Goal: Task Accomplishment & Management: Manage account settings

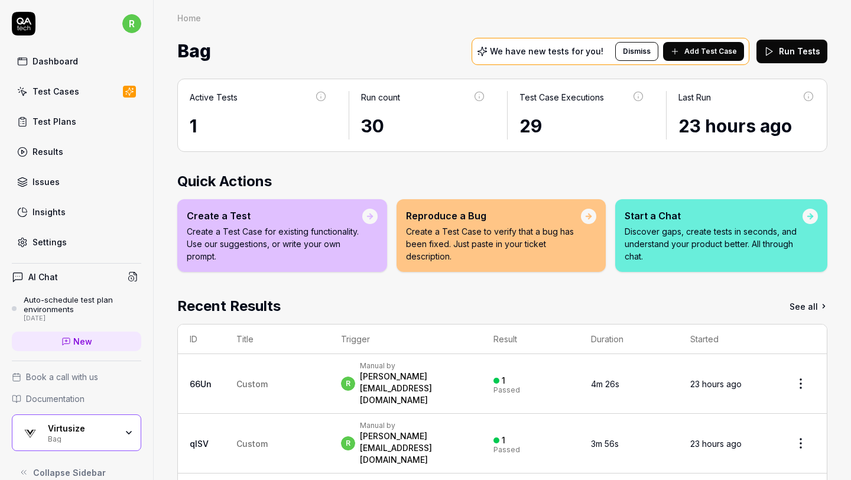
click at [106, 436] on div "Bag" at bounding box center [82, 437] width 69 height 9
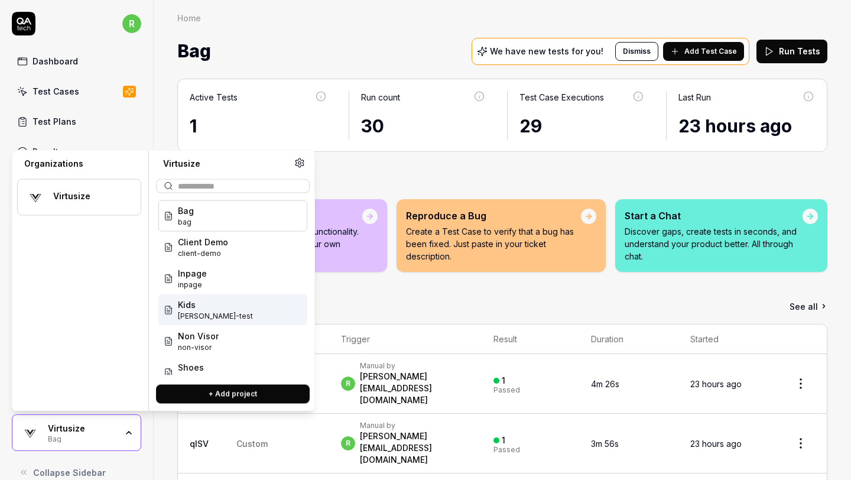
click at [214, 303] on div "Kids rachel-test" at bounding box center [232, 309] width 149 height 31
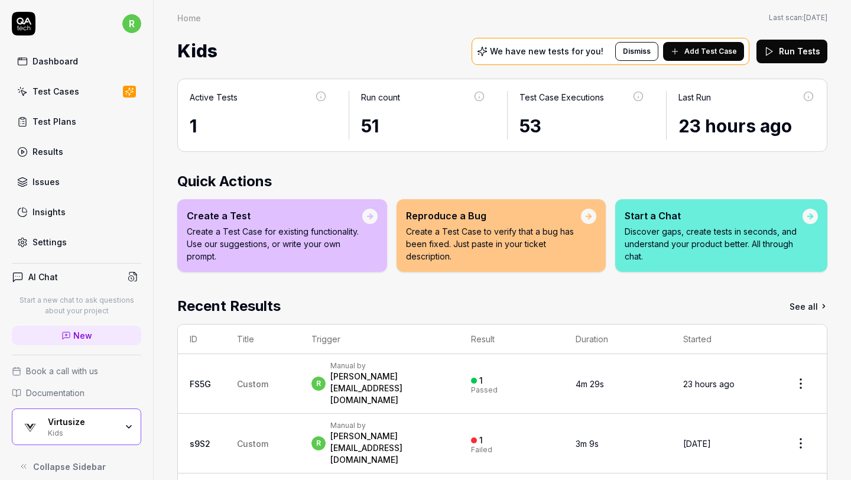
click at [74, 433] on div "Kids" at bounding box center [82, 431] width 69 height 9
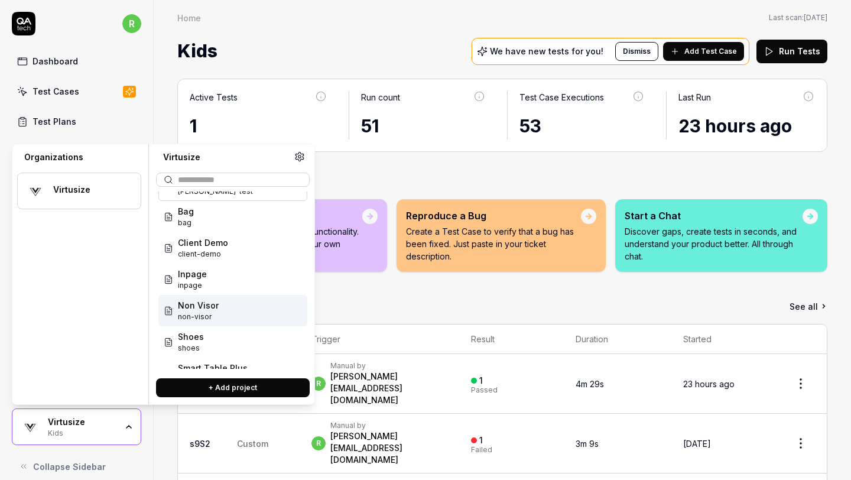
scroll to position [34, 0]
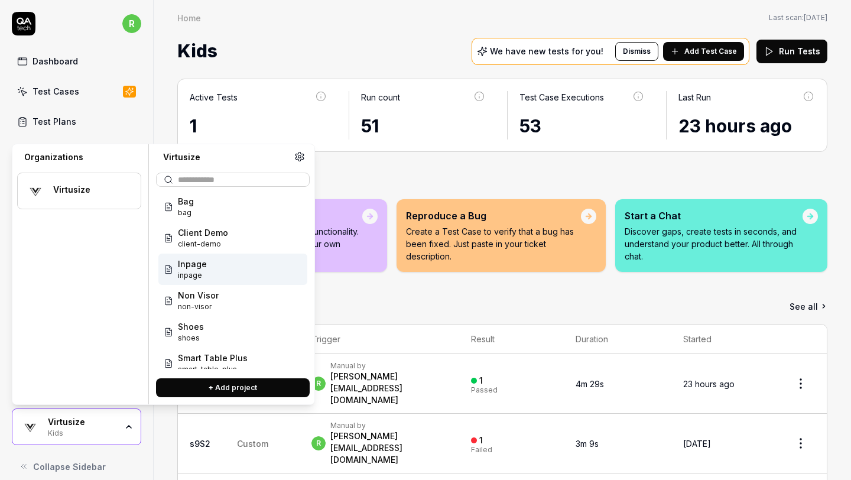
click at [661, 157] on div "Active Tests 1 Run count 51 Test Case Executions 53 Last Run 23 hours ago Quick…" at bounding box center [502, 371] width 697 height 609
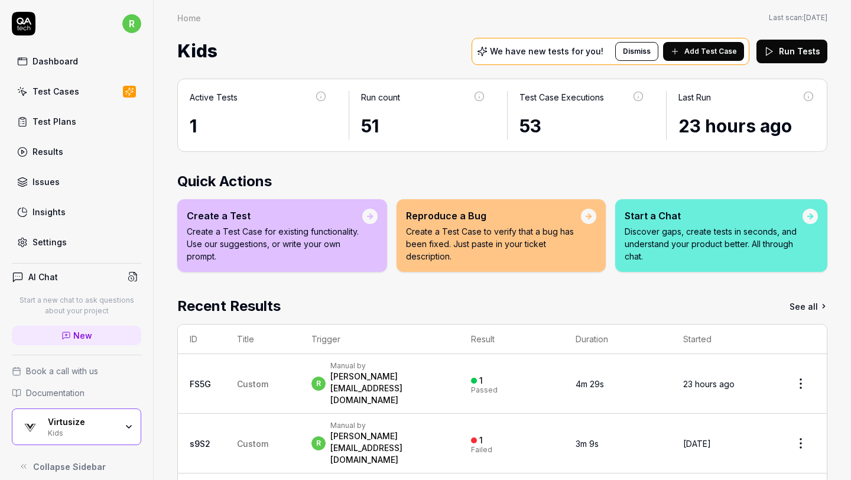
click at [787, 47] on button "Run Tests" at bounding box center [791, 52] width 71 height 24
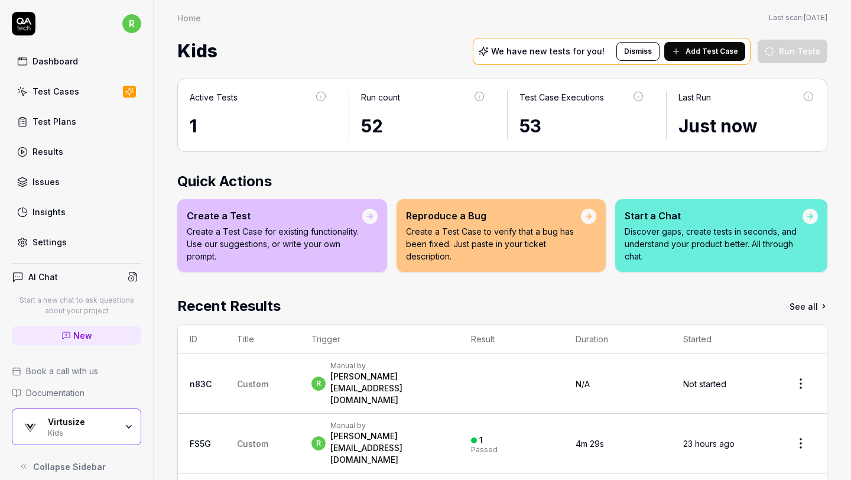
click at [108, 427] on div "Virtusize" at bounding box center [82, 421] width 69 height 11
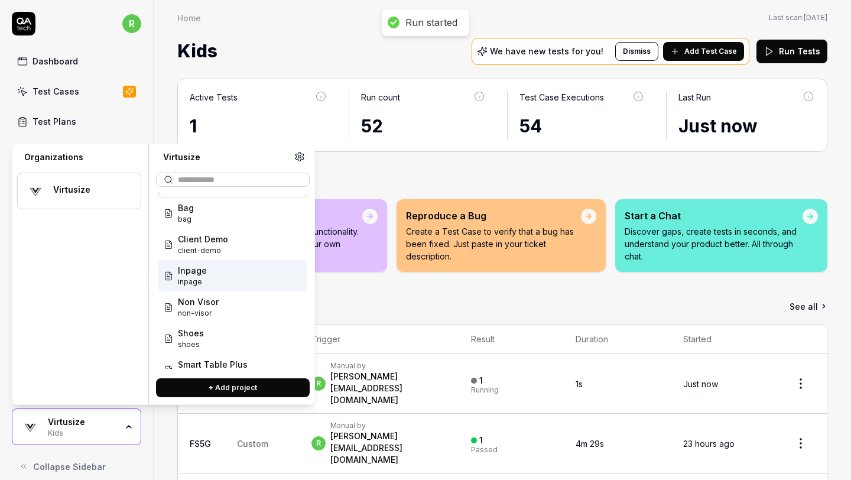
scroll to position [38, 0]
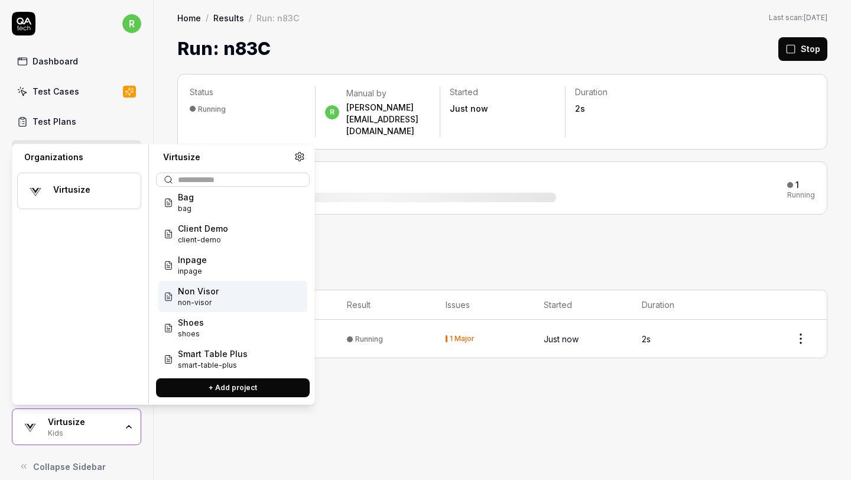
click at [230, 295] on div "Non Visor non-visor" at bounding box center [232, 296] width 149 height 31
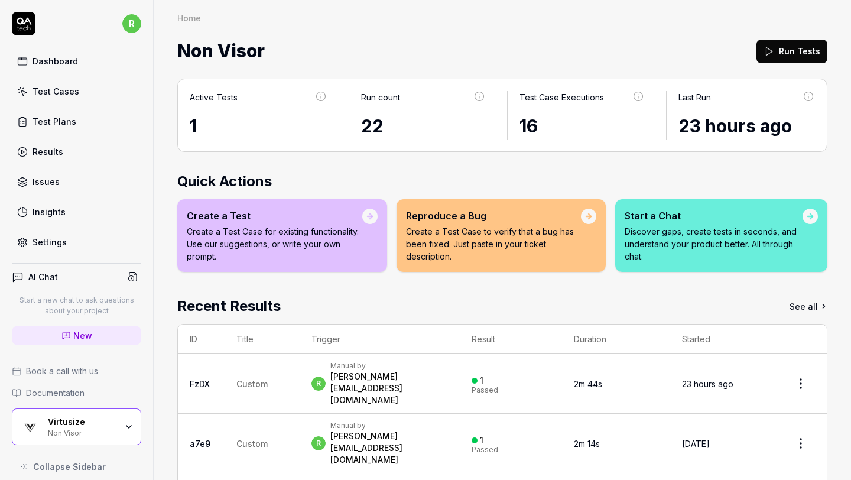
click at [63, 432] on div "Non Visor" at bounding box center [82, 431] width 69 height 9
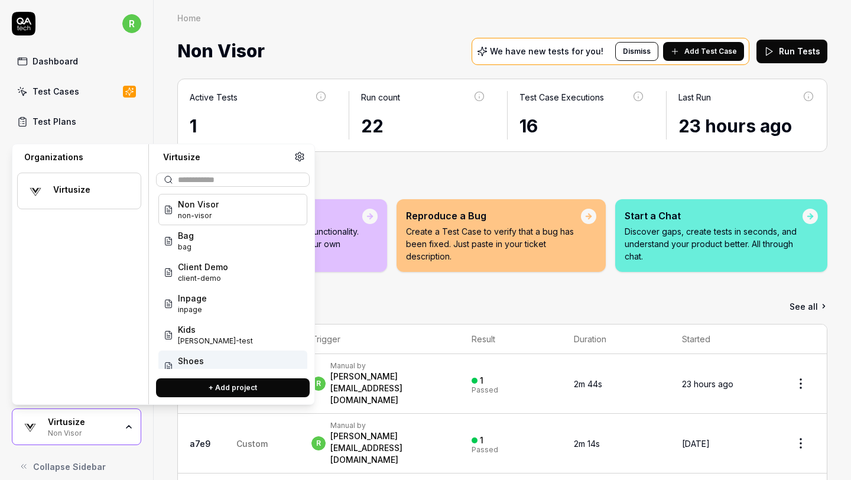
click at [523, 330] on th "Result" at bounding box center [511, 339] width 103 height 30
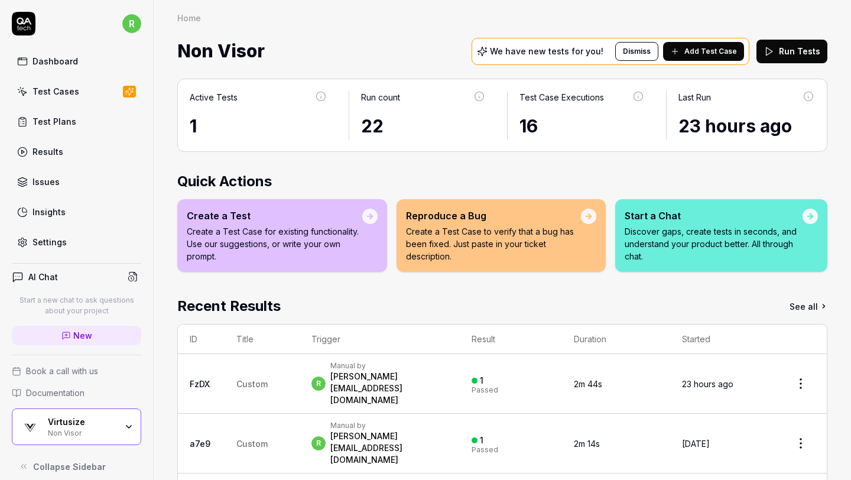
click at [774, 56] on icon at bounding box center [768, 51] width 11 height 11
click at [113, 421] on div "Virtusize" at bounding box center [82, 421] width 69 height 11
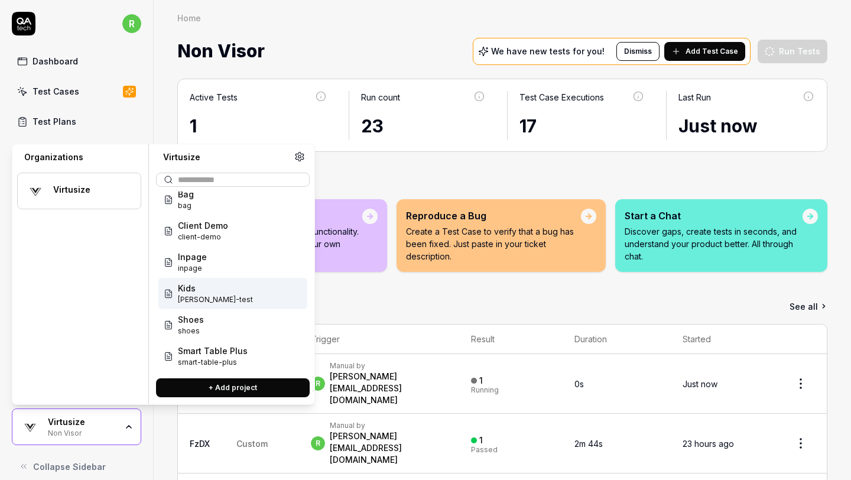
scroll to position [79, 0]
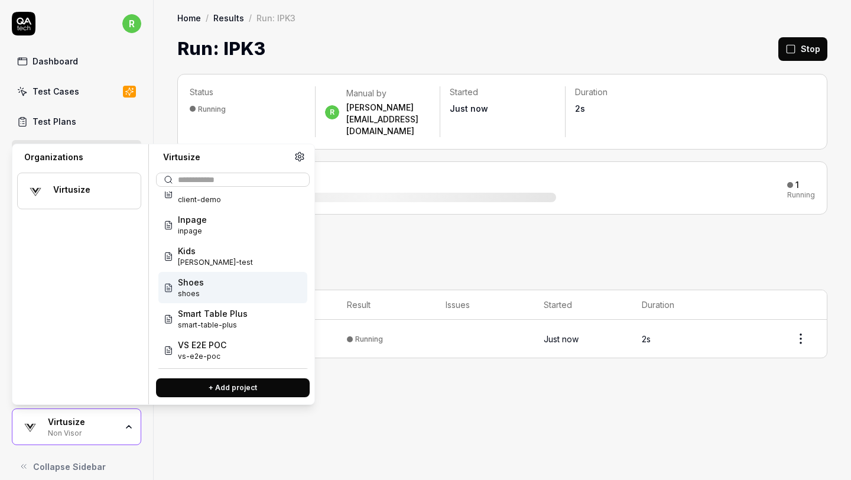
click at [231, 286] on div "Shoes shoes" at bounding box center [232, 287] width 149 height 31
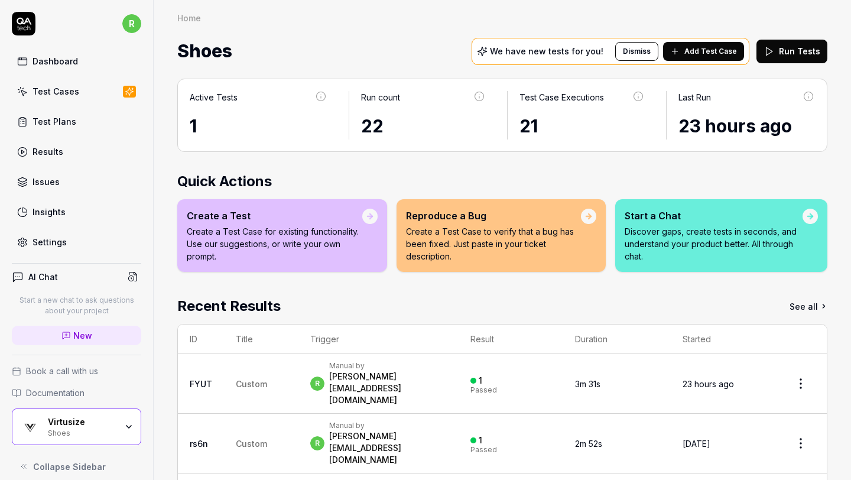
click at [791, 56] on button "Run Tests" at bounding box center [791, 52] width 71 height 24
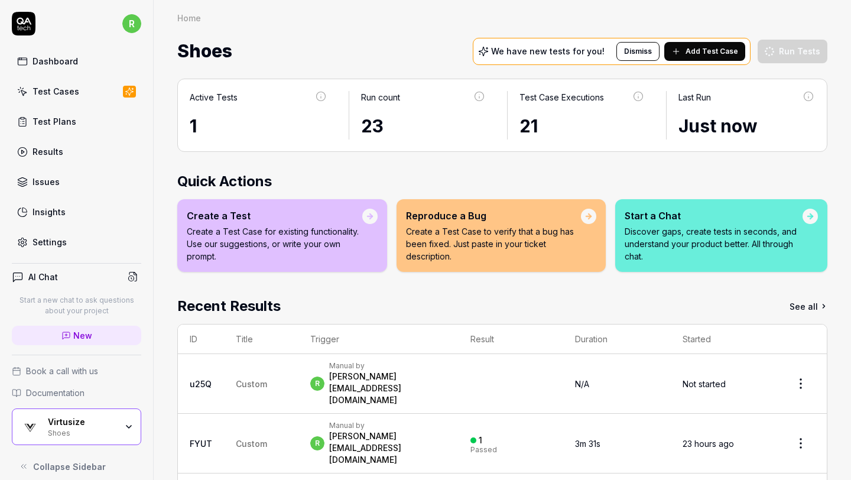
click at [85, 418] on div "Virtusize" at bounding box center [82, 421] width 69 height 11
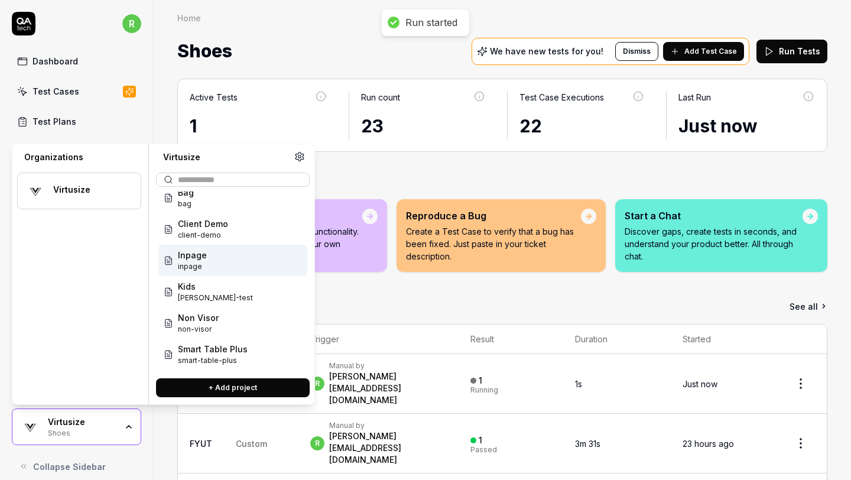
scroll to position [49, 0]
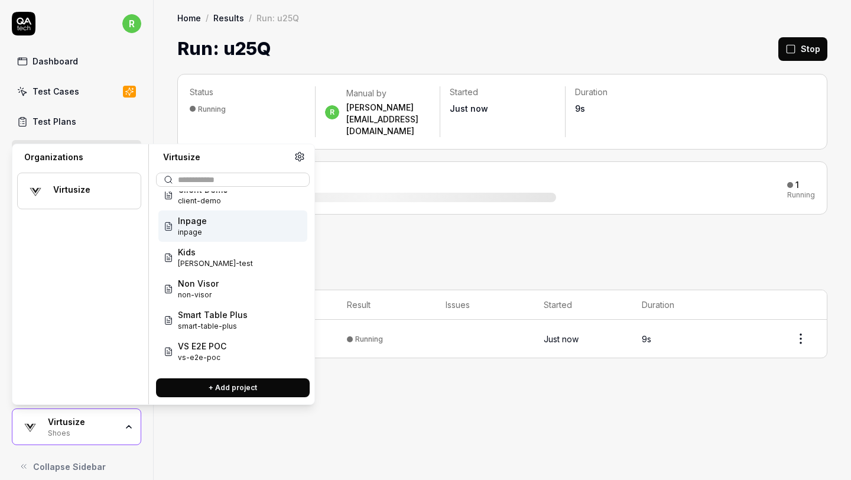
scroll to position [79, 0]
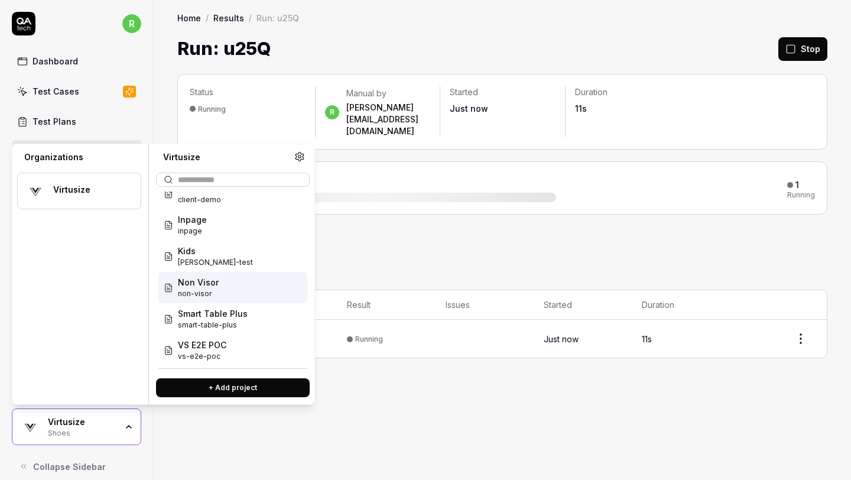
click at [217, 290] on div "Non Visor non-visor" at bounding box center [232, 287] width 149 height 31
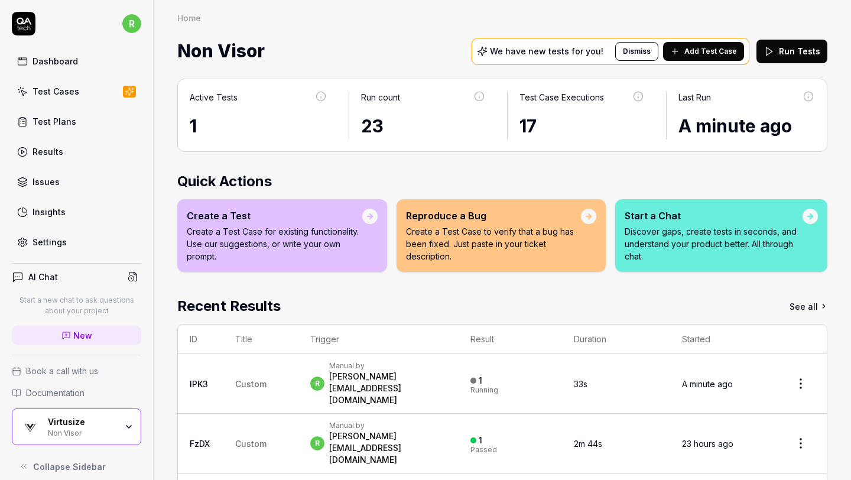
click at [85, 421] on div "Virtusize" at bounding box center [82, 421] width 69 height 11
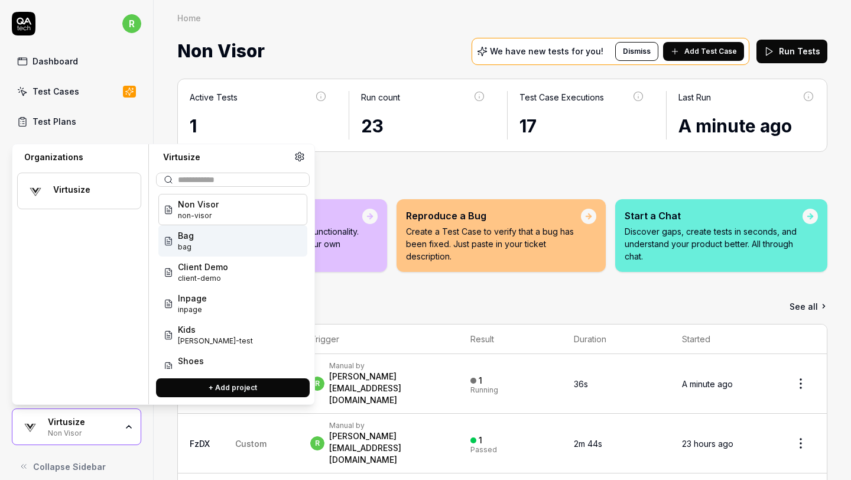
click at [246, 252] on div "Bag bag" at bounding box center [232, 240] width 149 height 31
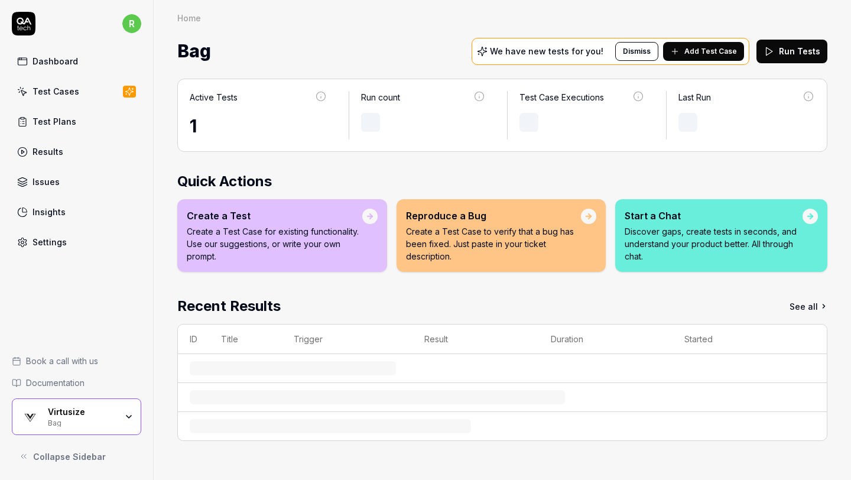
click at [95, 417] on div "Virtusize" at bounding box center [82, 411] width 69 height 11
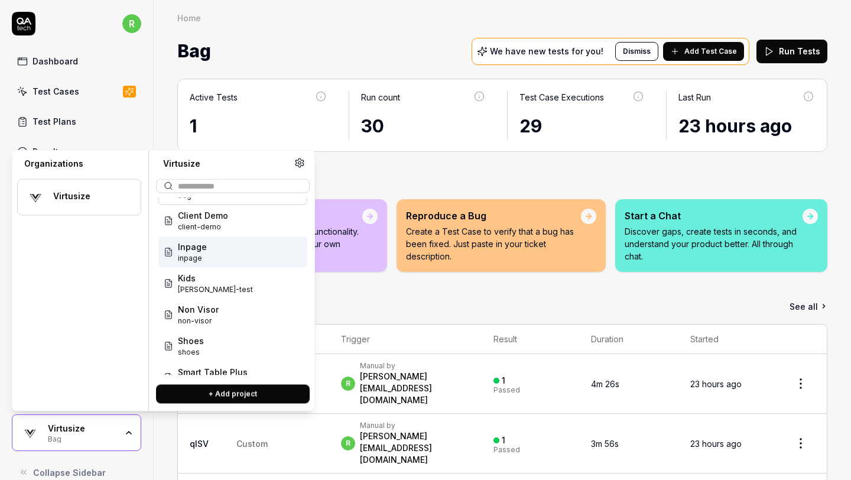
scroll to position [79, 0]
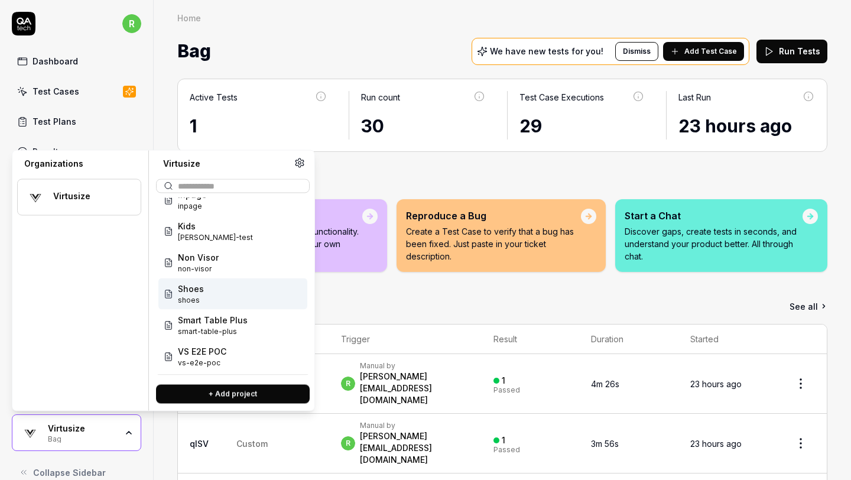
click at [784, 55] on button "Run Tests" at bounding box center [791, 52] width 71 height 24
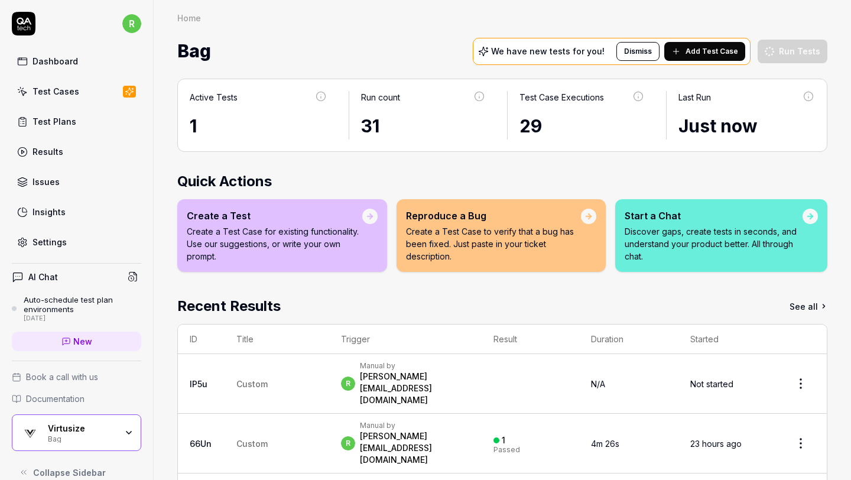
click at [101, 432] on div "Virtusize" at bounding box center [82, 428] width 69 height 11
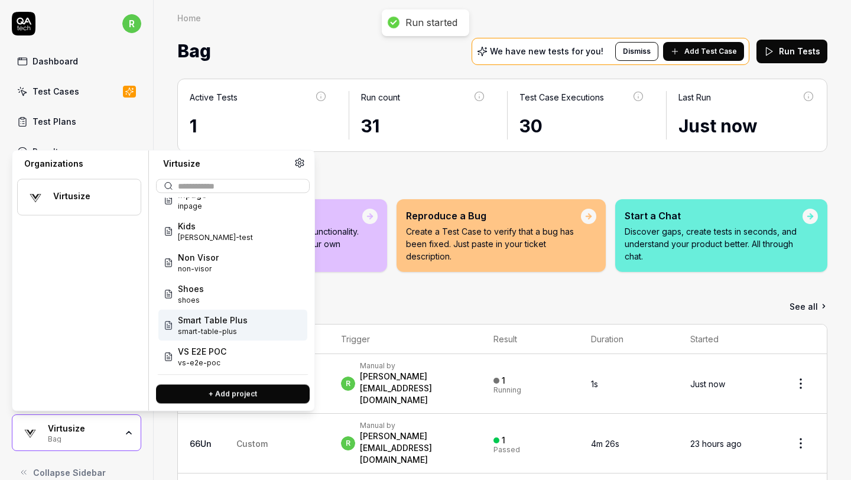
click at [232, 324] on span "Smart Table Plus" at bounding box center [213, 320] width 70 height 12
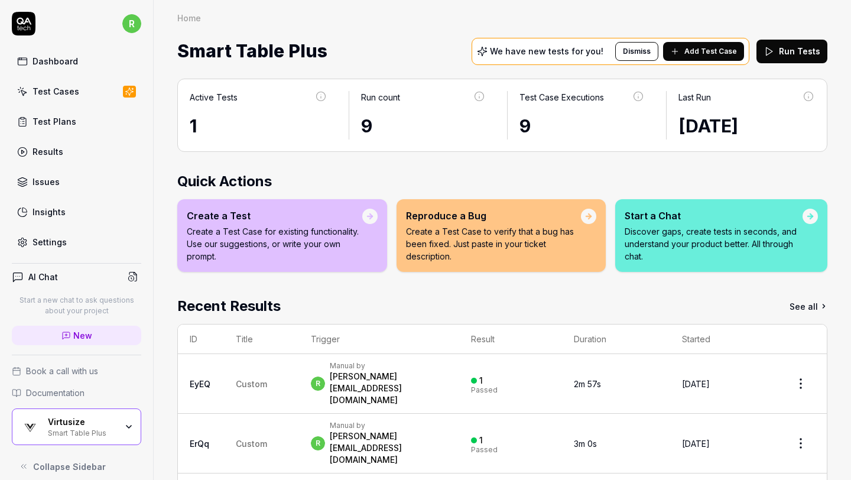
click at [789, 53] on button "Run Tests" at bounding box center [791, 52] width 71 height 24
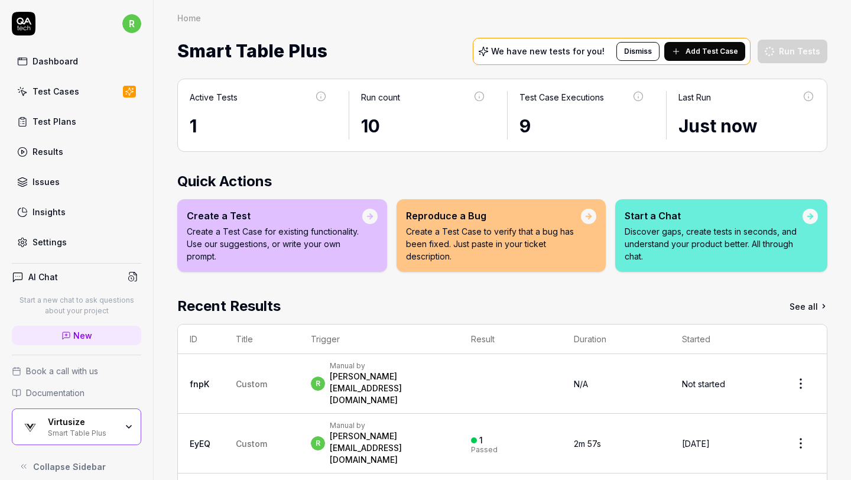
click at [74, 416] on div "Virtusize Smart Table Plus" at bounding box center [76, 426] width 129 height 37
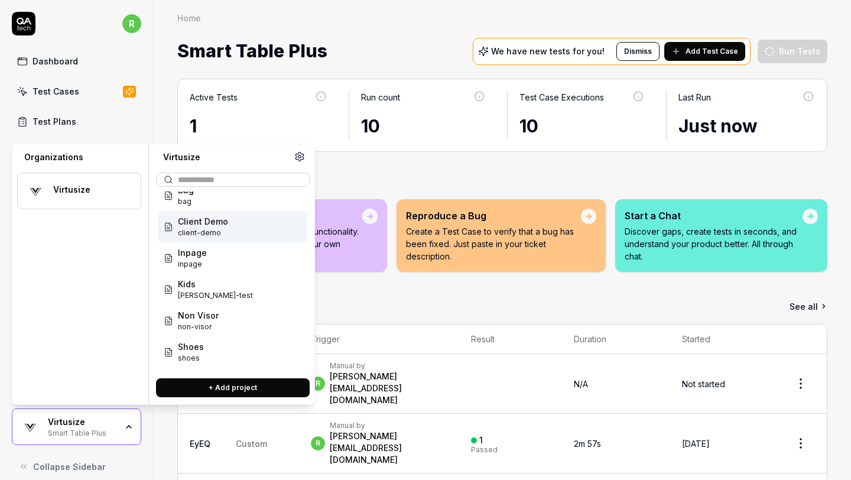
scroll to position [79, 0]
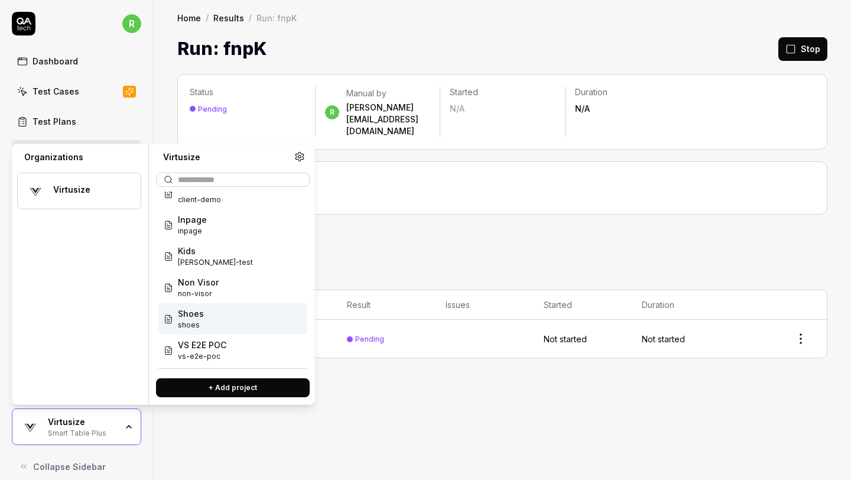
click at [204, 314] on div "Shoes shoes" at bounding box center [232, 318] width 149 height 31
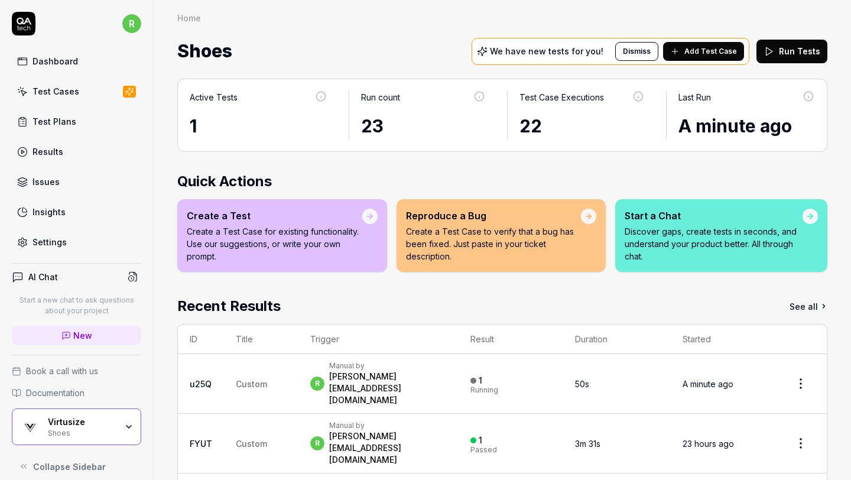
click at [88, 426] on div "Virtusize" at bounding box center [82, 421] width 69 height 11
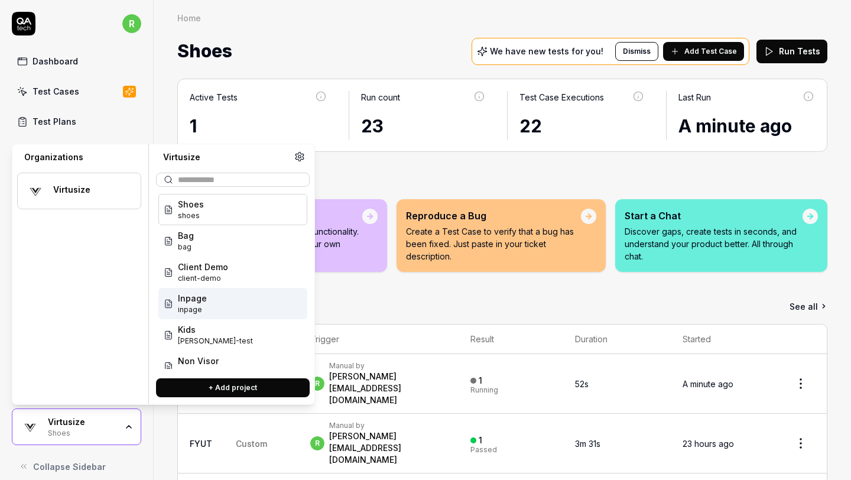
scroll to position [79, 0]
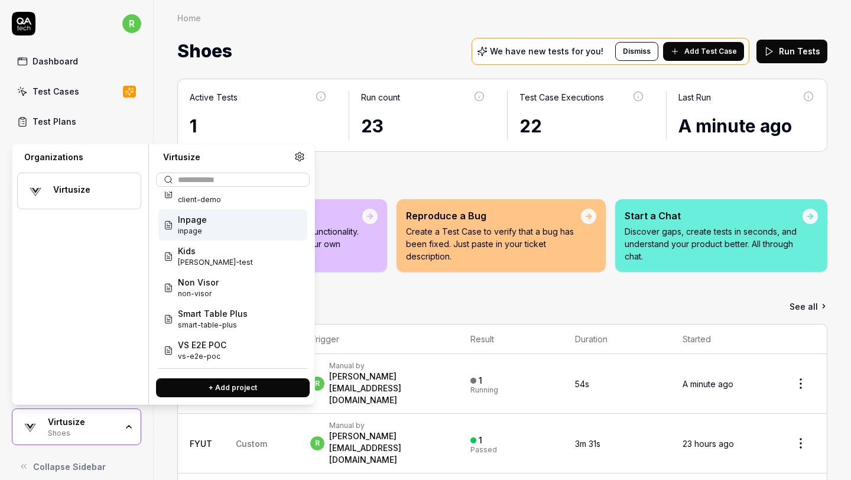
click at [247, 227] on div "Inpage inpage" at bounding box center [232, 224] width 149 height 31
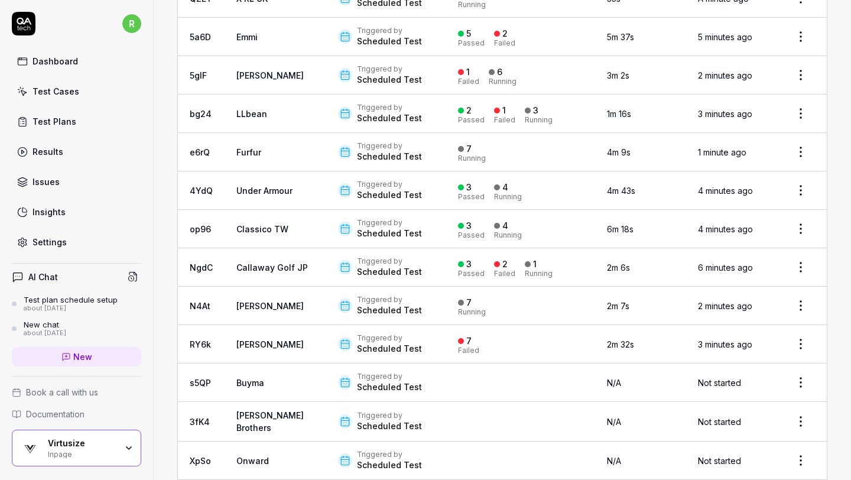
scroll to position [403, 0]
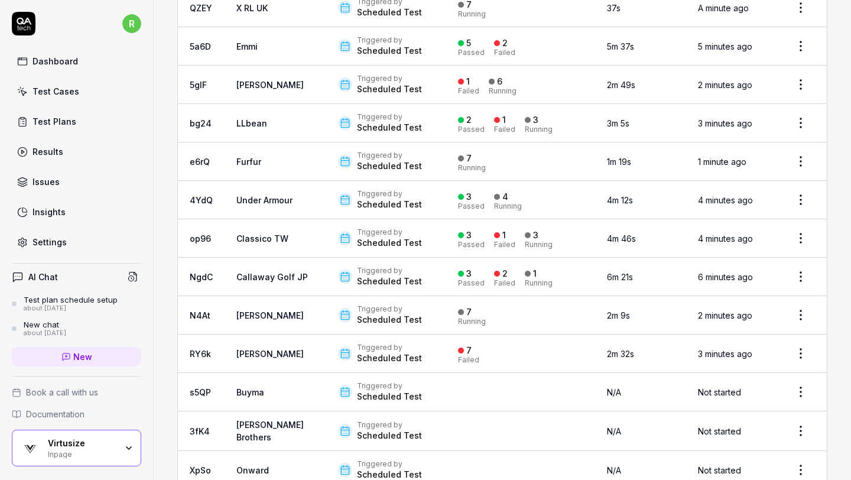
click at [64, 89] on div "Test Cases" at bounding box center [55, 91] width 47 height 12
click at [83, 119] on link "Test Plans" at bounding box center [76, 121] width 129 height 23
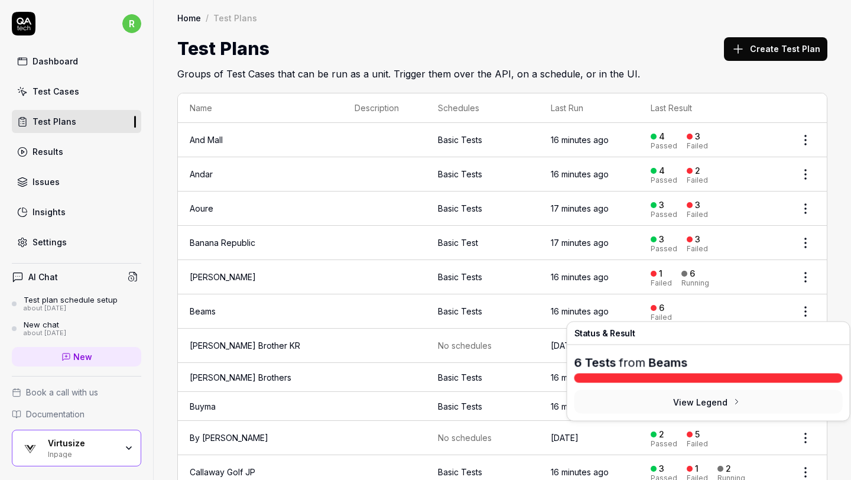
click at [650, 306] on div at bounding box center [653, 308] width 6 height 6
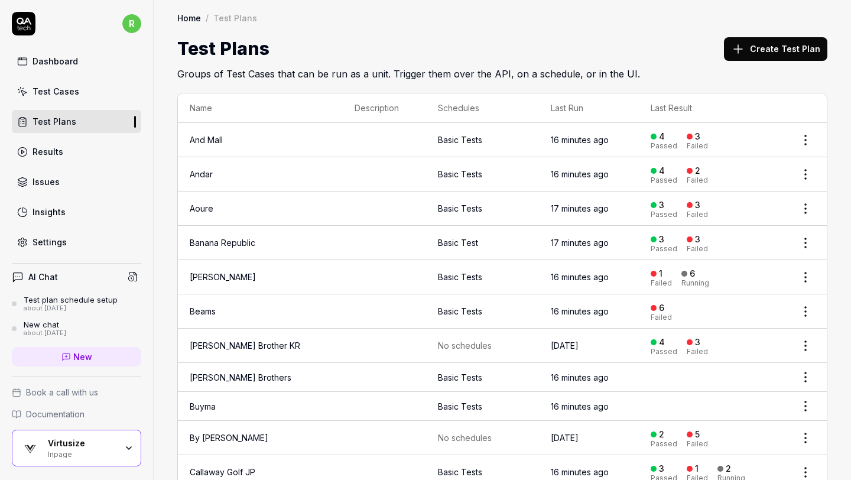
click at [210, 308] on link "Beams" at bounding box center [203, 311] width 26 height 10
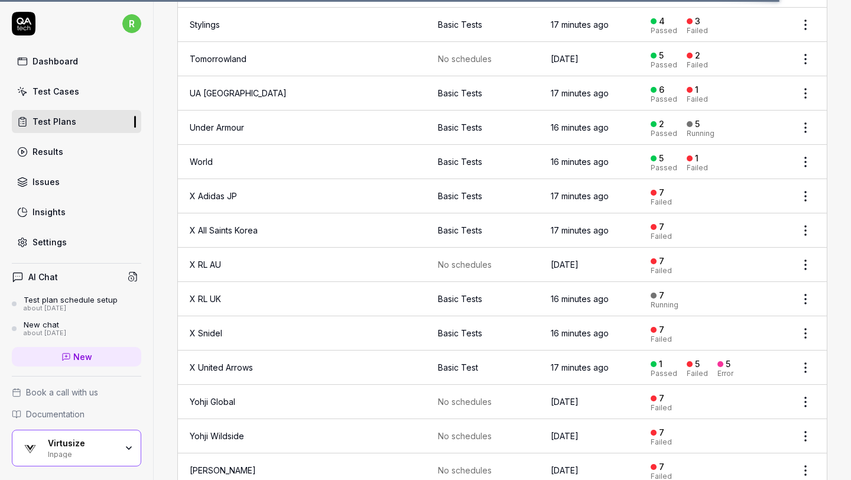
scroll to position [1729, 0]
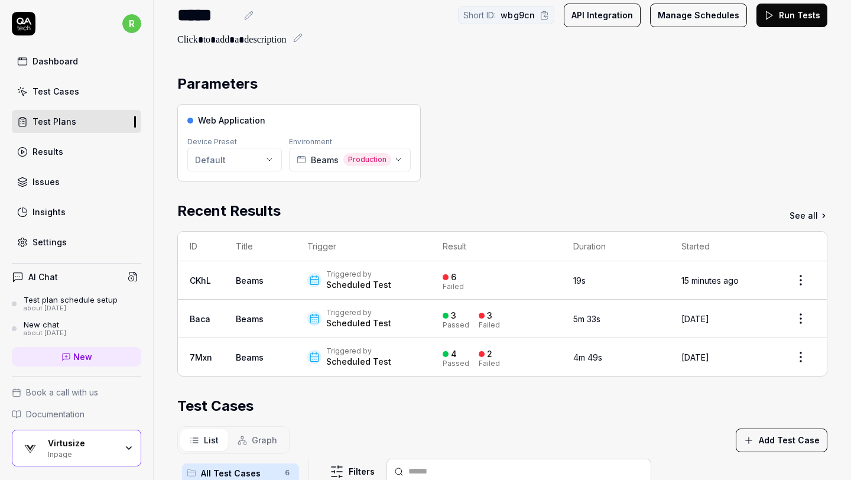
scroll to position [35, 0]
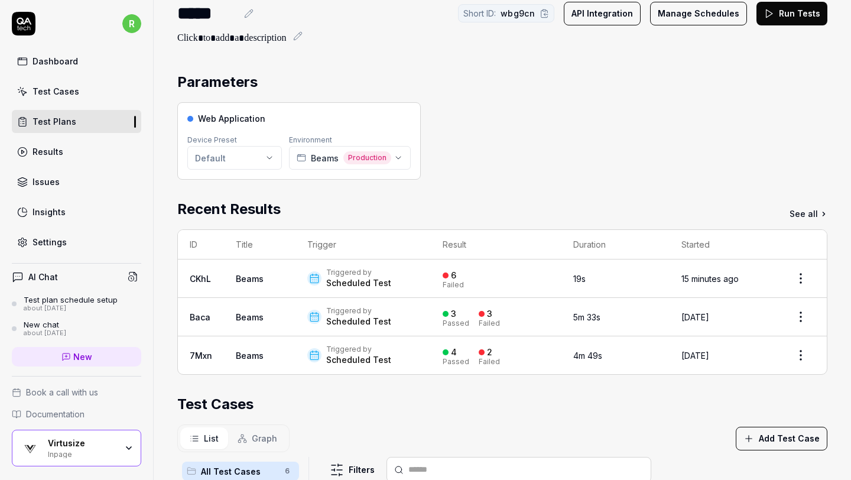
click at [99, 117] on link "Test Plans" at bounding box center [76, 121] width 129 height 23
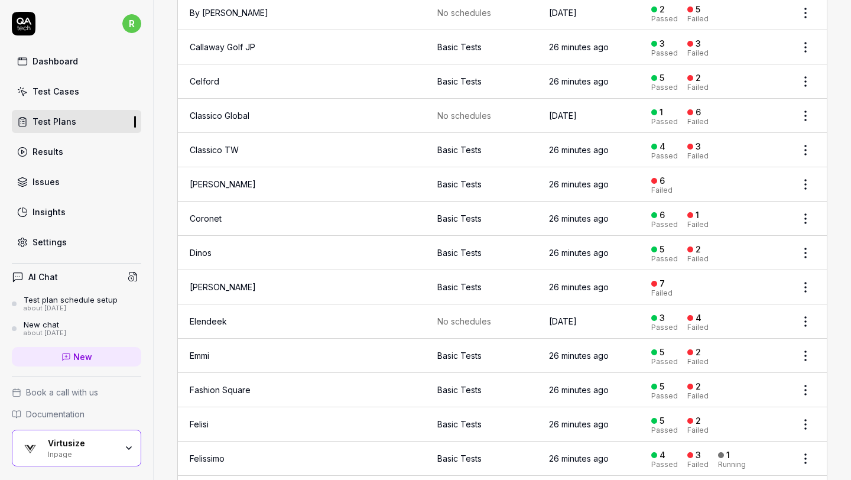
scroll to position [436, 0]
click at [286, 185] on td "Coen" at bounding box center [260, 184] width 164 height 34
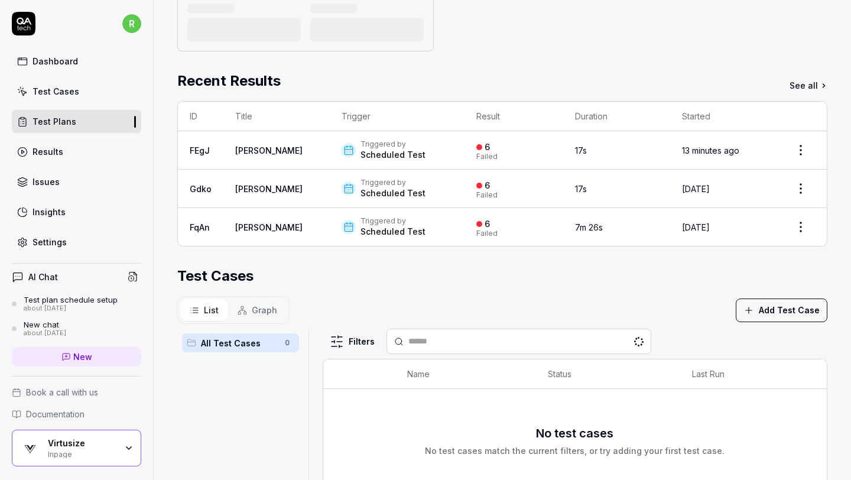
scroll to position [164, 0]
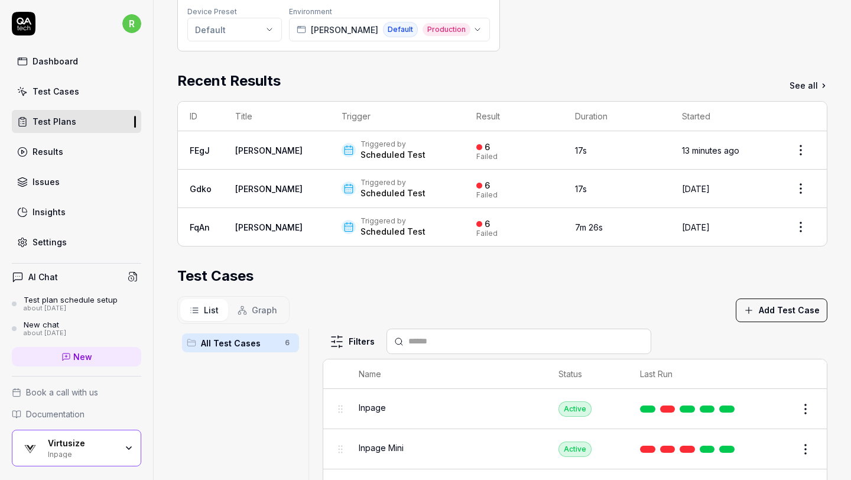
click at [676, 32] on div "Web Application Device Preset Default Environment Coen Default Production" at bounding box center [502, 12] width 650 height 77
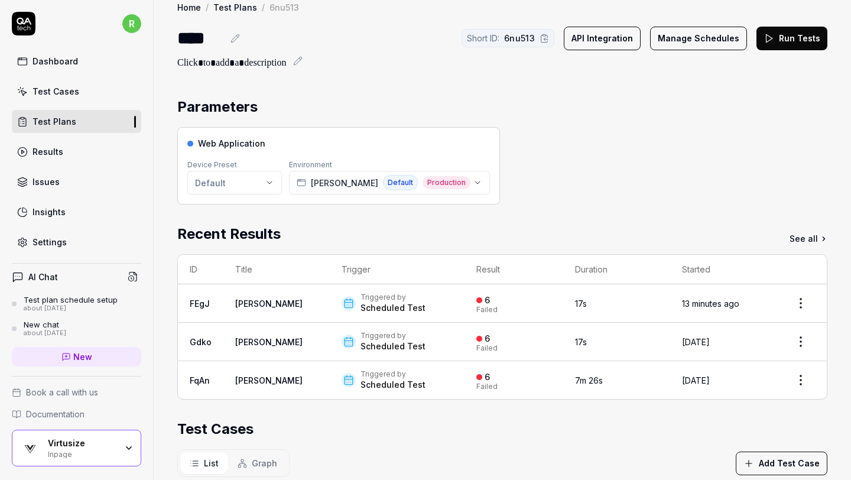
scroll to position [0, 0]
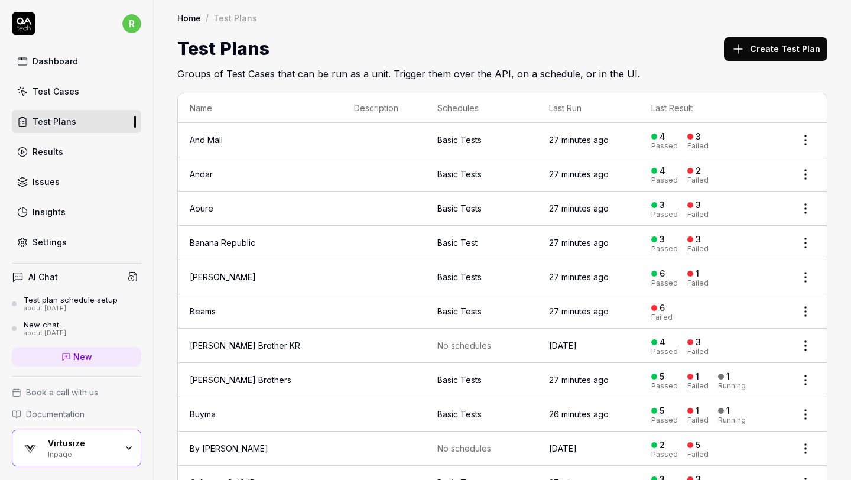
click at [84, 125] on link "Test Plans" at bounding box center [76, 121] width 129 height 23
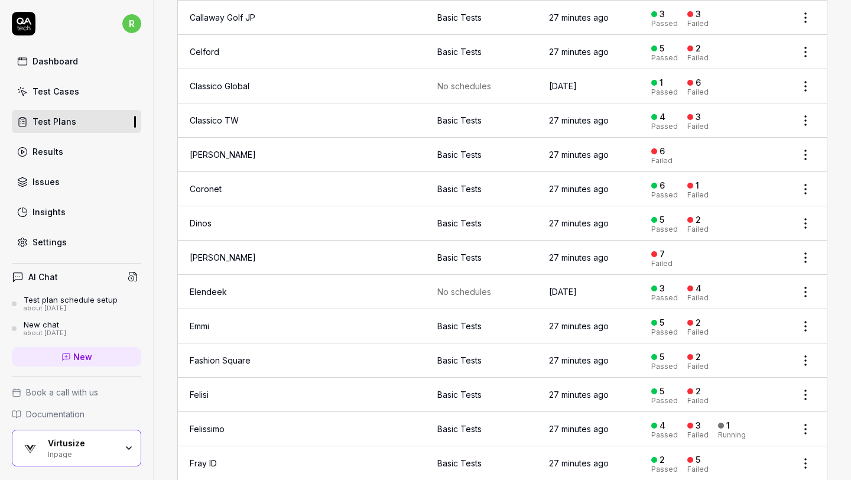
scroll to position [466, 0]
click at [390, 247] on td at bounding box center [383, 256] width 83 height 34
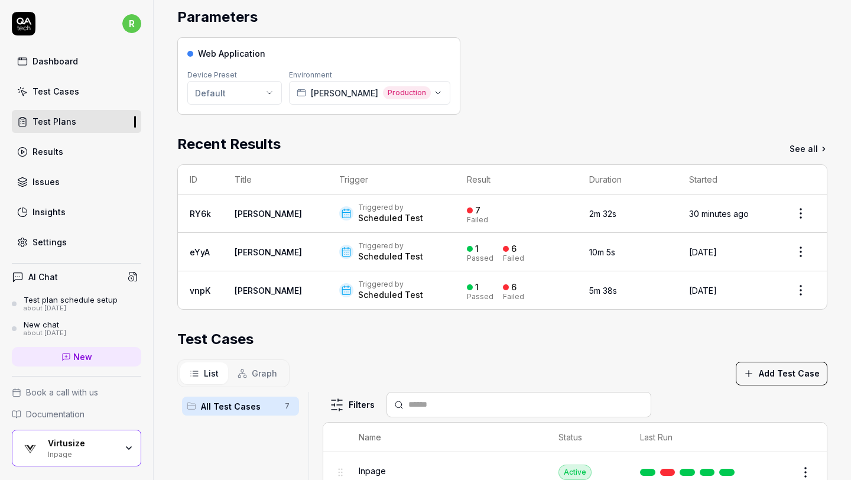
scroll to position [104, 0]
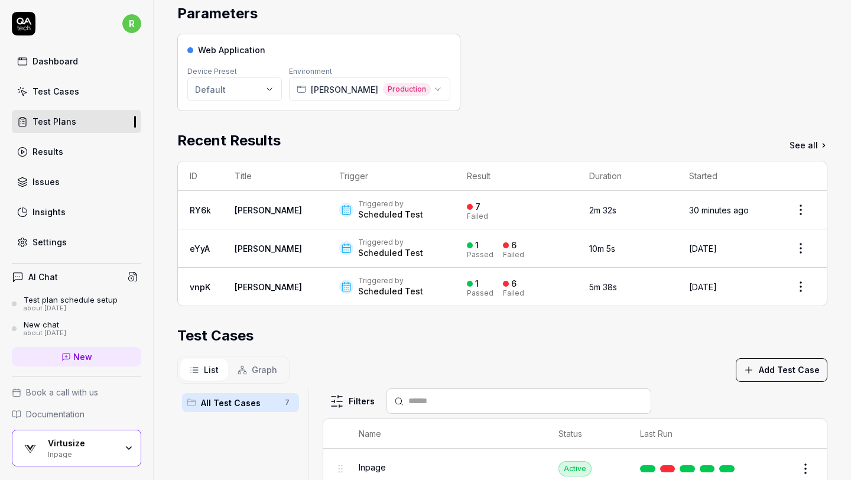
click at [259, 209] on td "Edwin" at bounding box center [275, 210] width 105 height 38
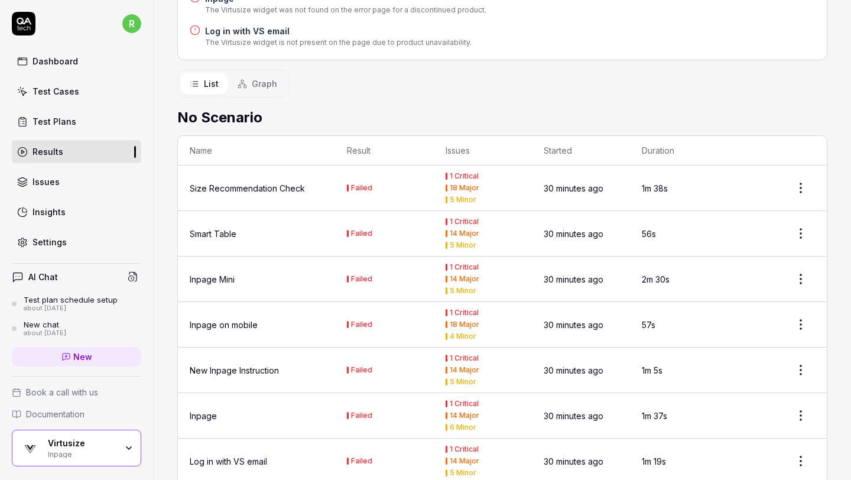
scroll to position [416, 0]
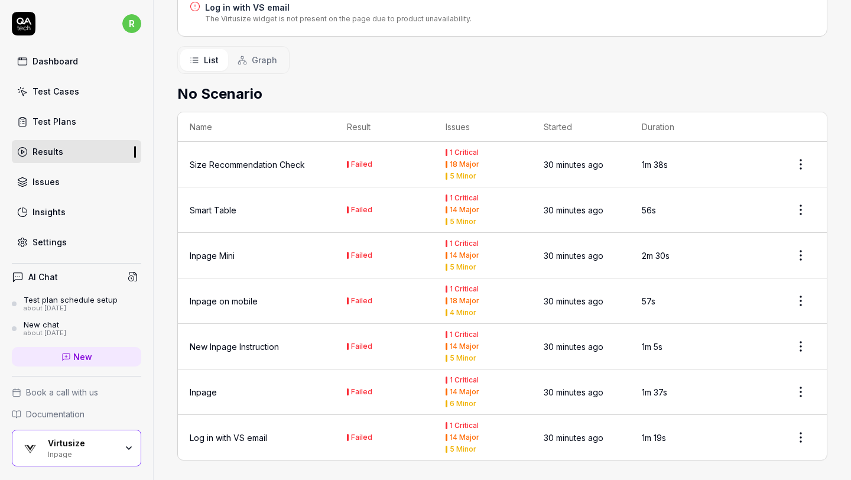
click at [265, 334] on td "New Inpage Instruction" at bounding box center [256, 346] width 157 height 45
click at [253, 348] on div "New Inpage Instruction" at bounding box center [234, 346] width 89 height 12
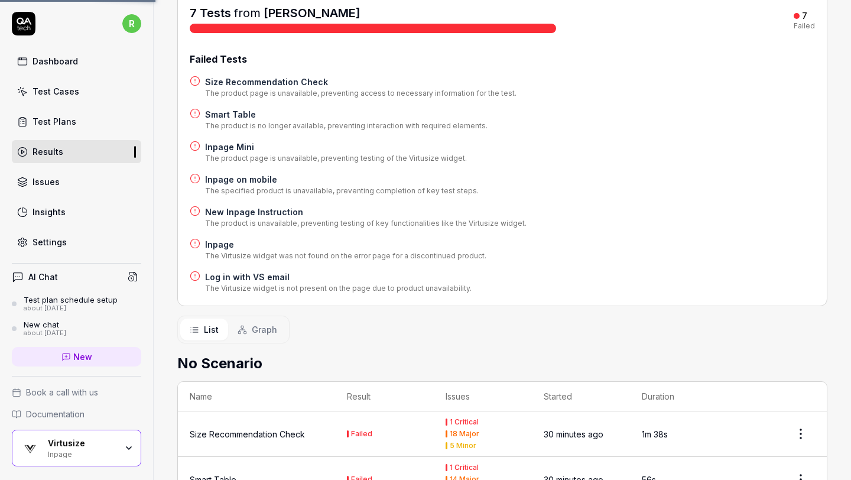
scroll to position [0, 0]
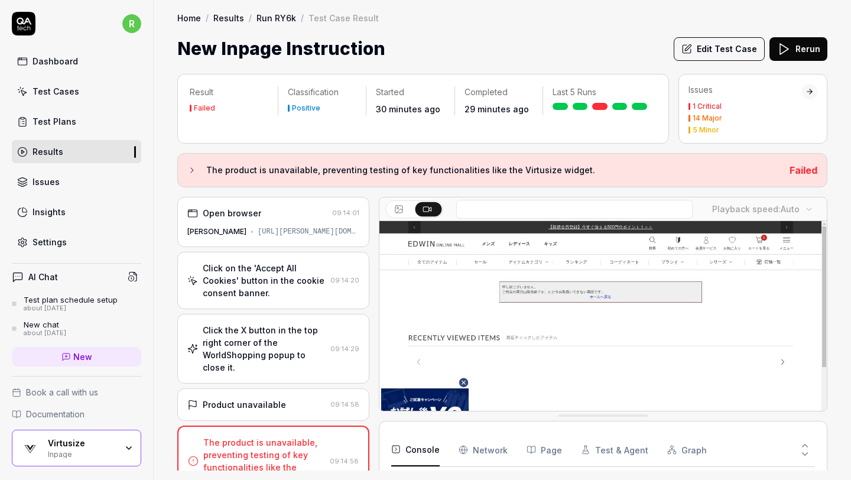
click at [63, 239] on div "Settings" at bounding box center [49, 242] width 34 height 12
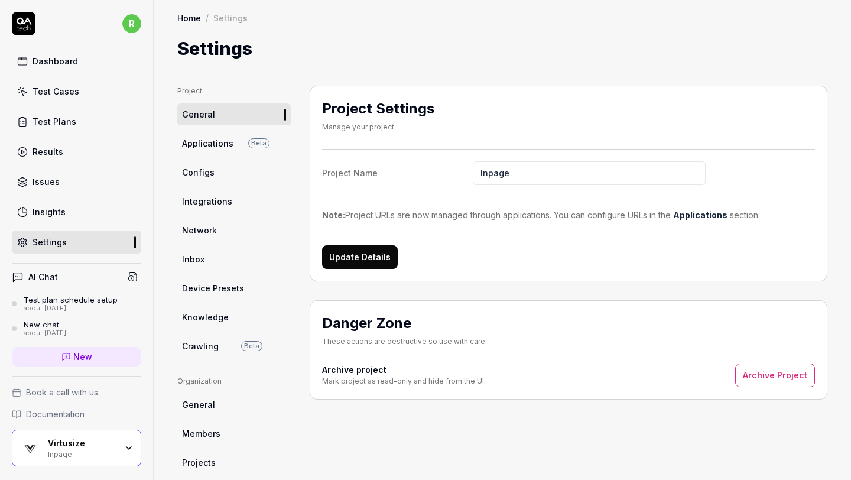
click at [234, 140] on link "Applications Beta" at bounding box center [233, 143] width 113 height 22
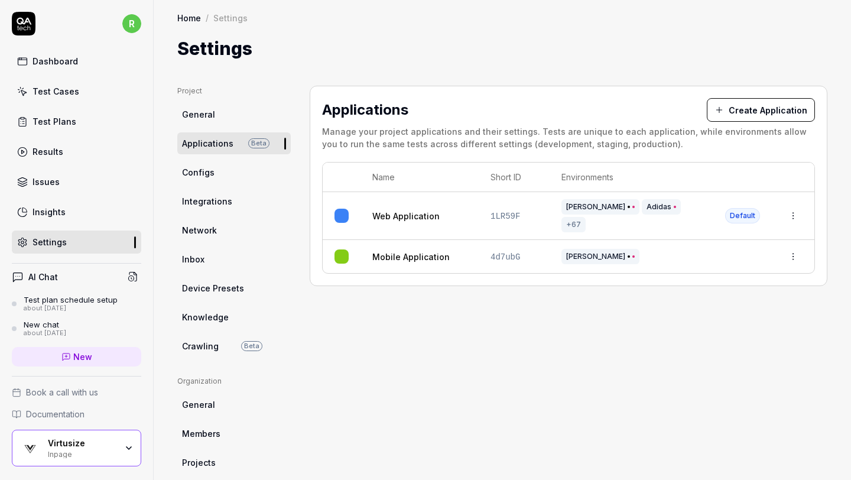
click at [793, 207] on html "r Dashboard Test Cases Test Plans Results Issues Insights Settings AI Chat Test…" at bounding box center [425, 240] width 851 height 480
click at [712, 287] on div "Edit" at bounding box center [739, 286] width 138 height 26
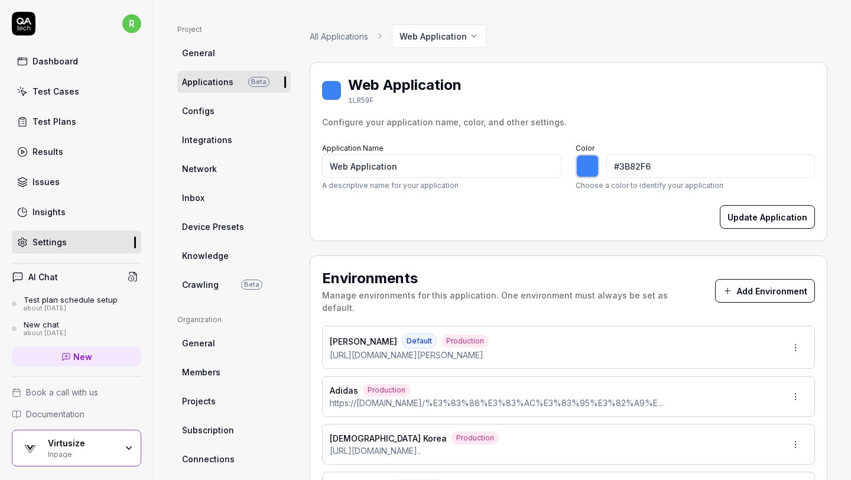
type input "*******"
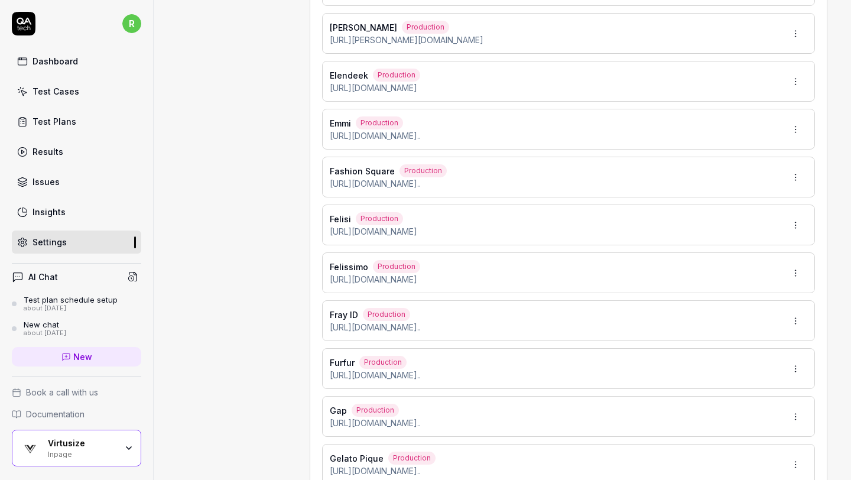
scroll to position [1506, 0]
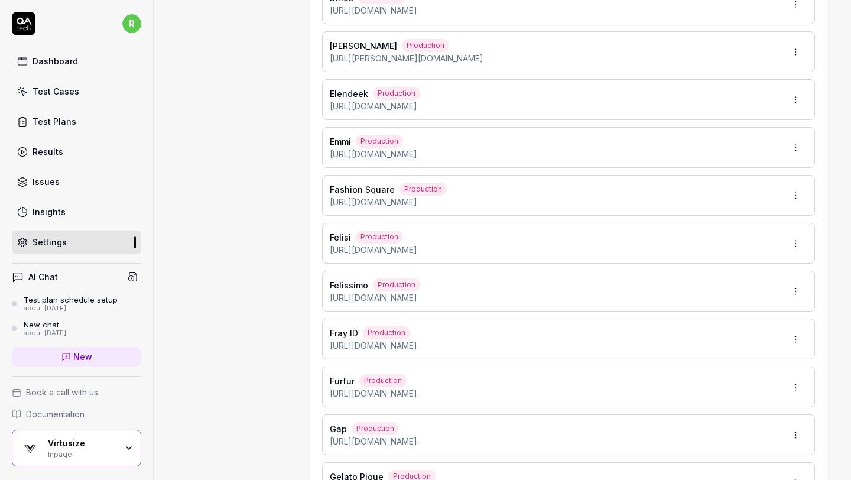
click at [791, 41] on html "r Dashboard Test Cases Test Plans Results Issues Insights Settings AI Chat Test…" at bounding box center [425, 240] width 851 height 480
click at [752, 95] on div "Edit" at bounding box center [757, 93] width 93 height 26
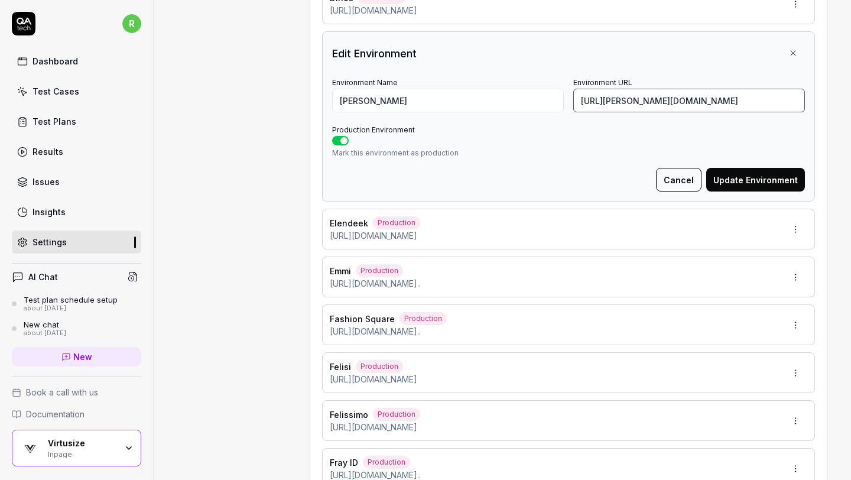
click at [610, 89] on input "https://edwin-mall.jp/shop/g/gJWH02-114-01" at bounding box center [689, 101] width 232 height 24
paste input "EL1015-100"
type input "https://edwin-mall.jp/shop/g/gEL1015-100-01"
click at [757, 173] on button "Update Environment" at bounding box center [755, 180] width 99 height 24
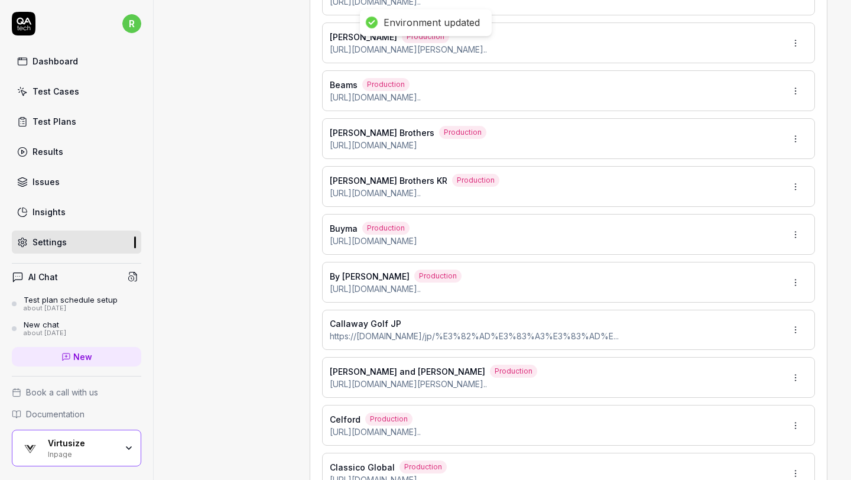
scroll to position [886, 0]
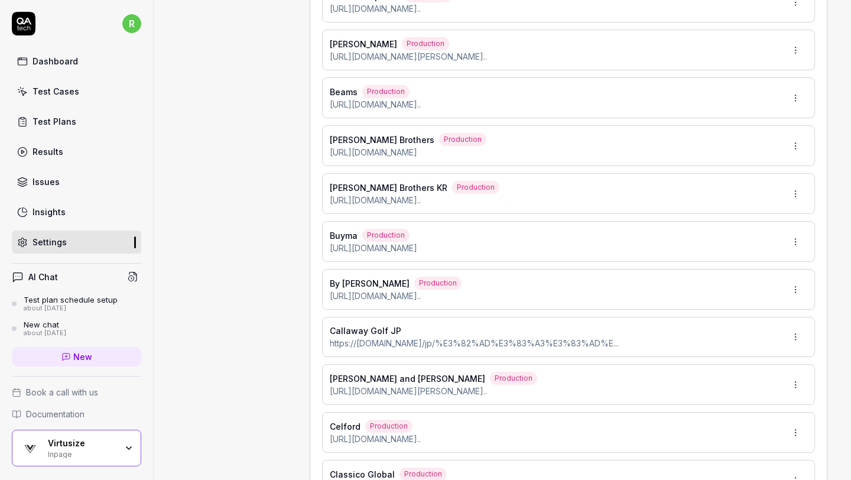
copy main "Environment updated r Dashboard Test Cases Test Plans Results Issues Insights S…"
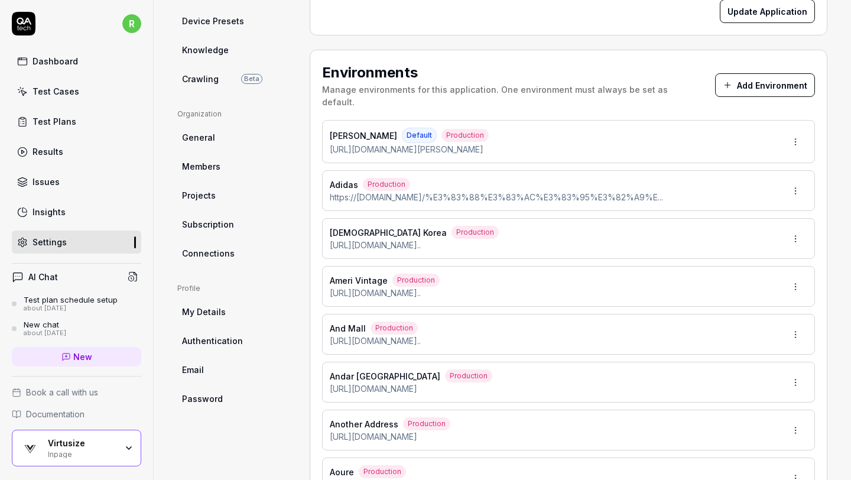
scroll to position [252, 0]
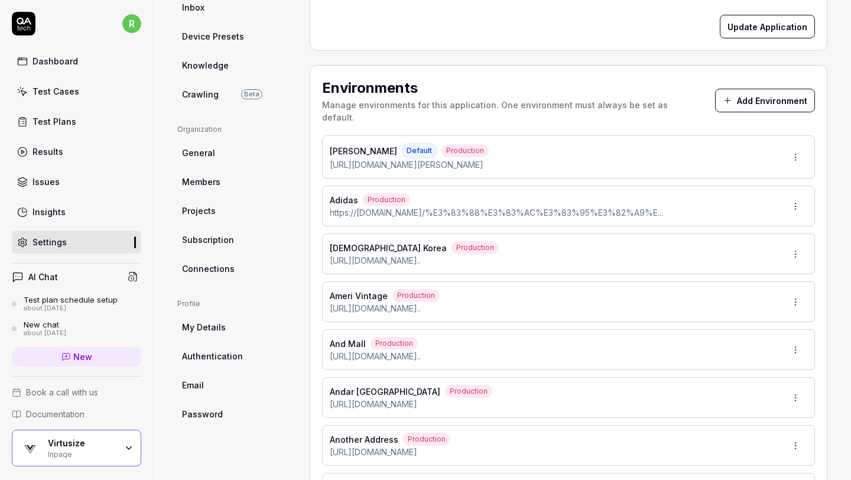
type input "*******"
click at [75, 91] on div "Test Cases" at bounding box center [55, 91] width 47 height 12
click at [61, 123] on div "Test Plans" at bounding box center [54, 121] width 44 height 12
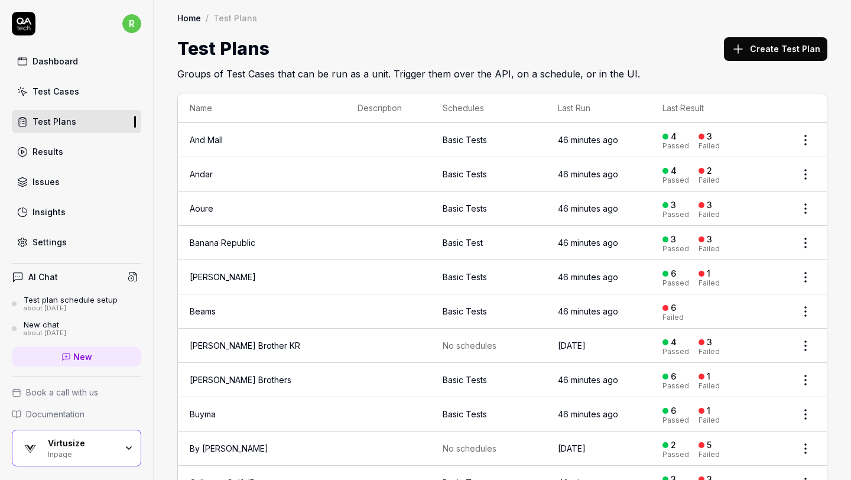
click at [661, 28] on div "Home / Test Plans Home / Test Plans Test Plans Create Test Plan Groups of Test …" at bounding box center [502, 40] width 697 height 81
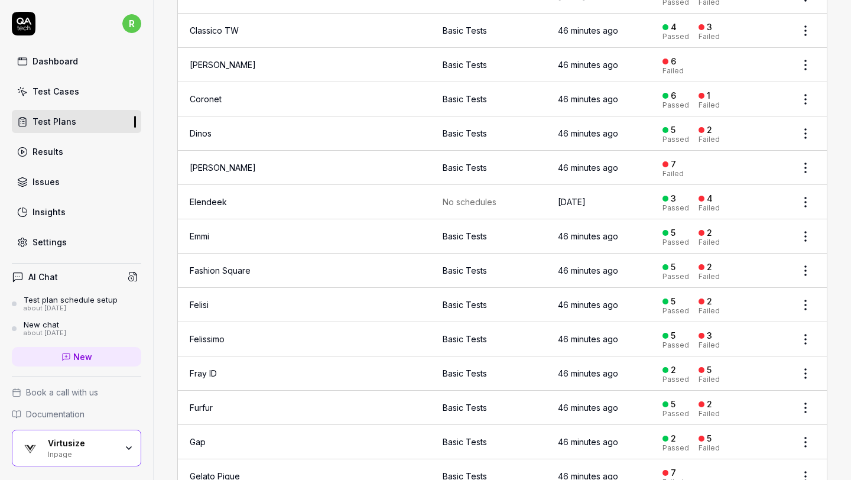
scroll to position [582, 0]
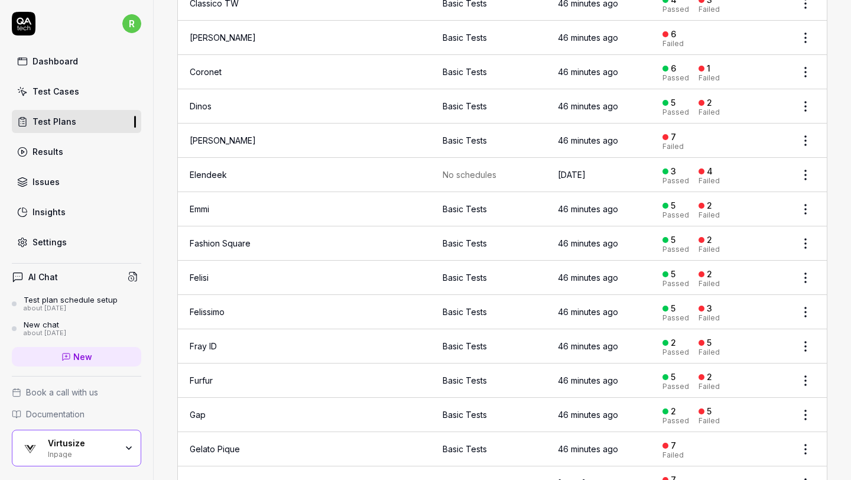
click at [201, 137] on link "Edwin" at bounding box center [223, 140] width 66 height 10
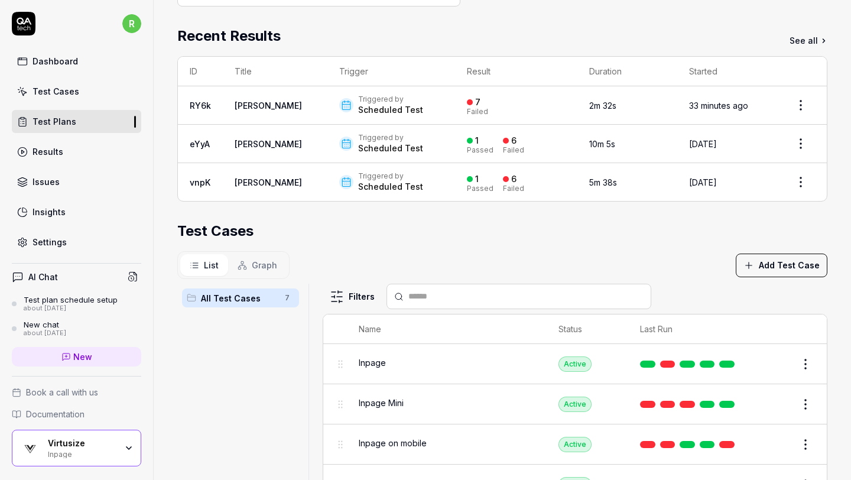
scroll to position [204, 0]
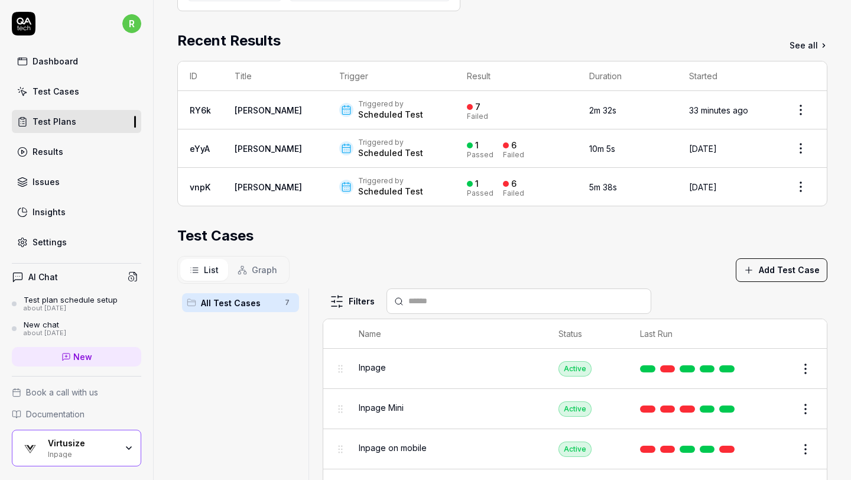
click at [797, 106] on html "r Dashboard Test Cases Test Plans Results Issues Insights Settings AI Chat Test…" at bounding box center [425, 240] width 851 height 480
click at [754, 161] on div "Rerun tests" at bounding box center [766, 164] width 102 height 26
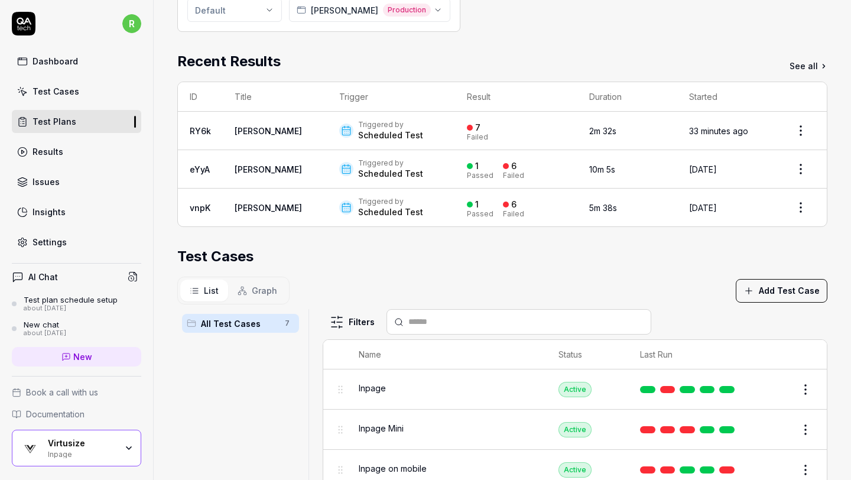
scroll to position [175, 0]
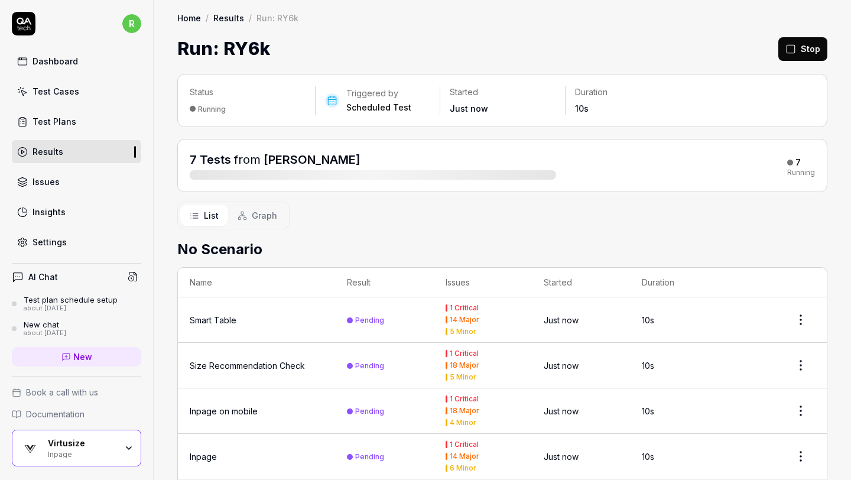
click at [75, 92] on div "Test Cases" at bounding box center [55, 91] width 47 height 12
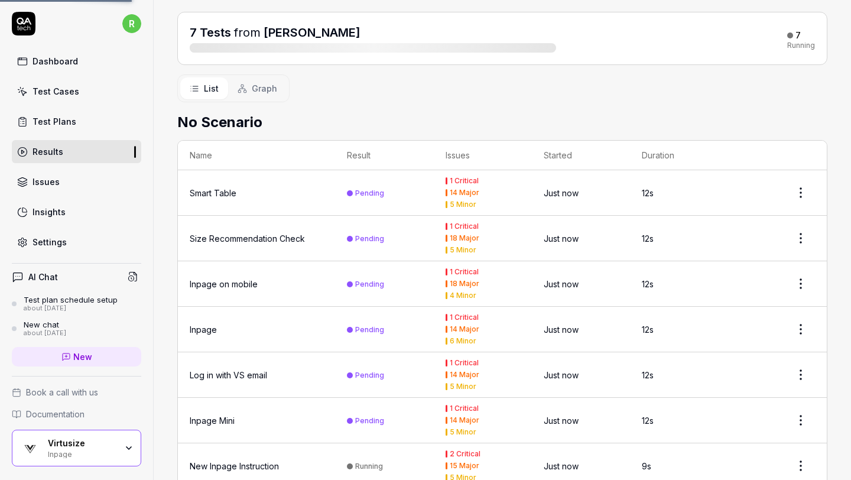
scroll to position [221, 0]
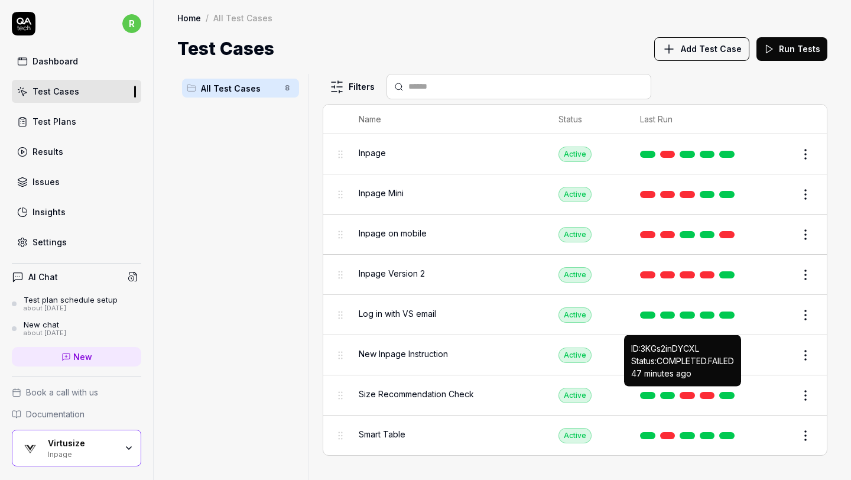
click at [689, 392] on link at bounding box center [686, 395] width 15 height 7
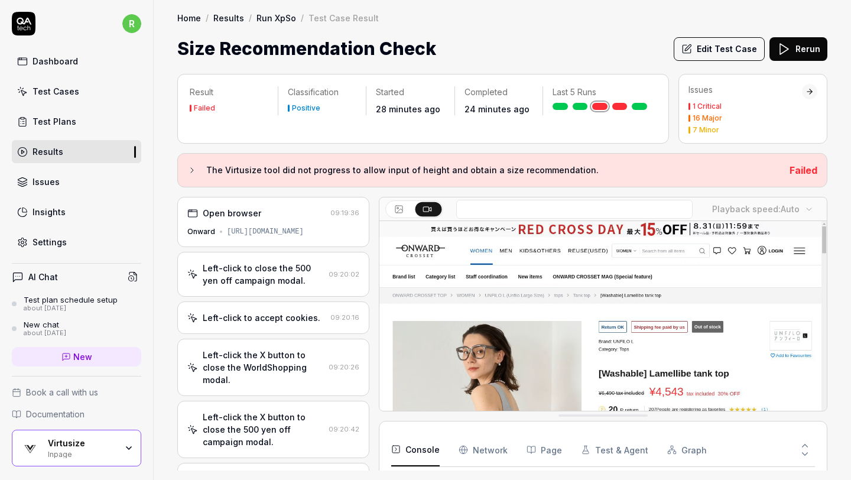
click at [95, 119] on link "Test Plans" at bounding box center [76, 121] width 129 height 23
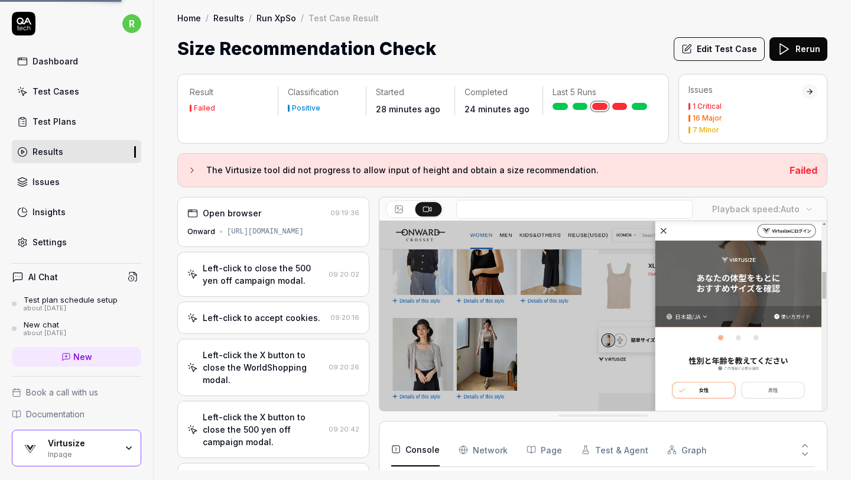
click at [113, 93] on link "Test Cases" at bounding box center [76, 91] width 129 height 23
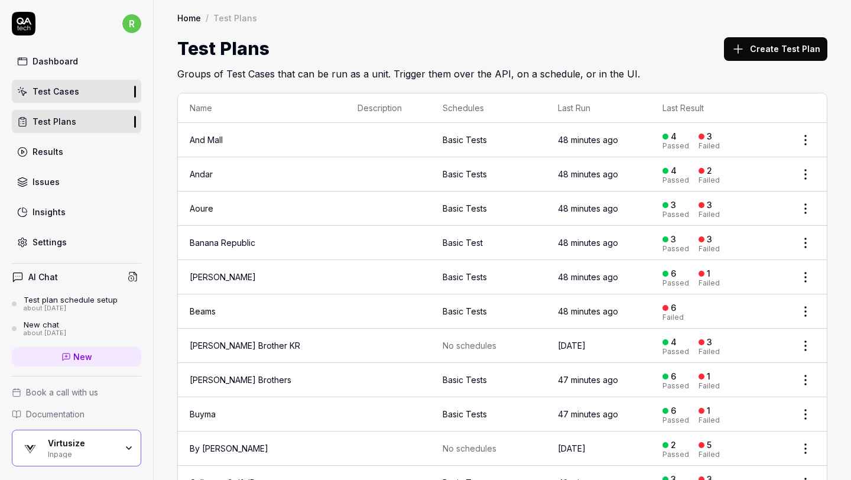
click at [105, 155] on link "Results" at bounding box center [76, 151] width 129 height 23
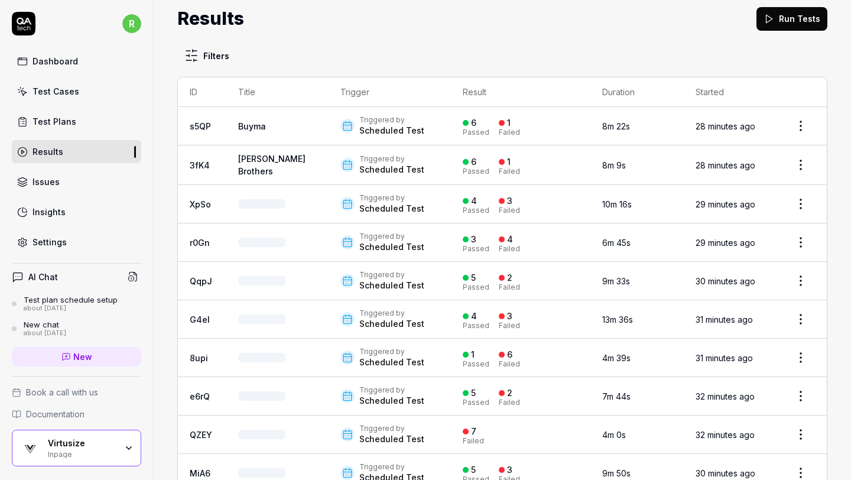
scroll to position [32, 0]
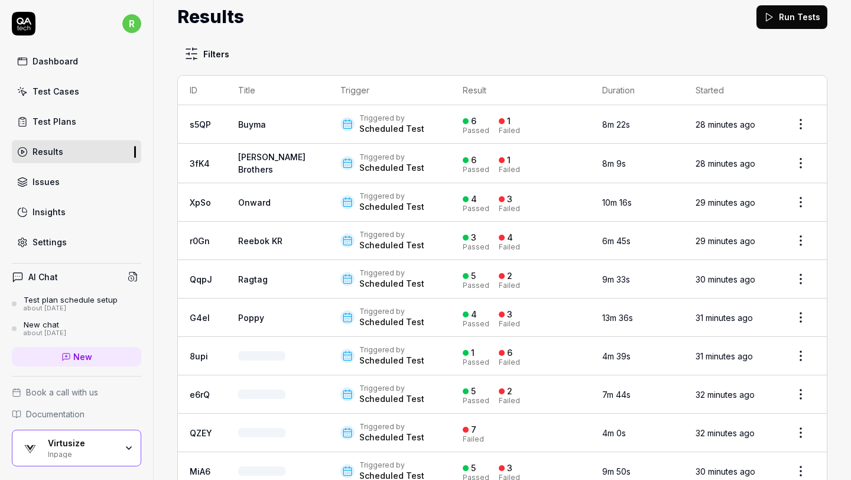
click at [805, 118] on html "r Dashboard Test Cases Test Plans Results Issues Insights Settings AI Chat Test…" at bounding box center [425, 240] width 851 height 480
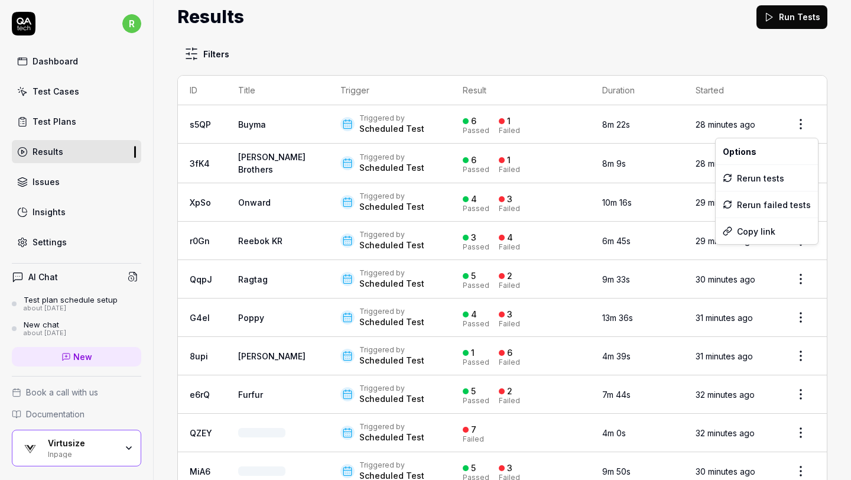
click at [553, 122] on html "r Dashboard Test Cases Test Plans Results Issues Insights Settings AI Chat Test…" at bounding box center [425, 240] width 851 height 480
click at [412, 119] on div "Triggered by Scheduled Test" at bounding box center [389, 123] width 98 height 21
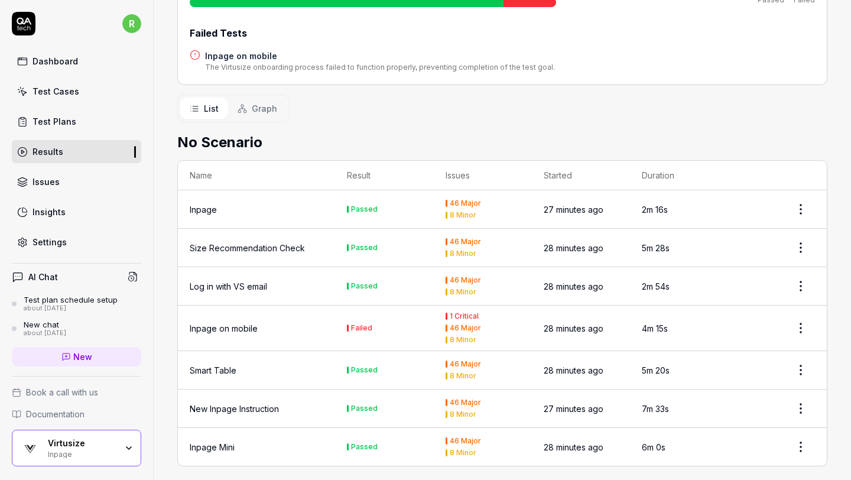
scroll to position [178, 0]
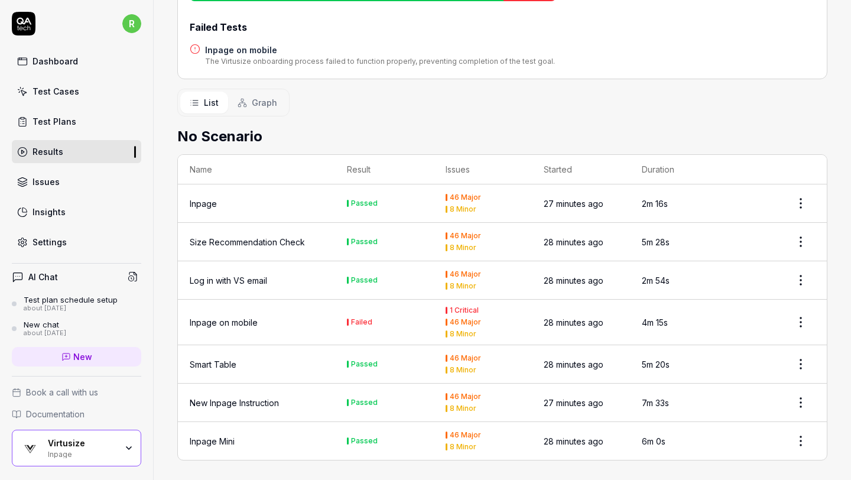
click at [238, 316] on div "Inpage on mobile" at bounding box center [224, 322] width 68 height 12
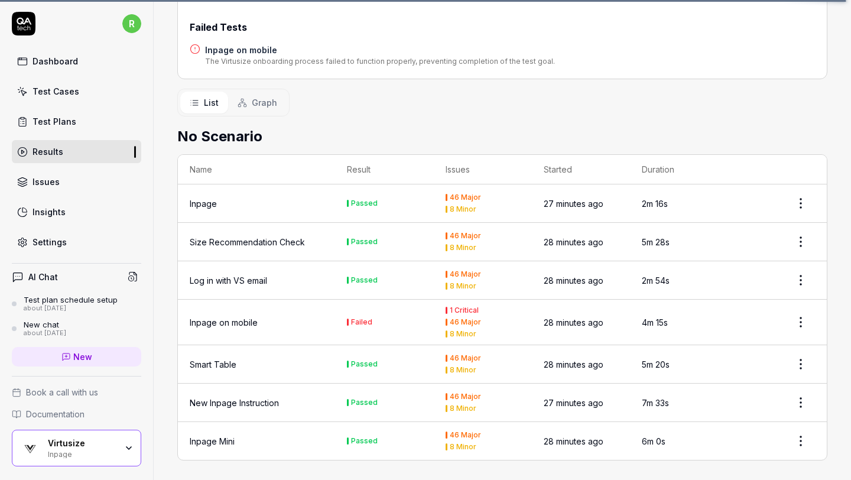
click at [228, 281] on div "Log in with VS email" at bounding box center [228, 280] width 77 height 12
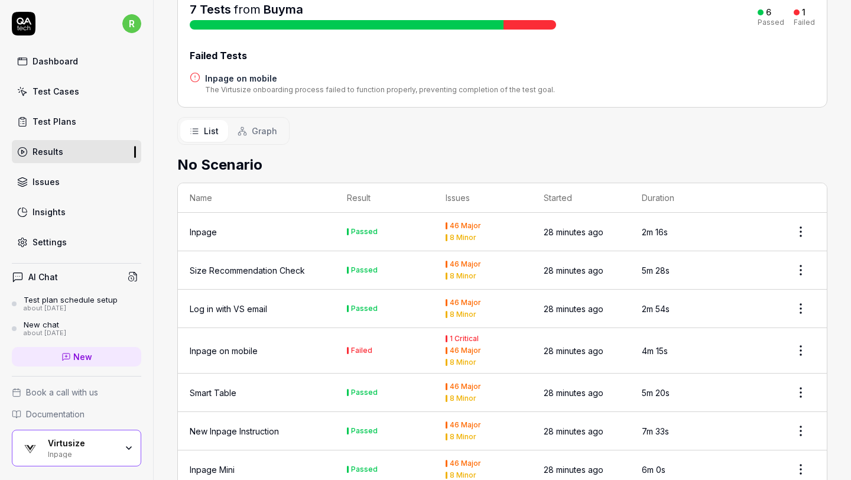
scroll to position [178, 0]
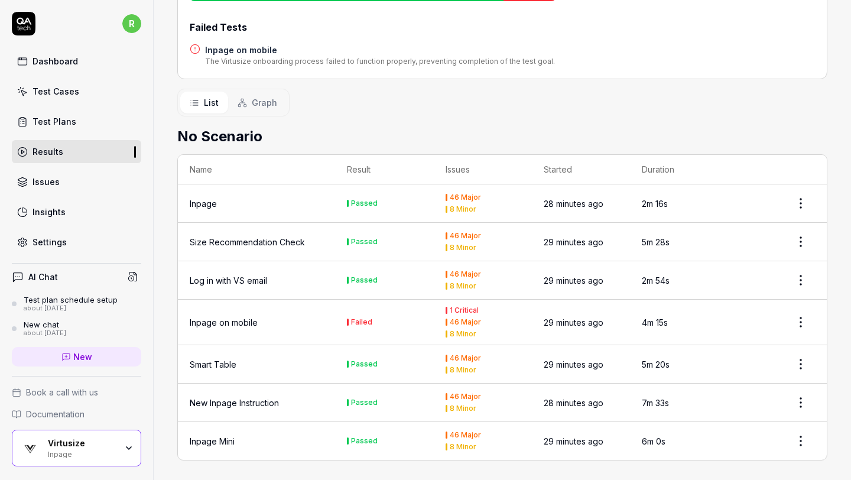
click at [221, 308] on td "Inpage on mobile" at bounding box center [256, 321] width 157 height 45
click at [220, 321] on div "Inpage on mobile" at bounding box center [224, 322] width 68 height 12
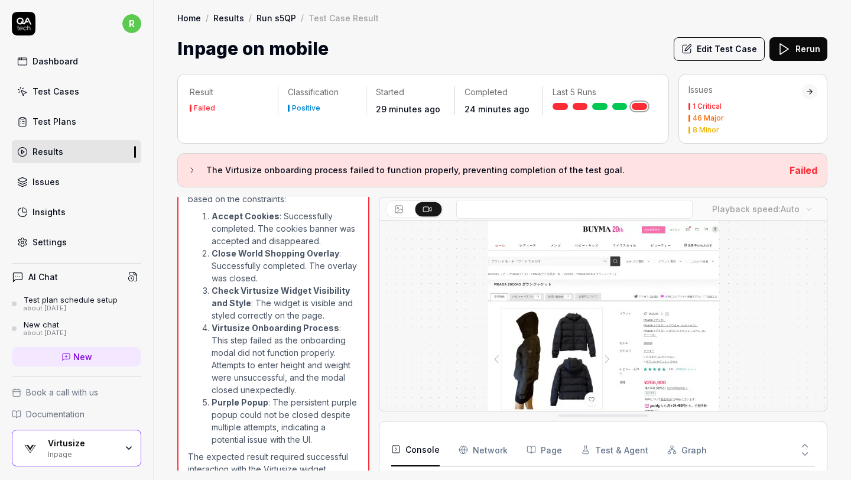
scroll to position [1461, 0]
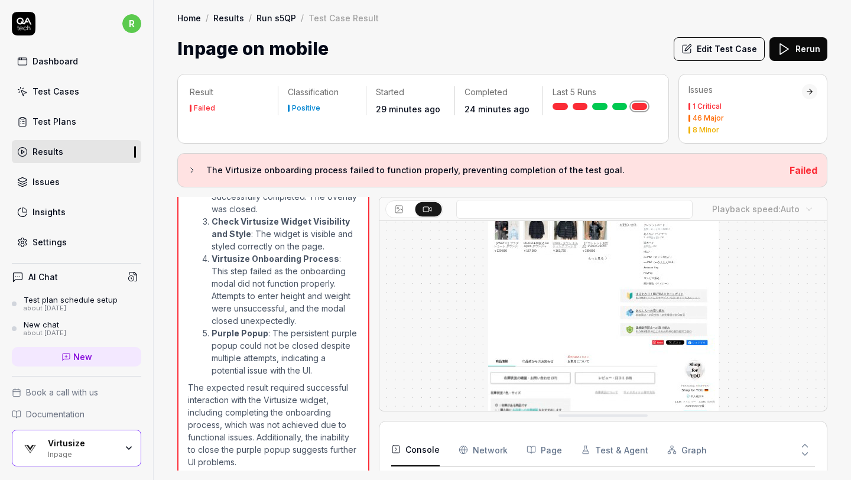
click at [60, 118] on div "Test Plans" at bounding box center [54, 121] width 44 height 12
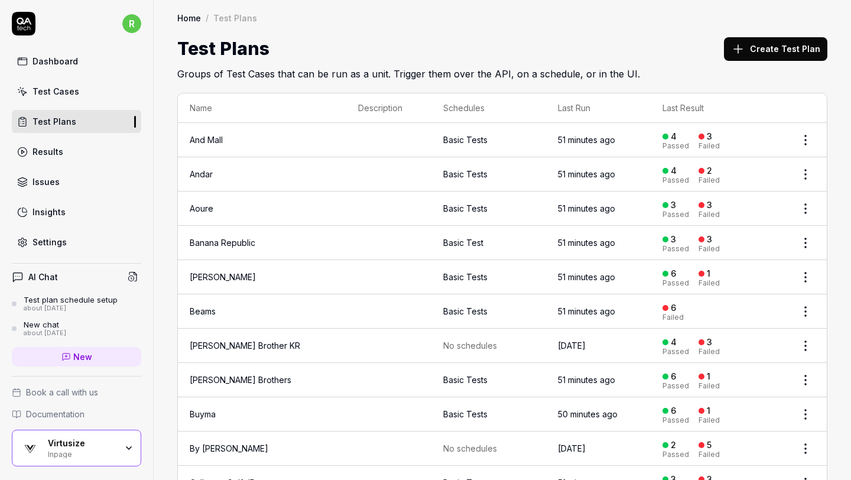
click at [801, 133] on html "r Dashboard Test Cases Test Plans Results Issues Insights Settings AI Chat Test…" at bounding box center [425, 240] width 851 height 480
click at [728, 242] on div "Edit" at bounding box center [756, 242] width 112 height 26
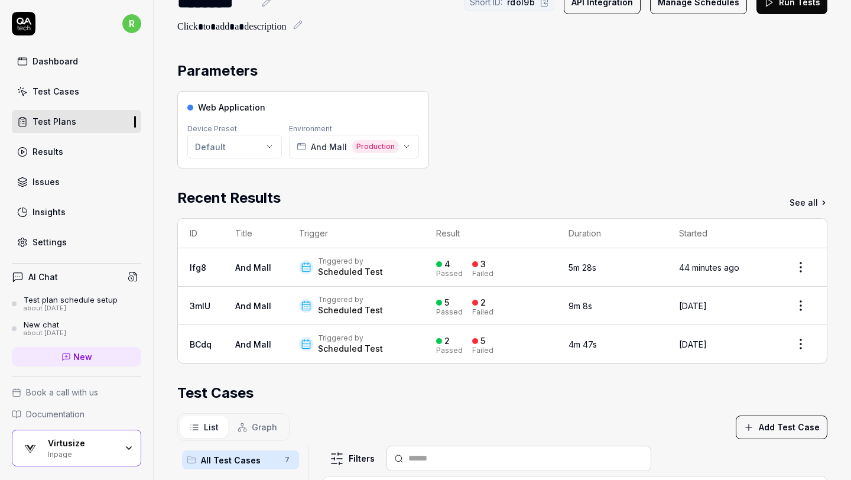
scroll to position [330, 0]
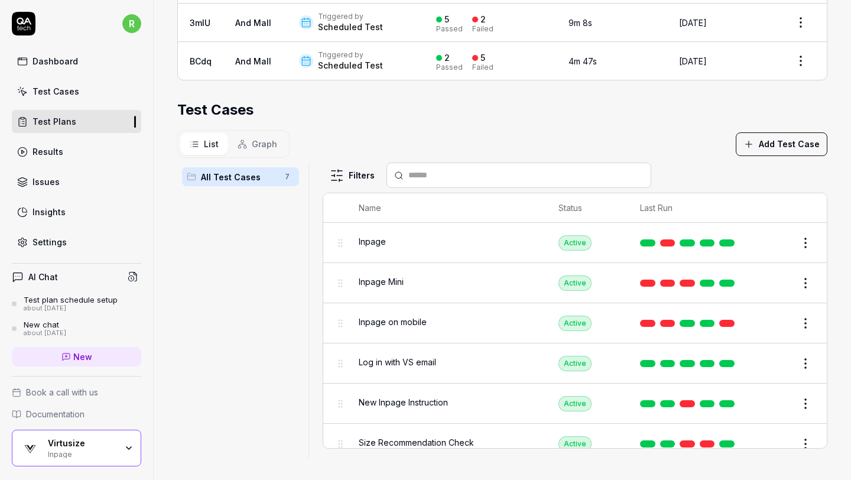
click at [804, 320] on html "r Dashboard Test Cases Test Plans Results Issues Insights Settings AI Chat Test…" at bounding box center [425, 240] width 851 height 480
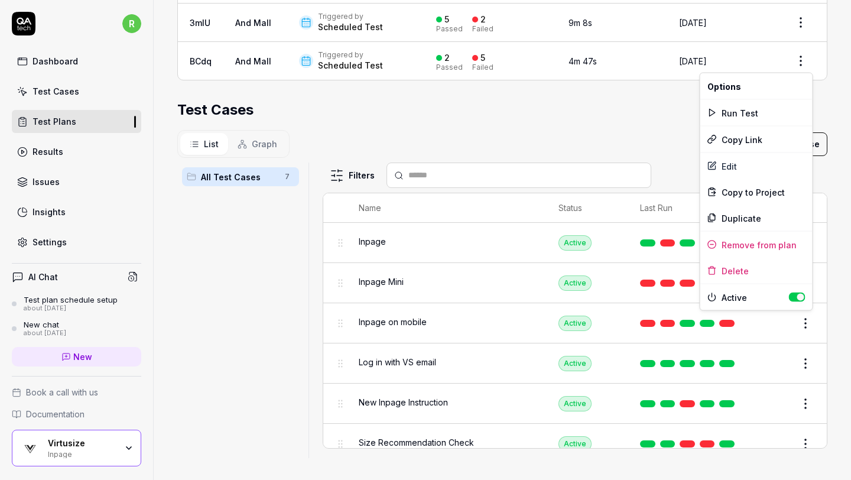
click at [277, 275] on html "r Dashboard Test Cases Test Plans Results Issues Insights Settings AI Chat Test…" at bounding box center [425, 240] width 851 height 480
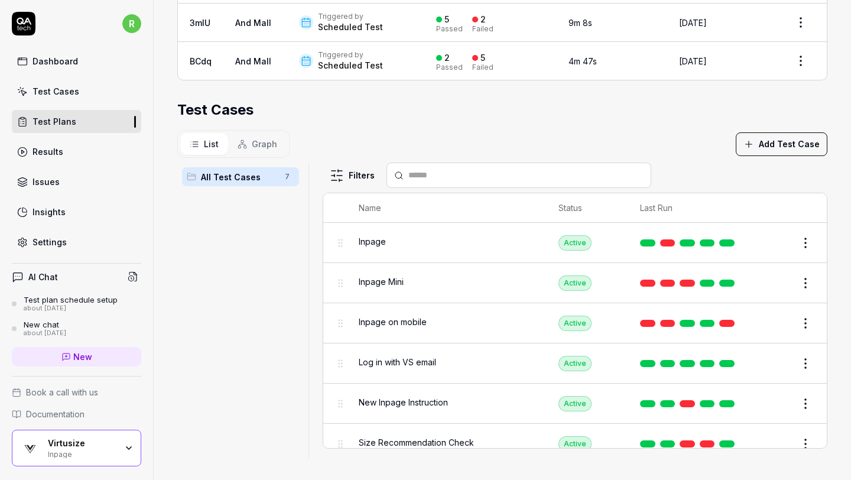
click at [805, 439] on html "r Dashboard Test Cases Test Plans Results Issues Insights Settings AI Chat Test…" at bounding box center [425, 240] width 851 height 480
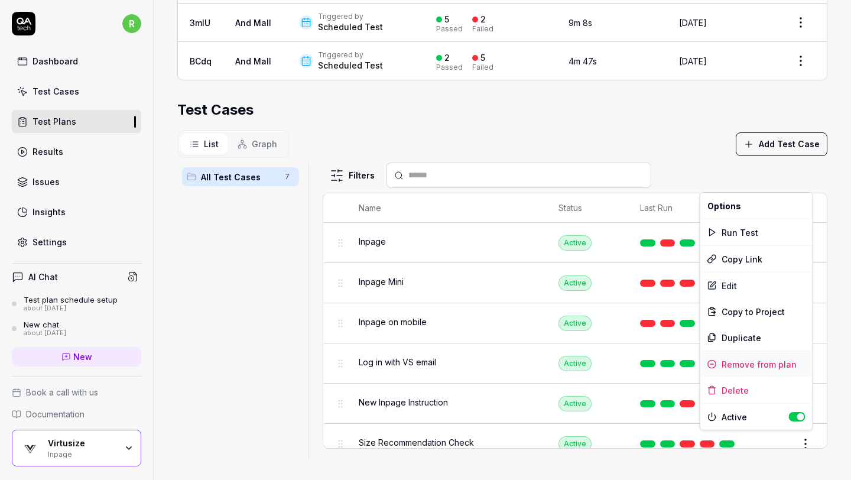
click at [777, 367] on div "Remove from plan" at bounding box center [756, 364] width 112 height 26
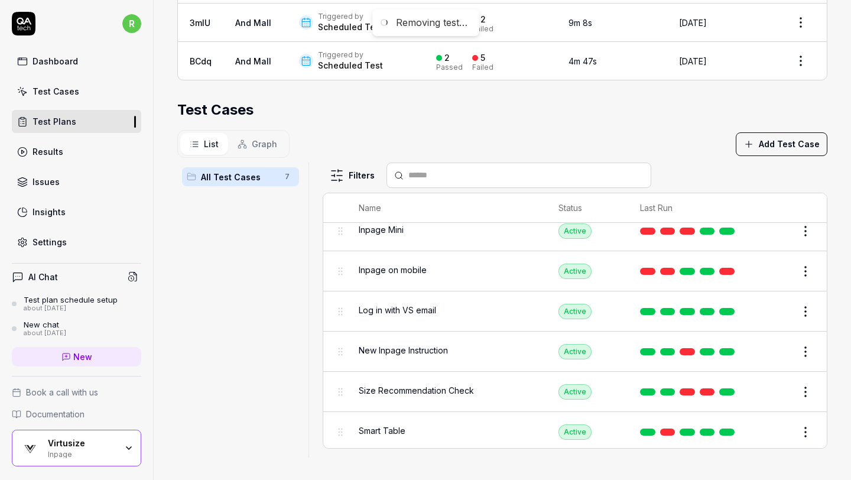
scroll to position [12, 0]
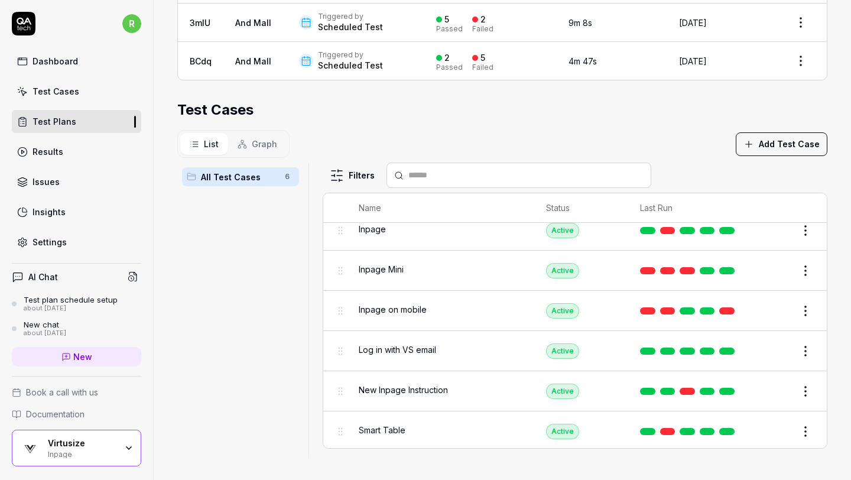
click at [802, 305] on html "Test removed r Dashboard Test Cases Test Plans Results Issues Insights Settings…" at bounding box center [425, 240] width 851 height 480
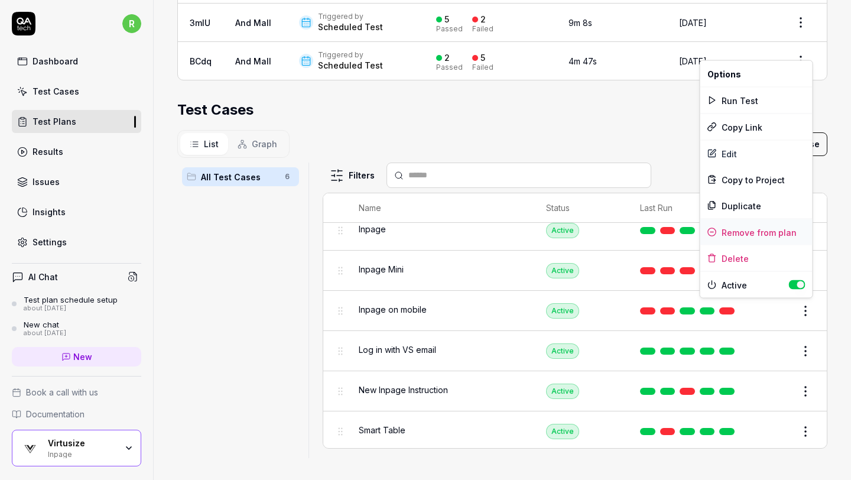
click at [791, 226] on div "Remove from plan" at bounding box center [756, 232] width 112 height 26
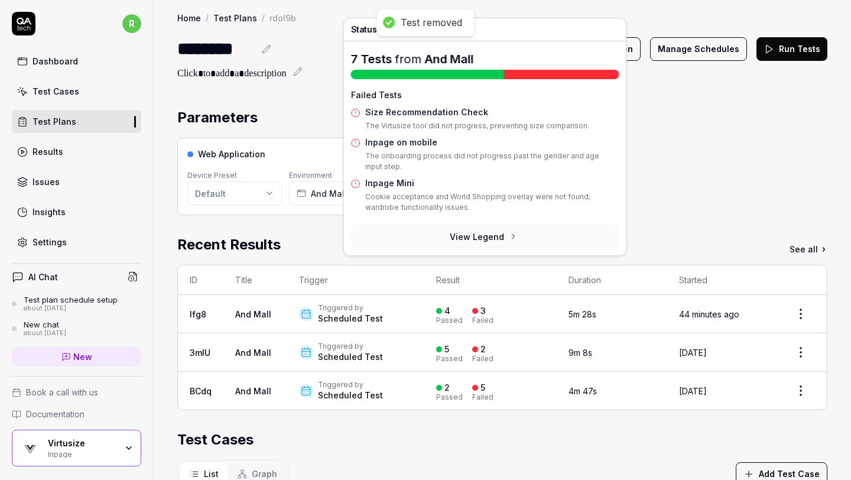
scroll to position [330, 0]
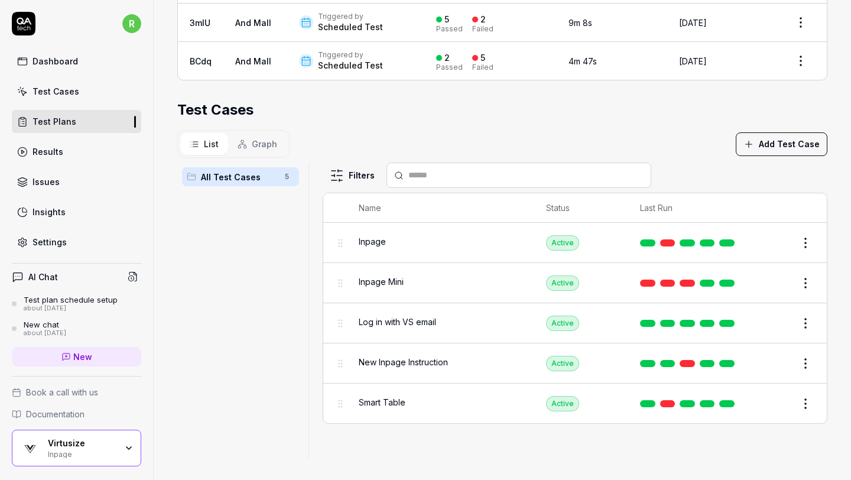
click at [809, 283] on html "r Dashboard Test Cases Test Plans Results Issues Insights Settings AI Chat Test…" at bounding box center [425, 240] width 851 height 480
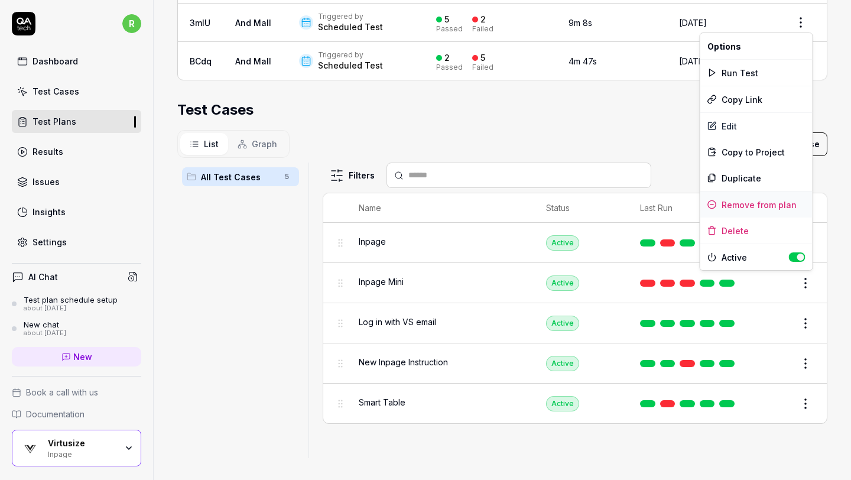
click at [751, 204] on div "Remove from plan" at bounding box center [756, 204] width 112 height 26
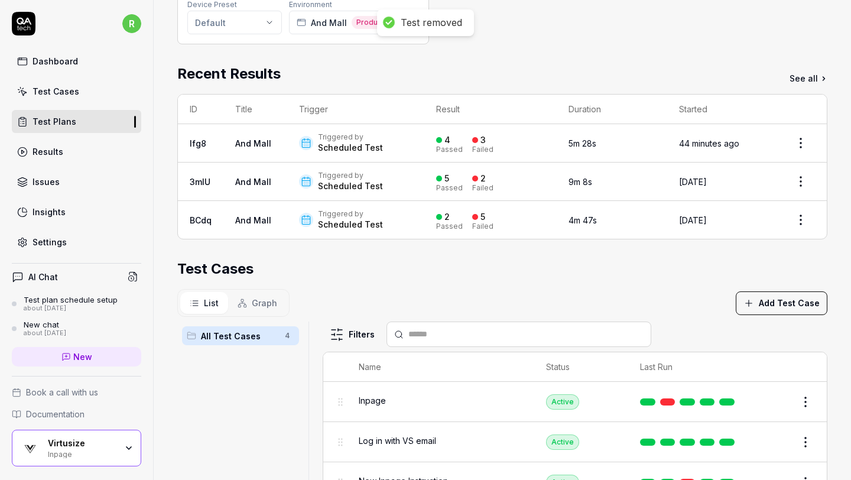
scroll to position [0, 0]
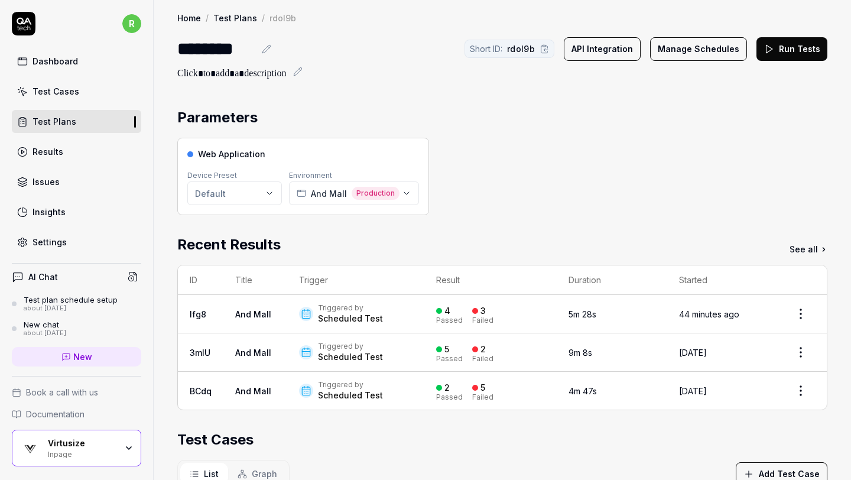
click at [92, 119] on link "Test Plans" at bounding box center [76, 121] width 129 height 23
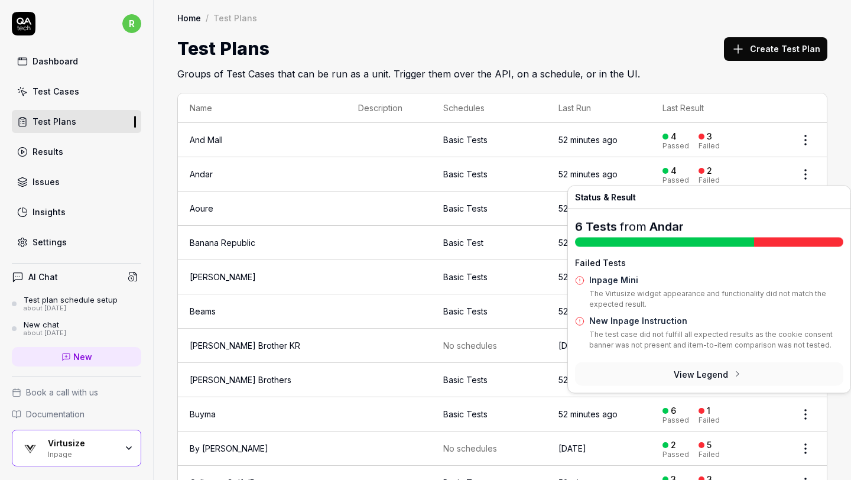
click at [699, 376] on button "View Legend" at bounding box center [709, 374] width 268 height 24
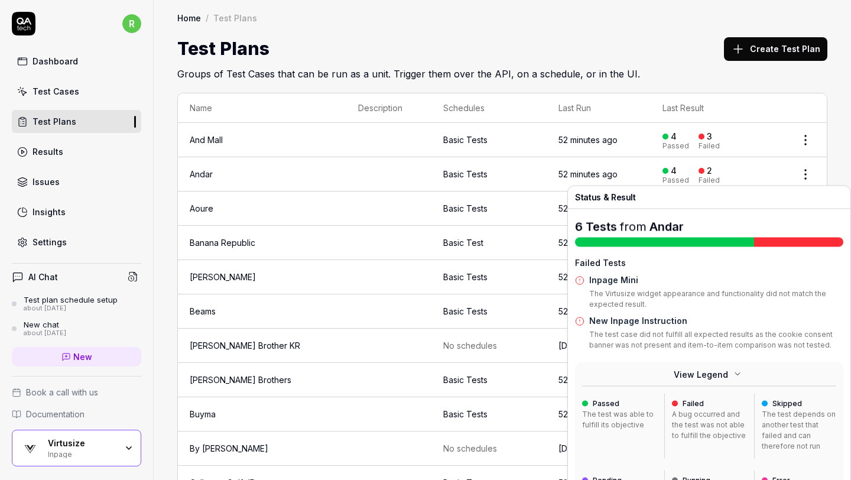
click at [734, 165] on div "4 Passed 2 Failed" at bounding box center [717, 173] width 110 height 19
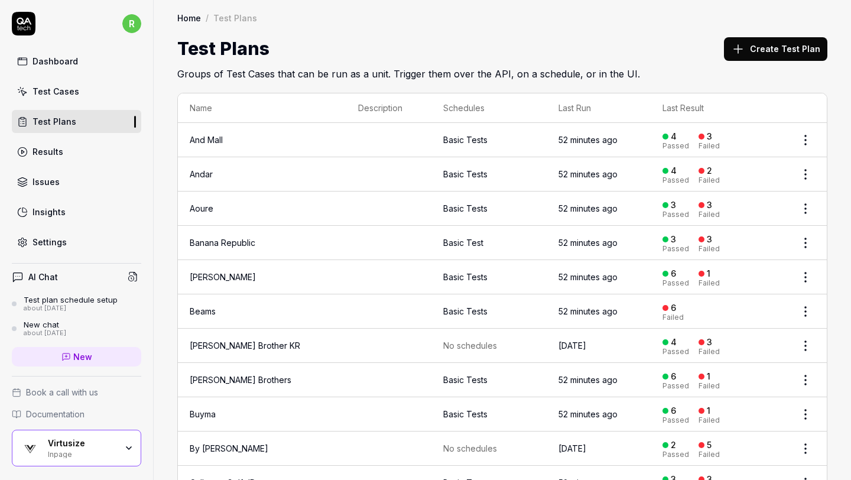
click at [200, 170] on link "Andar" at bounding box center [201, 174] width 23 height 10
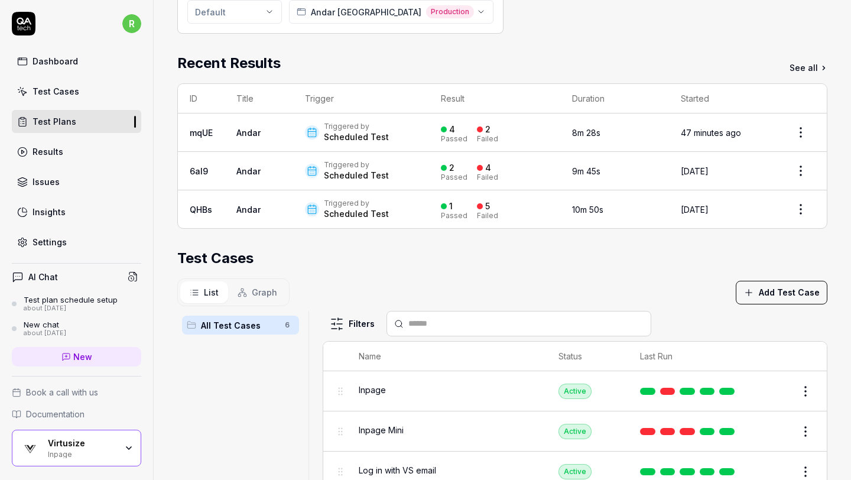
scroll to position [135, 0]
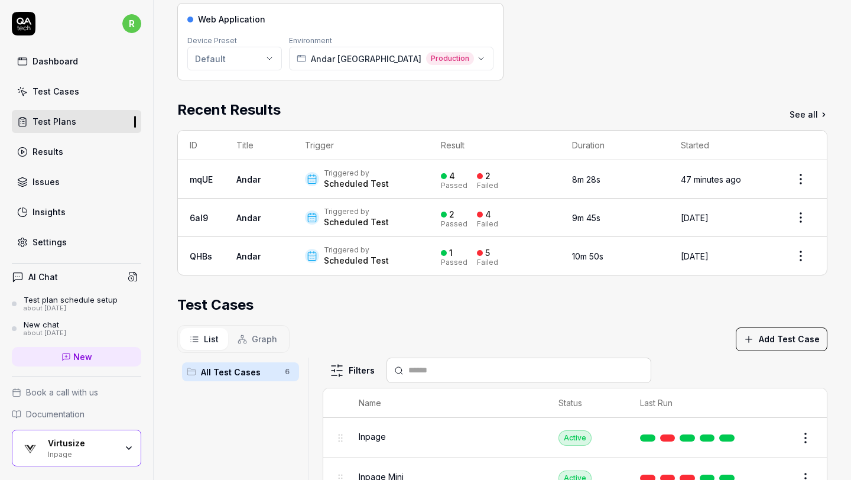
click at [664, 308] on div "Test Cases" at bounding box center [502, 304] width 650 height 21
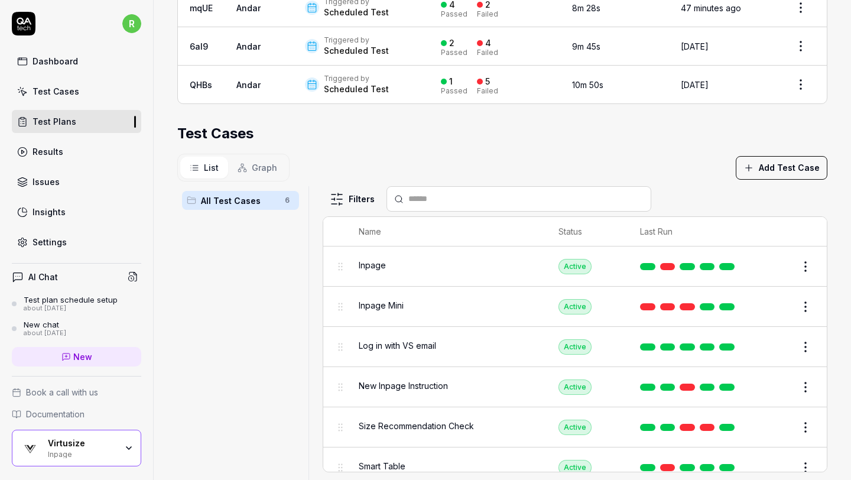
scroll to position [330, 0]
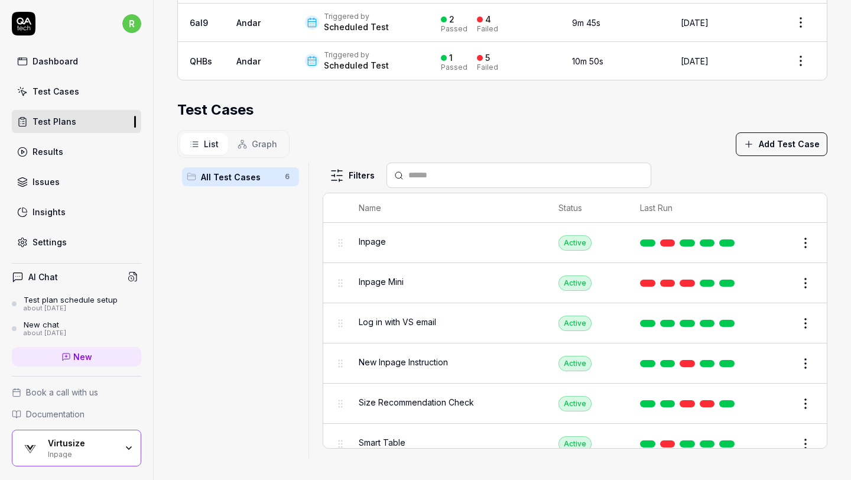
click at [805, 276] on html "r Dashboard Test Cases Test Plans Results Issues Insights Settings AI Chat Test…" at bounding box center [425, 240] width 851 height 480
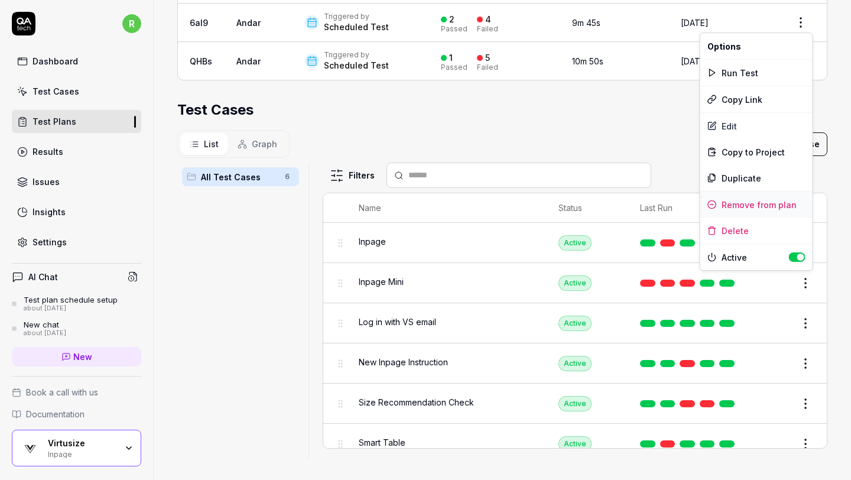
click at [793, 204] on div "Remove from plan" at bounding box center [756, 204] width 112 height 26
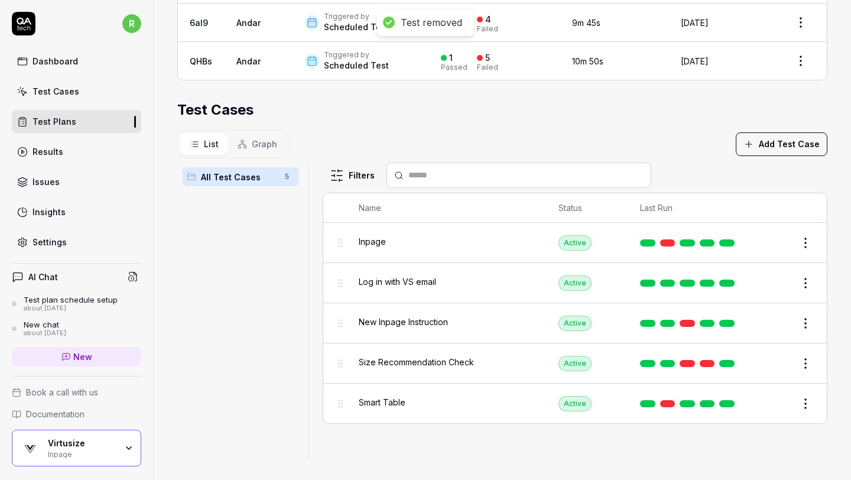
click at [805, 322] on html "Test removed r Dashboard Test Cases Test Plans Results Issues Insights Settings…" at bounding box center [425, 240] width 851 height 480
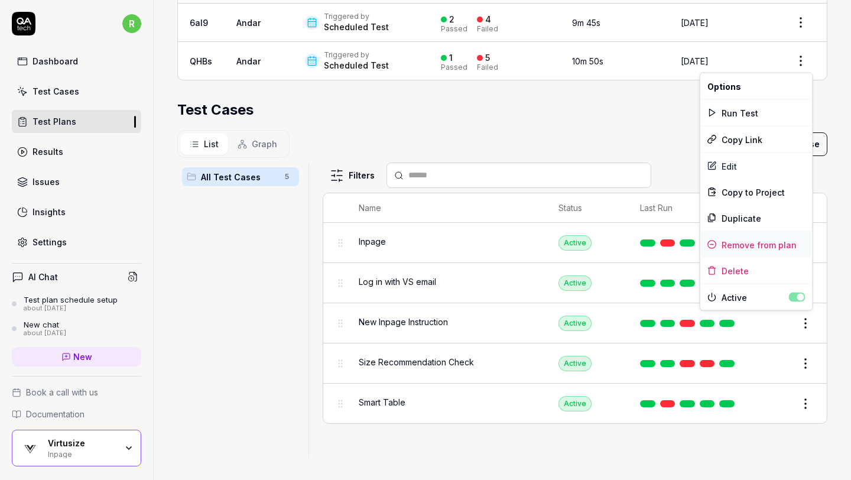
click at [777, 241] on div "Remove from plan" at bounding box center [756, 245] width 112 height 26
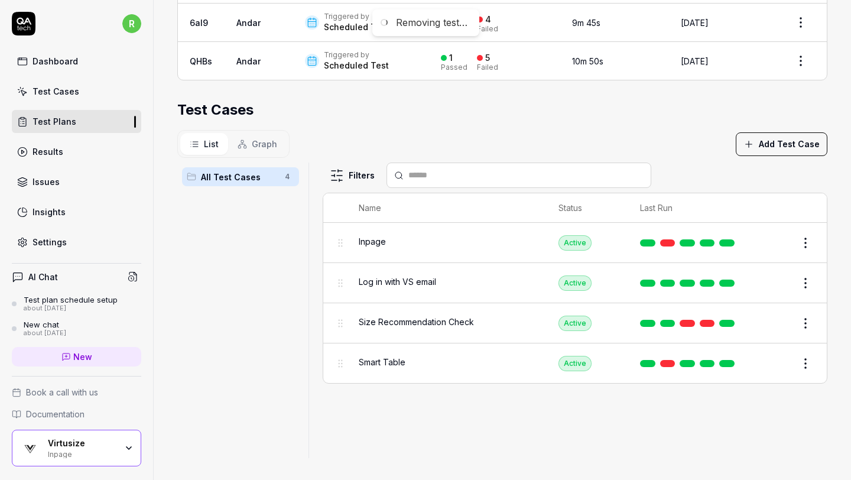
click at [621, 118] on div "Test Cases" at bounding box center [502, 109] width 650 height 21
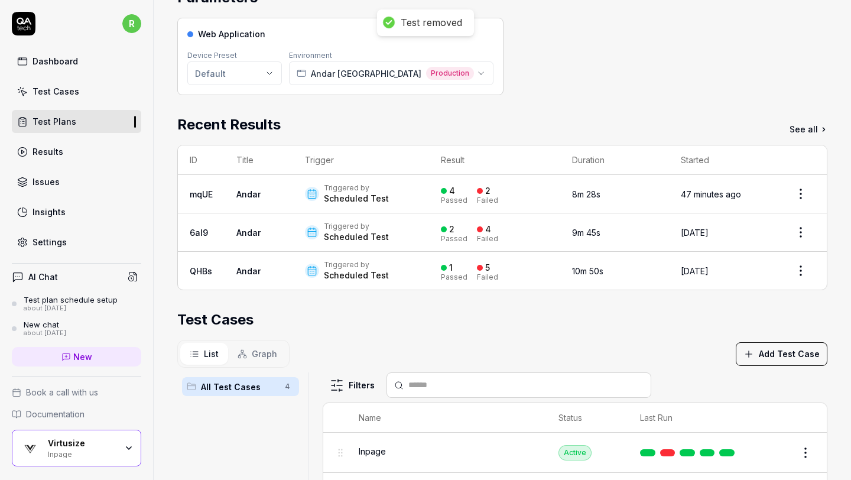
scroll to position [0, 0]
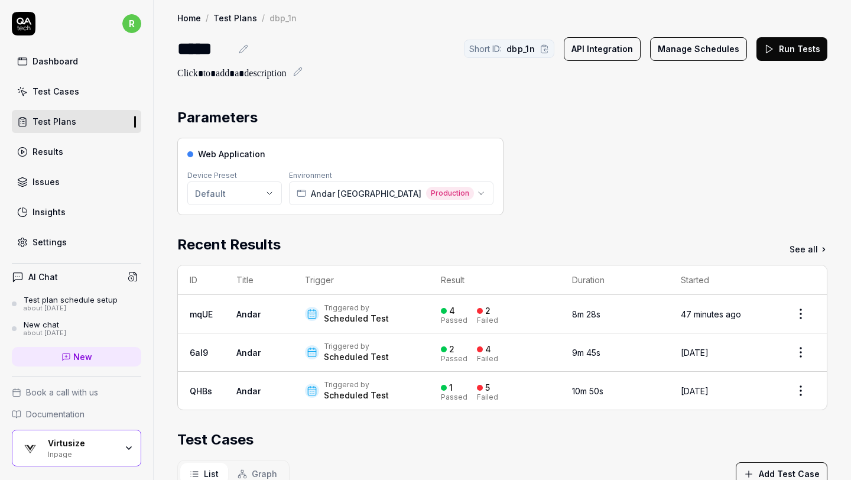
click at [77, 126] on link "Test Plans" at bounding box center [76, 121] width 129 height 23
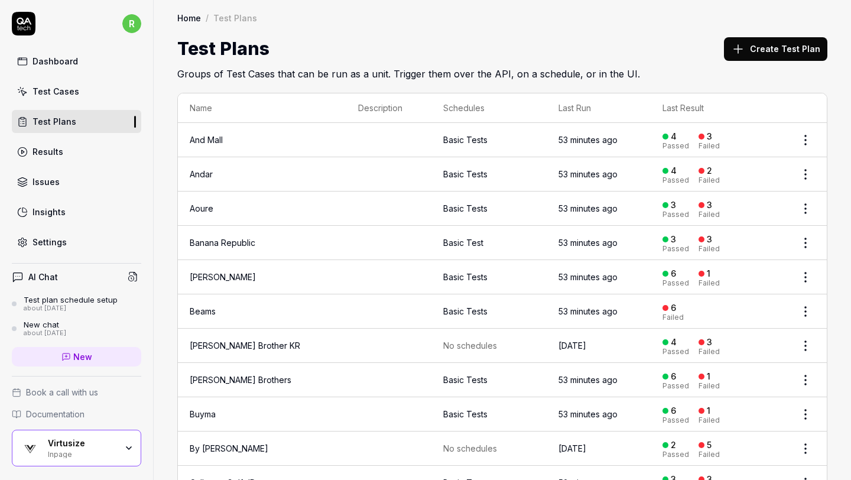
click at [699, 67] on h2 "Groups of Test Cases that can be run as a unit. Trigger them over the API, on a…" at bounding box center [502, 71] width 650 height 19
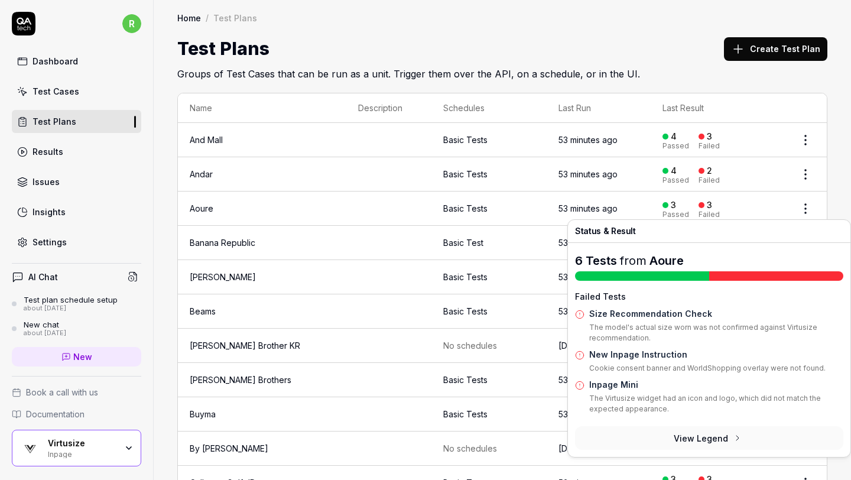
click at [697, 438] on button "View Legend" at bounding box center [709, 438] width 268 height 24
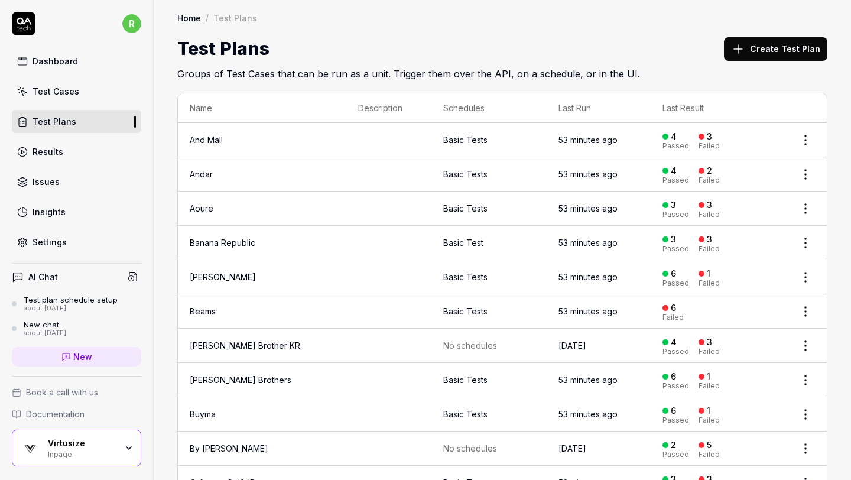
click at [654, 53] on div "Test Plans Create Test Plan" at bounding box center [502, 48] width 650 height 27
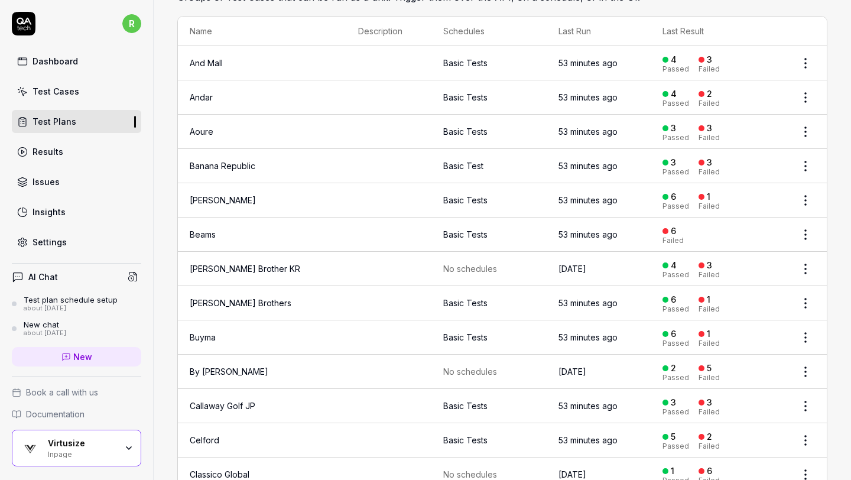
scroll to position [99, 0]
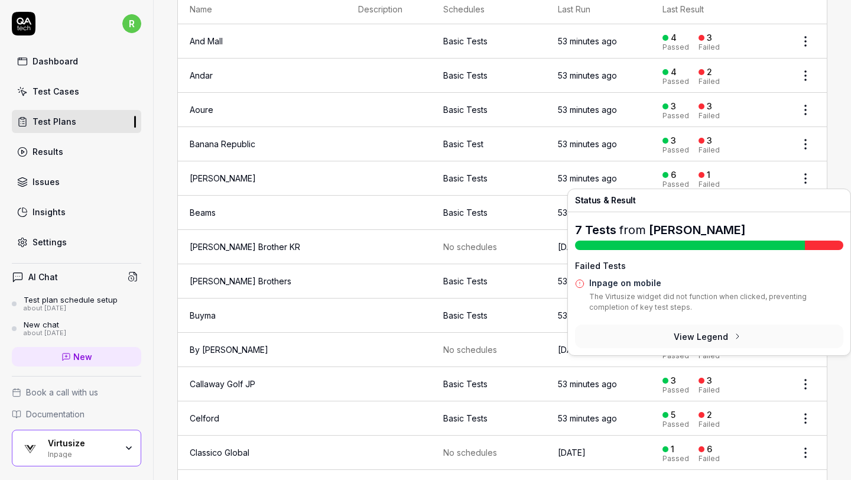
click at [692, 334] on button "View Legend" at bounding box center [709, 336] width 268 height 24
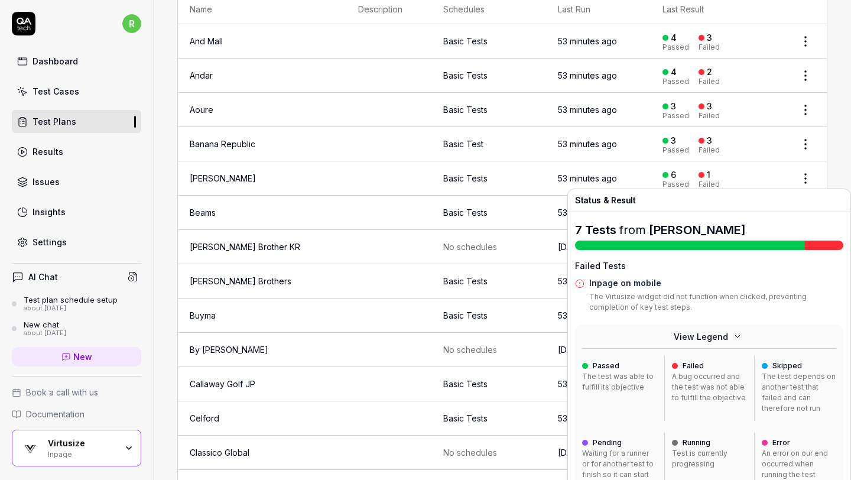
click at [692, 334] on button "View Legend" at bounding box center [709, 336] width 268 height 24
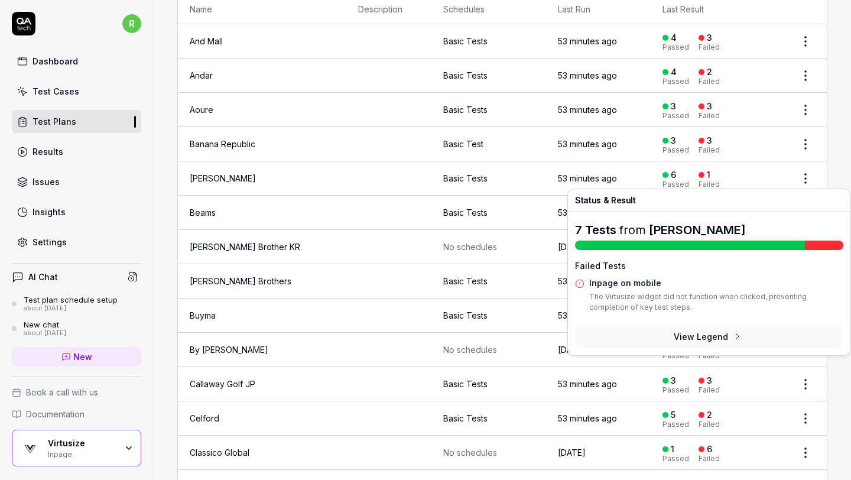
click at [698, 174] on div "1" at bounding box center [704, 175] width 12 height 11
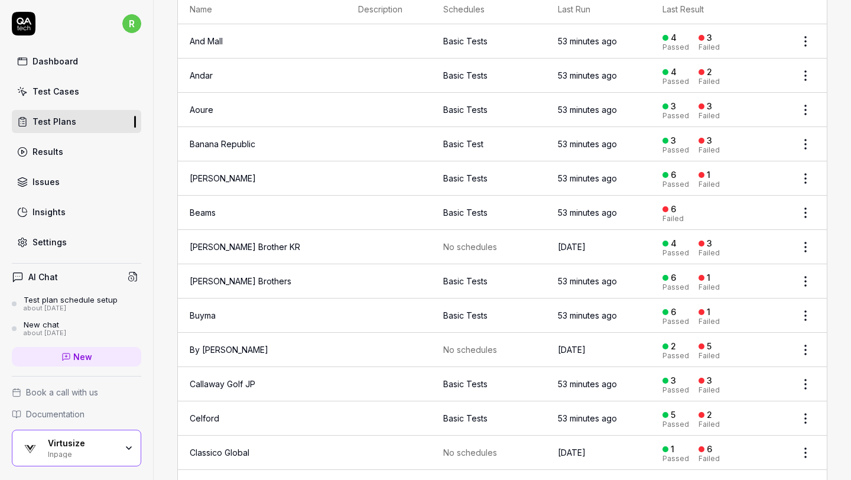
click at [212, 177] on link "[PERSON_NAME]" at bounding box center [223, 178] width 66 height 10
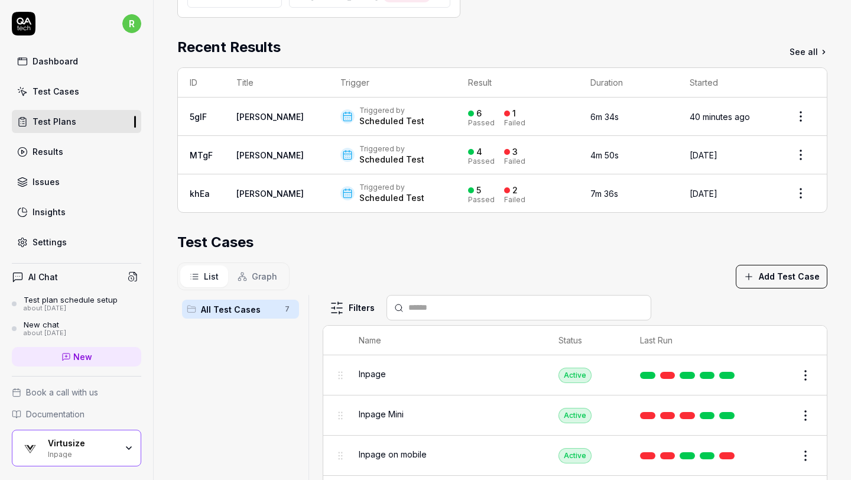
scroll to position [330, 0]
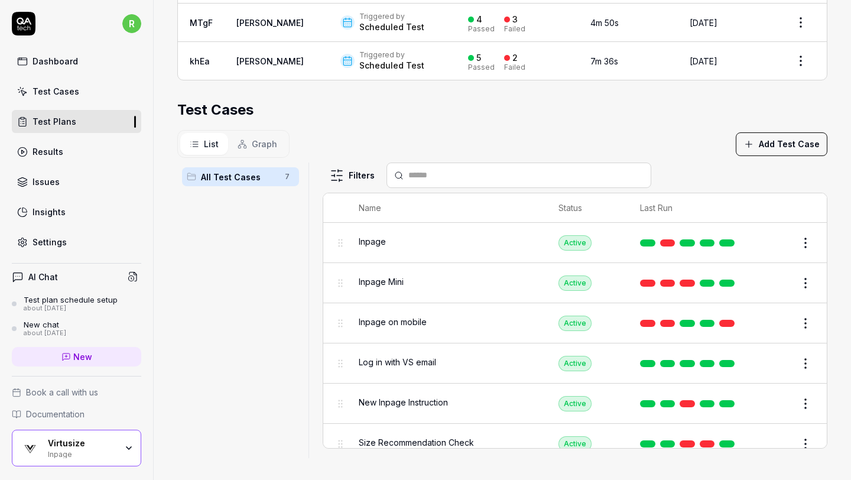
click at [810, 322] on html "r Dashboard Test Cases Test Plans Results Issues Insights Settings AI Chat Test…" at bounding box center [425, 240] width 851 height 480
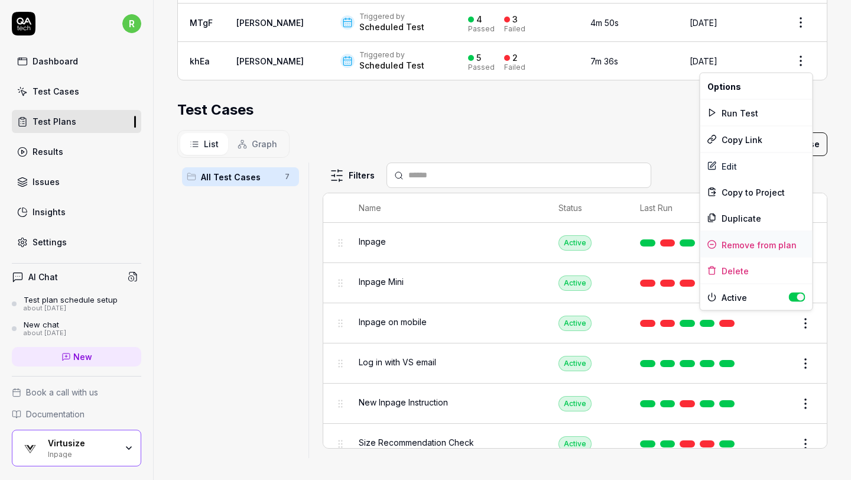
click at [785, 245] on div "Remove from plan" at bounding box center [756, 245] width 112 height 26
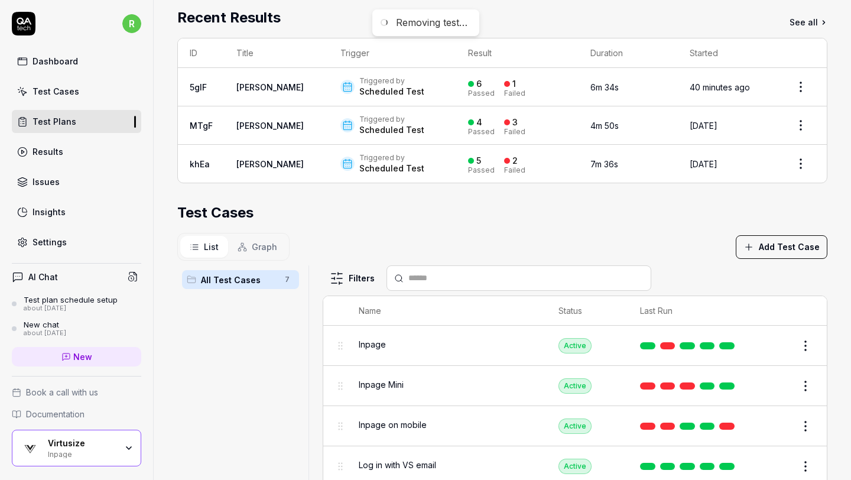
scroll to position [0, 0]
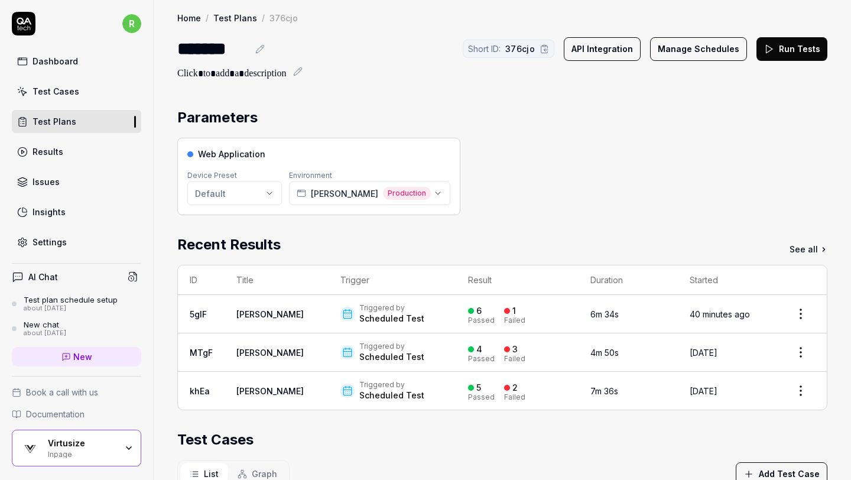
click at [100, 120] on link "Test Plans" at bounding box center [76, 121] width 129 height 23
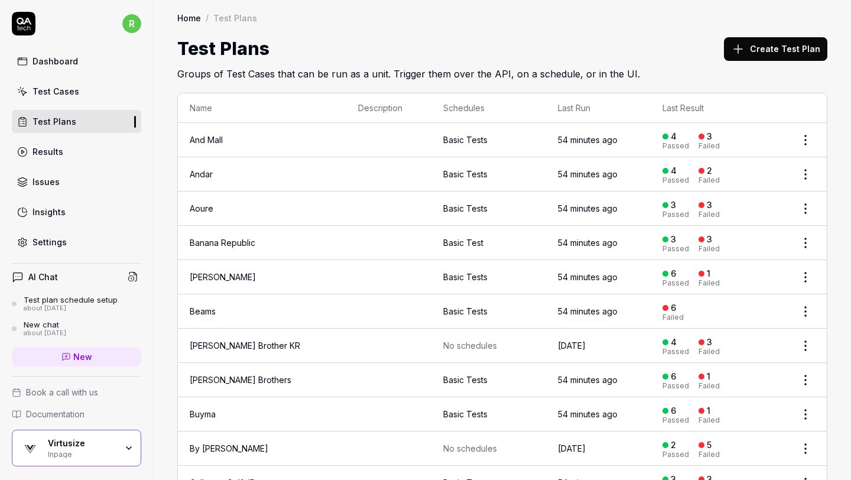
click at [240, 206] on td "Aoure" at bounding box center [262, 208] width 168 height 34
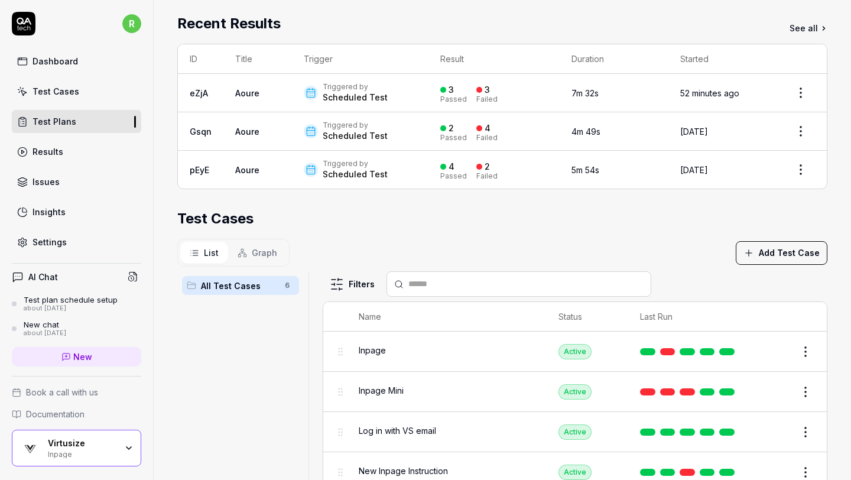
scroll to position [330, 0]
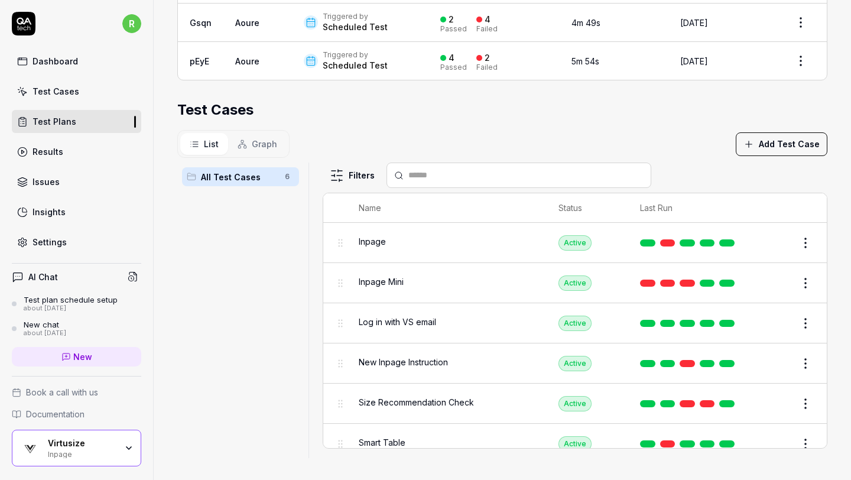
click at [806, 272] on body "r Dashboard Test Cases Test Plans Results Issues Insights Settings AI Chat Test…" at bounding box center [425, 240] width 851 height 480
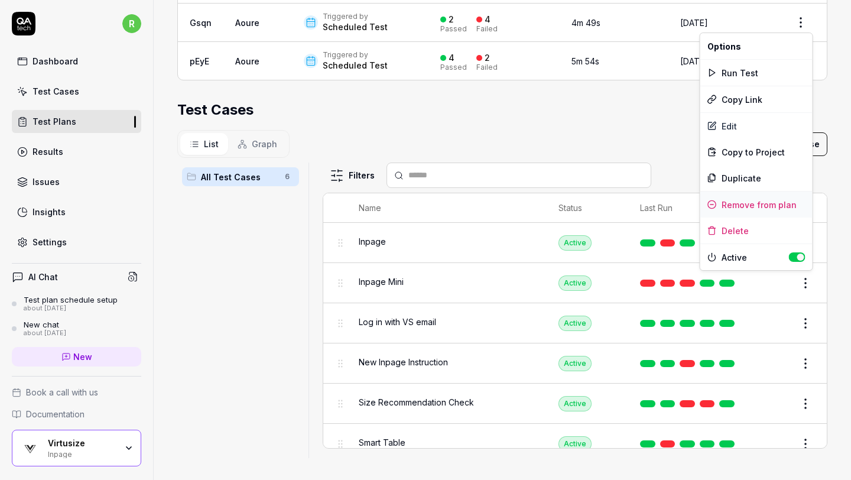
click at [773, 204] on div "Remove from plan" at bounding box center [756, 204] width 112 height 26
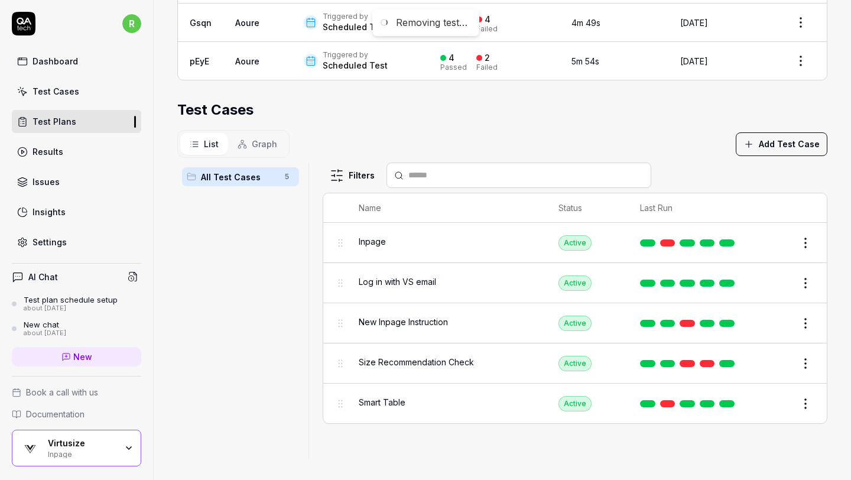
click at [801, 403] on html "Removing test… r Dashboard Test Cases Test Plans Results Issues Insights Settin…" at bounding box center [425, 240] width 851 height 480
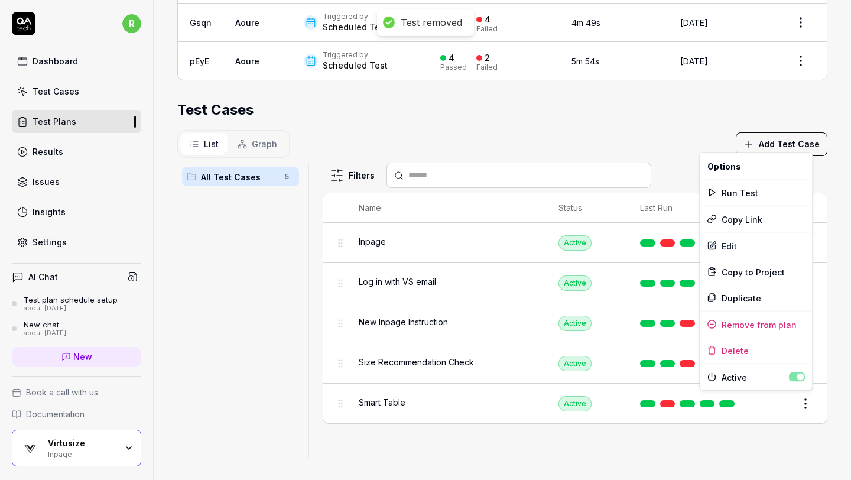
click at [763, 440] on html "Test removed r Dashboard Test Cases Test Plans Results Issues Insights Settings…" at bounding box center [425, 240] width 851 height 480
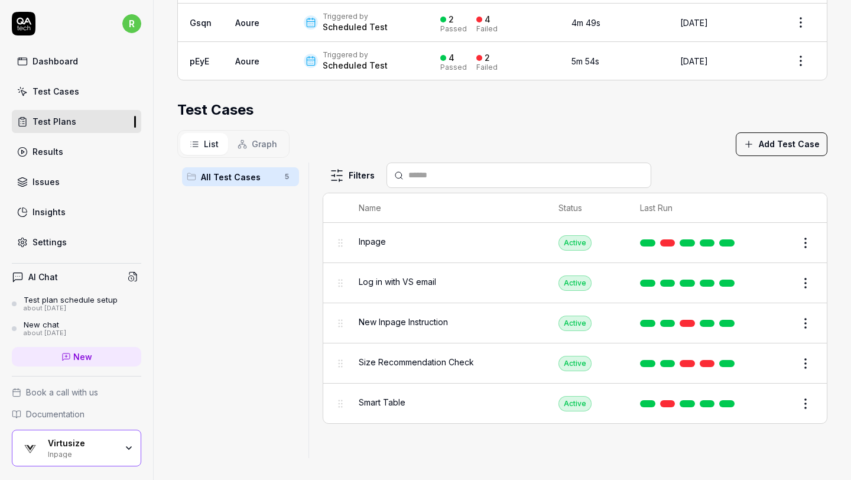
click at [808, 361] on html "Test removed r Dashboard Test Cases Test Plans Results Issues Insights Settings…" at bounding box center [425, 240] width 851 height 480
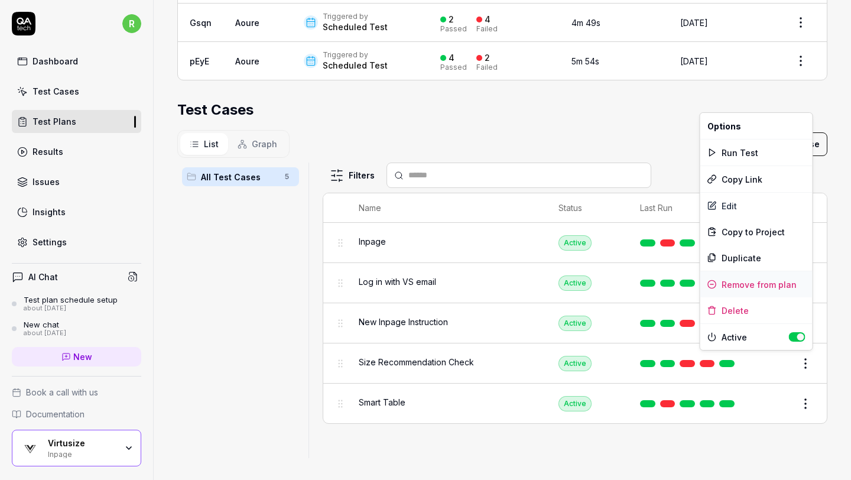
click at [748, 281] on div "Remove from plan" at bounding box center [756, 284] width 112 height 26
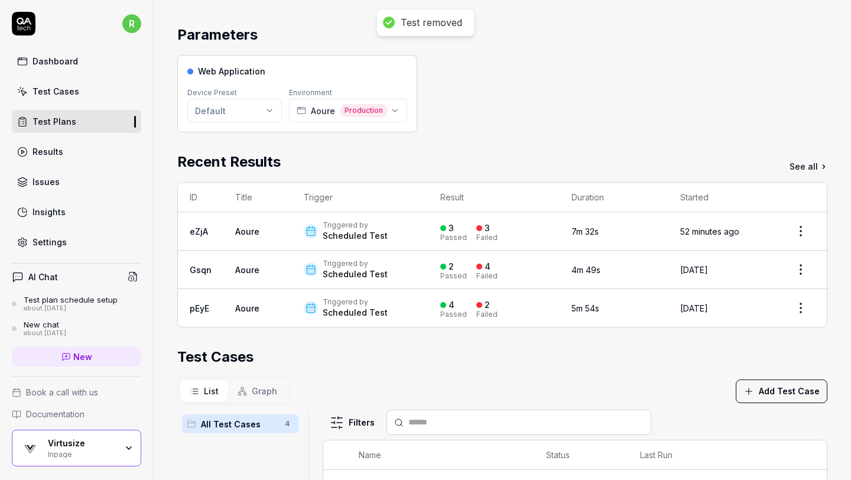
scroll to position [0, 0]
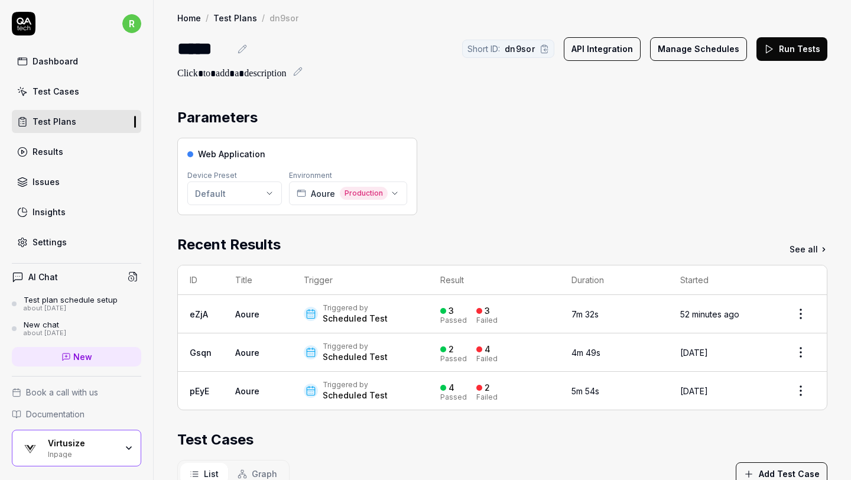
click at [722, 174] on div "Web Application Device Preset Default Environment Aoure Production" at bounding box center [502, 176] width 650 height 77
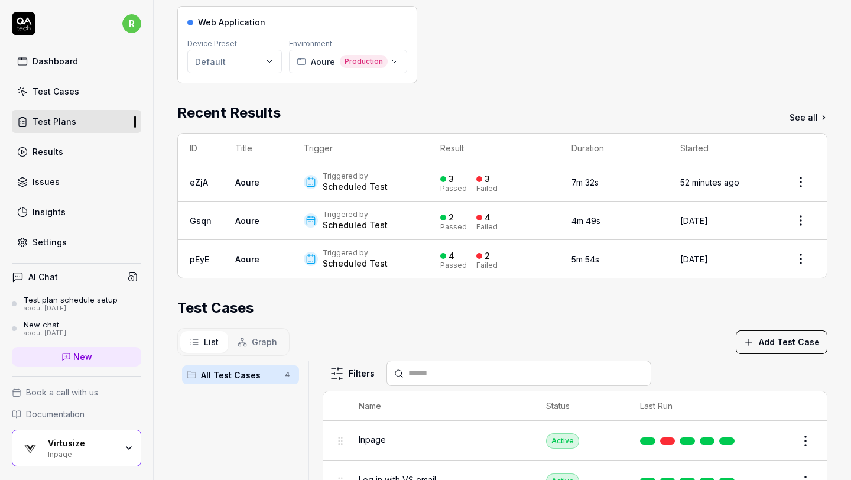
scroll to position [197, 0]
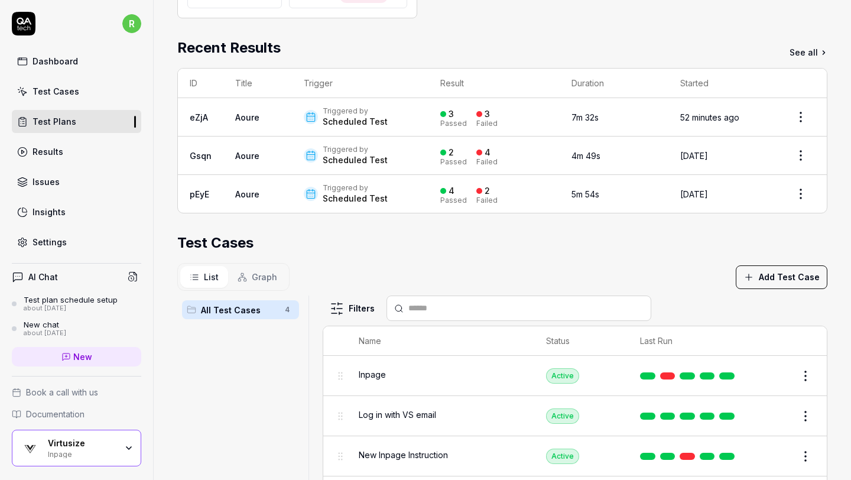
click at [90, 122] on link "Test Plans" at bounding box center [76, 121] width 129 height 23
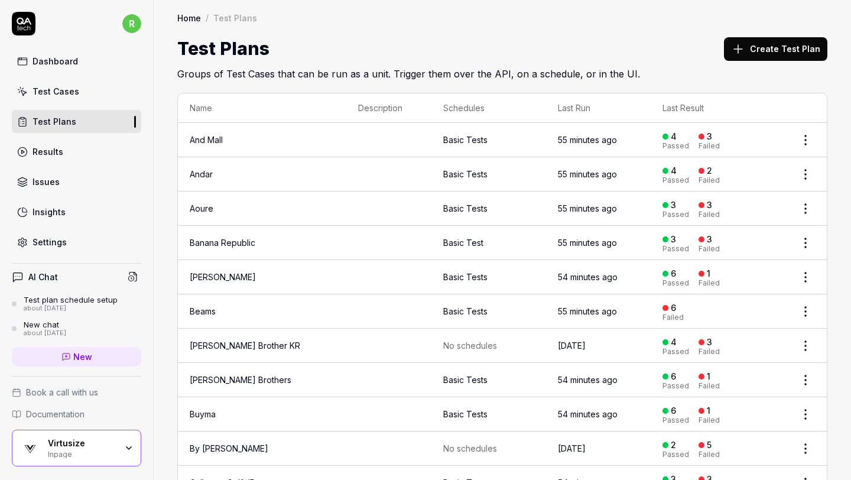
click at [270, 242] on td "Banana Republic" at bounding box center [262, 243] width 168 height 34
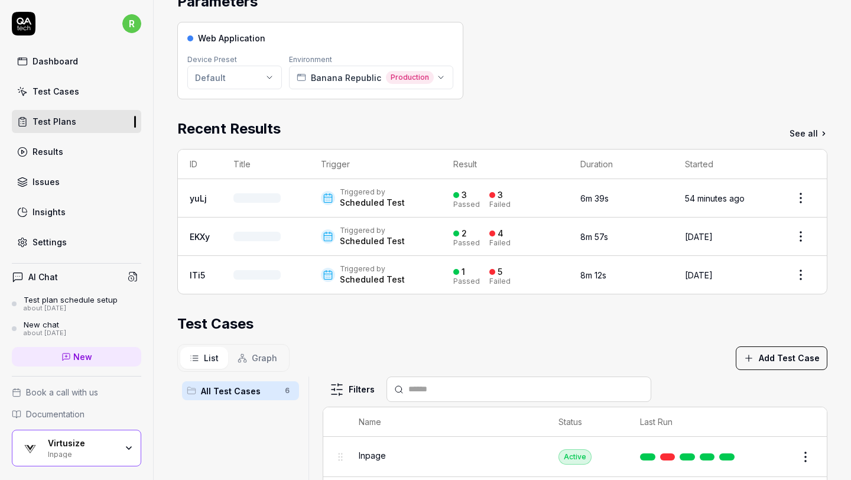
scroll to position [117, 0]
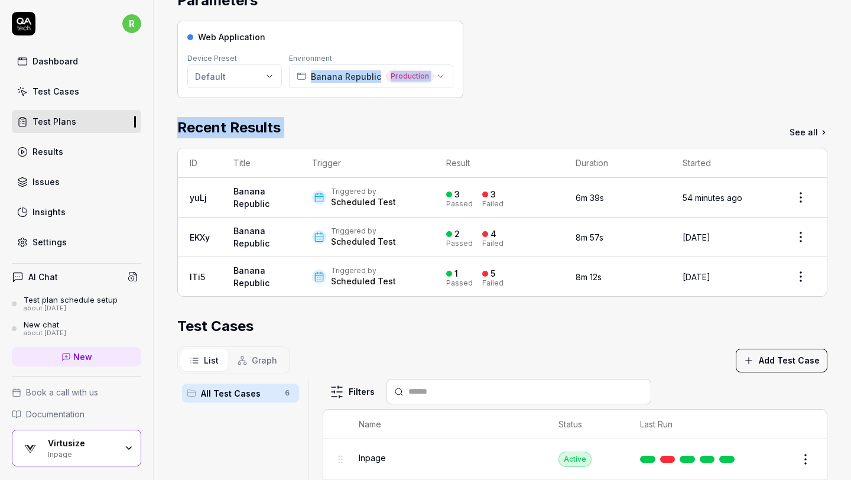
drag, startPoint x: 545, startPoint y: 63, endPoint x: 798, endPoint y: 106, distance: 257.1
click at [798, 106] on div "Parameters Web Application Device Preset Default Environment Banana Republic Pr…" at bounding box center [502, 332] width 650 height 684
click at [801, 132] on link "See all" at bounding box center [808, 132] width 38 height 12
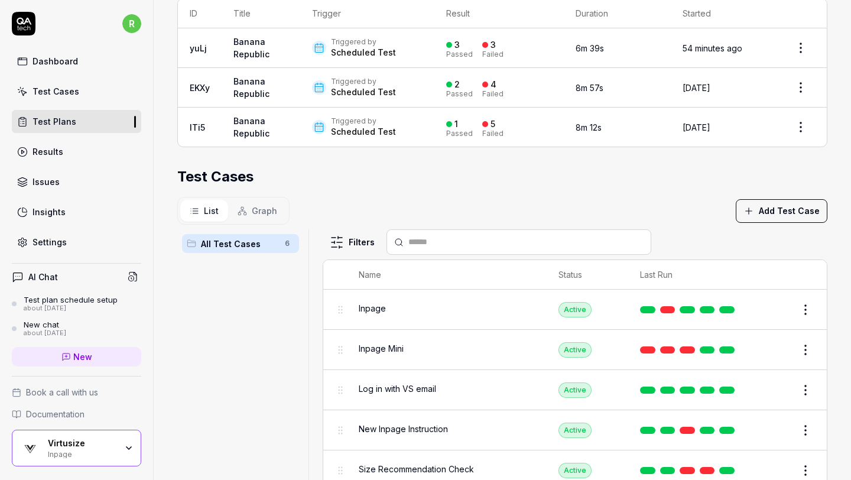
scroll to position [239, 0]
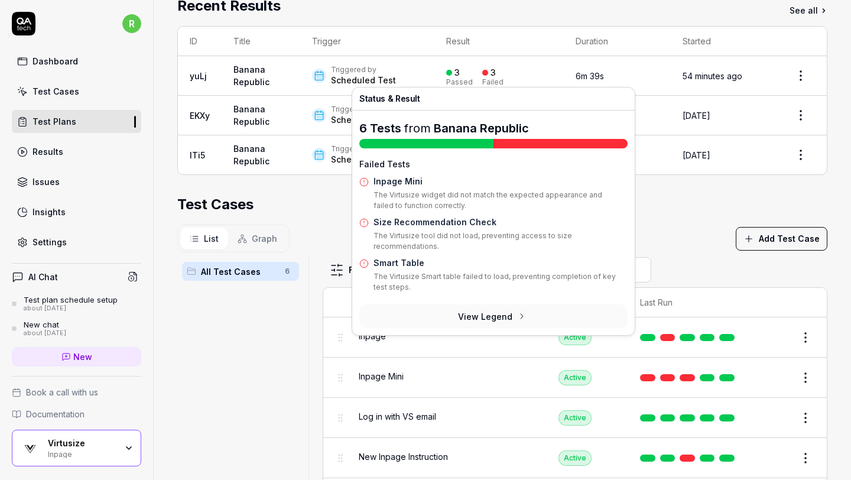
click at [698, 226] on div "List Graph Add Test Case" at bounding box center [502, 238] width 650 height 28
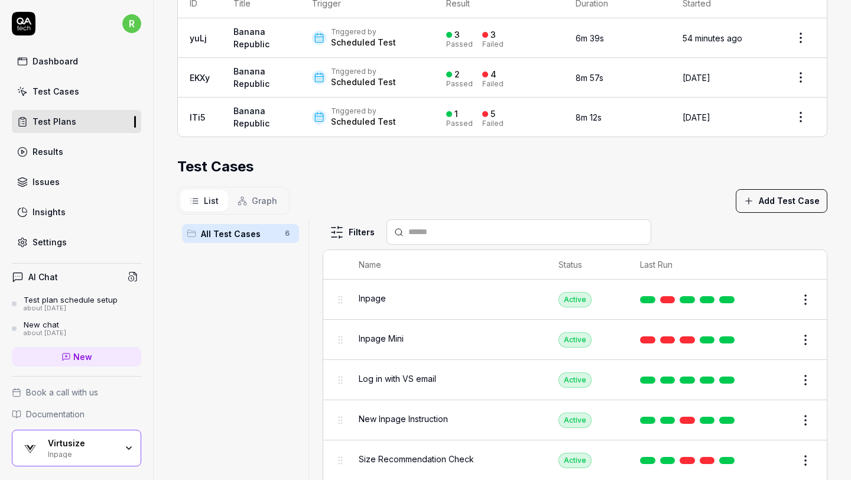
scroll to position [333, 0]
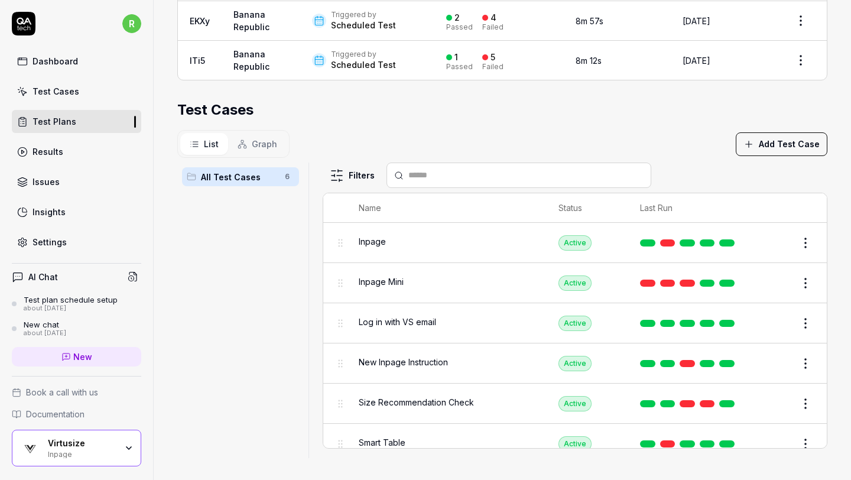
click at [804, 281] on html "**********" at bounding box center [425, 240] width 851 height 480
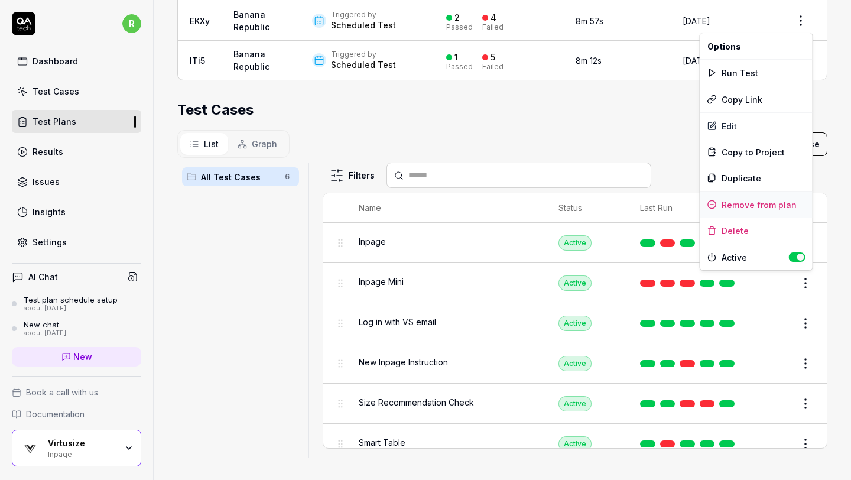
click at [774, 206] on div "Remove from plan" at bounding box center [756, 204] width 112 height 26
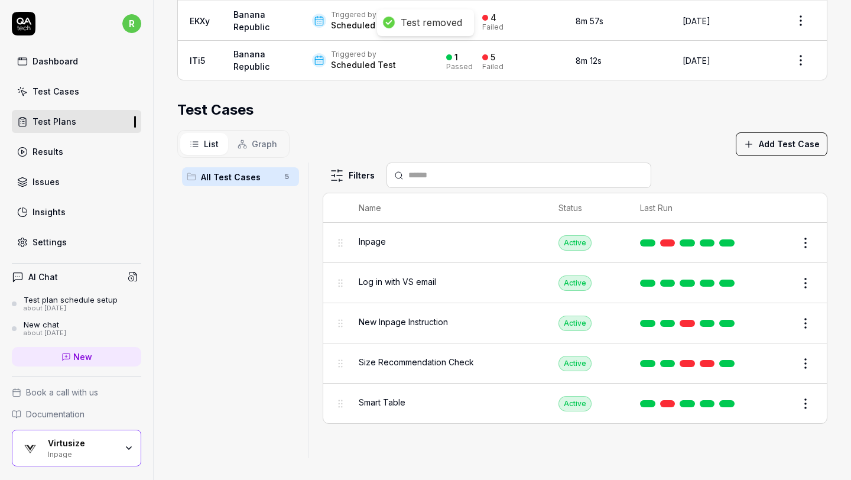
click at [803, 365] on html "**********" at bounding box center [425, 240] width 851 height 480
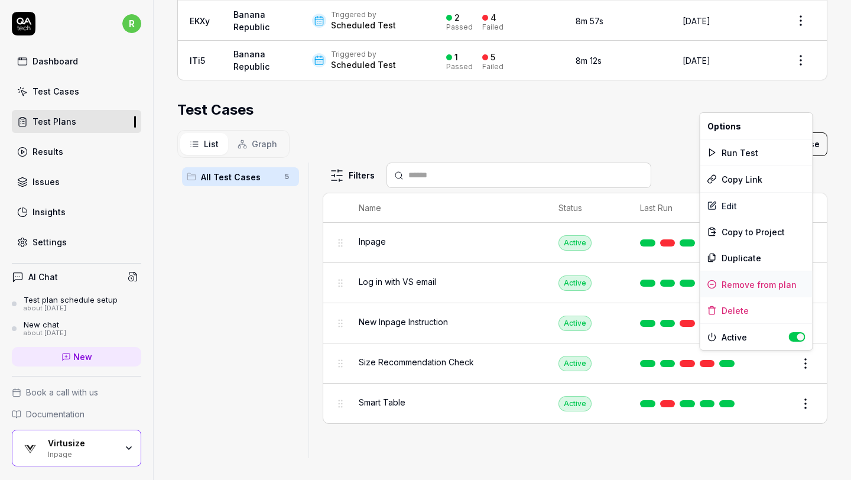
click at [758, 281] on div "Remove from plan" at bounding box center [756, 284] width 112 height 26
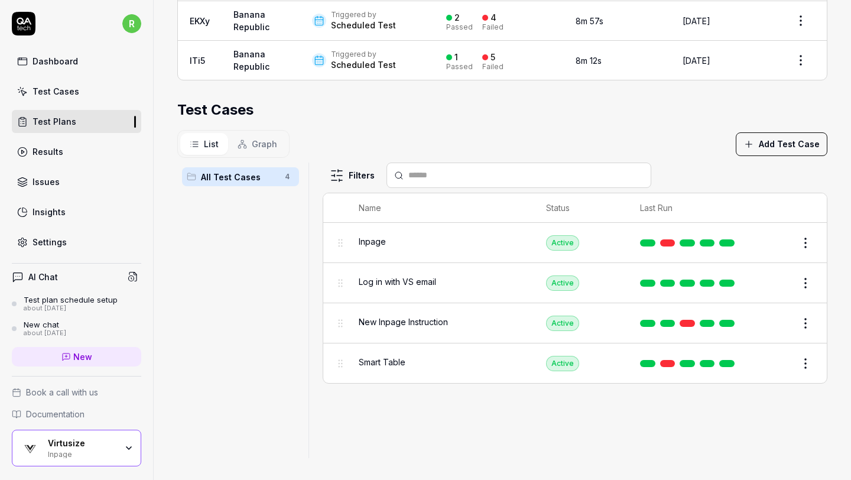
click at [806, 358] on html "**********" at bounding box center [425, 240] width 851 height 480
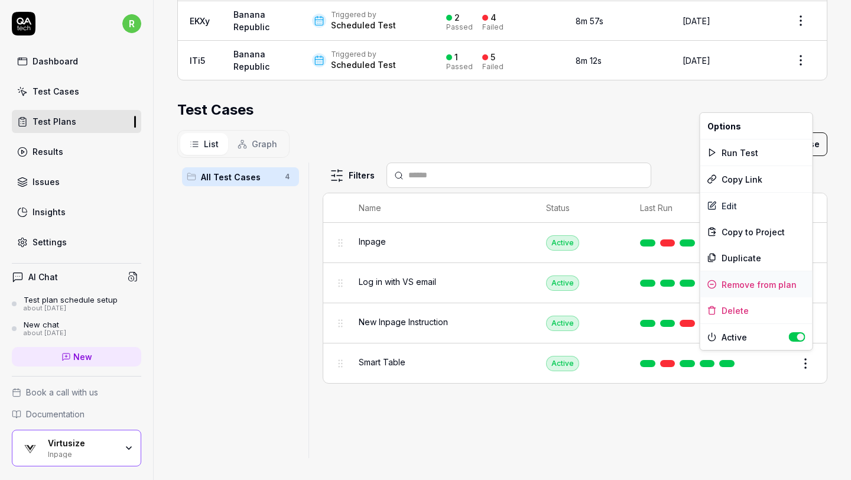
click at [772, 283] on div "Remove from plan" at bounding box center [756, 284] width 112 height 26
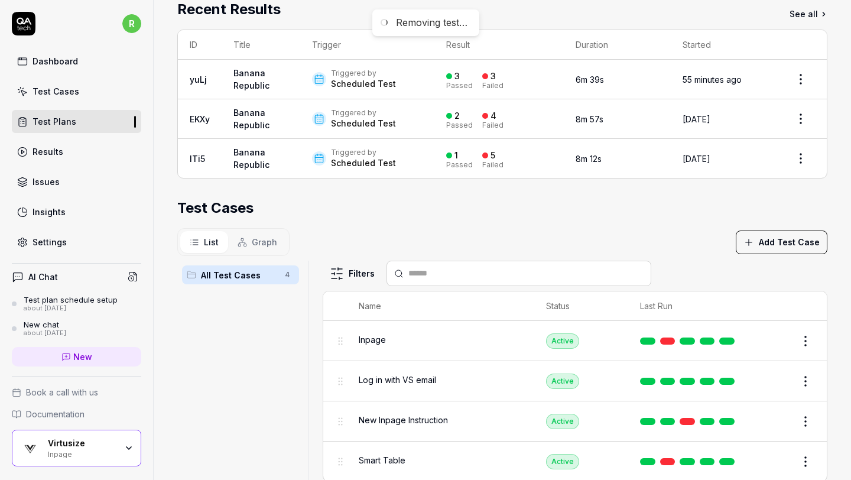
scroll to position [0, 0]
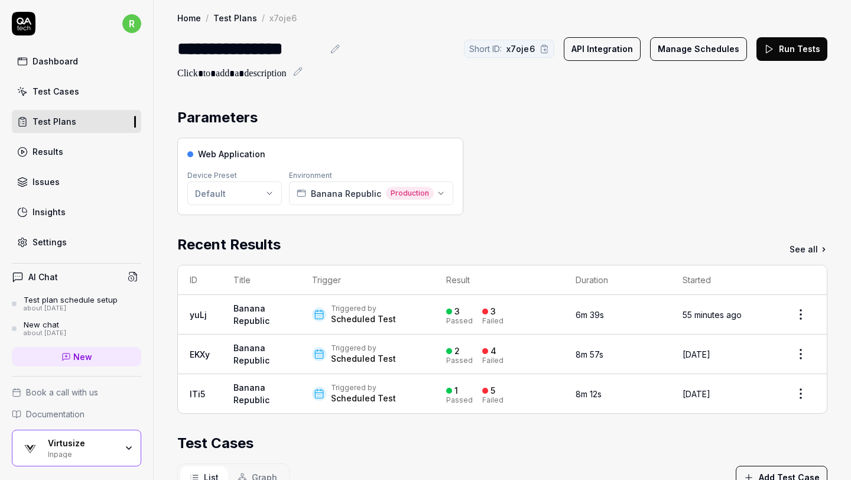
click at [62, 119] on div "Test Plans" at bounding box center [54, 121] width 44 height 12
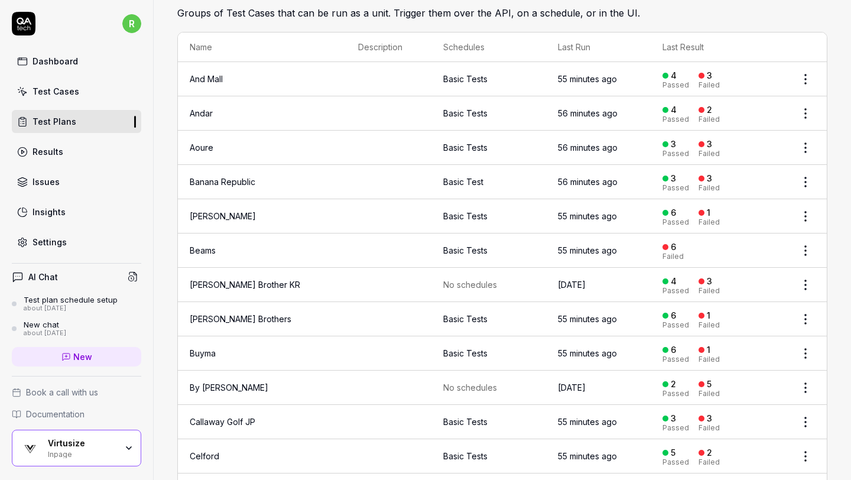
scroll to position [62, 0]
click at [581, 207] on td "55 minutes ago" at bounding box center [598, 215] width 105 height 34
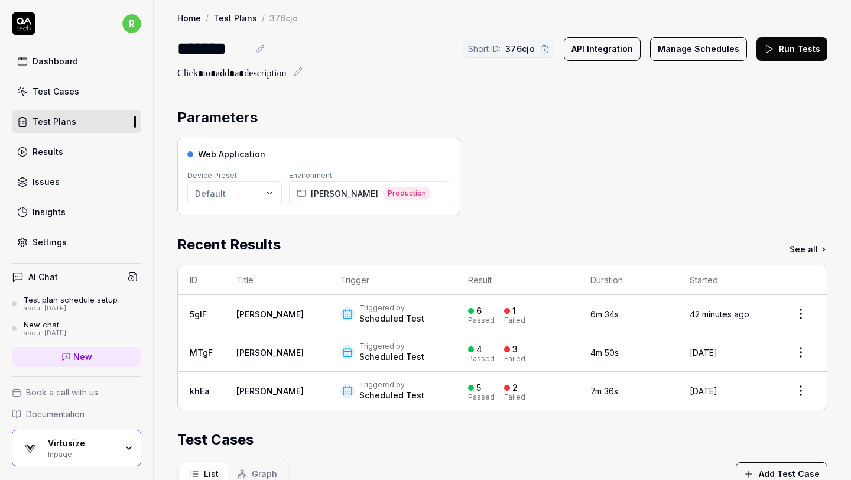
click at [100, 123] on link "Test Plans" at bounding box center [76, 121] width 129 height 23
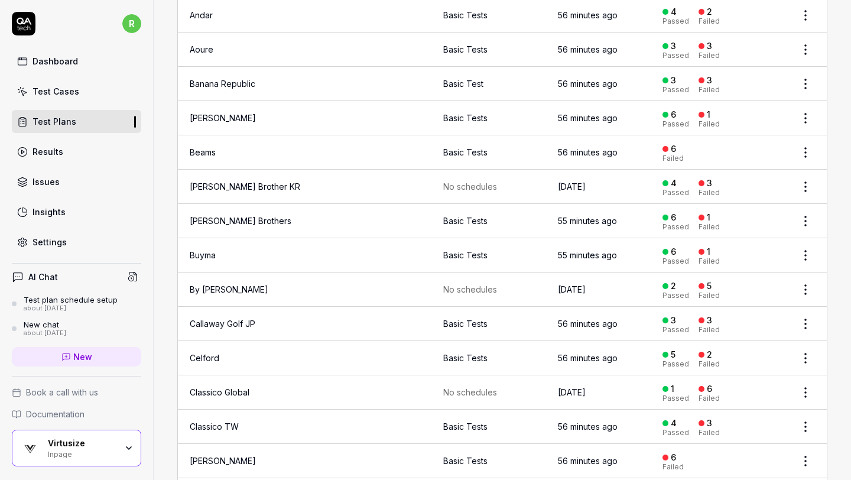
scroll to position [161, 0]
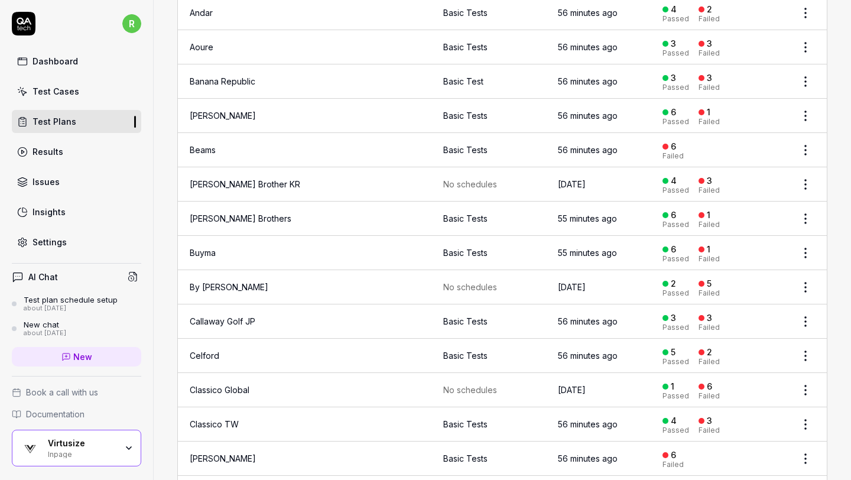
click at [346, 181] on td at bounding box center [388, 184] width 85 height 34
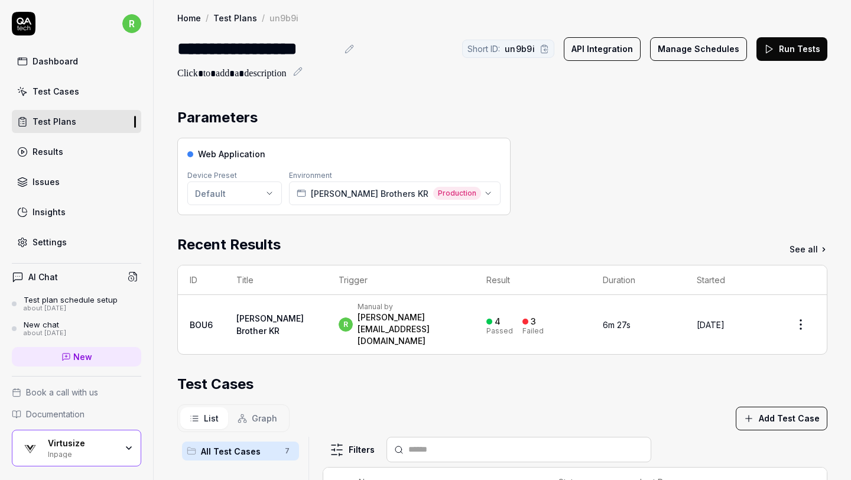
click at [674, 48] on button "Manage Schedules" at bounding box center [698, 49] width 97 height 24
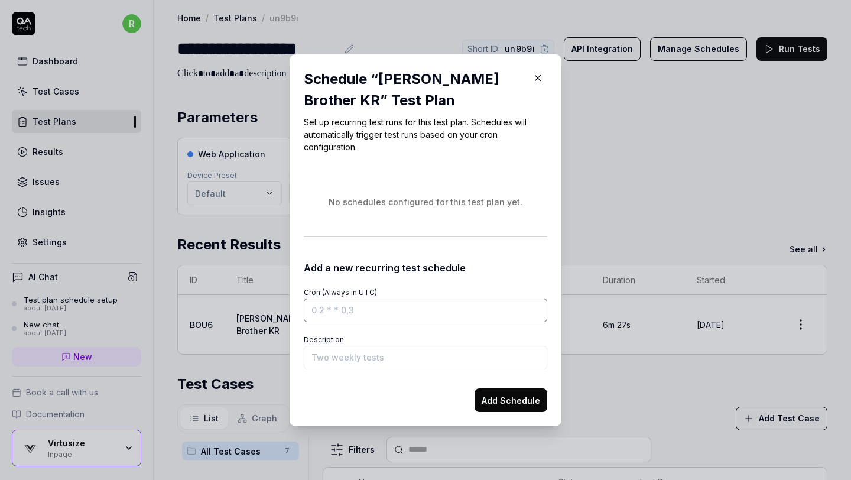
paste input "0 9 * * *"
click at [494, 399] on button "Add Schedule" at bounding box center [510, 400] width 73 height 24
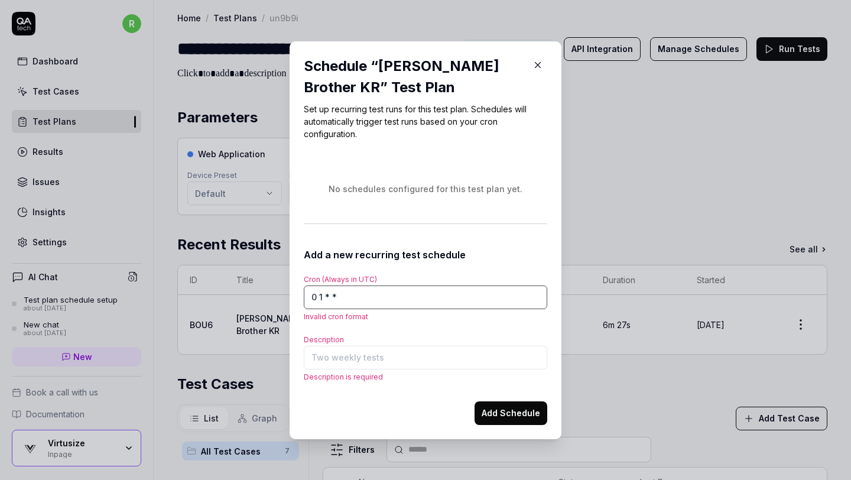
click at [381, 304] on input "0 1 * *" at bounding box center [425, 297] width 243 height 24
drag, startPoint x: 381, startPoint y: 304, endPoint x: 282, endPoint y: 301, distance: 99.3
click at [282, 301] on div "​ Schedule “ Brooks Brother KR ” Test Plan Set up recurring test runs for this …" at bounding box center [425, 239] width 291 height 397
paste input "9 * * *"
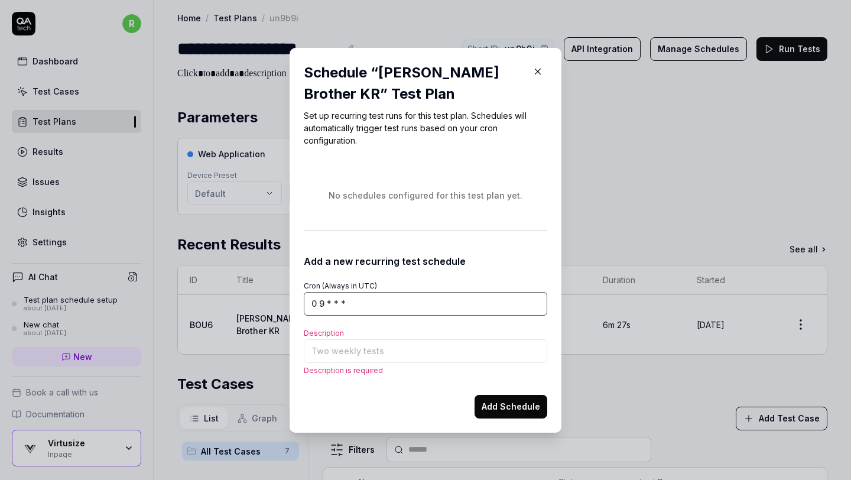
click at [324, 302] on input "0 9 * * *" at bounding box center [425, 304] width 243 height 24
click at [324, 304] on input "0 9 * * *" at bounding box center [425, 304] width 243 height 24
type input "0 1 * * *"
click at [347, 350] on input "Description" at bounding box center [425, 351] width 243 height 24
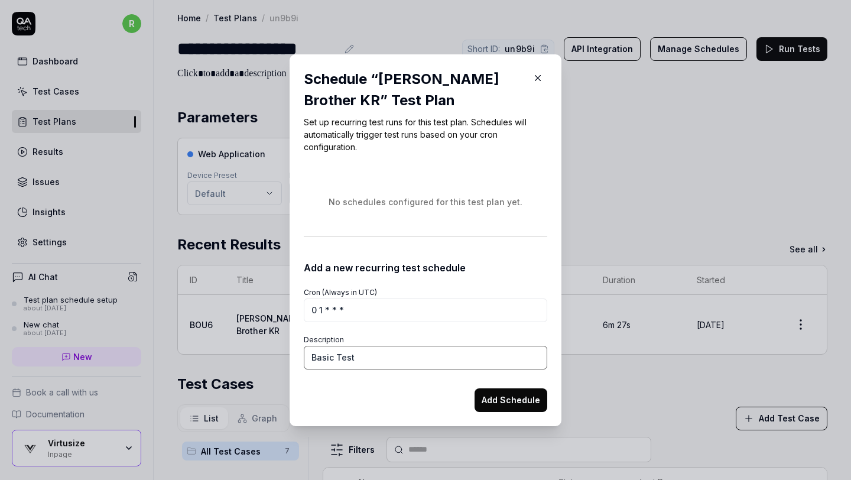
type input "Basic Test"
click at [503, 397] on button "Add Schedule" at bounding box center [510, 400] width 73 height 24
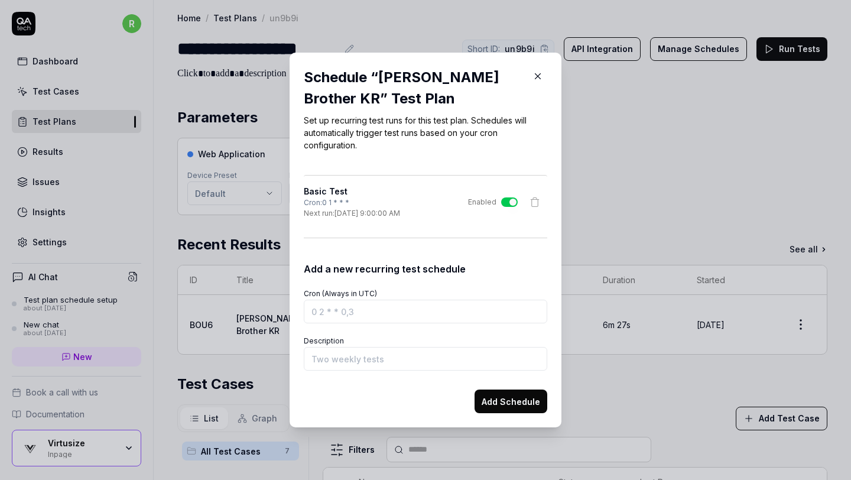
click at [535, 74] on icon "button" at bounding box center [537, 76] width 5 height 5
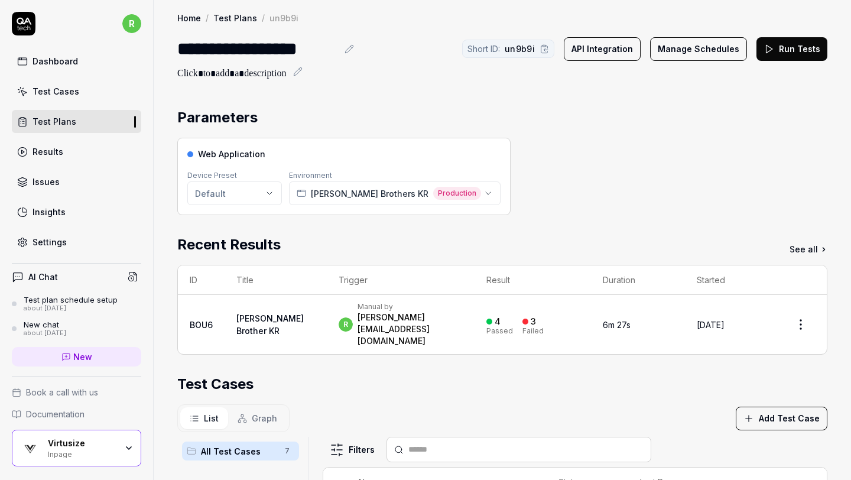
click at [89, 90] on link "Test Cases" at bounding box center [76, 91] width 129 height 23
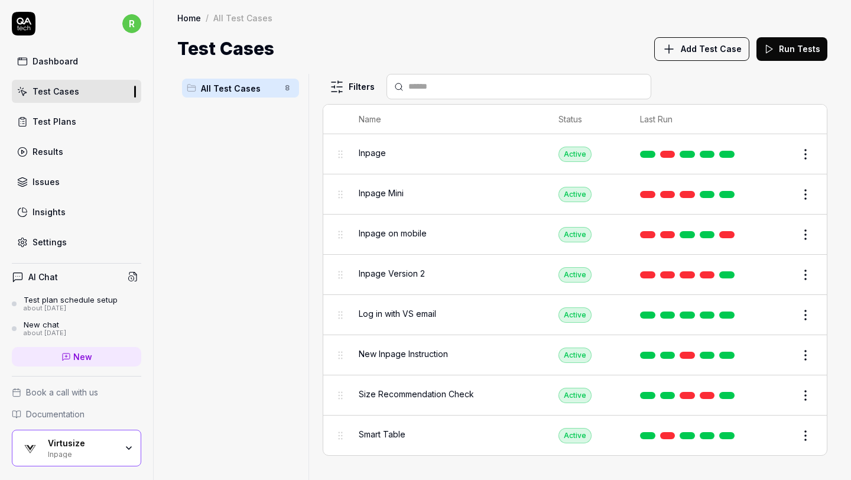
click at [81, 115] on link "Test Plans" at bounding box center [76, 121] width 129 height 23
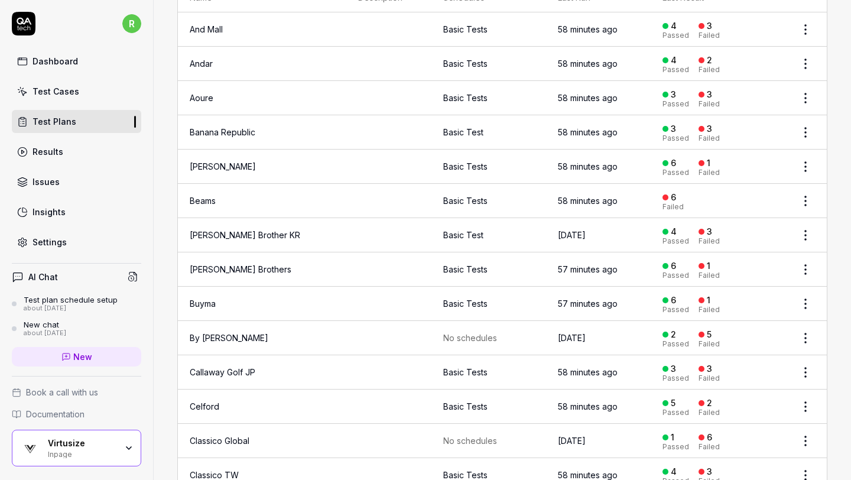
scroll to position [129, 0]
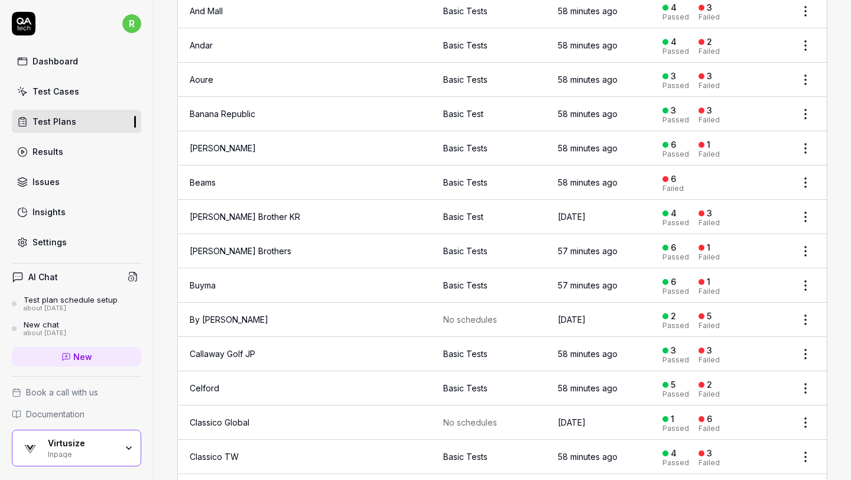
click at [280, 213] on td "Brooks Brother KR" at bounding box center [262, 217] width 168 height 34
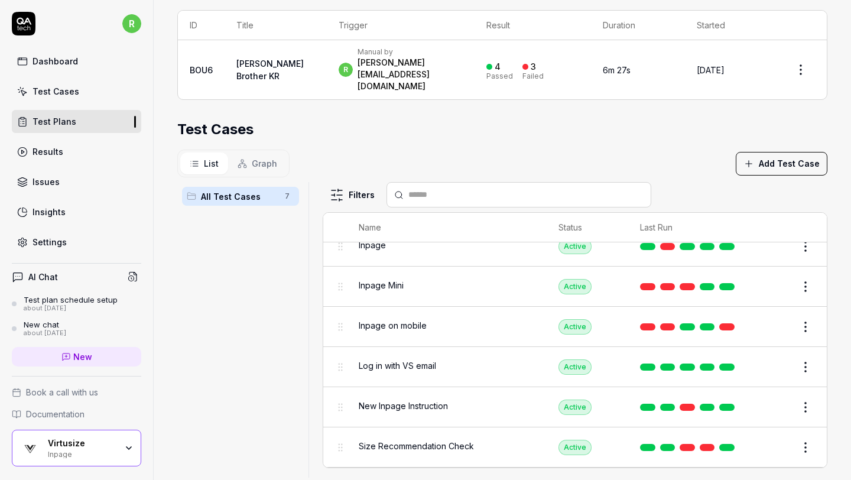
scroll to position [30, 0]
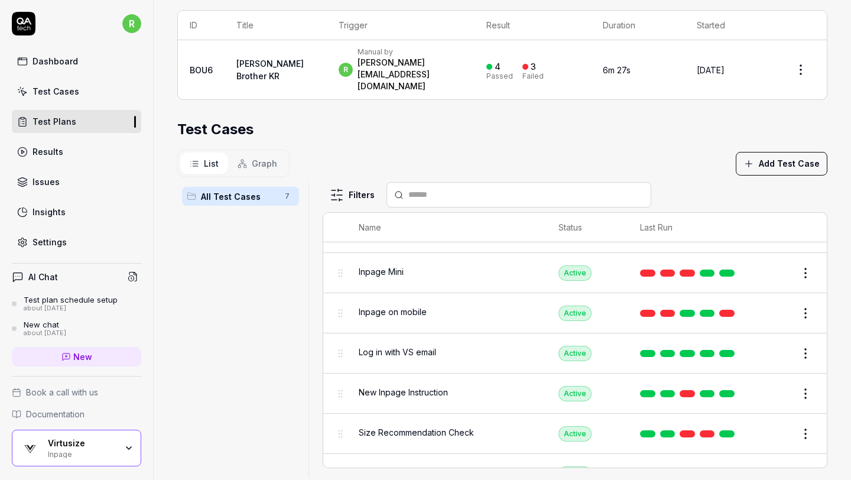
click at [803, 286] on html "**********" at bounding box center [425, 240] width 851 height 480
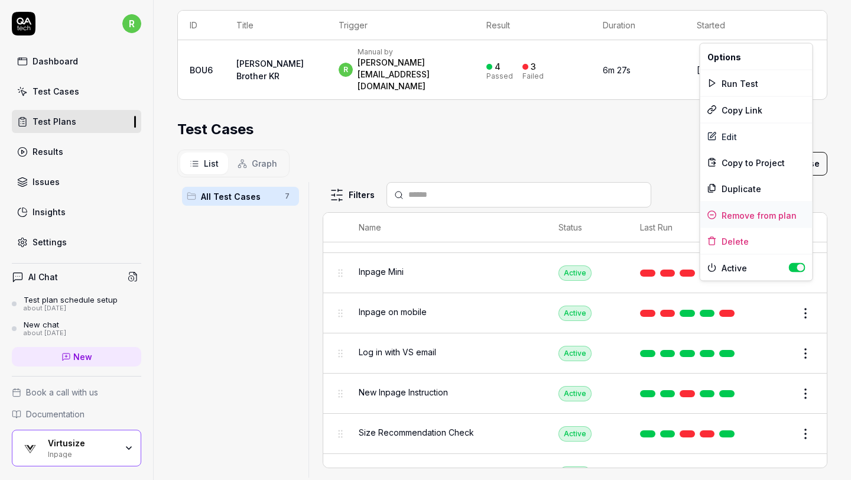
click at [757, 214] on div "Remove from plan" at bounding box center [756, 215] width 112 height 26
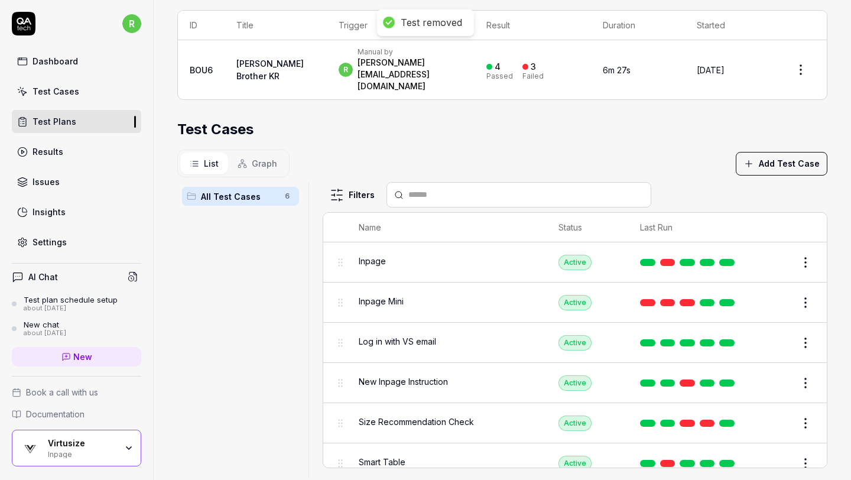
scroll to position [12, 0]
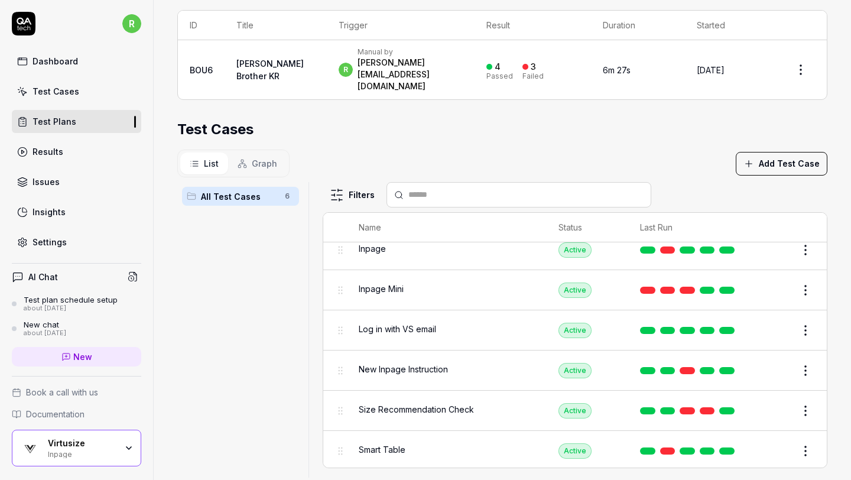
click at [801, 347] on html "**********" at bounding box center [425, 240] width 851 height 480
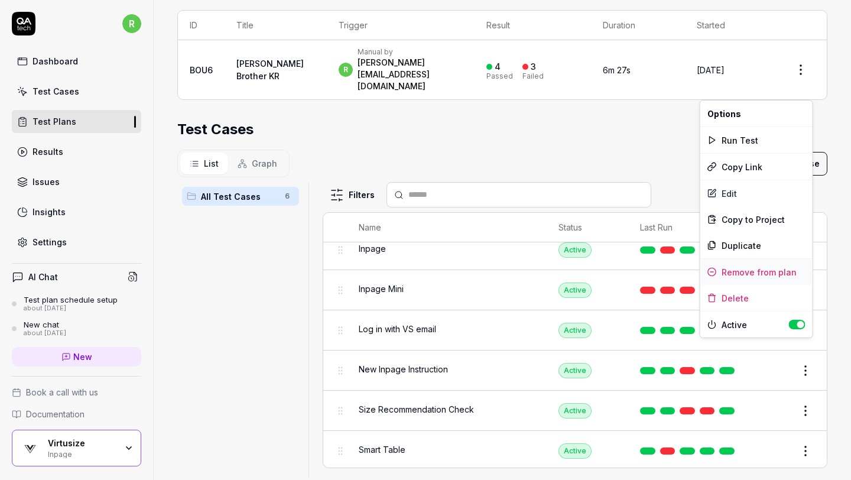
click at [760, 271] on div "Remove from plan" at bounding box center [756, 272] width 112 height 26
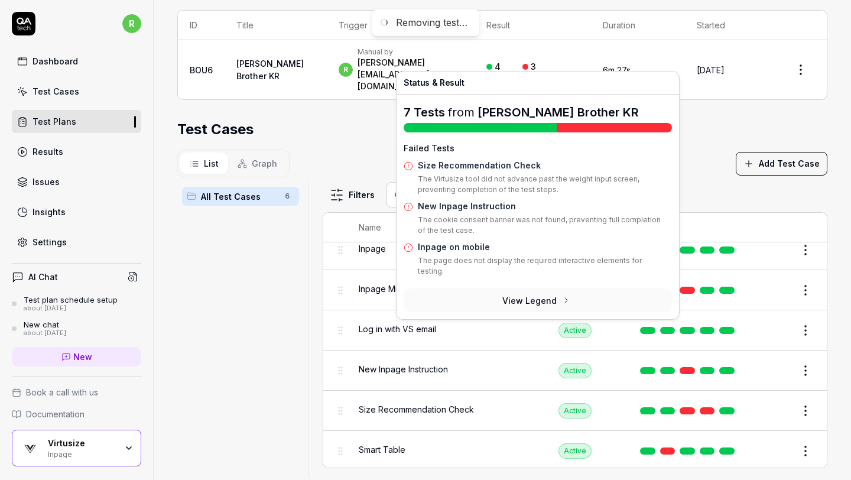
scroll to position [0, 0]
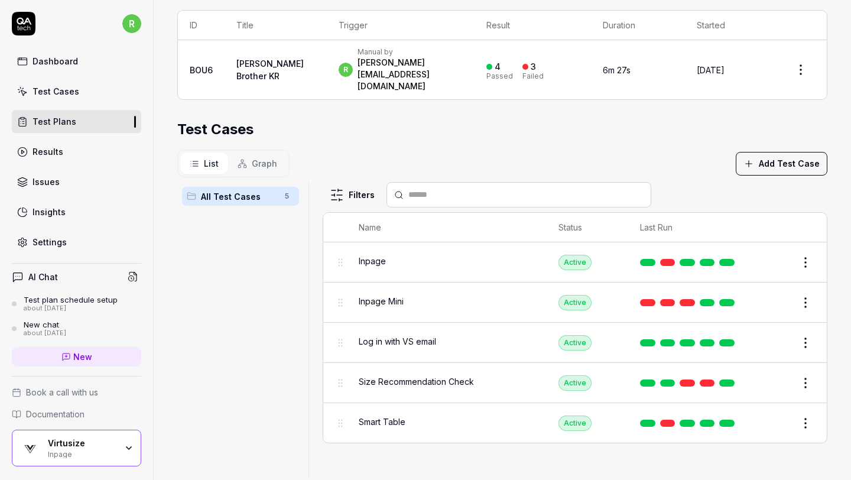
click at [808, 361] on html "**********" at bounding box center [425, 240] width 851 height 480
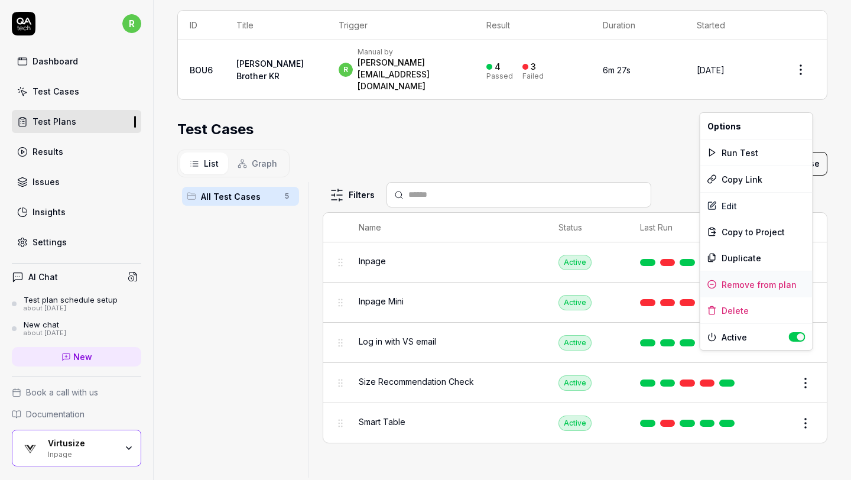
click at [767, 281] on div "Remove from plan" at bounding box center [756, 284] width 112 height 26
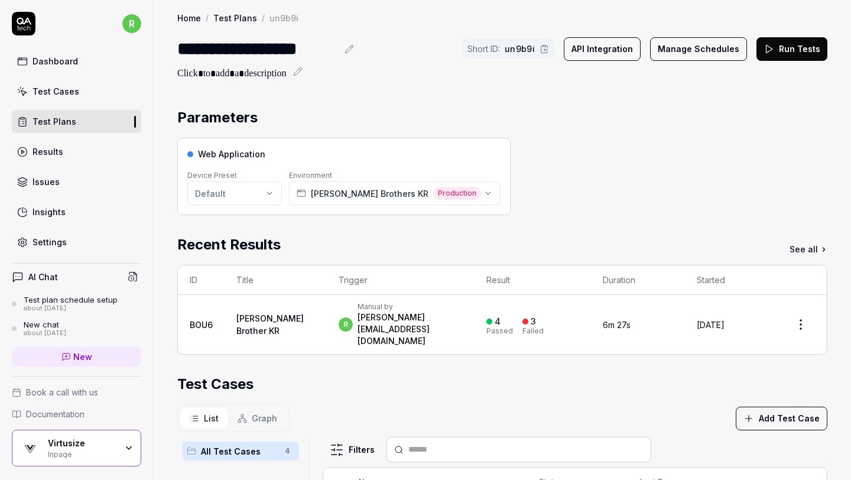
click at [58, 144] on link "Results" at bounding box center [76, 151] width 129 height 23
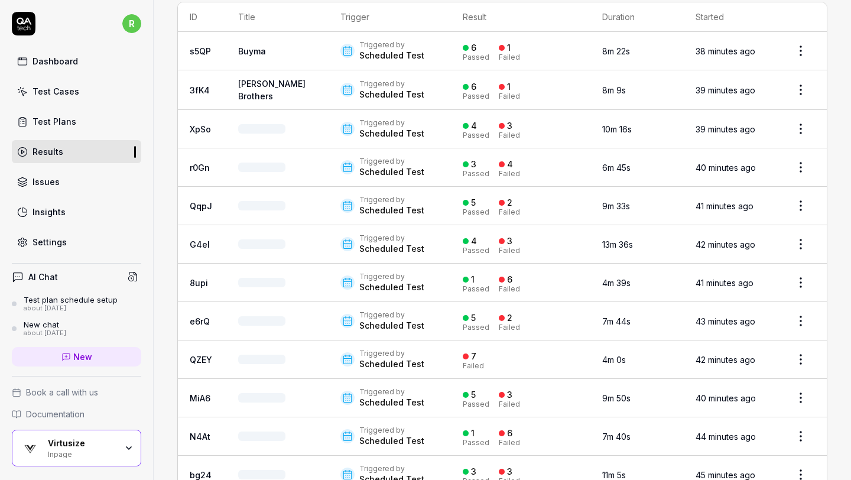
scroll to position [108, 0]
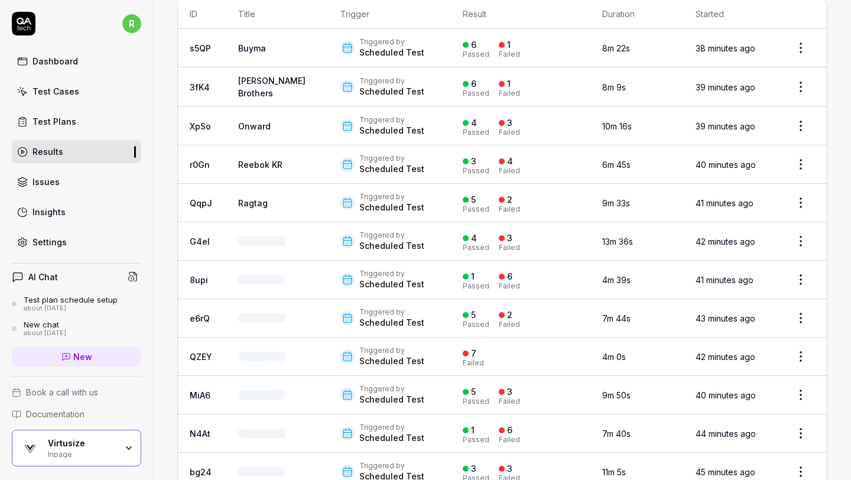
click at [84, 120] on link "Test Plans" at bounding box center [76, 121] width 129 height 23
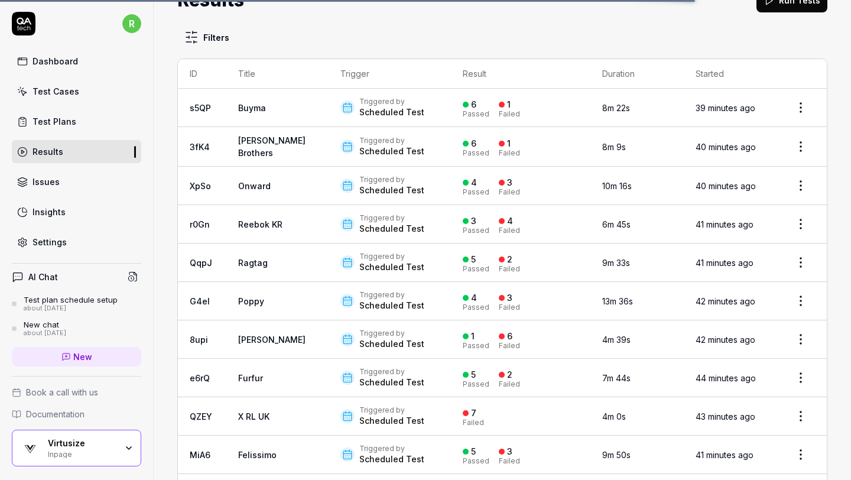
scroll to position [0, 0]
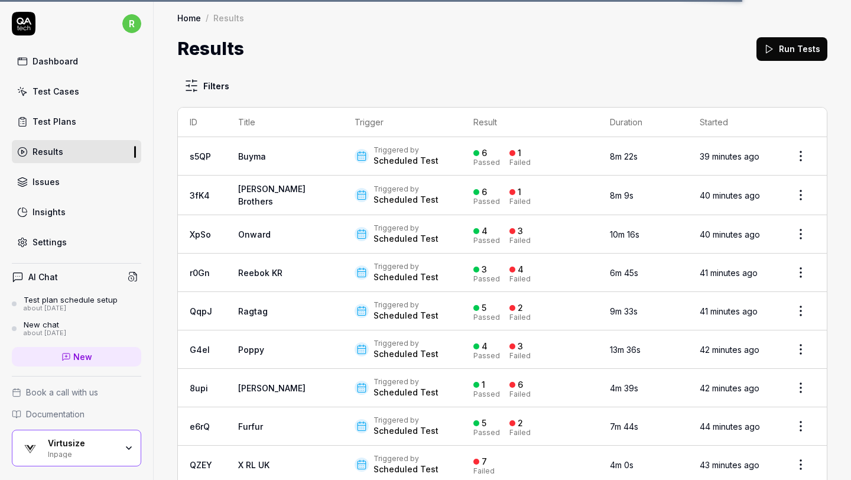
click at [115, 118] on link "Test Plans" at bounding box center [76, 121] width 129 height 23
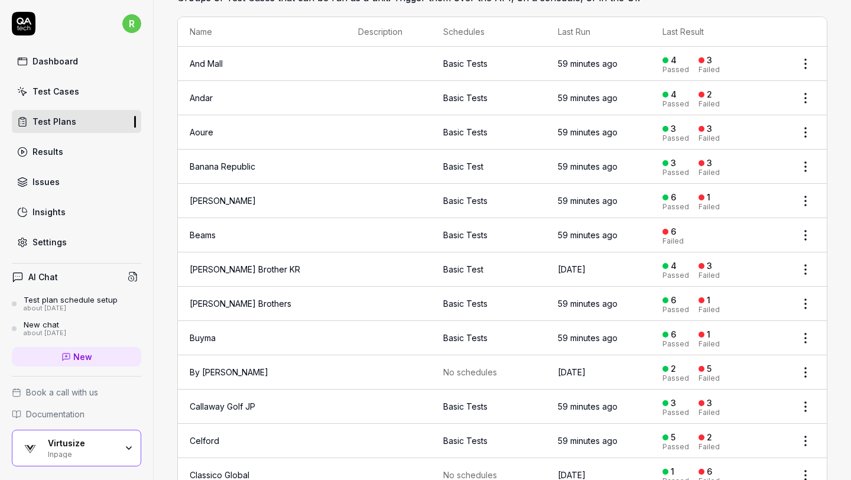
scroll to position [77, 0]
click at [520, 299] on td "Basic Tests" at bounding box center [488, 302] width 115 height 34
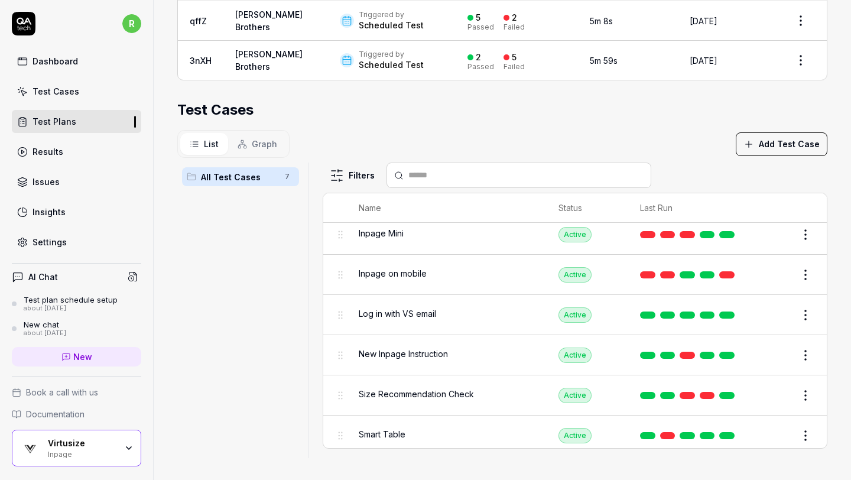
scroll to position [52, 0]
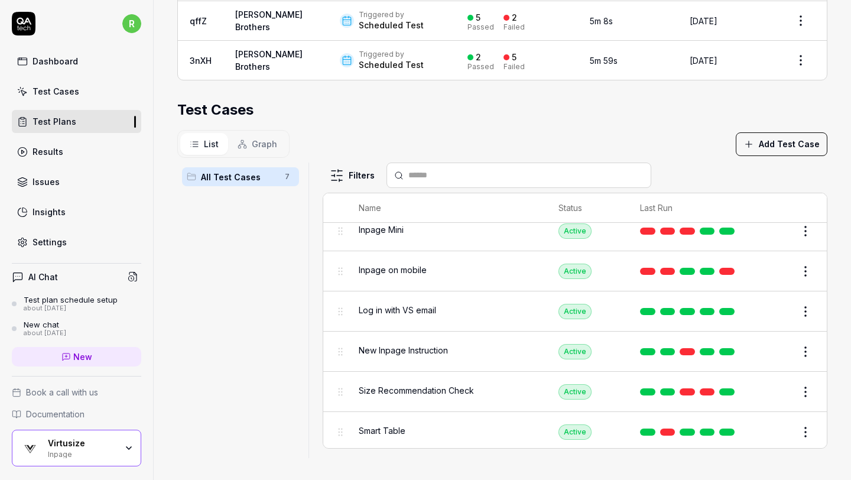
click at [803, 383] on html "**********" at bounding box center [425, 240] width 851 height 480
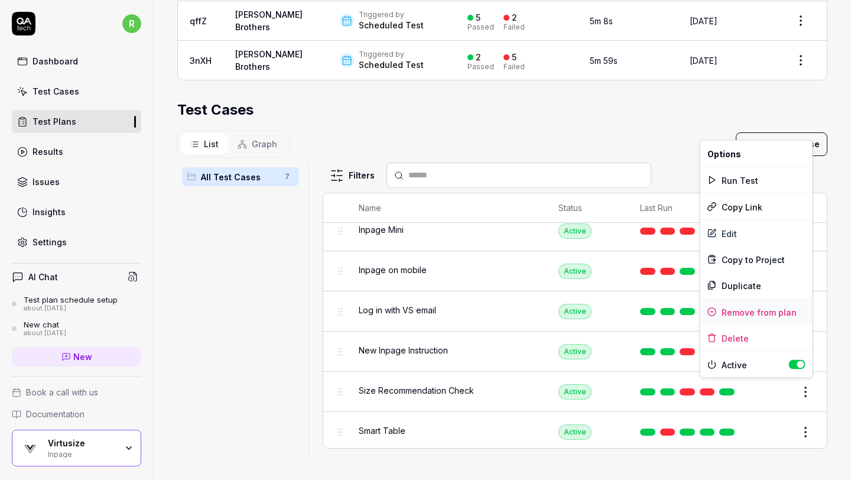
click at [741, 317] on div "Remove from plan" at bounding box center [756, 312] width 112 height 26
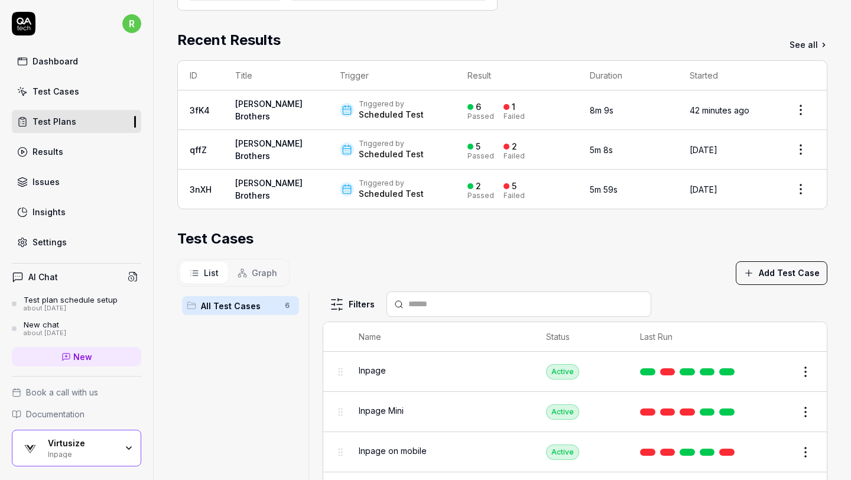
scroll to position [202, 0]
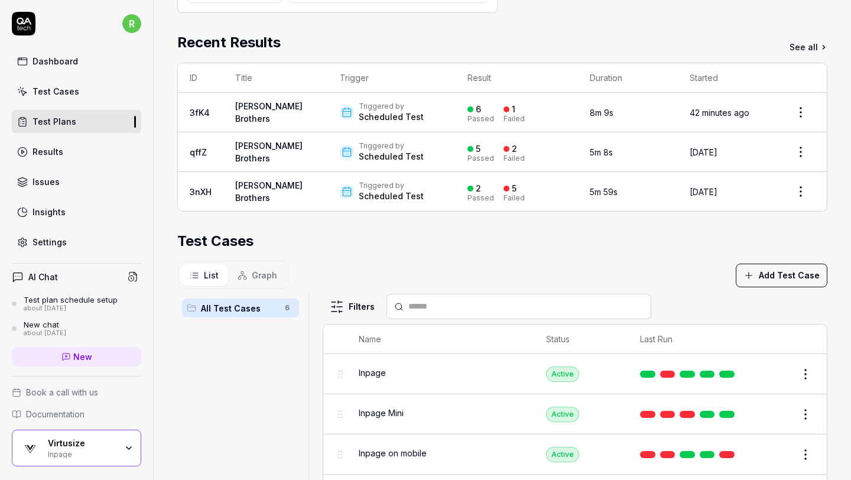
click at [79, 118] on link "Test Plans" at bounding box center [76, 121] width 129 height 23
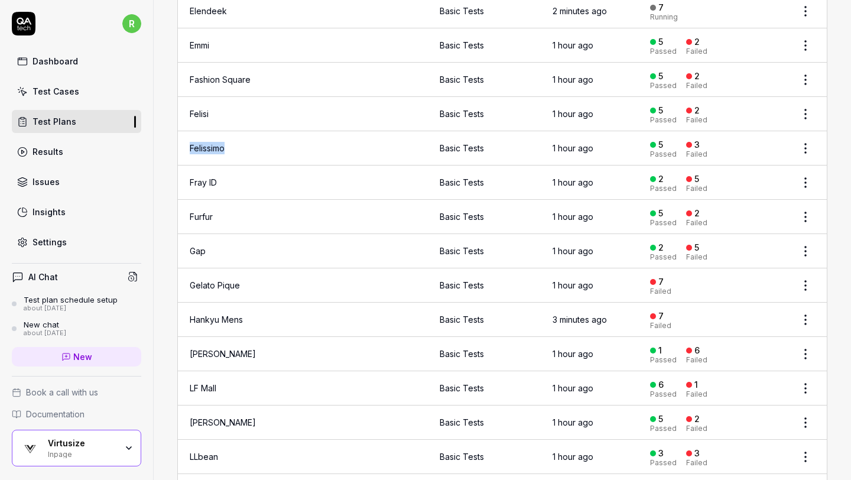
scroll to position [747, 0]
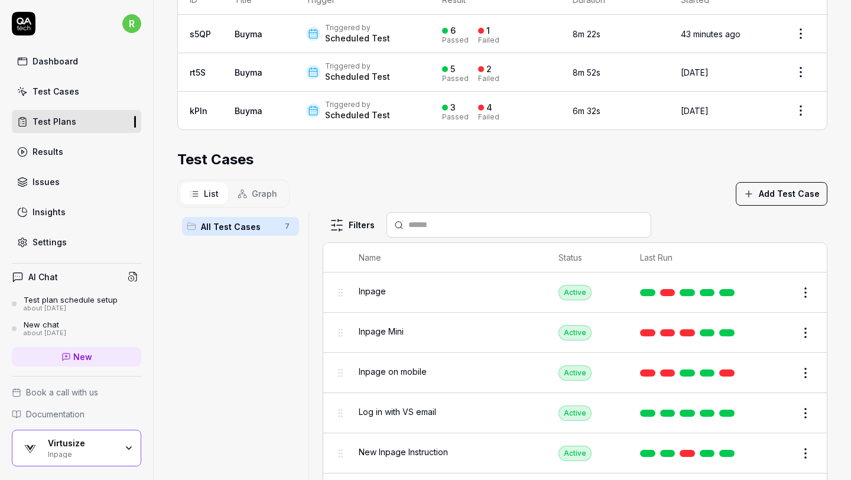
scroll to position [330, 0]
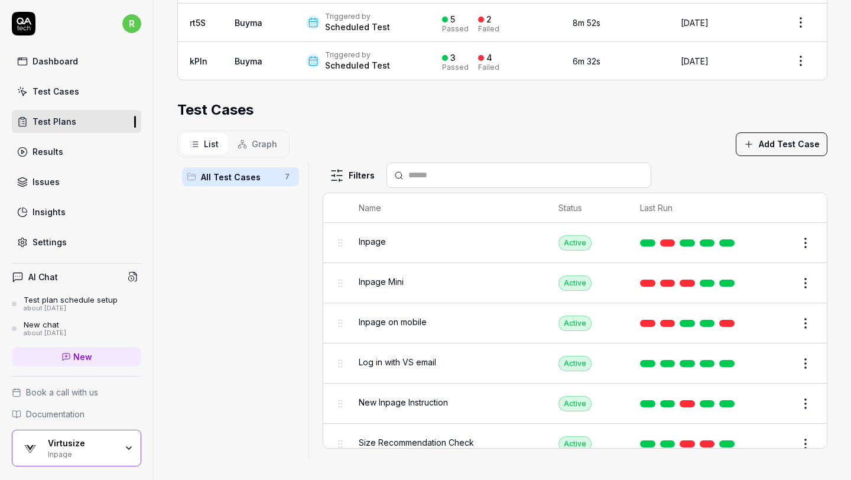
click at [804, 318] on html "r Dashboard Test Cases Test Plans Results Issues Insights Settings AI Chat Test…" at bounding box center [425, 240] width 851 height 480
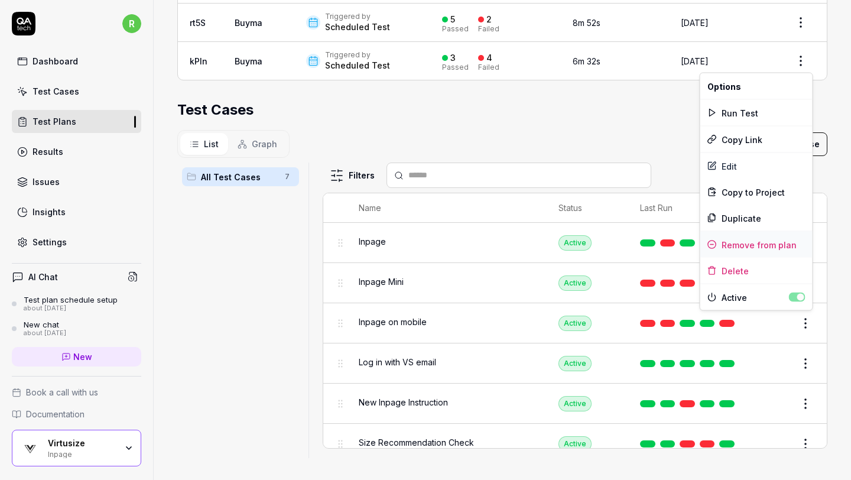
click at [788, 249] on div "Remove from plan" at bounding box center [756, 245] width 112 height 26
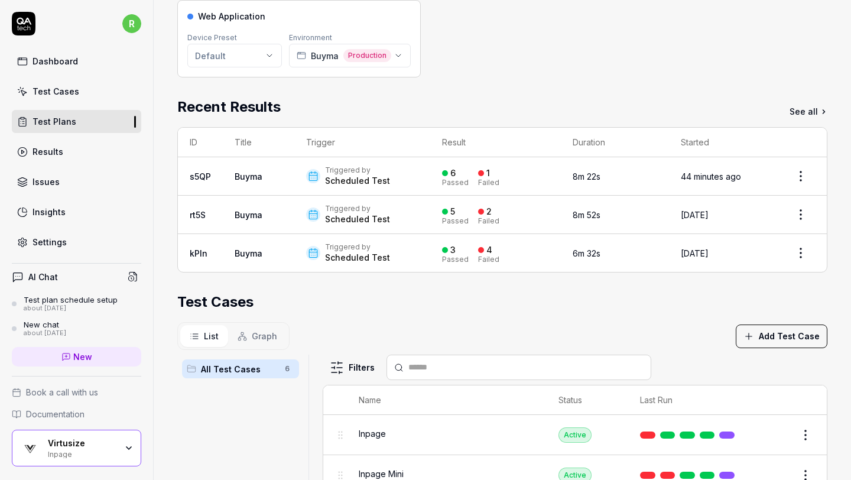
scroll to position [136, 0]
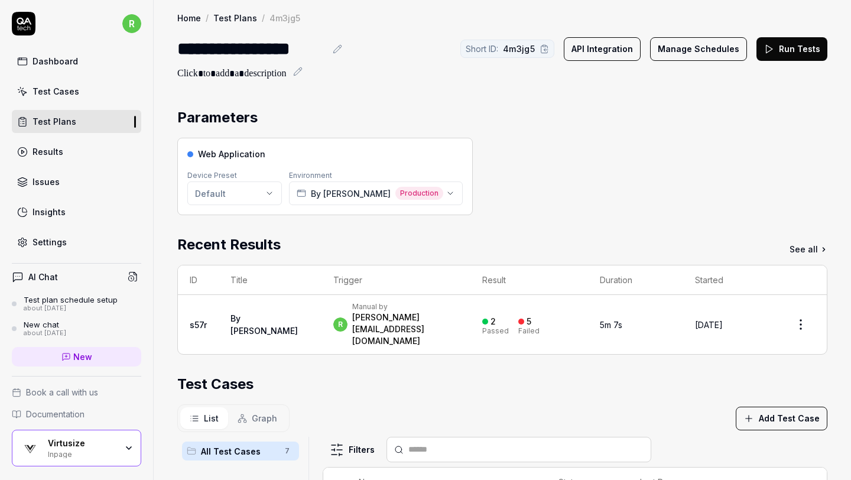
click at [801, 249] on link "See all" at bounding box center [808, 249] width 38 height 12
click at [715, 53] on button "Manage Schedules" at bounding box center [698, 49] width 97 height 24
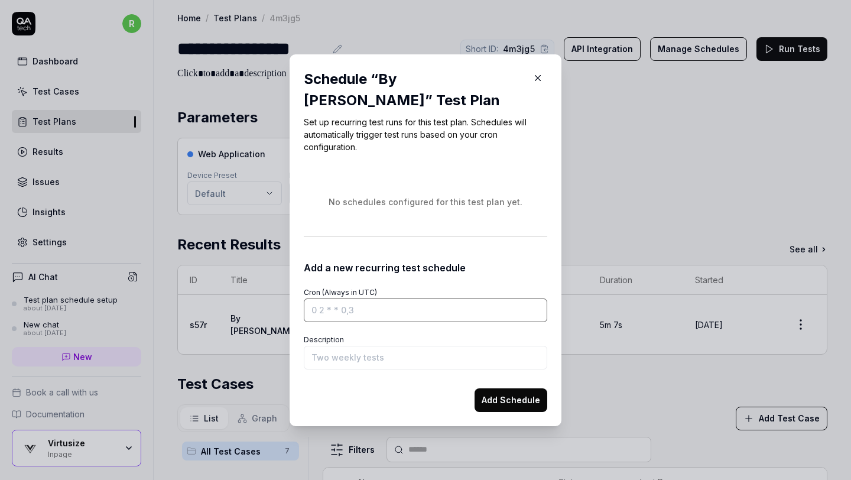
paste input "0 9 * * *"
type input "0 9 * * *"
click at [366, 357] on input "Description" at bounding box center [425, 358] width 243 height 24
type input "Basic Tests"
click at [493, 398] on button "Add Schedule" at bounding box center [510, 400] width 73 height 24
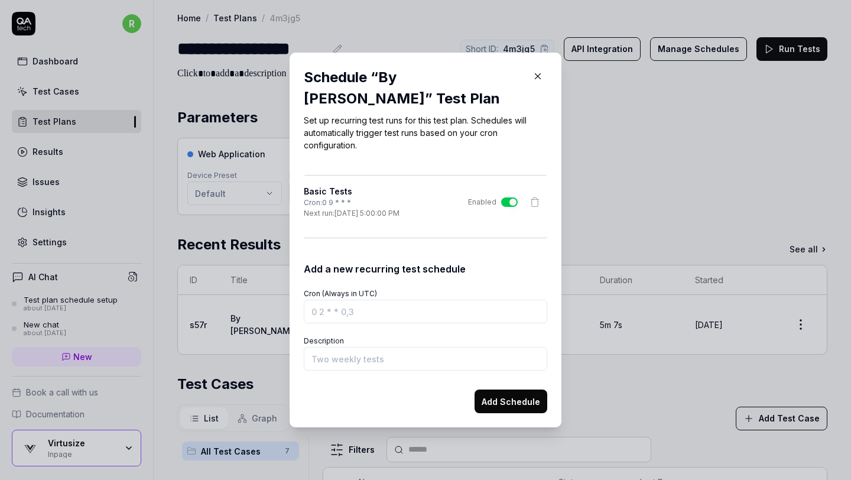
click at [539, 77] on icon "button" at bounding box center [537, 76] width 5 height 5
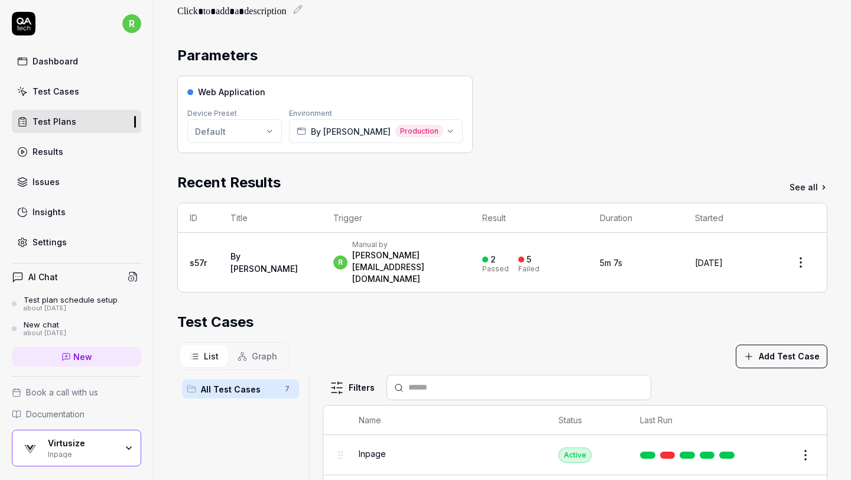
scroll to position [37, 0]
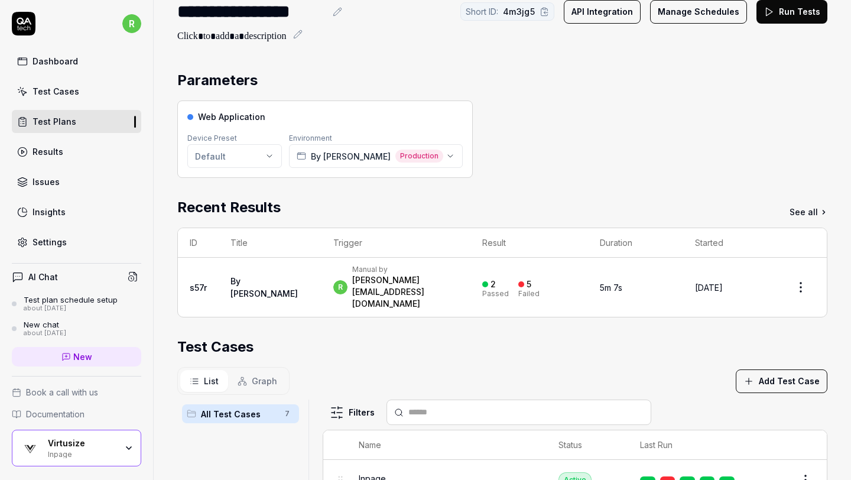
click at [782, 15] on button "Run Tests" at bounding box center [791, 12] width 71 height 24
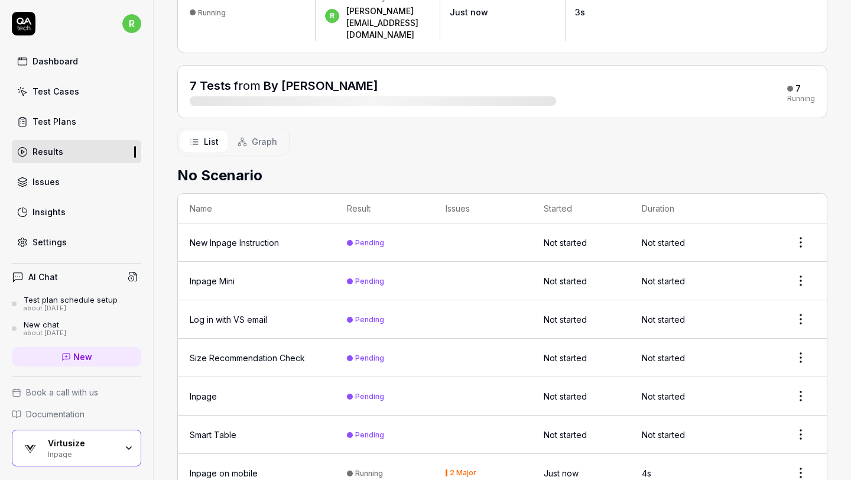
scroll to position [106, 0]
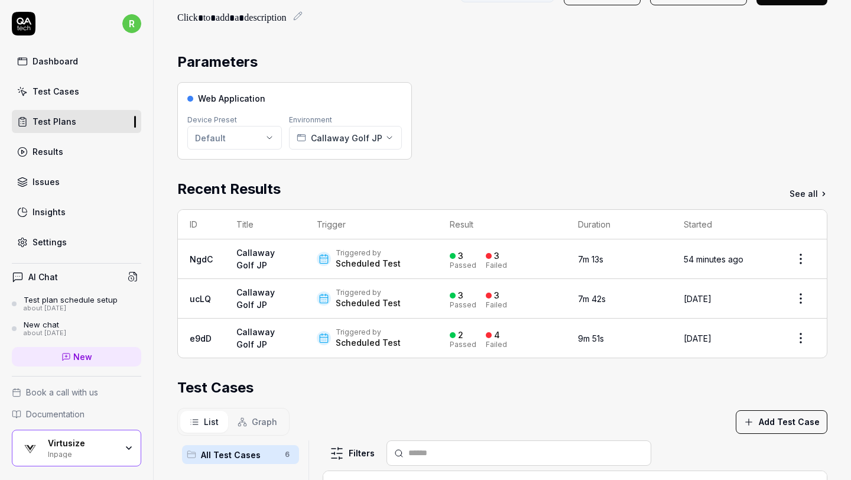
scroll to position [48, 0]
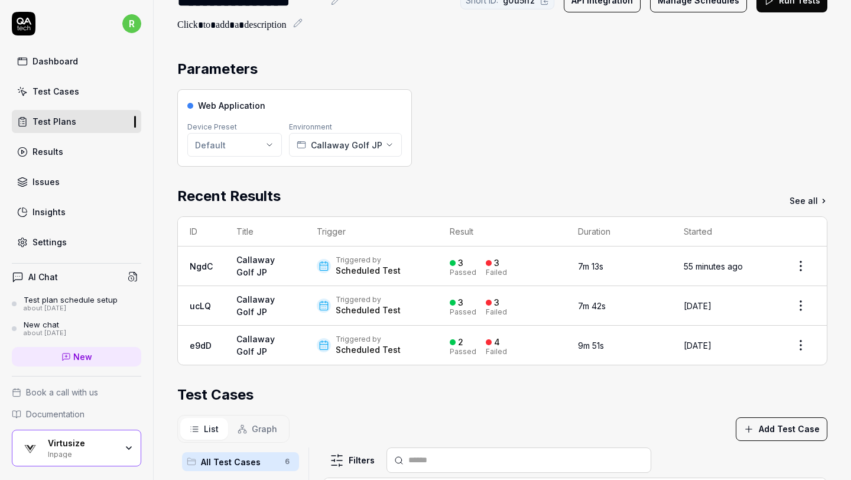
click at [258, 259] on link "Callaway Golf JP" at bounding box center [255, 266] width 38 height 22
click at [373, 37] on div "**********" at bounding box center [502, 359] width 697 height 814
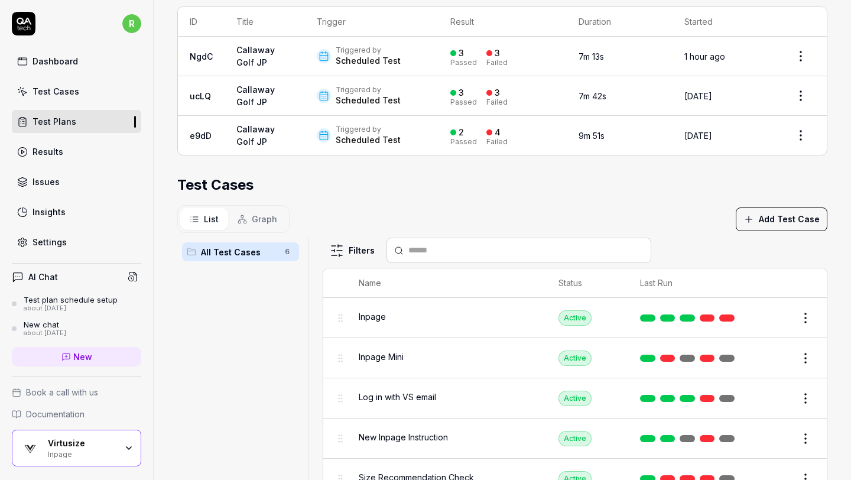
scroll to position [247, 0]
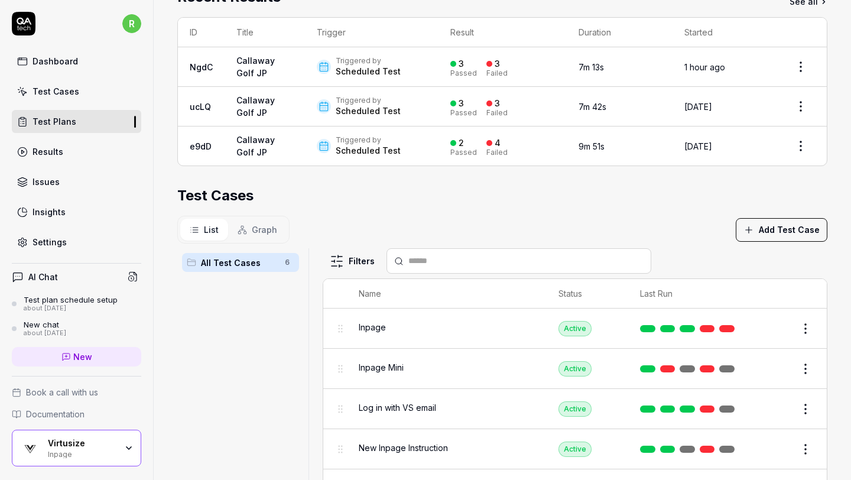
click at [695, 200] on div "Test Cases" at bounding box center [502, 195] width 650 height 21
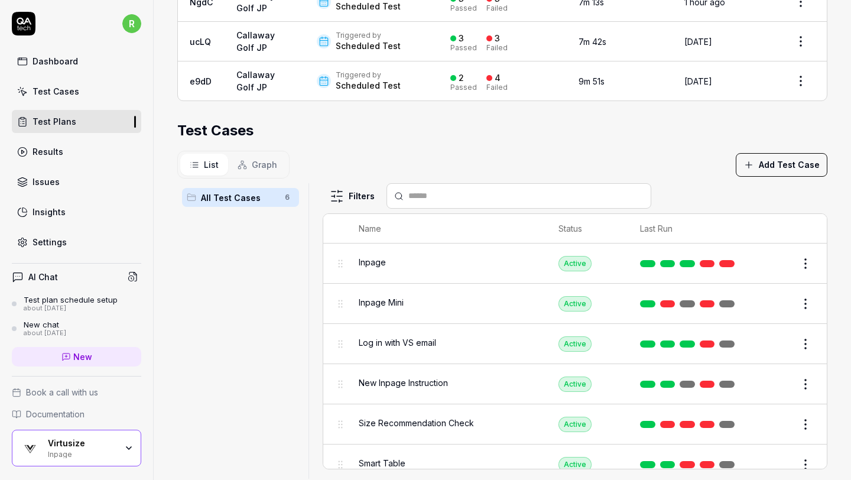
scroll to position [333, 0]
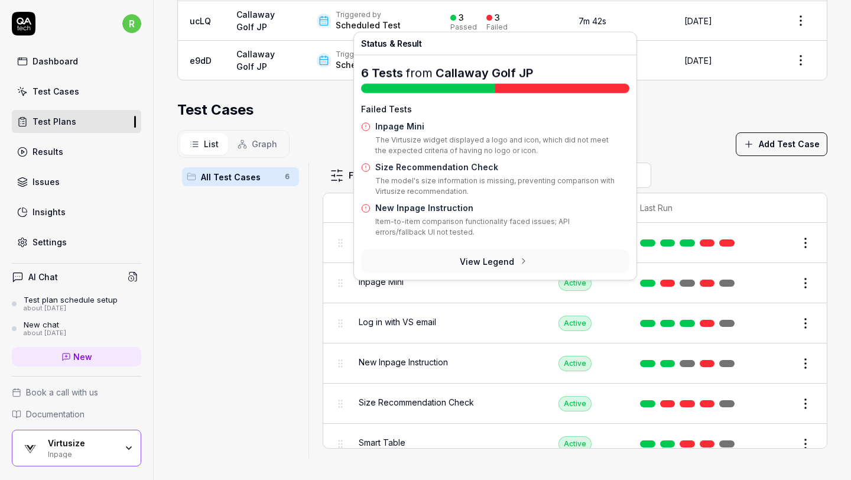
click at [681, 127] on section "Test Cases List Graph Add Test Case All Test Cases 6 Filters Name Status Last R…" at bounding box center [502, 278] width 650 height 359
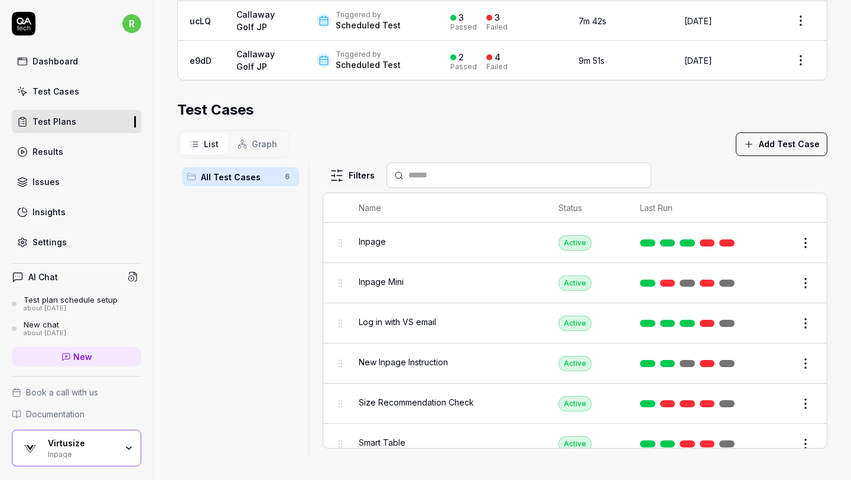
click at [807, 275] on html "**********" at bounding box center [425, 240] width 851 height 480
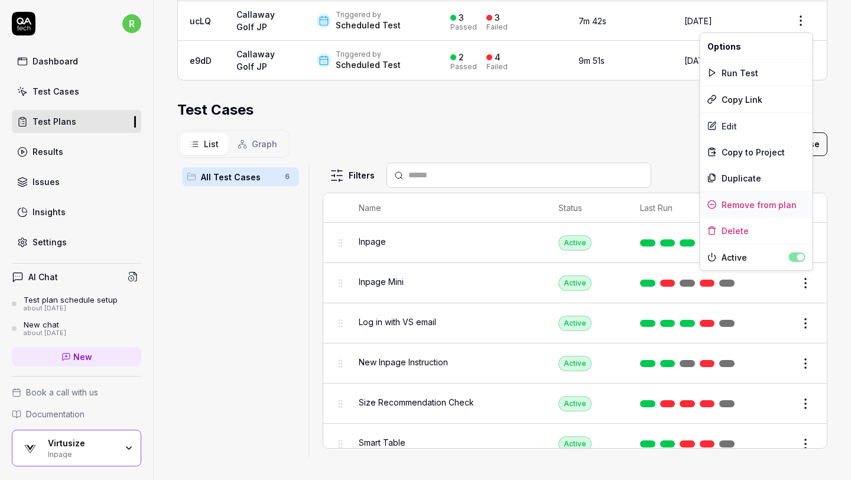
click at [784, 203] on div "Remove from plan" at bounding box center [756, 204] width 112 height 26
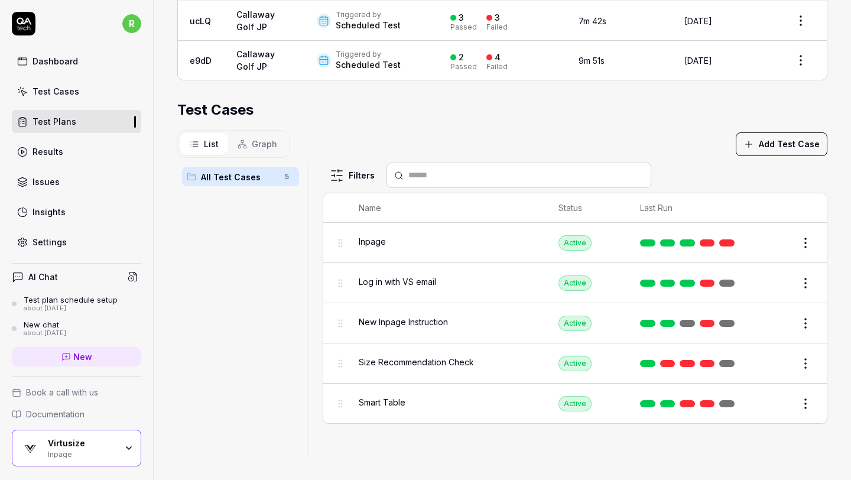
click at [801, 318] on html "**********" at bounding box center [425, 240] width 851 height 480
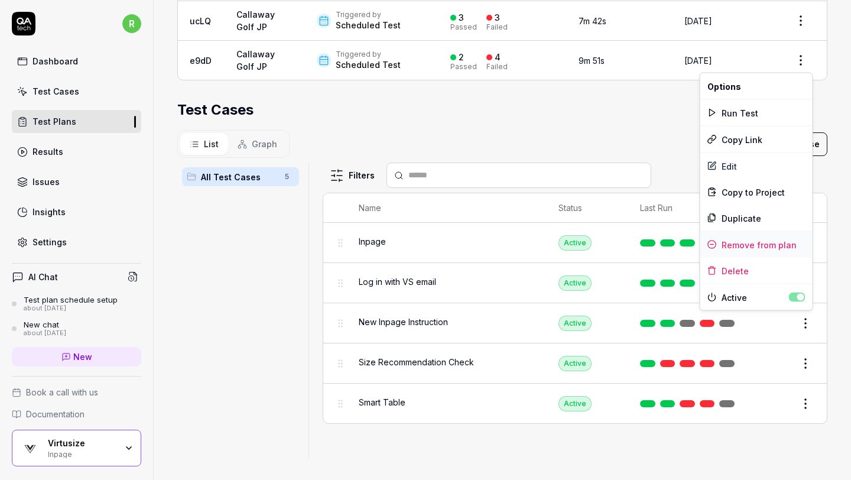
click at [780, 247] on div "Remove from plan" at bounding box center [756, 245] width 112 height 26
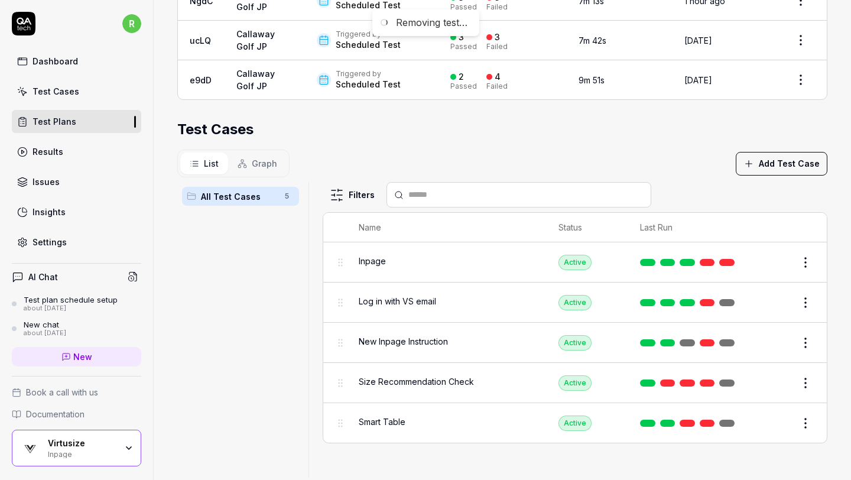
scroll to position [300, 0]
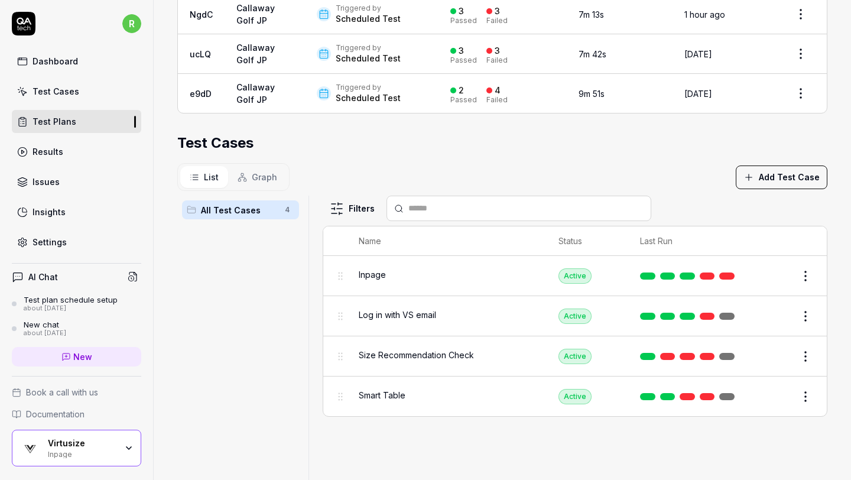
click at [802, 351] on html "**********" at bounding box center [425, 240] width 851 height 480
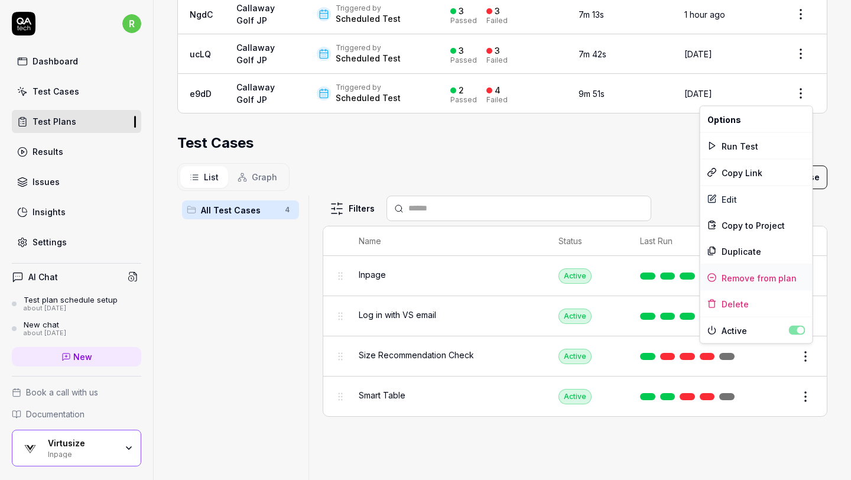
click at [765, 274] on div "Remove from plan" at bounding box center [756, 278] width 112 height 26
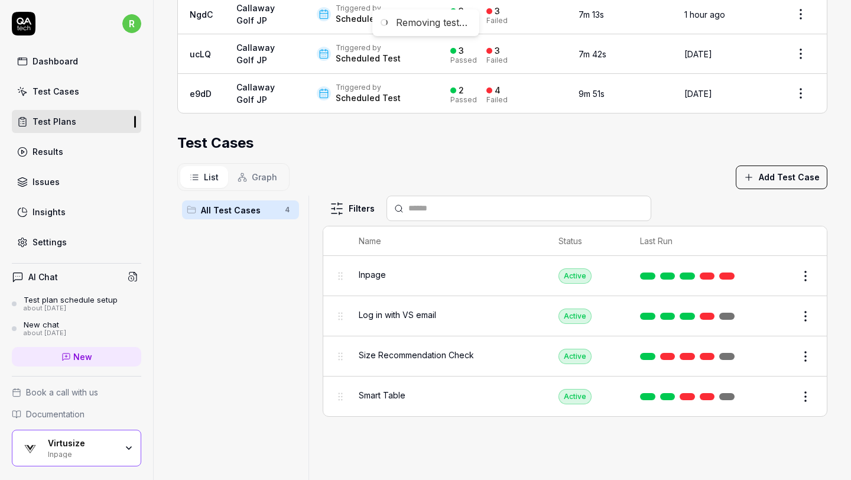
click at [537, 152] on section "Test Cases List Graph Add Test Case All Test Cases 4 Filters Name Status Last R…" at bounding box center [502, 311] width 650 height 359
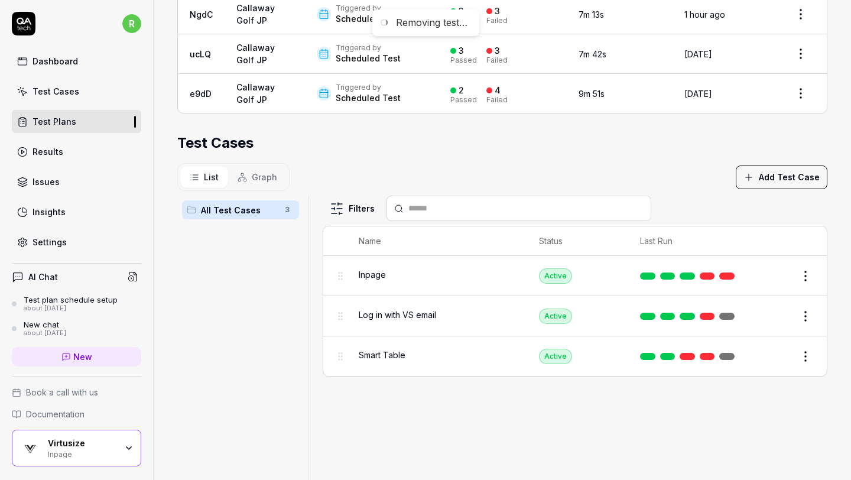
scroll to position [0, 0]
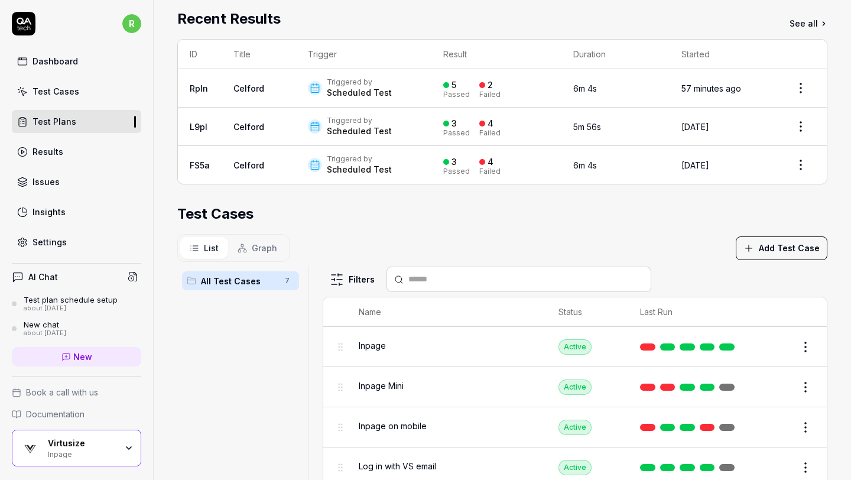
scroll to position [222, 0]
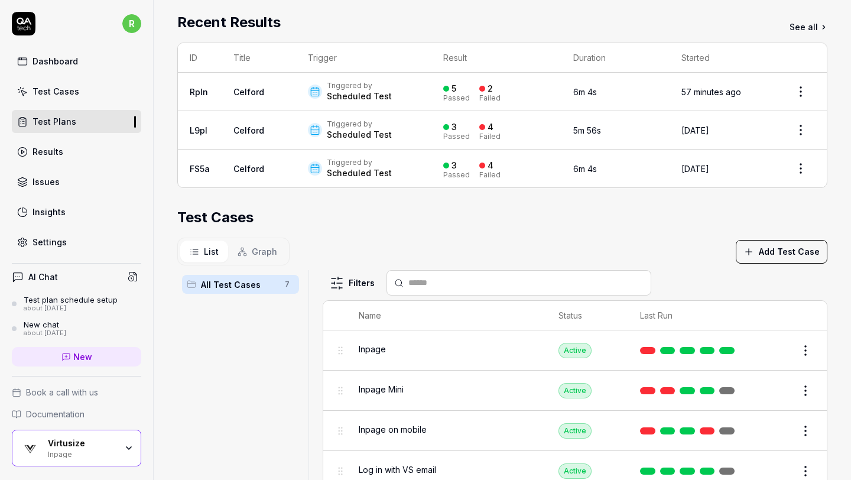
click at [659, 221] on div "Test Cases" at bounding box center [502, 217] width 650 height 21
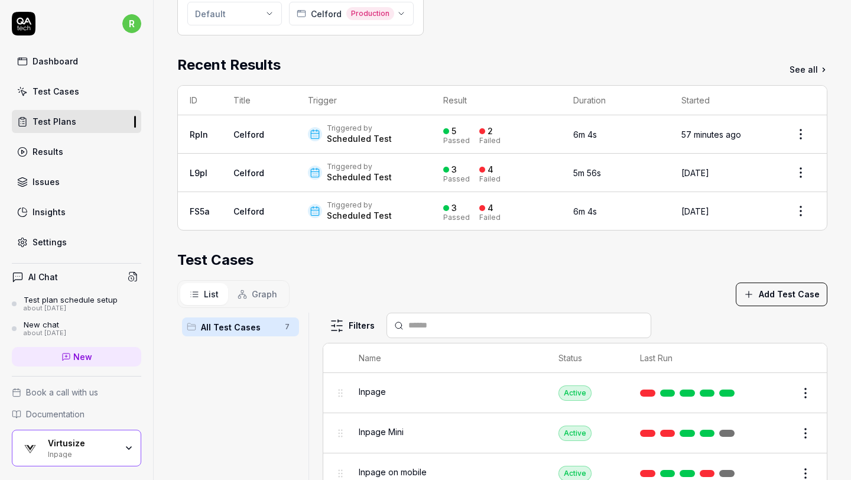
scroll to position [134, 0]
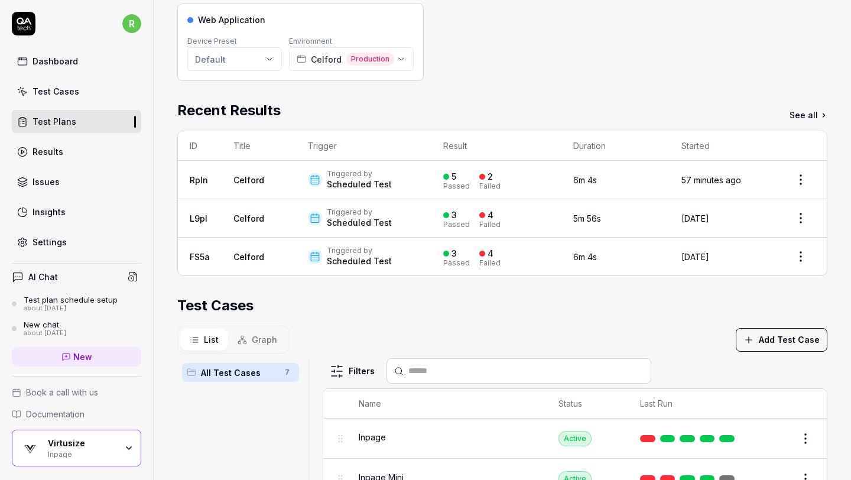
click at [237, 177] on link "Celford" at bounding box center [248, 180] width 31 height 10
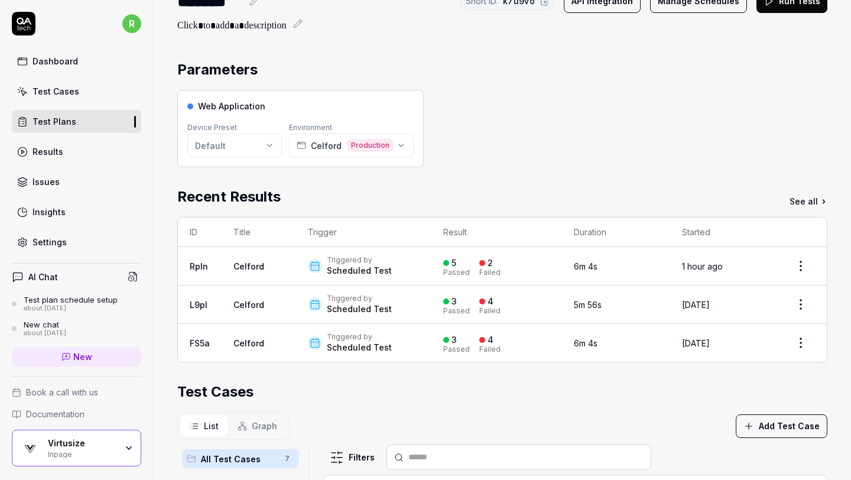
scroll to position [0, 0]
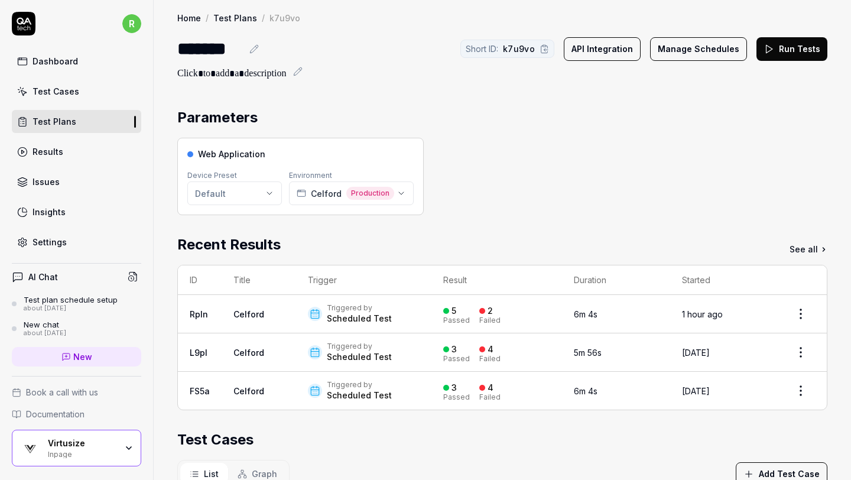
click at [93, 114] on link "Test Plans" at bounding box center [76, 121] width 129 height 23
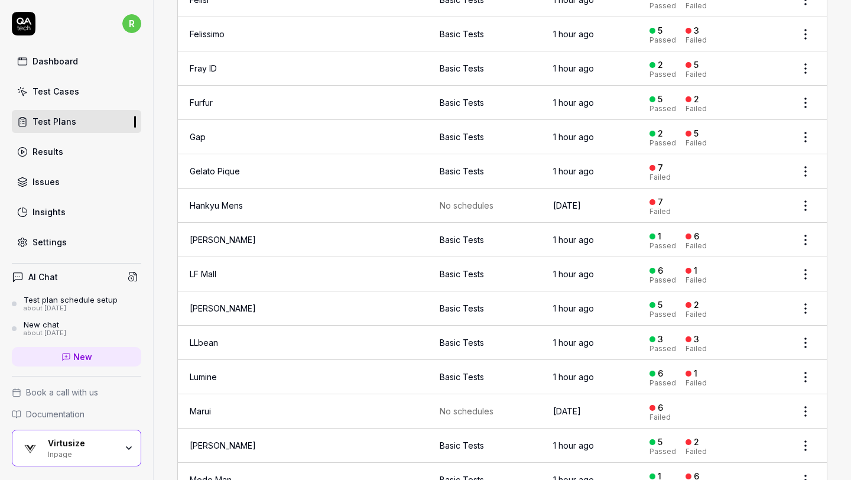
scroll to position [861, 0]
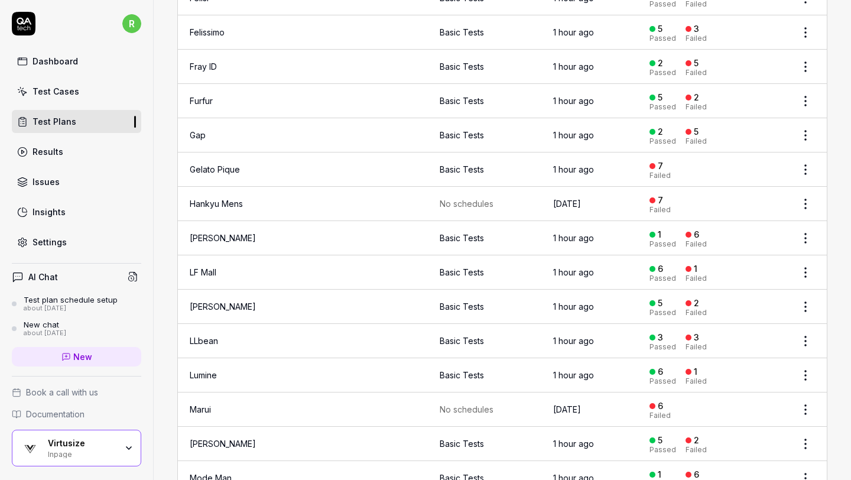
click at [223, 198] on link "Hankyu Mens" at bounding box center [216, 203] width 53 height 10
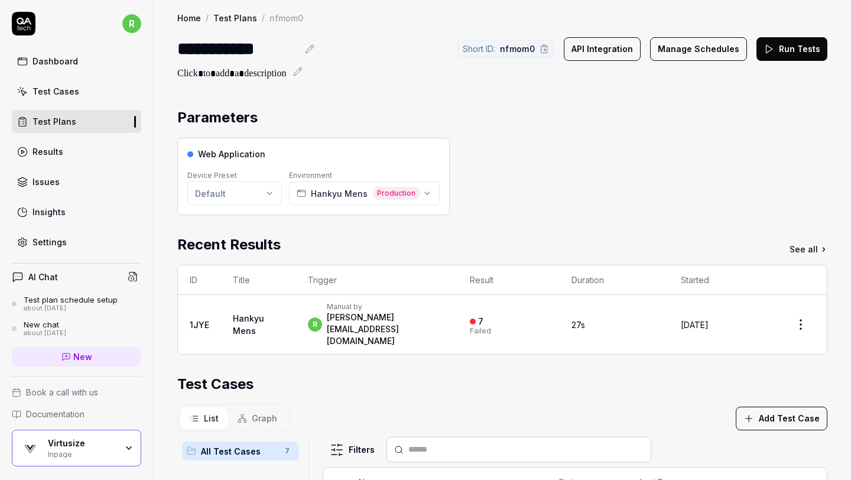
click at [709, 51] on button "Manage Schedules" at bounding box center [698, 49] width 97 height 24
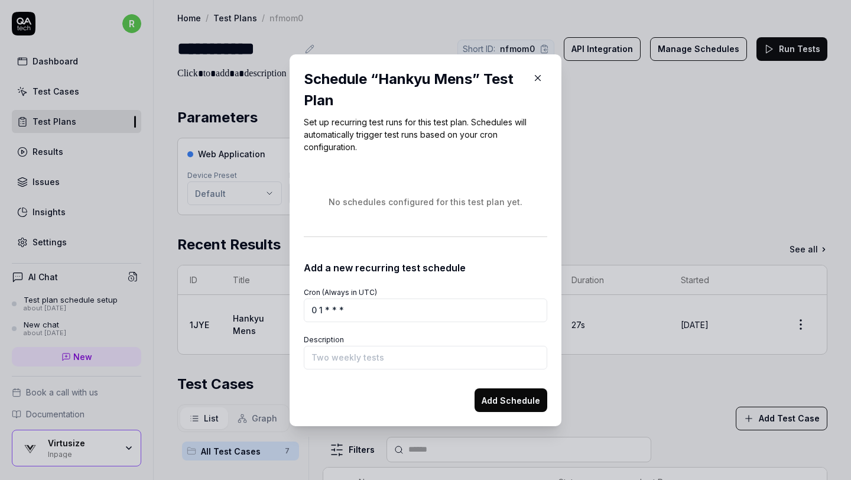
type input "0 1 * * *"
click at [465, 360] on input "Description" at bounding box center [425, 358] width 243 height 24
type input "Basic Tests"
click at [509, 399] on button "Add Schedule" at bounding box center [510, 400] width 73 height 24
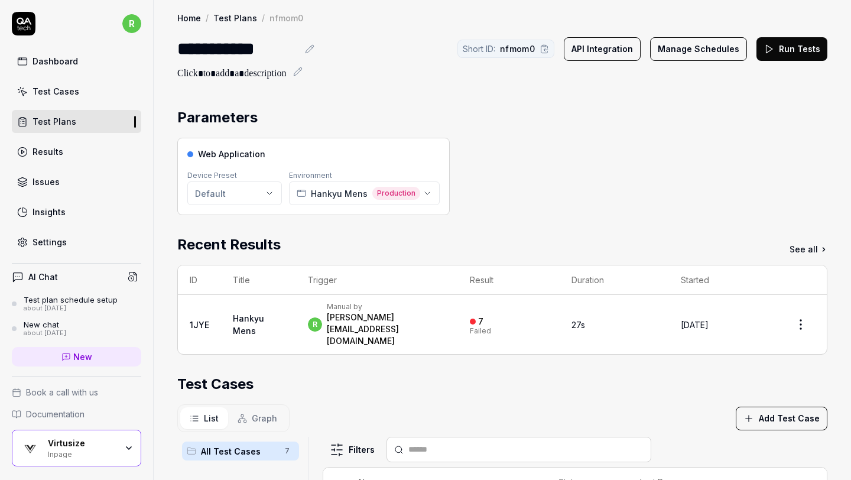
click at [810, 45] on button "Run Tests" at bounding box center [791, 49] width 71 height 24
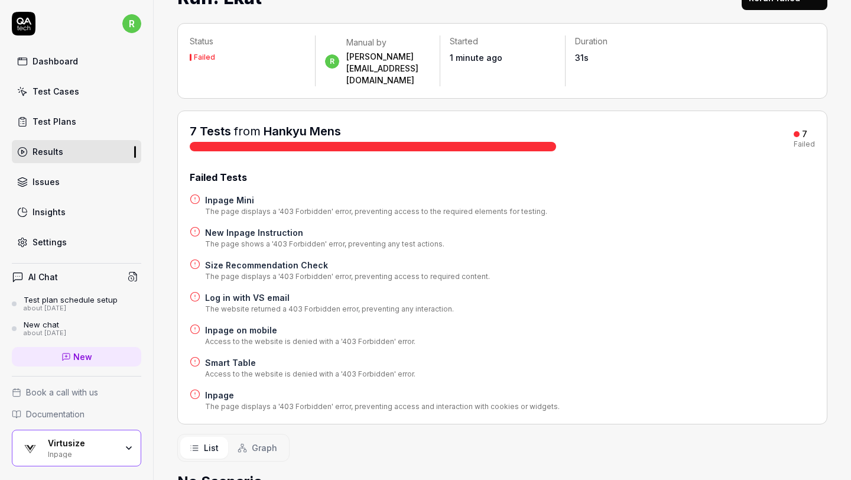
scroll to position [12, 0]
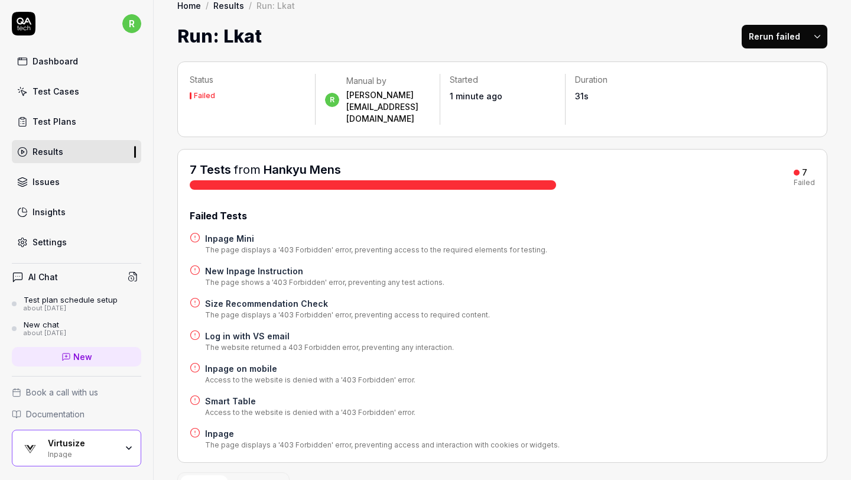
click at [309, 162] on link "Hankyu Mens" at bounding box center [301, 169] width 77 height 14
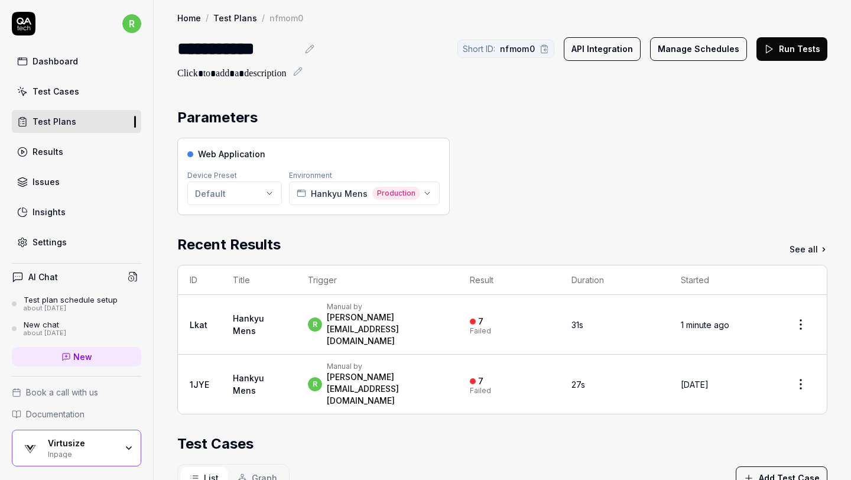
click at [306, 52] on icon at bounding box center [309, 49] width 8 height 8
click at [183, 46] on div "**********" at bounding box center [237, 48] width 120 height 27
click at [609, 149] on div "Web Application Device Preset Default Environment Hankyu Mens Production" at bounding box center [502, 176] width 650 height 77
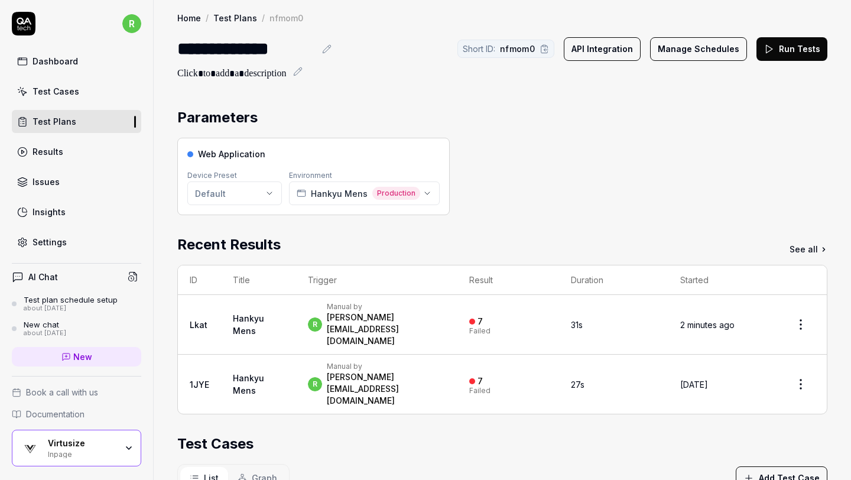
click at [608, 149] on div "Web Application Device Preset Default Environment Hankyu Mens Production" at bounding box center [502, 176] width 650 height 77
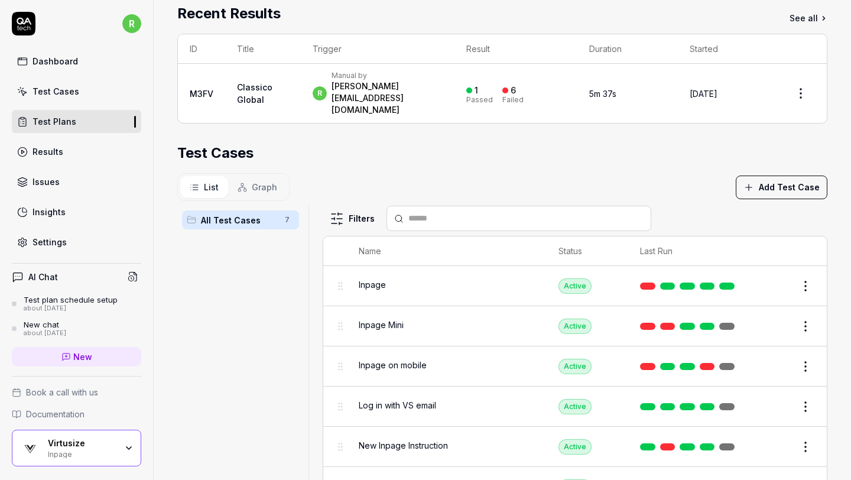
click at [245, 86] on link "Classico Global" at bounding box center [254, 93] width 35 height 22
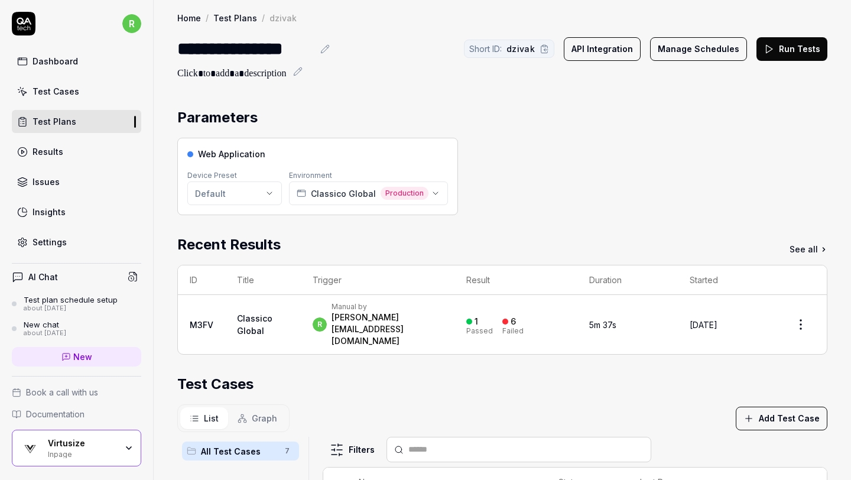
click at [775, 50] on button "Run Tests" at bounding box center [791, 49] width 71 height 24
click at [710, 49] on button "Manage Schedules" at bounding box center [699, 49] width 97 height 24
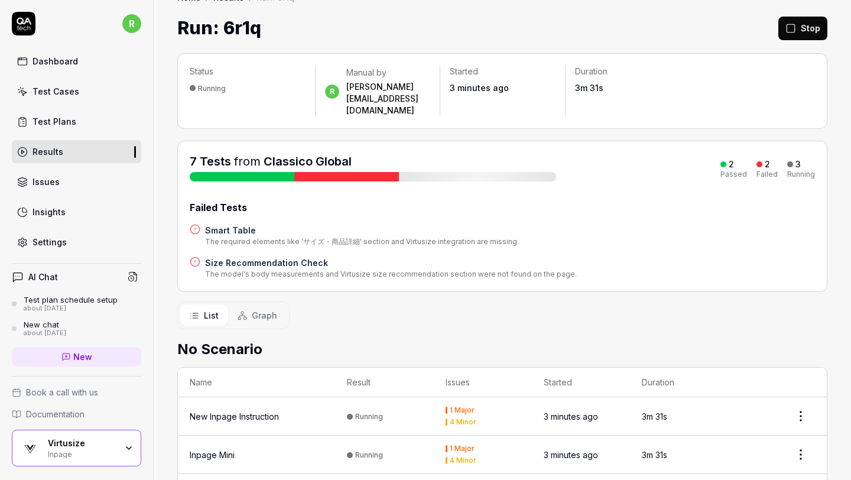
scroll to position [218, 0]
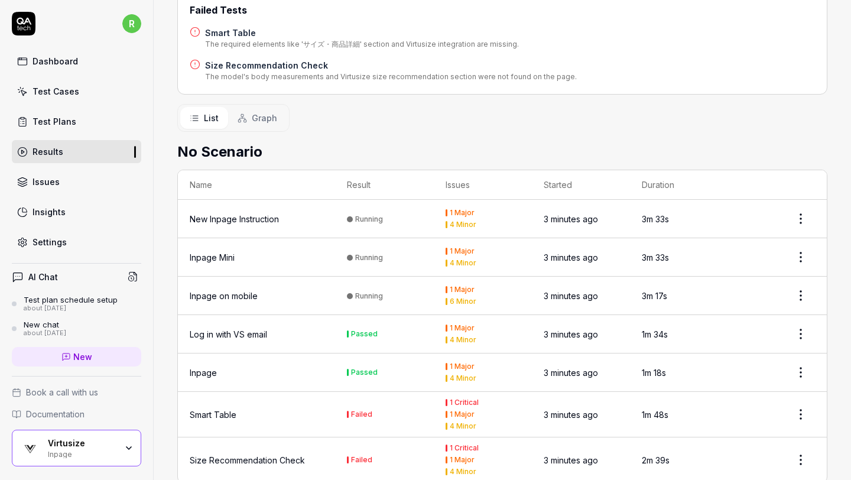
click at [799, 386] on html "r Dashboard Test Cases Test Plans Results Issues Insights Settings AI Chat Test…" at bounding box center [425, 240] width 851 height 480
click at [702, 86] on html "r Dashboard Test Cases Test Plans Results Issues Insights Settings AI Chat Test…" at bounding box center [425, 240] width 851 height 480
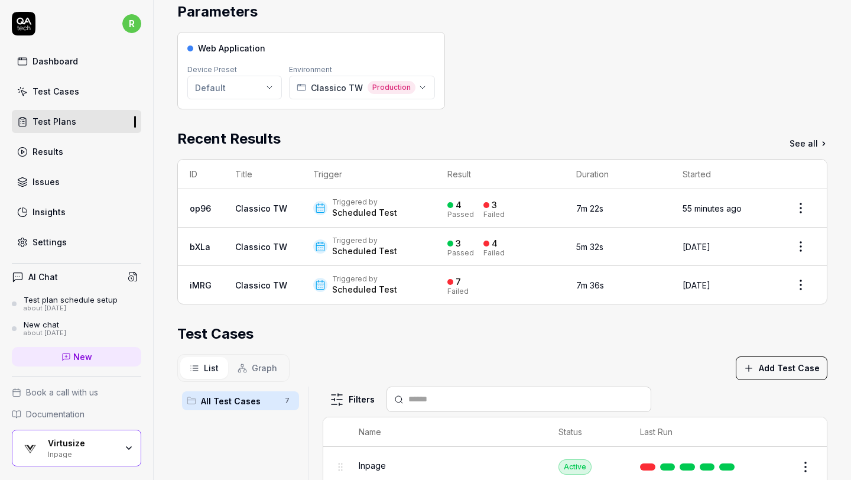
scroll to position [106, 0]
click at [682, 330] on div "Test Cases" at bounding box center [502, 332] width 650 height 21
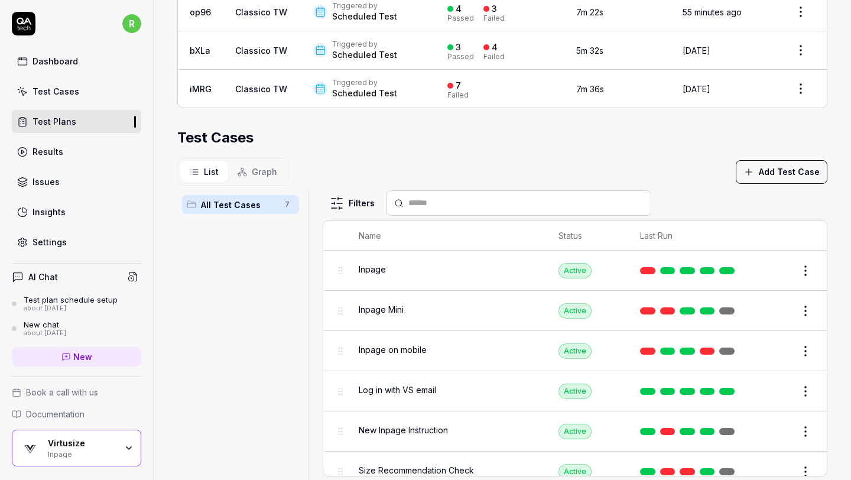
scroll to position [330, 0]
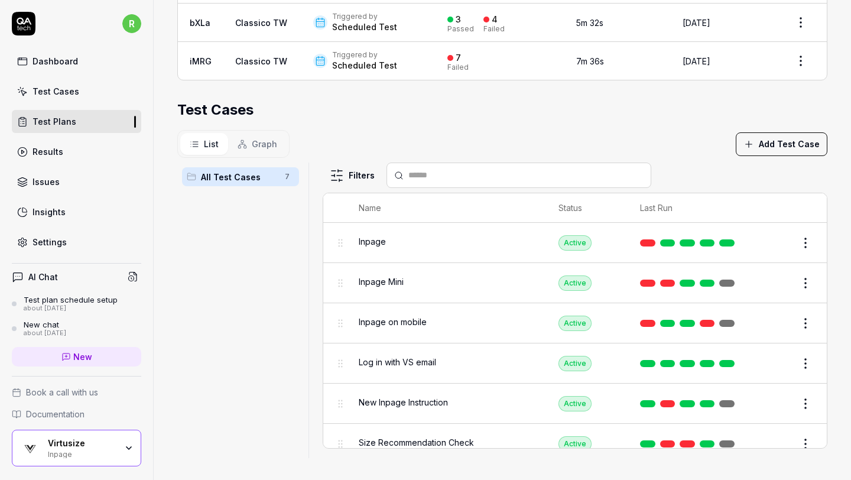
click at [801, 355] on html "**********" at bounding box center [425, 240] width 851 height 480
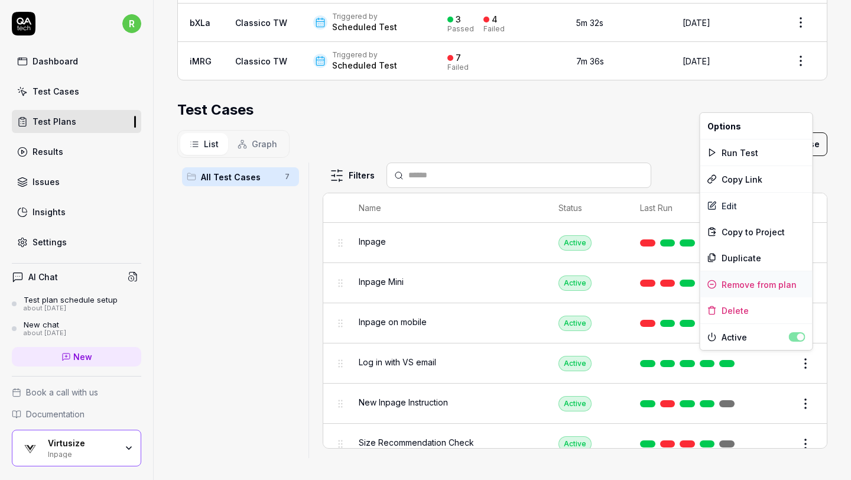
click at [787, 289] on div "Remove from plan" at bounding box center [756, 284] width 112 height 26
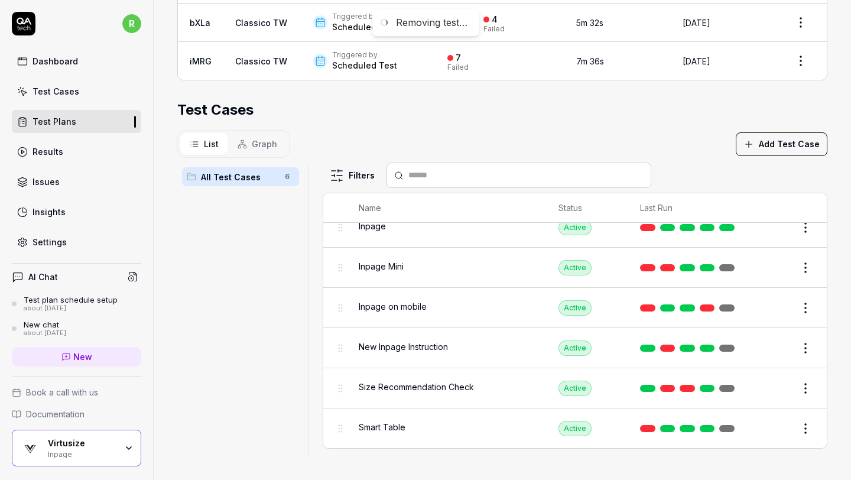
scroll to position [12, 0]
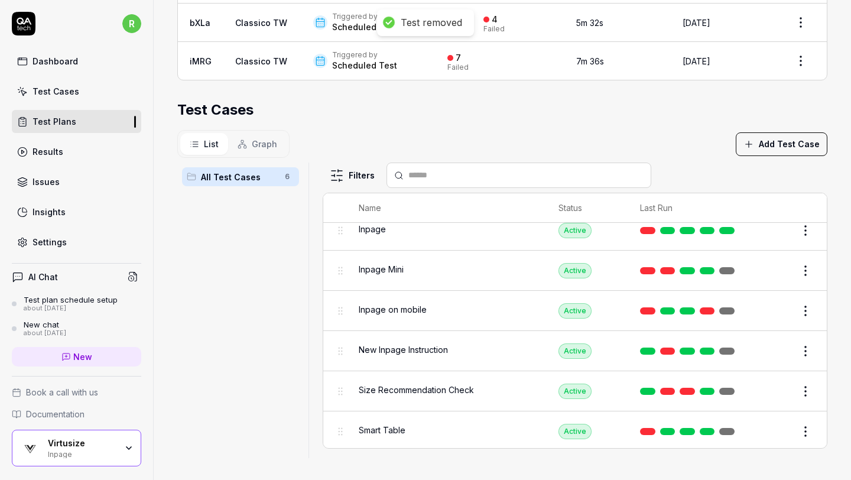
click at [801, 349] on html "**********" at bounding box center [425, 240] width 851 height 480
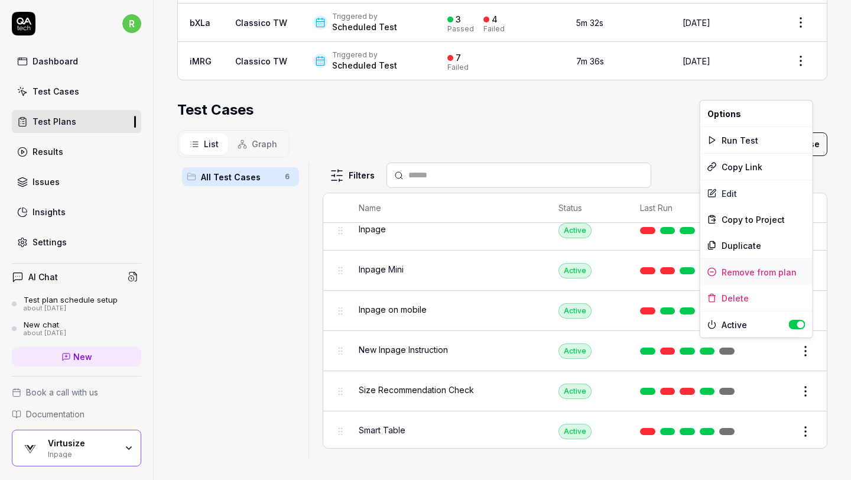
click at [784, 273] on div "Remove from plan" at bounding box center [756, 272] width 112 height 26
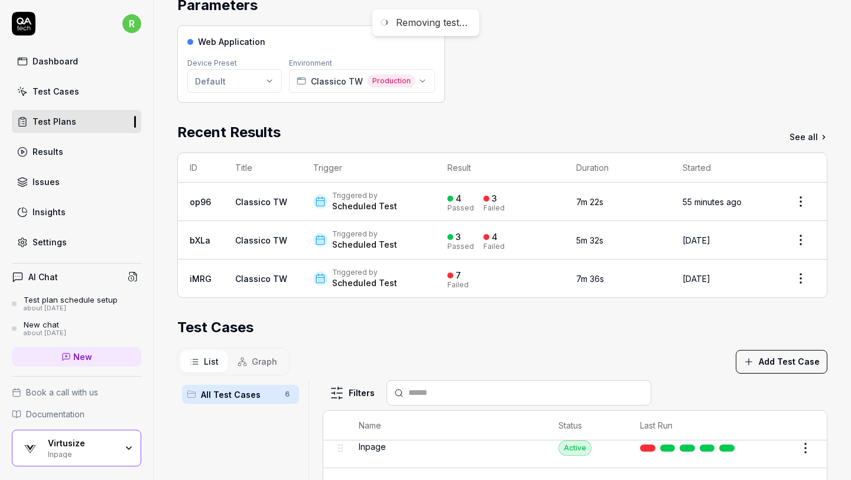
scroll to position [0, 0]
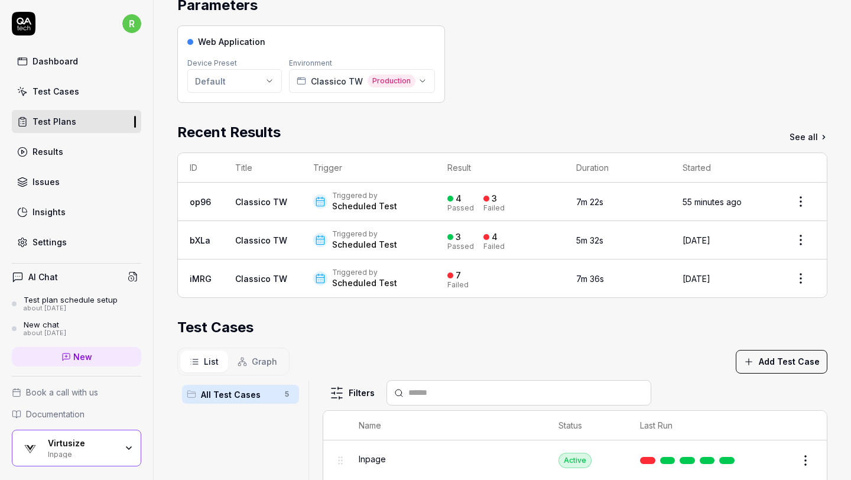
click at [683, 322] on div "Test Cases" at bounding box center [502, 327] width 650 height 21
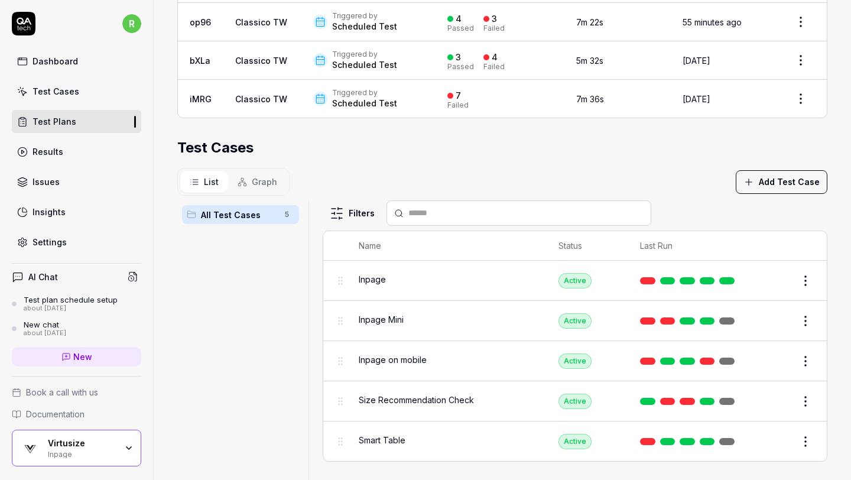
scroll to position [330, 0]
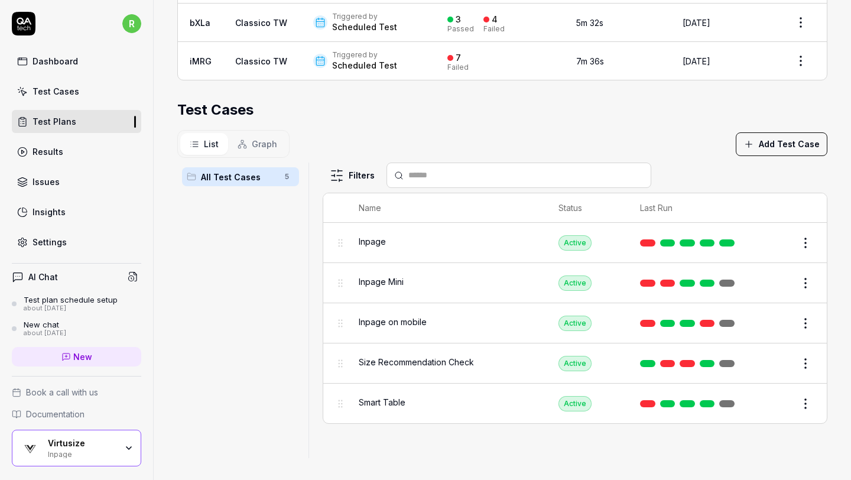
click at [804, 394] on html "**********" at bounding box center [425, 240] width 851 height 480
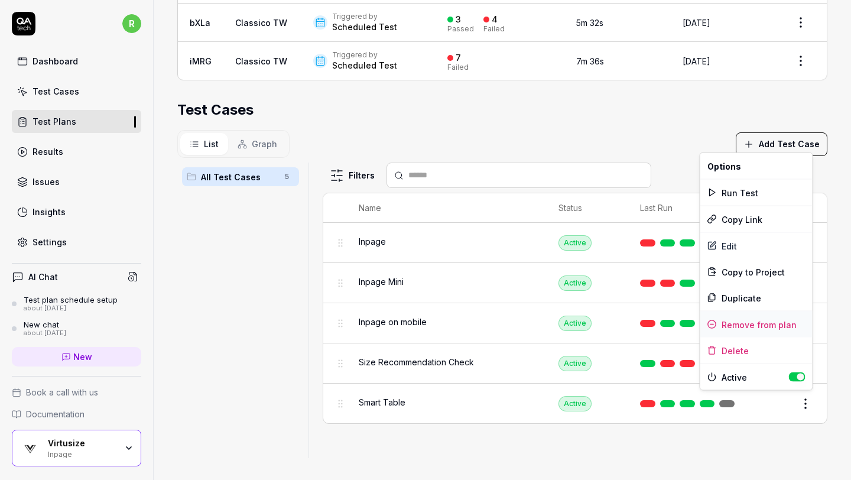
click at [761, 323] on div "Remove from plan" at bounding box center [756, 324] width 112 height 26
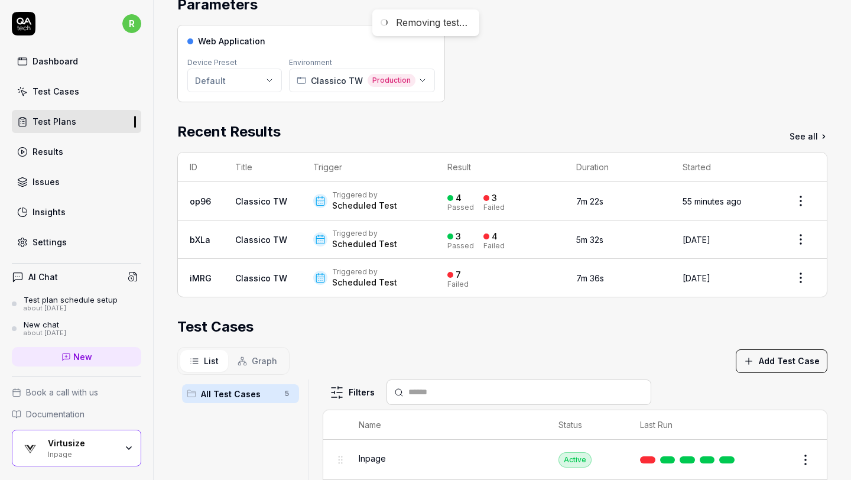
scroll to position [0, 0]
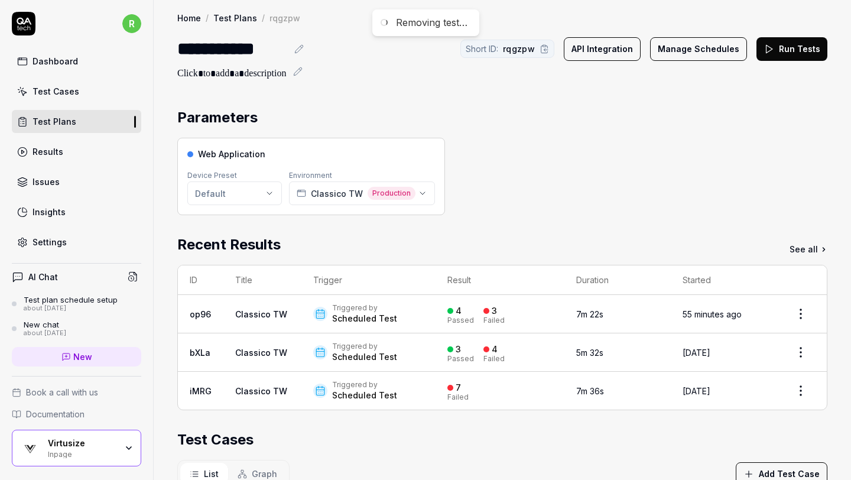
click at [515, 161] on div "Web Application Device Preset Default Environment Classico TW Production" at bounding box center [502, 176] width 650 height 77
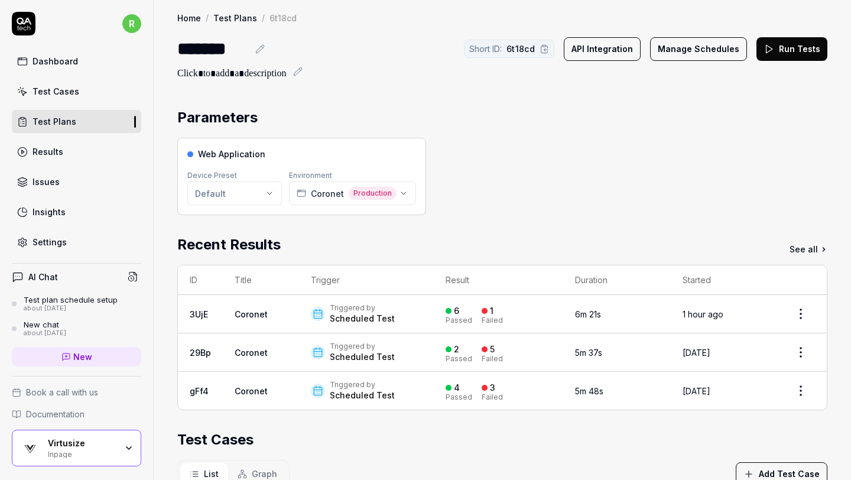
click at [703, 174] on div "Web Application Device Preset Default Environment Coronet Production" at bounding box center [502, 176] width 650 height 77
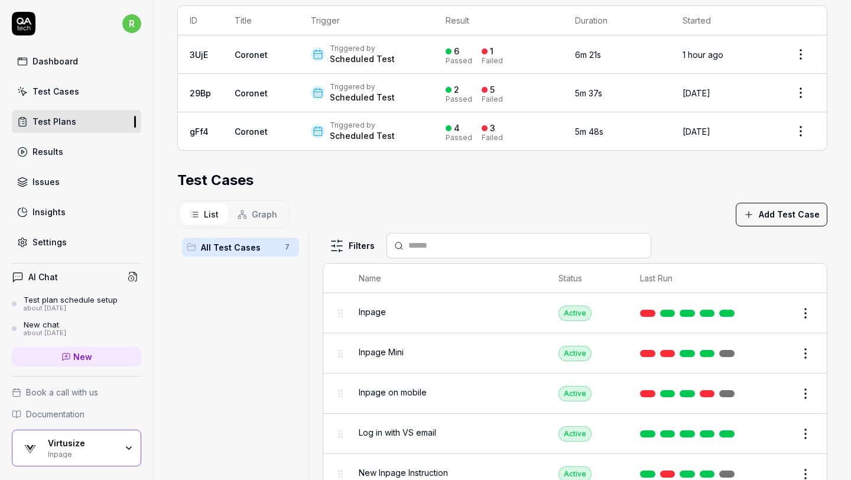
scroll to position [330, 0]
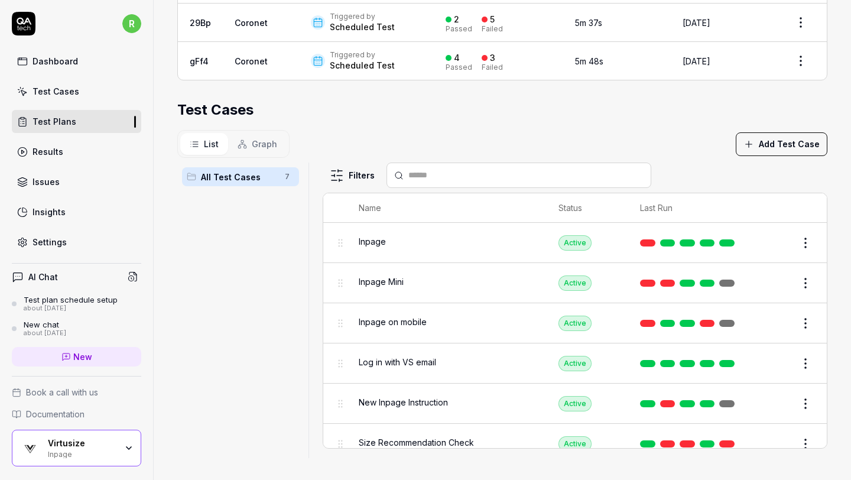
click at [802, 439] on html "r Dashboard Test Cases Test Plans Results Issues Insights Settings AI Chat Test…" at bounding box center [425, 240] width 851 height 480
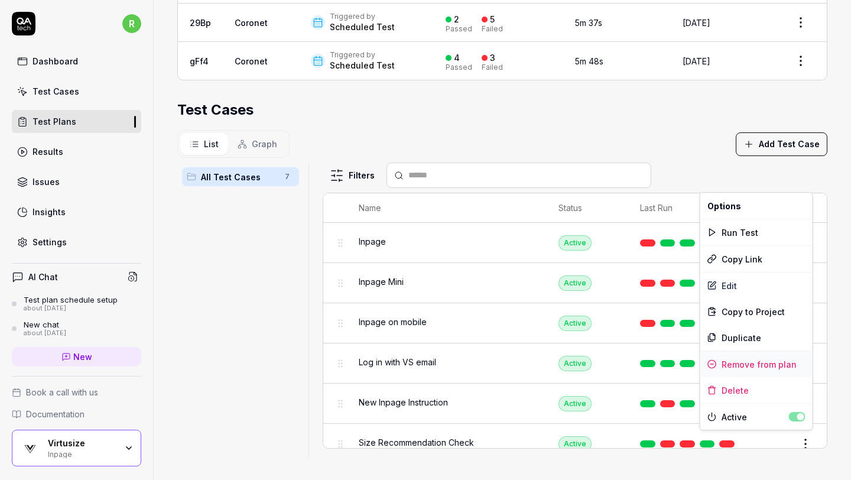
click at [752, 359] on div "Remove from plan" at bounding box center [756, 364] width 112 height 26
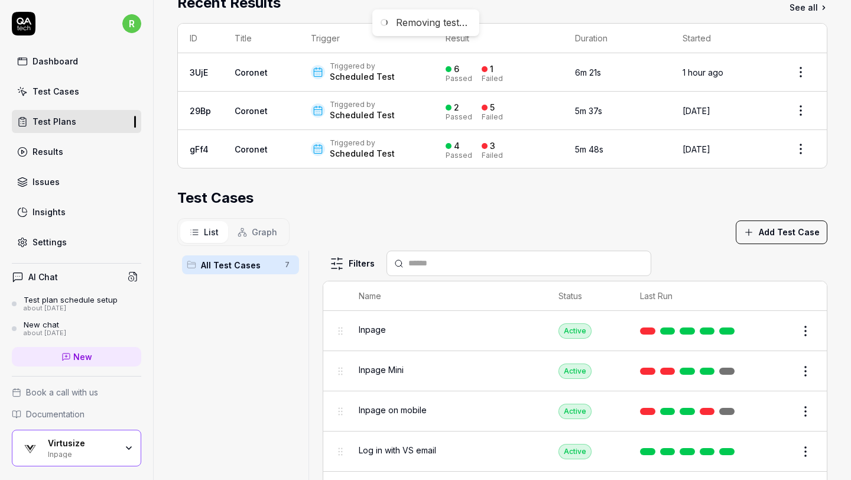
scroll to position [0, 0]
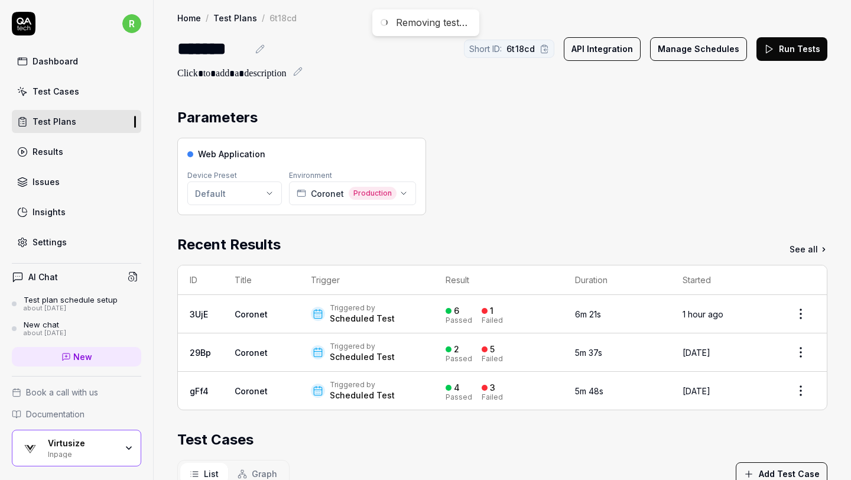
click at [536, 165] on div "Web Application Device Preset Default Environment Coronet Production" at bounding box center [502, 176] width 650 height 77
click at [535, 159] on div "Web Application Device Preset Default Environment Coronet Production" at bounding box center [502, 176] width 650 height 77
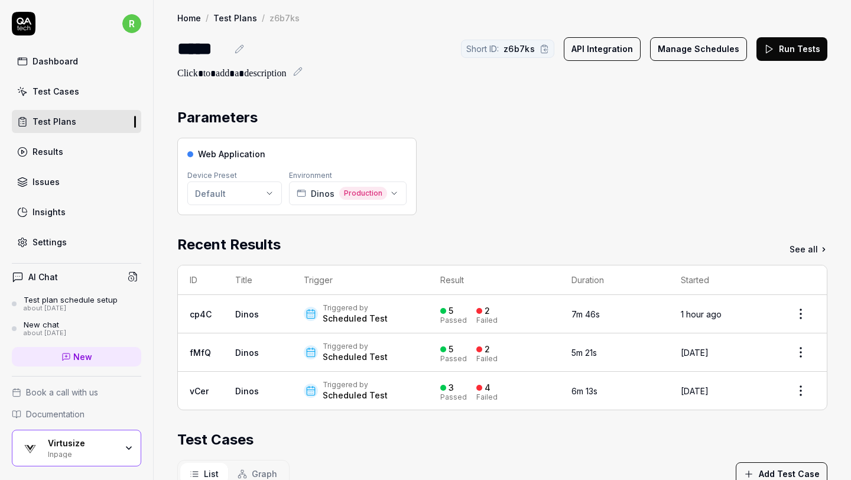
click at [715, 163] on div "Web Application Device Preset Default Environment Dinos Production" at bounding box center [502, 176] width 650 height 77
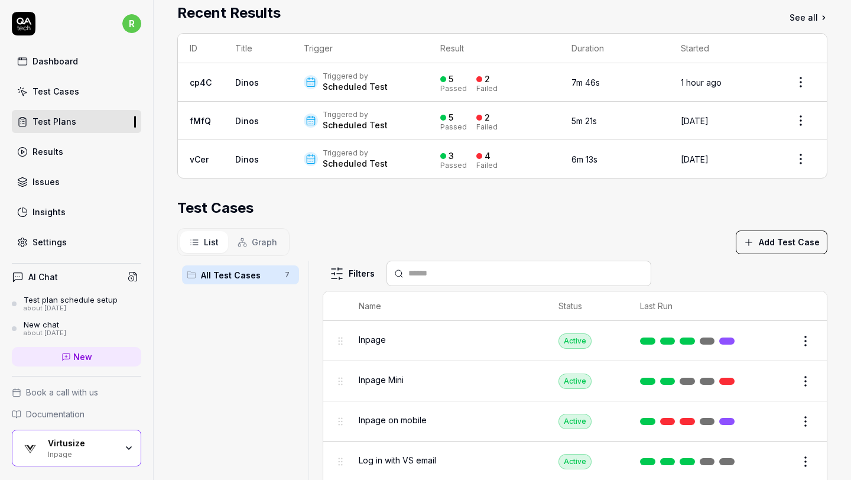
scroll to position [330, 0]
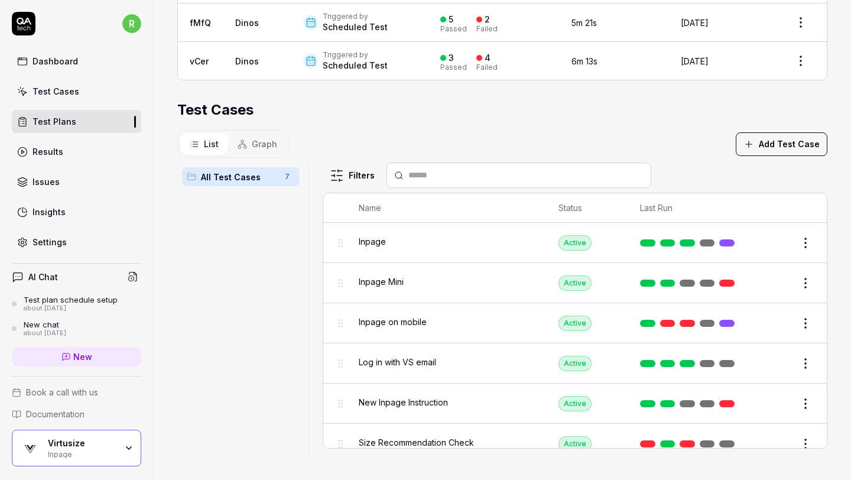
click at [807, 321] on html "r Dashboard Test Cases Test Plans Results Issues Insights Settings AI Chat Test…" at bounding box center [425, 240] width 851 height 480
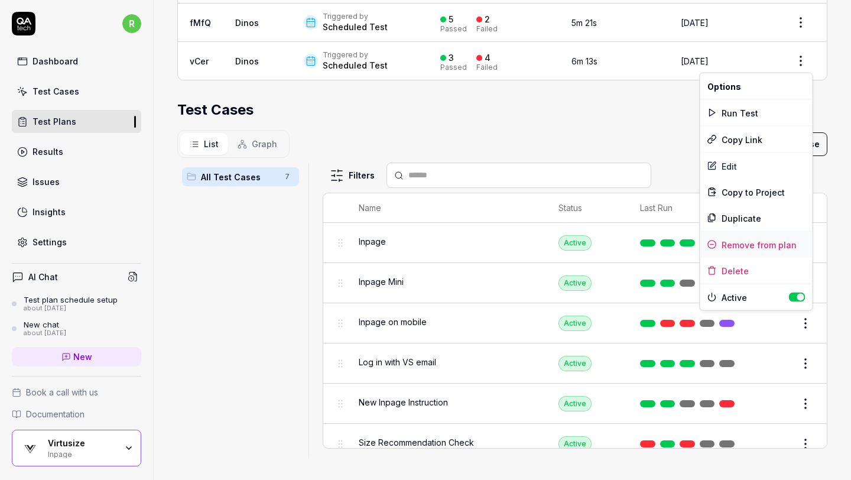
click at [760, 243] on div "Remove from plan" at bounding box center [756, 245] width 112 height 26
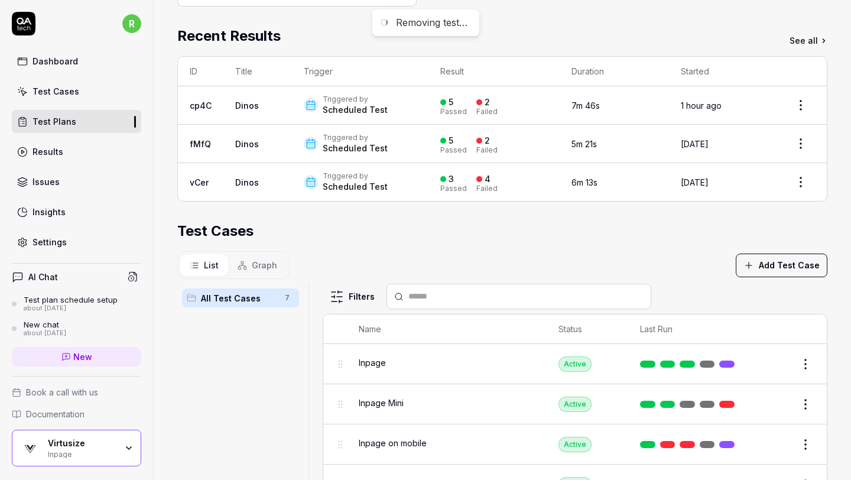
scroll to position [180, 0]
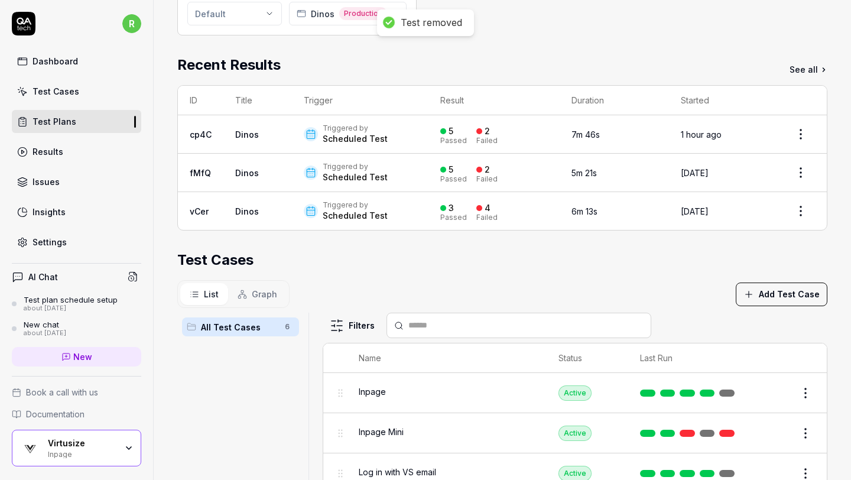
click at [676, 252] on div "Test Cases" at bounding box center [502, 259] width 650 height 21
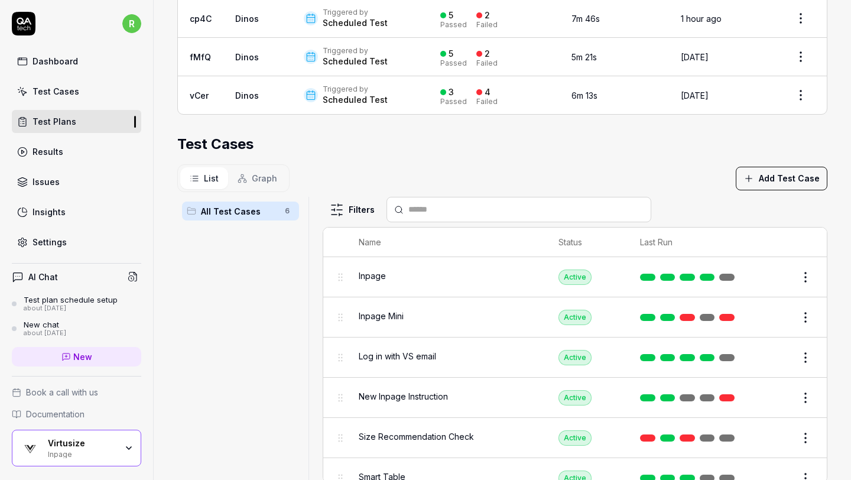
scroll to position [330, 0]
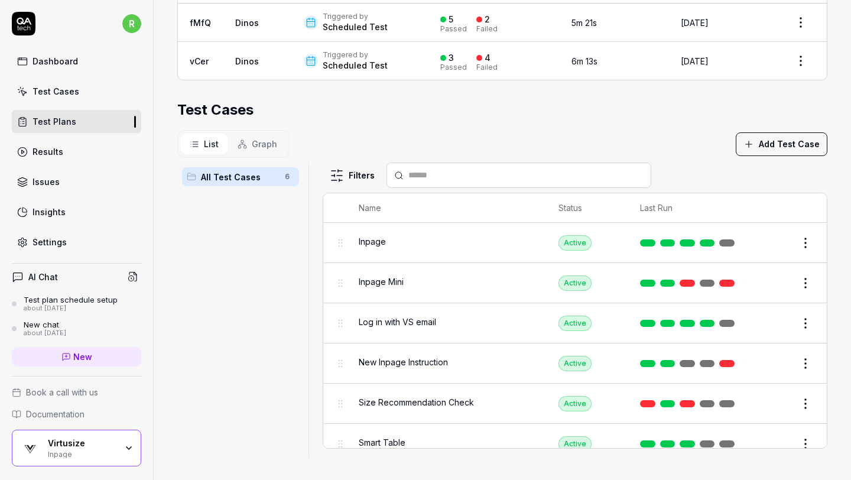
click at [801, 276] on html "r Dashboard Test Cases Test Plans Results Issues Insights Settings AI Chat Test…" at bounding box center [425, 240] width 851 height 480
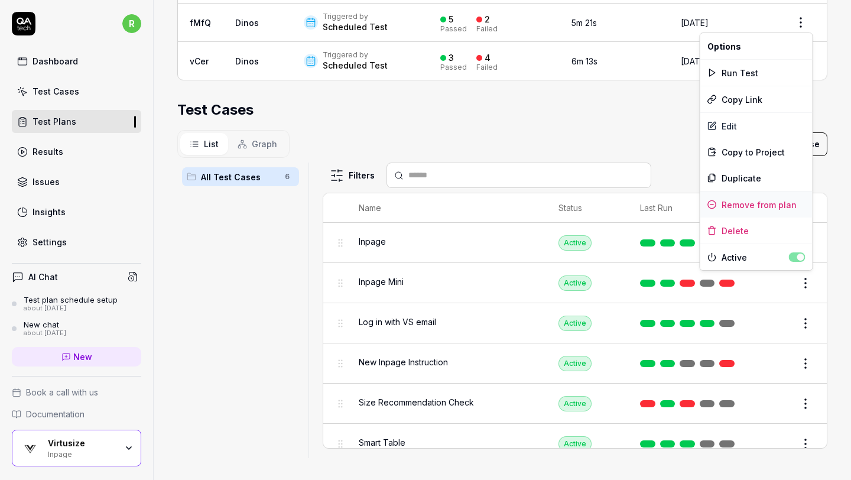
click at [757, 204] on div "Remove from plan" at bounding box center [756, 204] width 112 height 26
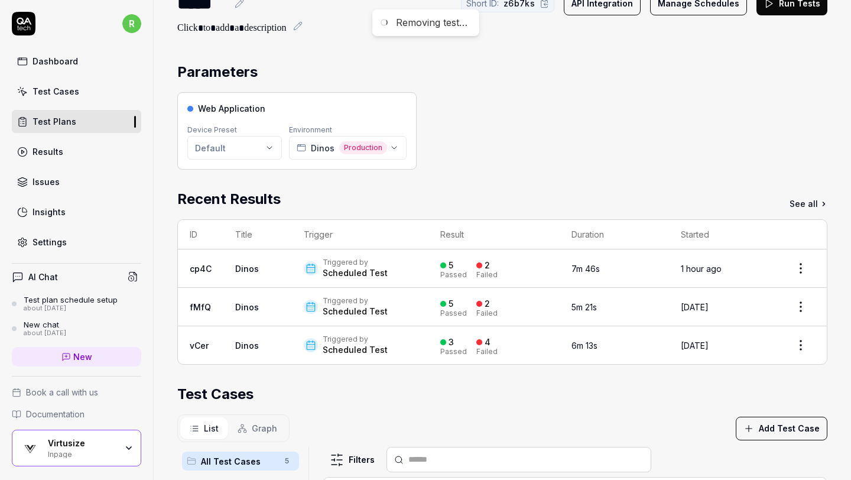
scroll to position [0, 0]
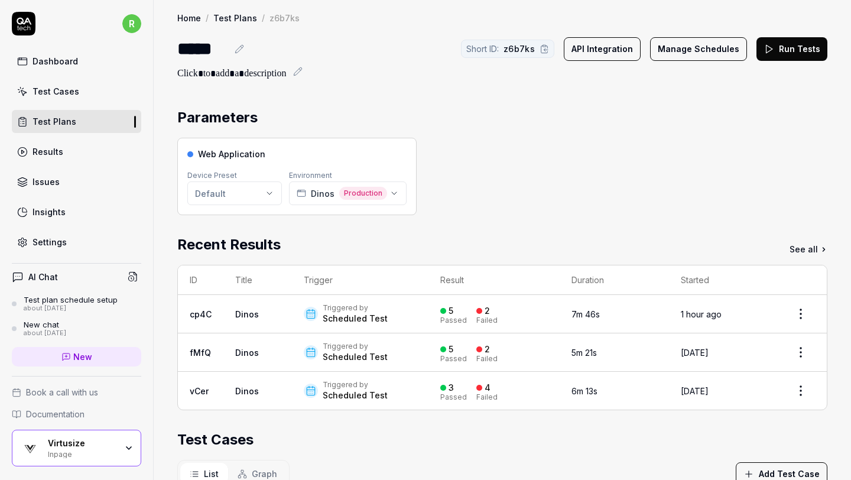
click at [236, 17] on link "Test Plans" at bounding box center [235, 18] width 44 height 12
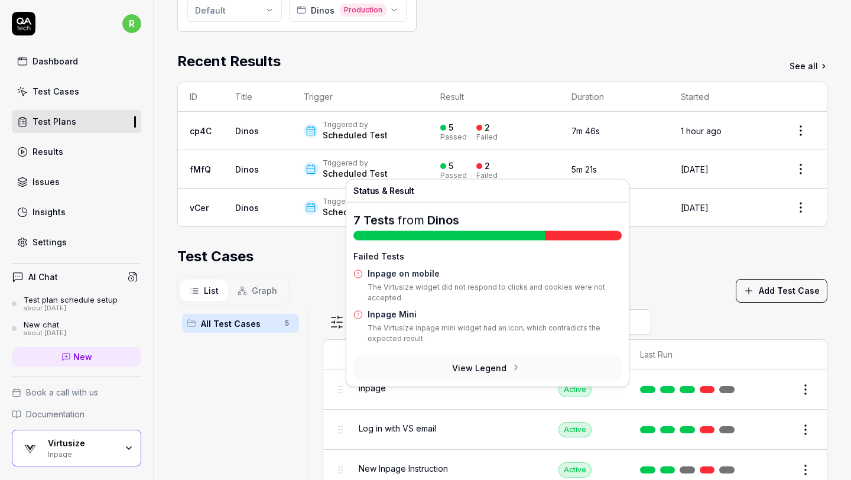
scroll to position [186, 0]
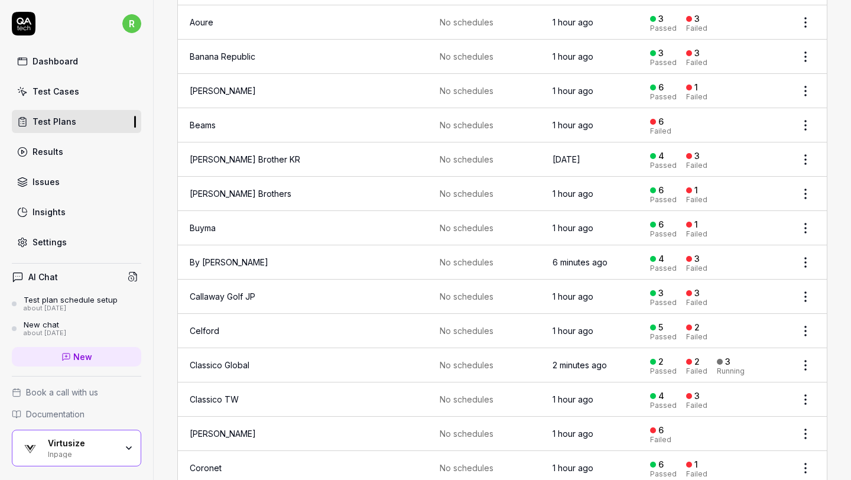
click at [504, 74] on td "No schedules" at bounding box center [484, 91] width 113 height 34
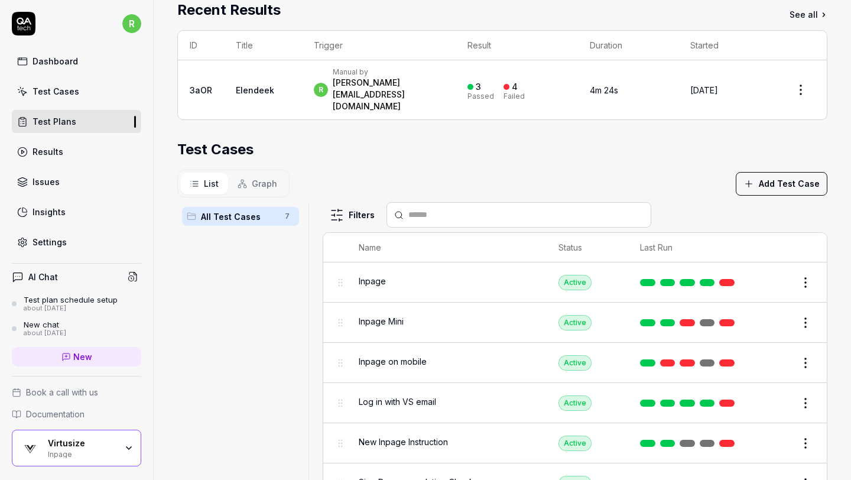
scroll to position [229, 0]
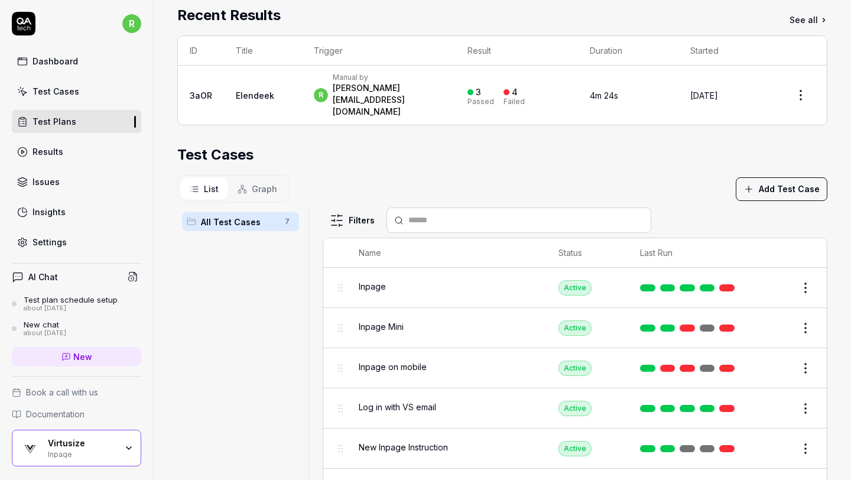
click at [698, 144] on div "Test Cases" at bounding box center [502, 154] width 650 height 21
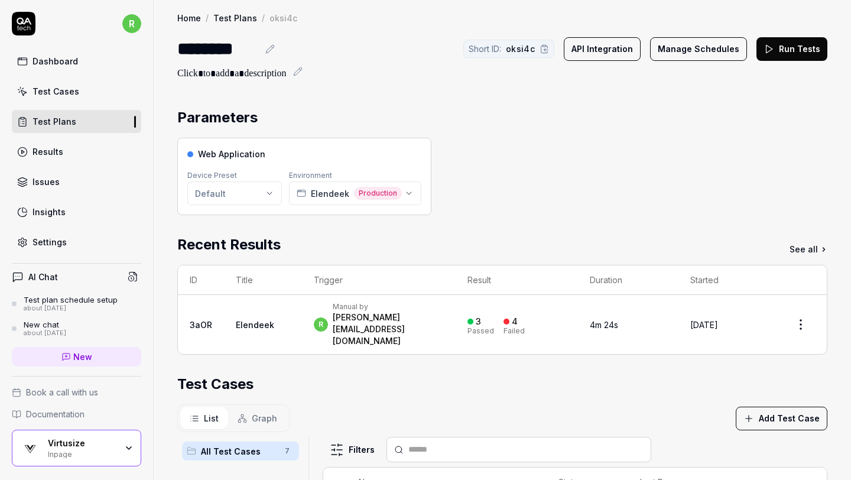
click at [718, 39] on button "Manage Schedules" at bounding box center [698, 49] width 97 height 24
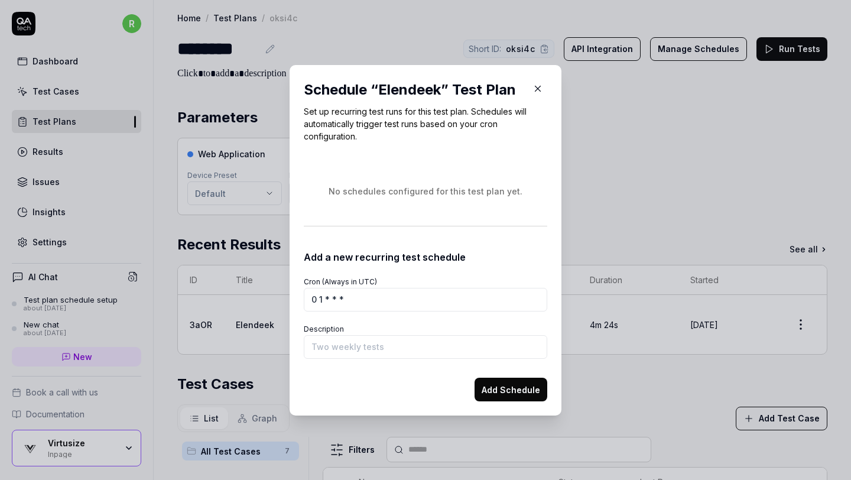
type input "0 1 * * *"
click at [389, 342] on input "Description" at bounding box center [425, 347] width 243 height 24
type input "Basic Tests"
click at [499, 388] on button "Add Schedule" at bounding box center [510, 389] width 73 height 24
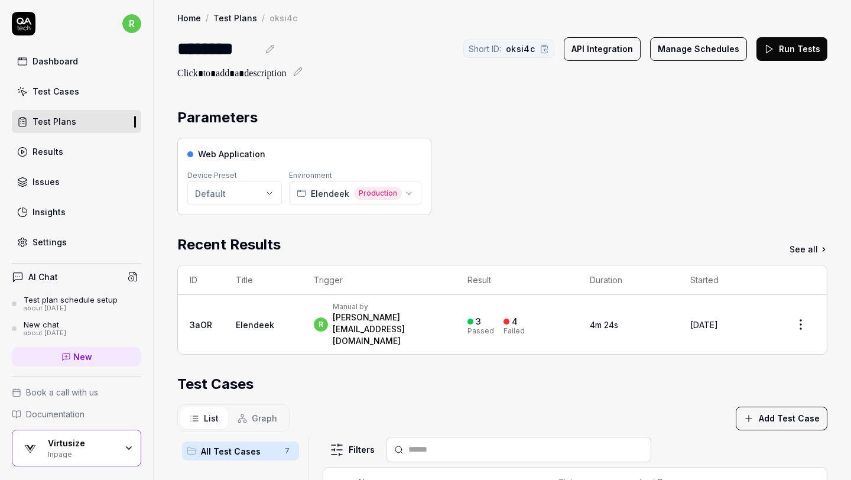
click at [788, 56] on button "Run Tests" at bounding box center [791, 49] width 71 height 24
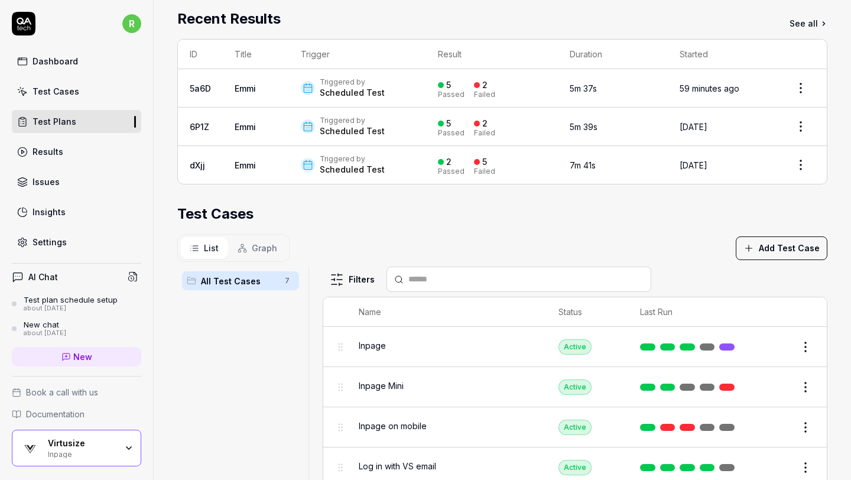
scroll to position [203, 0]
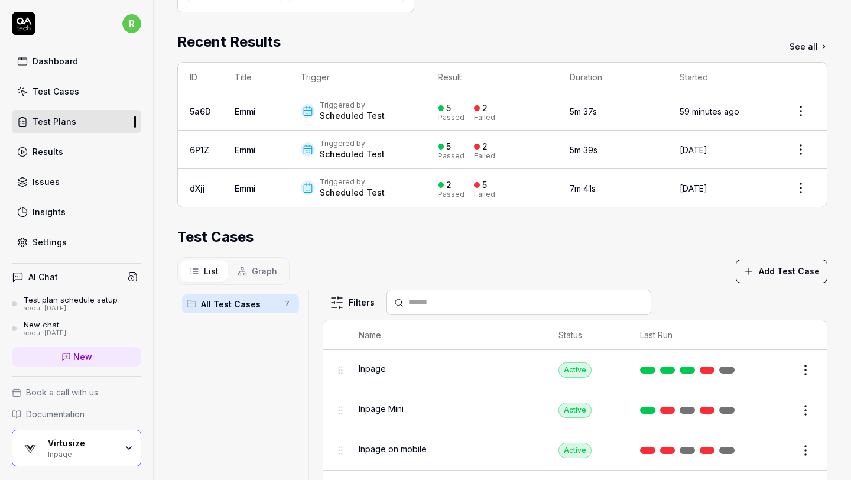
click at [682, 230] on div "Test Cases" at bounding box center [502, 236] width 650 height 21
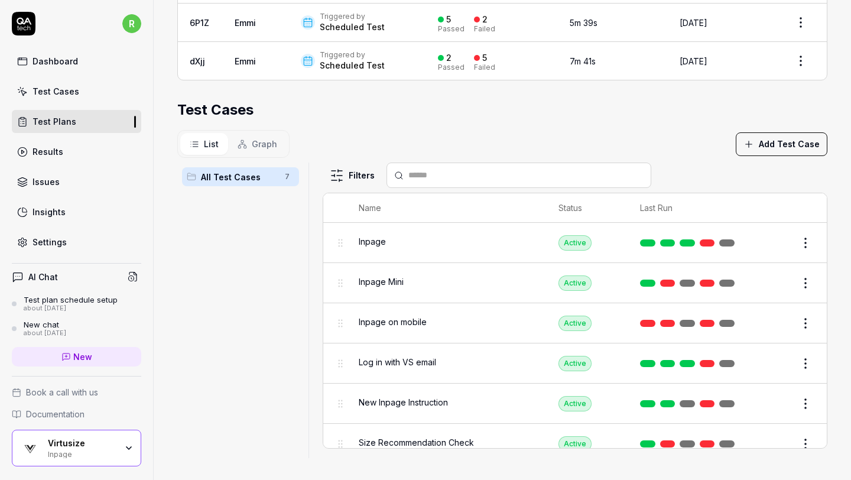
click at [803, 278] on html "r Dashboard Test Cases Test Plans Results Issues Insights Settings AI Chat Test…" at bounding box center [425, 240] width 851 height 480
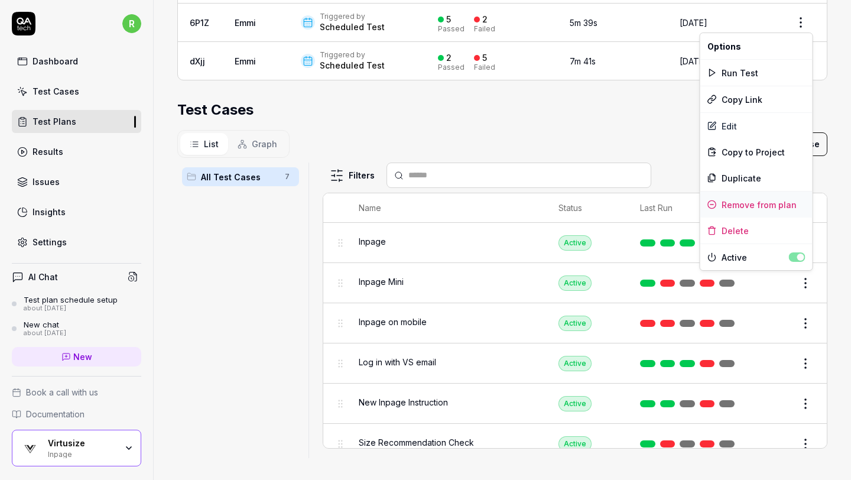
click at [775, 202] on div "Remove from plan" at bounding box center [756, 204] width 112 height 26
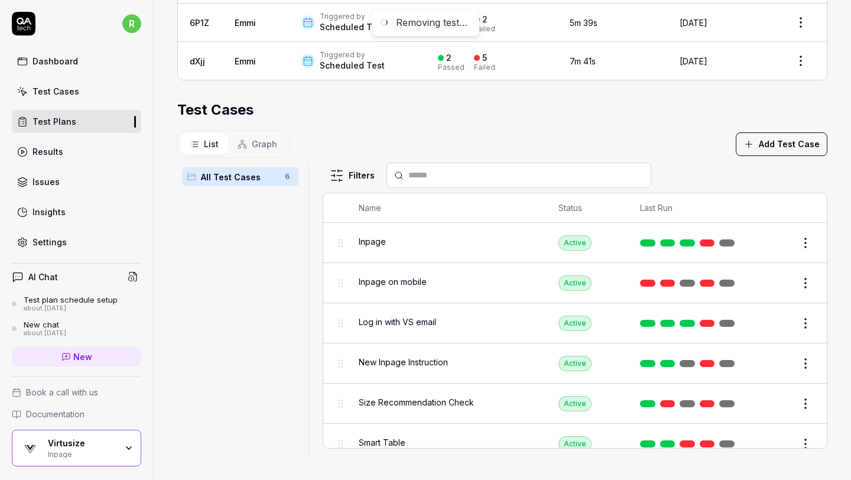
click at [802, 326] on html "Removing test… r Dashboard Test Cases Test Plans Results Issues Insights Settin…" at bounding box center [425, 240] width 851 height 480
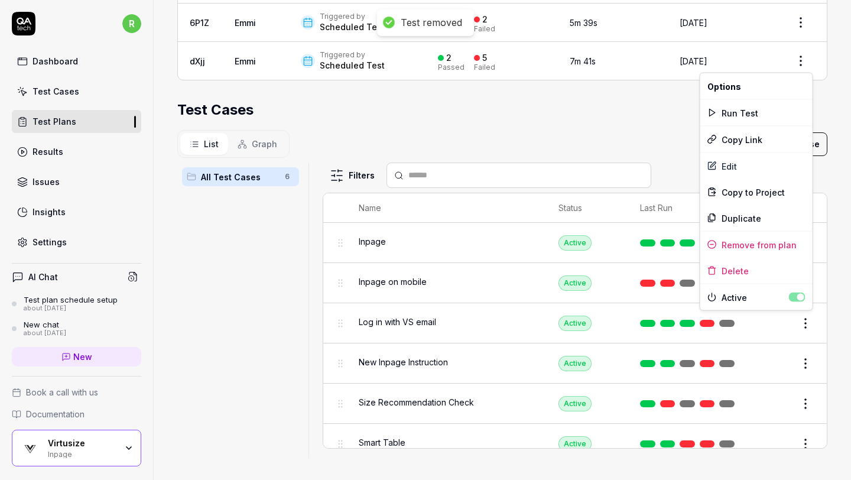
click at [842, 290] on html "Test removed r Dashboard Test Cases Test Plans Results Issues Insights Settings…" at bounding box center [425, 240] width 851 height 480
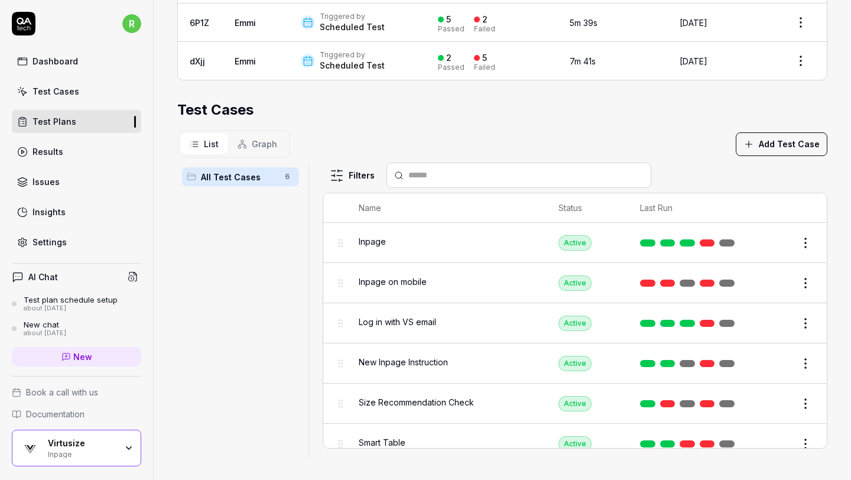
click at [811, 280] on html "Test removed r Dashboard Test Cases Test Plans Results Issues Insights Settings…" at bounding box center [425, 240] width 851 height 480
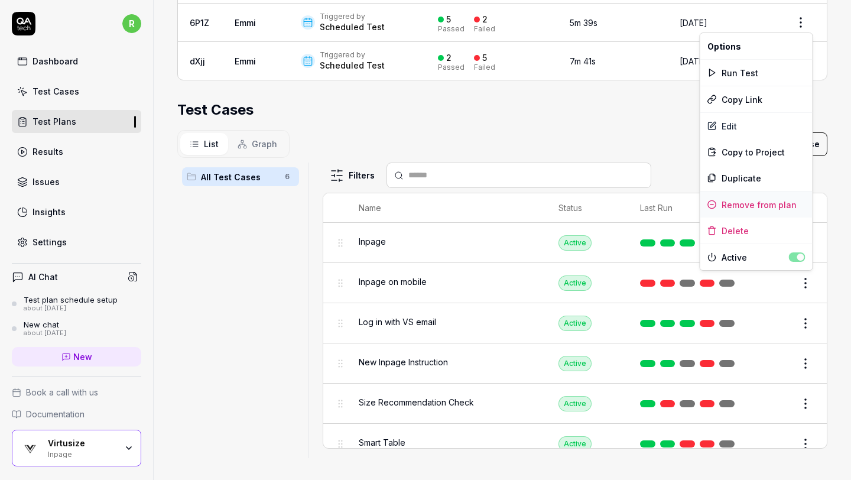
click at [783, 202] on div "Remove from plan" at bounding box center [756, 204] width 112 height 26
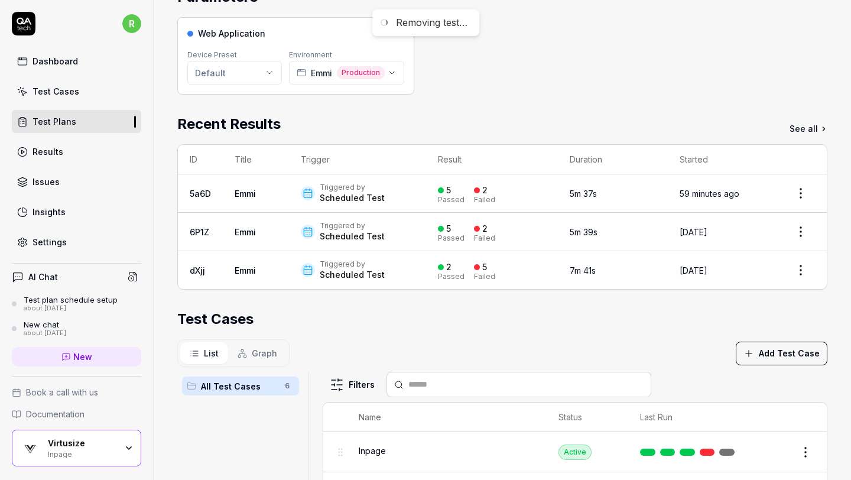
scroll to position [0, 0]
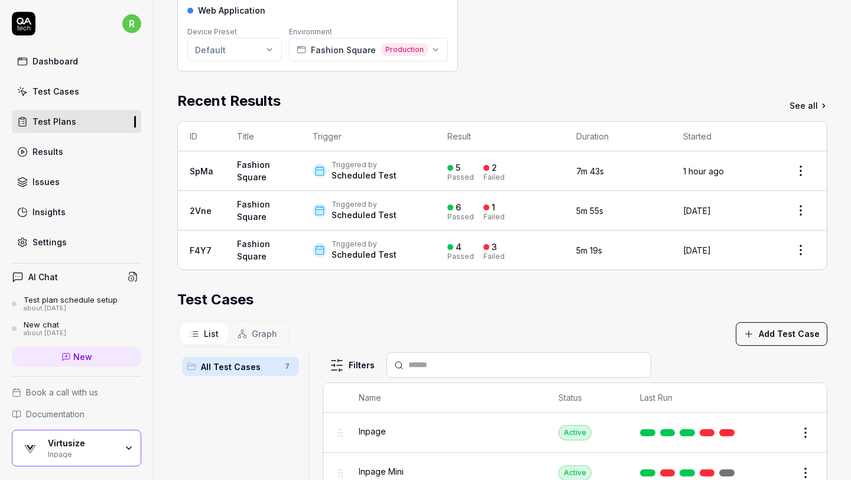
scroll to position [145, 0]
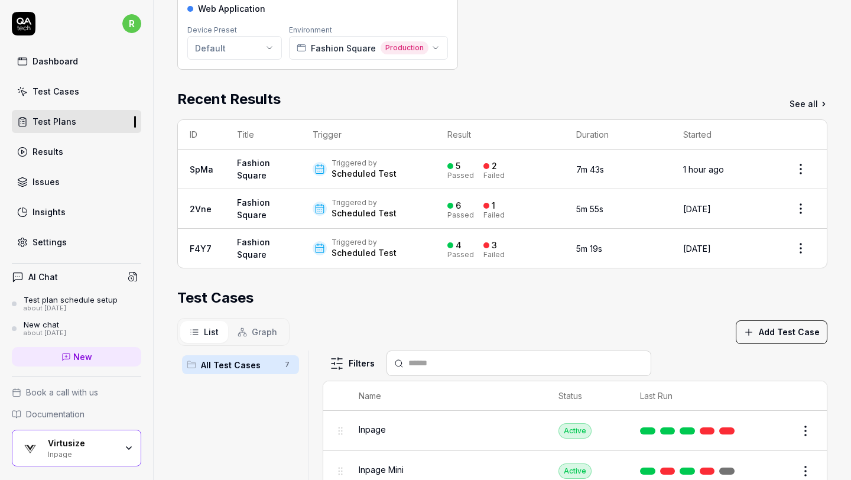
click at [533, 96] on div "Recent Results See all" at bounding box center [502, 99] width 650 height 21
click at [672, 315] on section "Test Cases List Graph Add Test Case All Test Cases 7 Filters Name Status Last R…" at bounding box center [502, 466] width 650 height 359
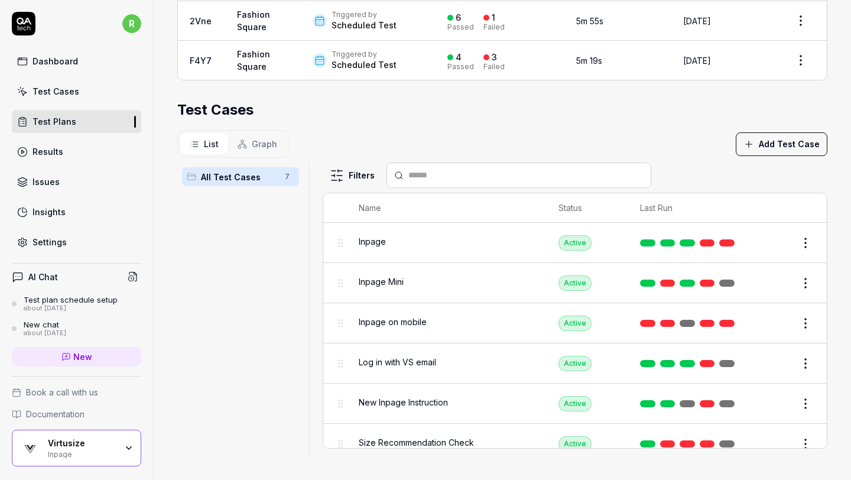
click at [801, 435] on html "**********" at bounding box center [425, 240] width 851 height 480
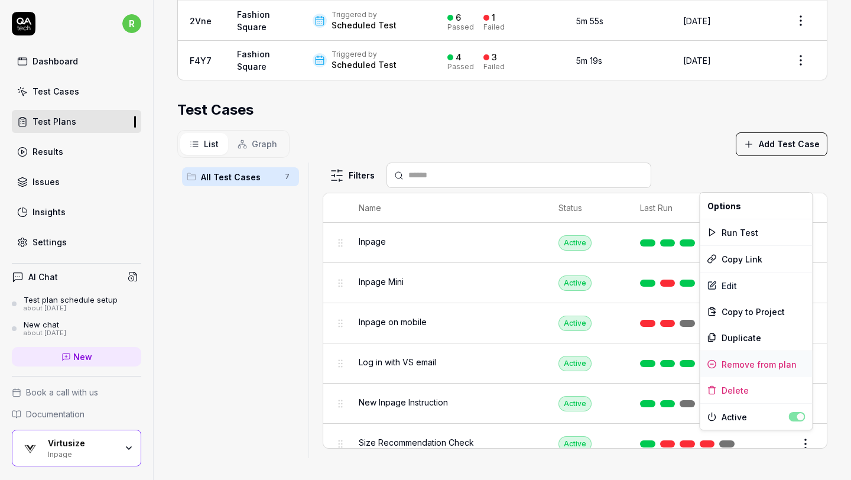
click at [775, 363] on div "Remove from plan" at bounding box center [756, 364] width 112 height 26
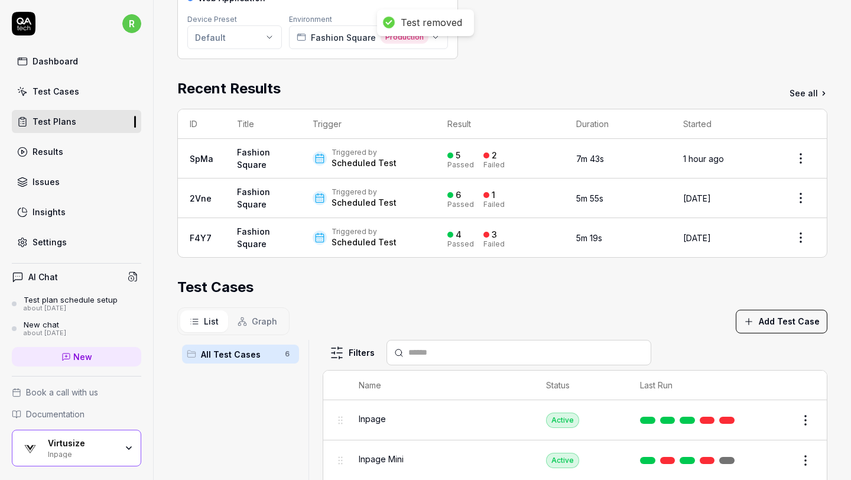
scroll to position [246, 0]
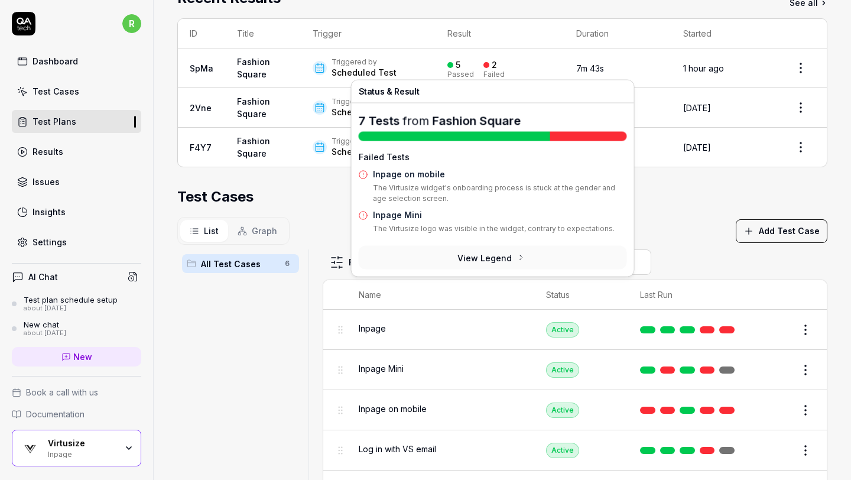
click at [428, 175] on link "Inpage on mobile" at bounding box center [409, 174] width 72 height 10
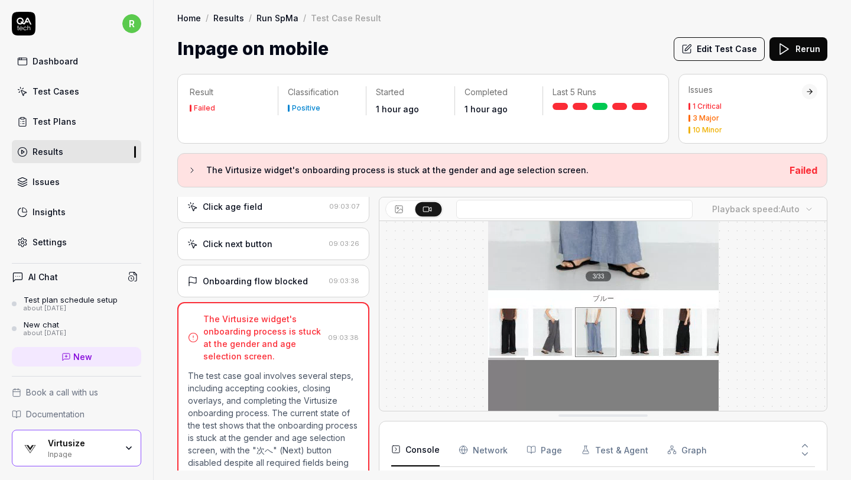
scroll to position [669, 0]
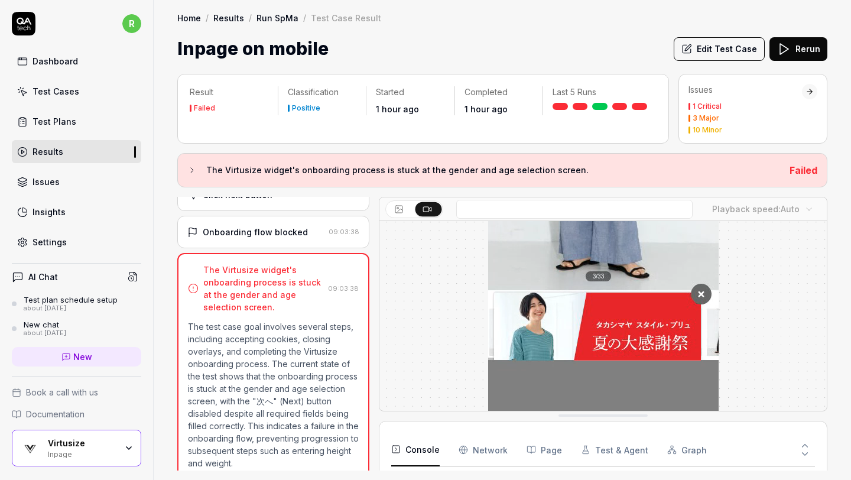
click at [452, 54] on div "Inpage on mobile Edit Test Case Rerun" at bounding box center [502, 48] width 650 height 27
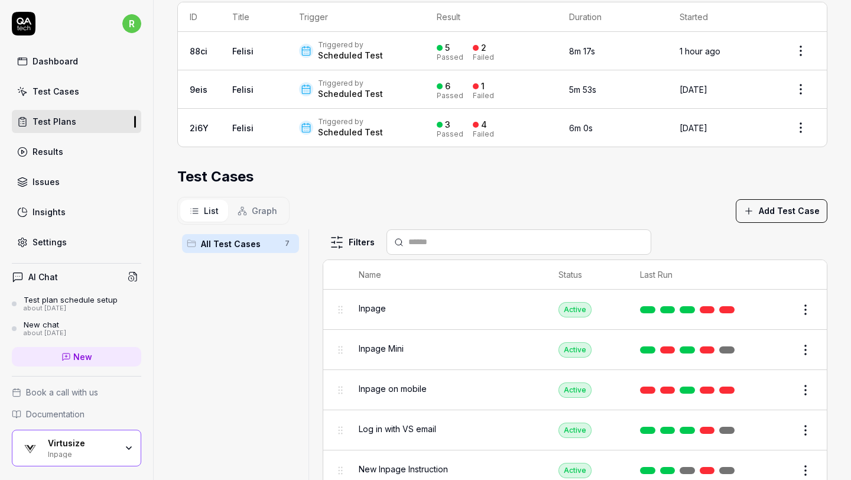
click at [325, 182] on div "Test Cases" at bounding box center [502, 176] width 650 height 21
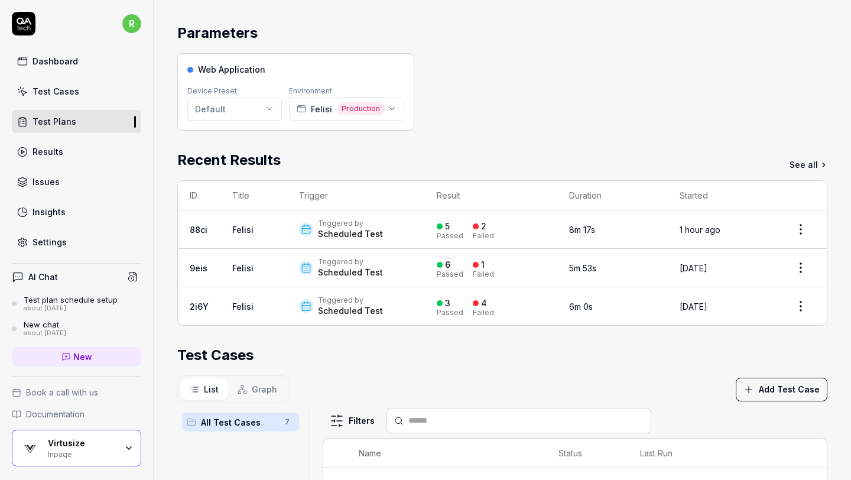
scroll to position [87, 0]
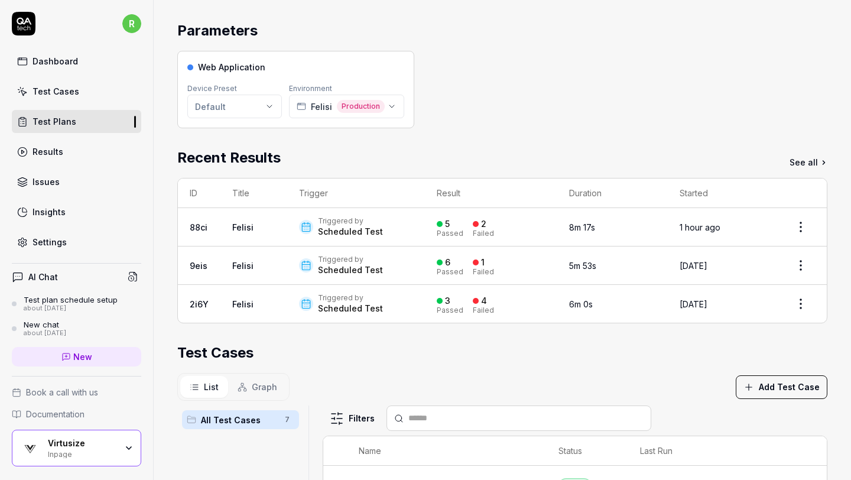
click at [527, 101] on div "Web Application Device Preset Default Environment Felisi Production" at bounding box center [502, 89] width 650 height 77
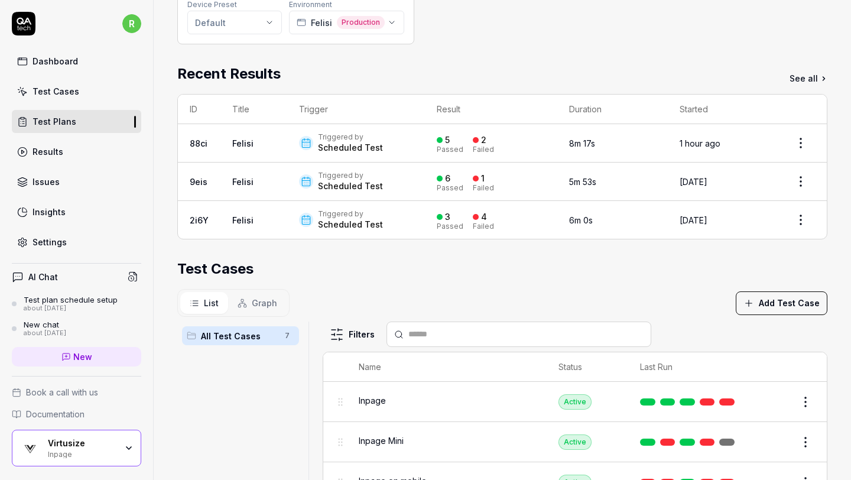
scroll to position [177, 0]
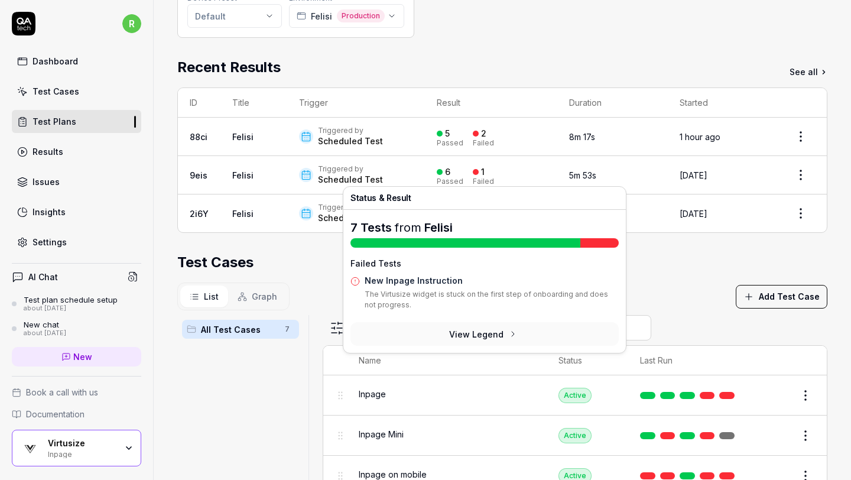
click at [669, 245] on div "Parameters Web Application Device Preset Default Environment Felisi Production …" at bounding box center [502, 270] width 650 height 680
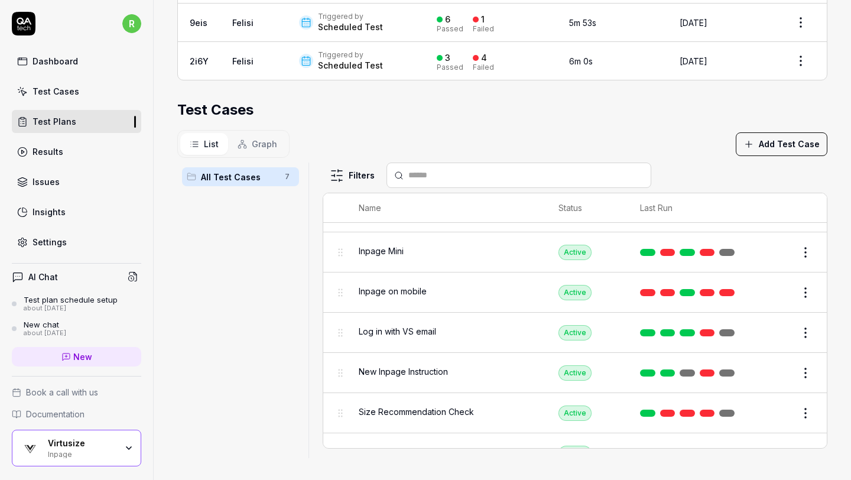
scroll to position [52, 0]
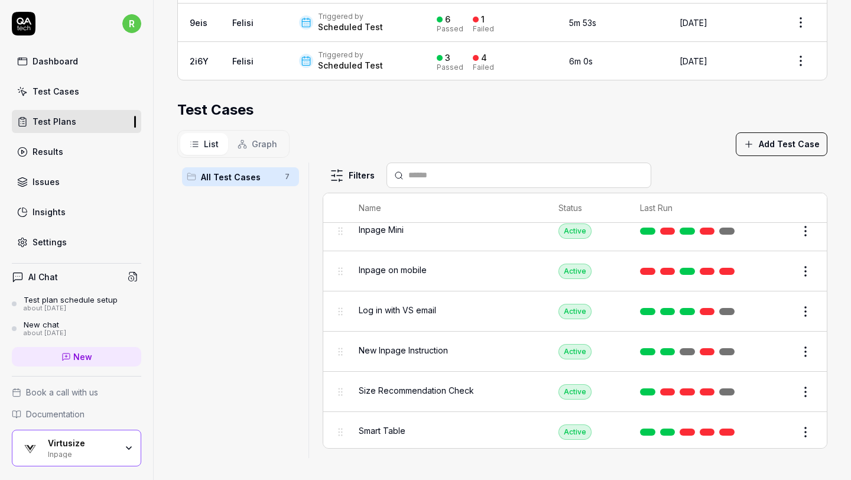
click at [804, 346] on html "r Dashboard Test Cases Test Plans Results Issues Insights Settings AI Chat Test…" at bounding box center [425, 240] width 851 height 480
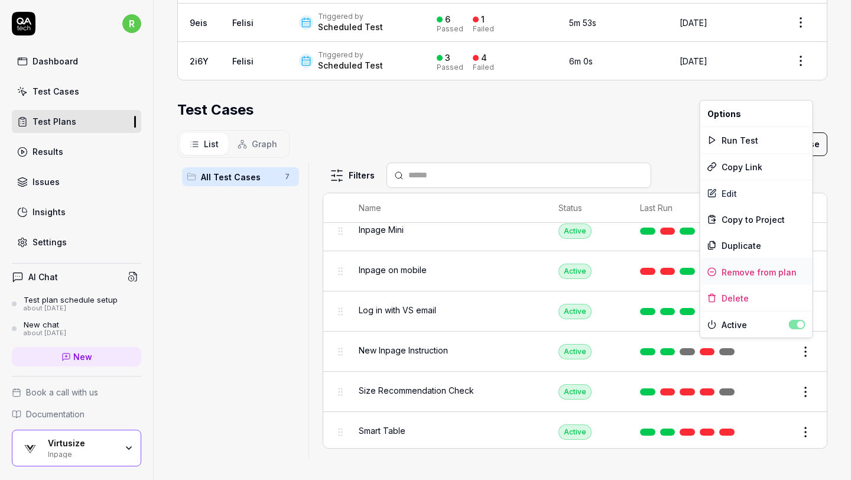
click at [754, 268] on div "Remove from plan" at bounding box center [756, 272] width 112 height 26
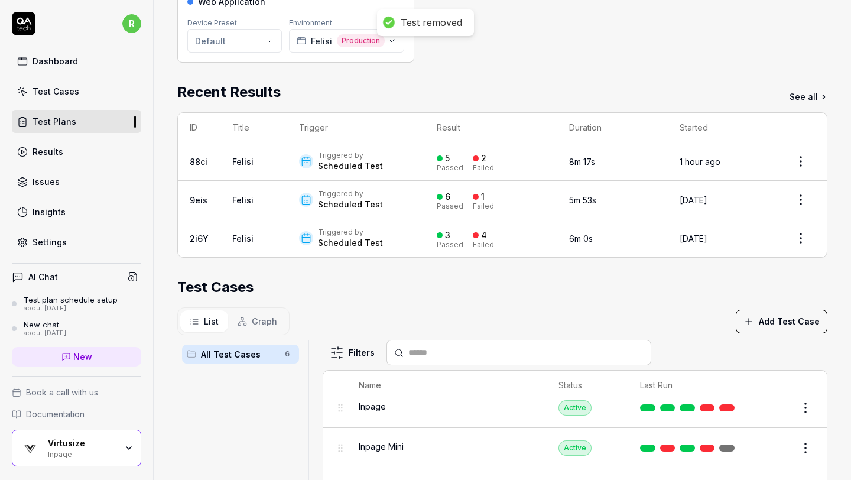
scroll to position [30, 0]
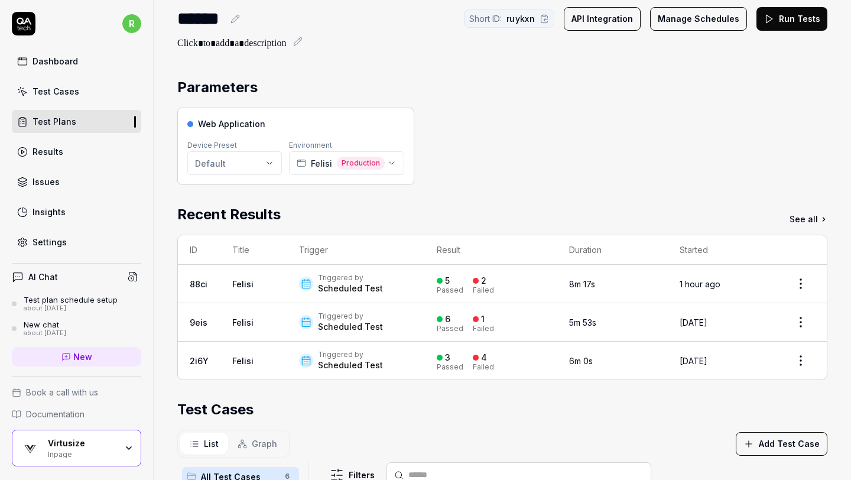
click at [528, 116] on div "Web Application Device Preset Default Environment Felisi Production" at bounding box center [502, 145] width 650 height 77
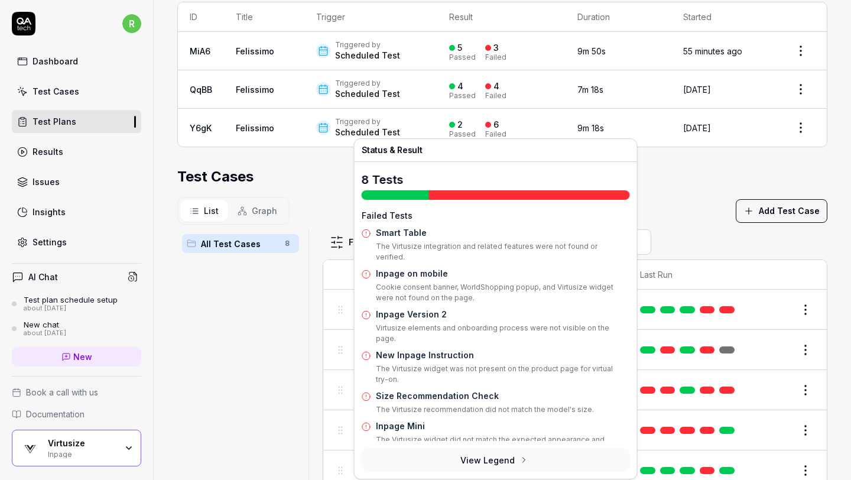
click at [677, 185] on div "Test Cases" at bounding box center [502, 176] width 650 height 21
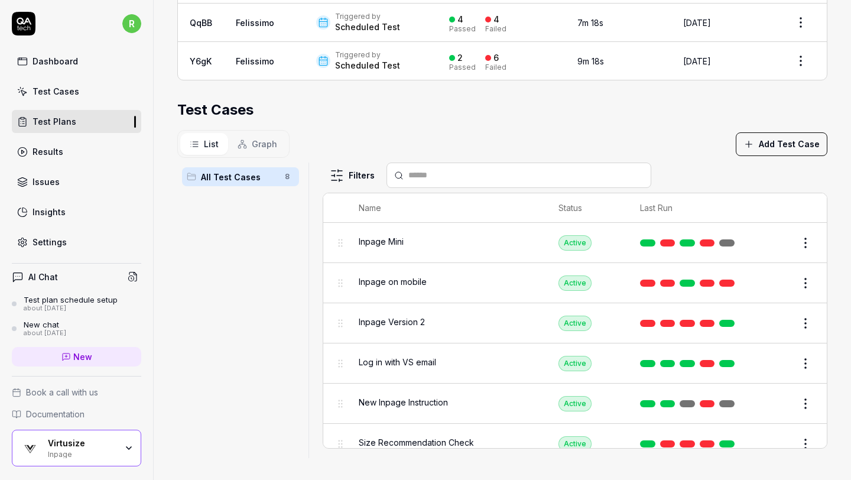
scroll to position [48, 0]
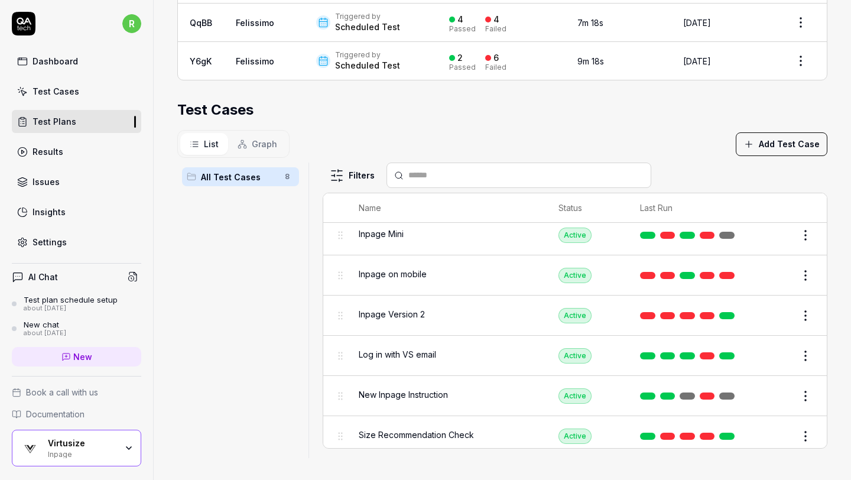
click at [801, 311] on html "r Dashboard Test Cases Test Plans Results Issues Insights Settings AI Chat Test…" at bounding box center [425, 240] width 851 height 480
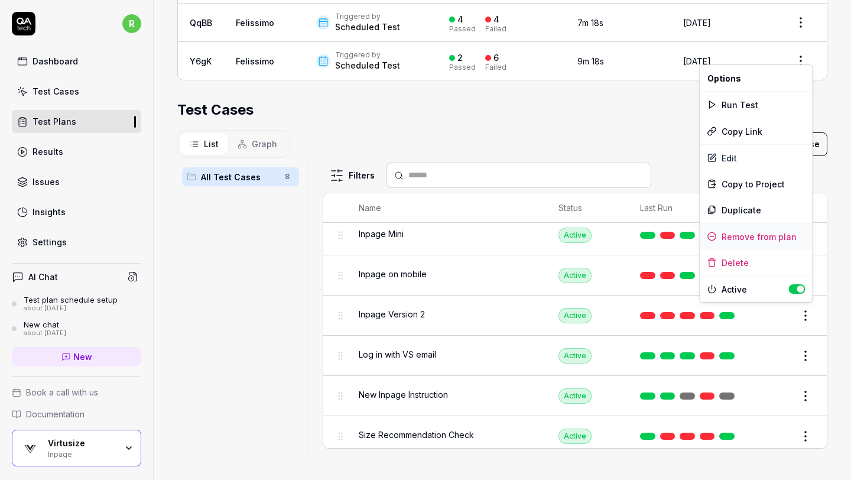
click at [783, 237] on div "Remove from plan" at bounding box center [756, 236] width 112 height 26
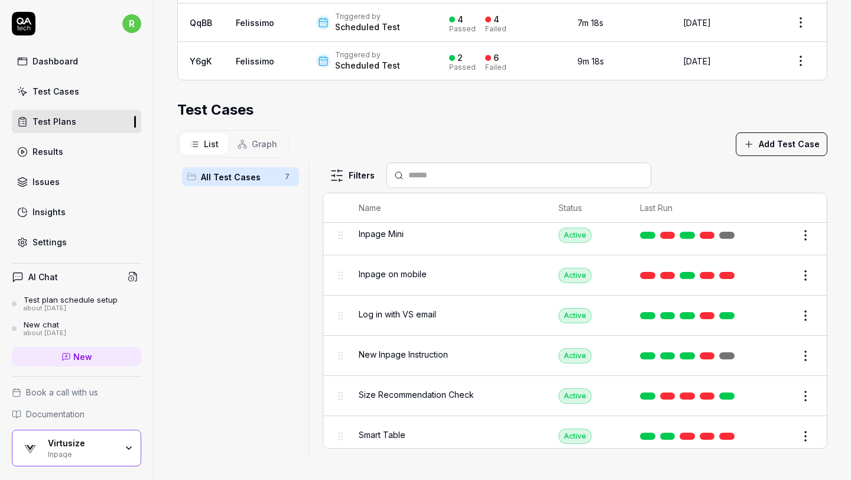
click at [807, 391] on html "Test removed r Dashboard Test Cases Test Plans Results Issues Insights Settings…" at bounding box center [425, 240] width 851 height 480
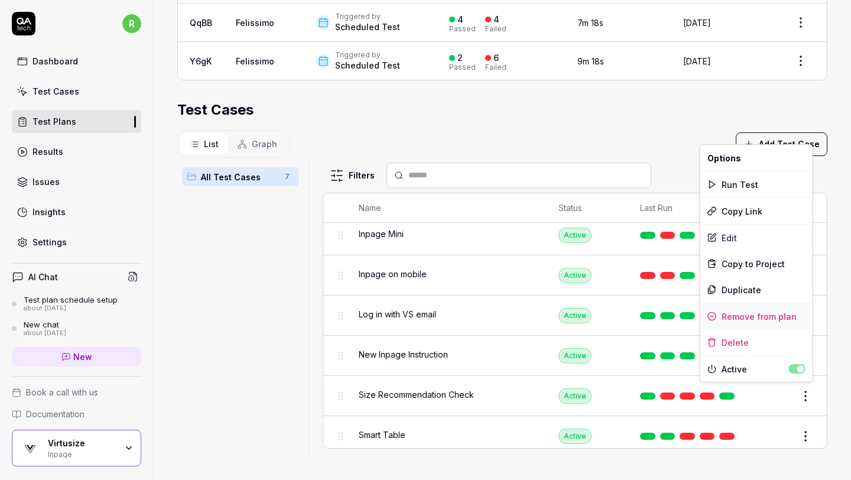
click at [778, 314] on div "Remove from plan" at bounding box center [756, 316] width 112 height 26
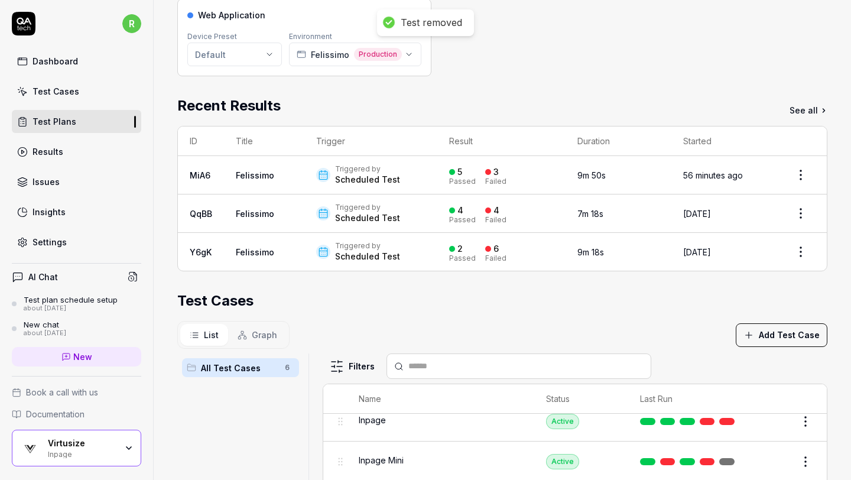
scroll to position [134, 0]
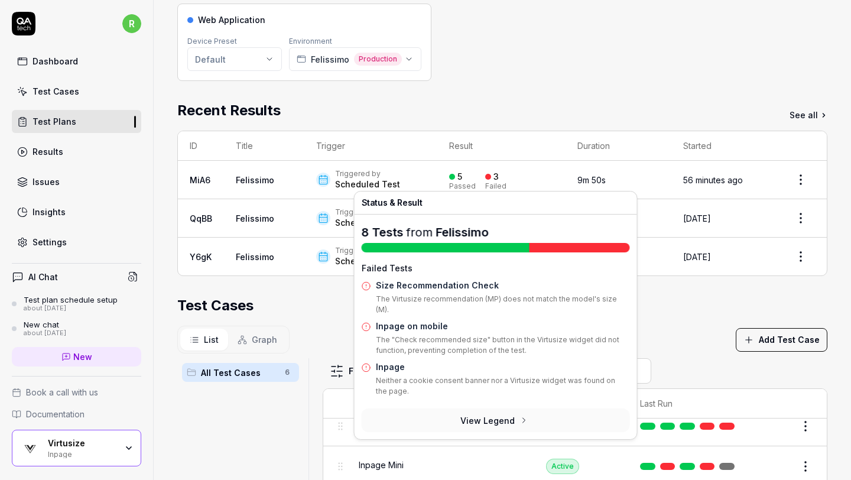
click at [707, 305] on div "Test Cases" at bounding box center [502, 305] width 650 height 21
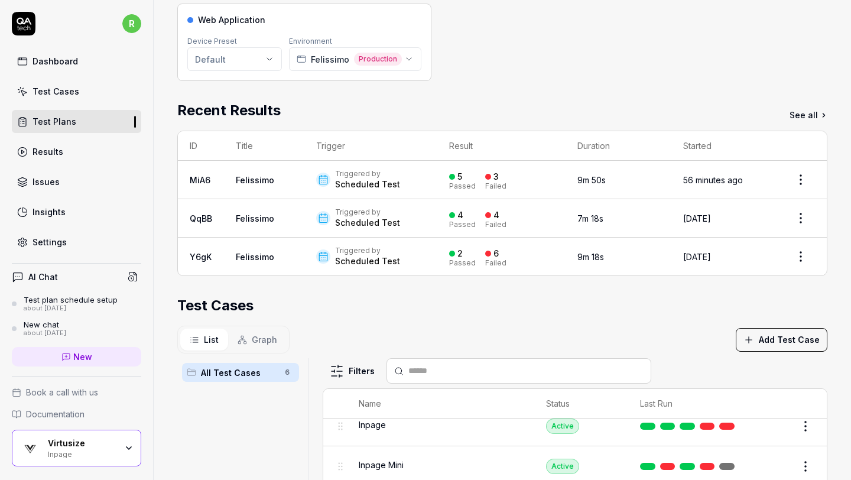
click at [776, 333] on button "Add Test Case" at bounding box center [781, 340] width 92 height 24
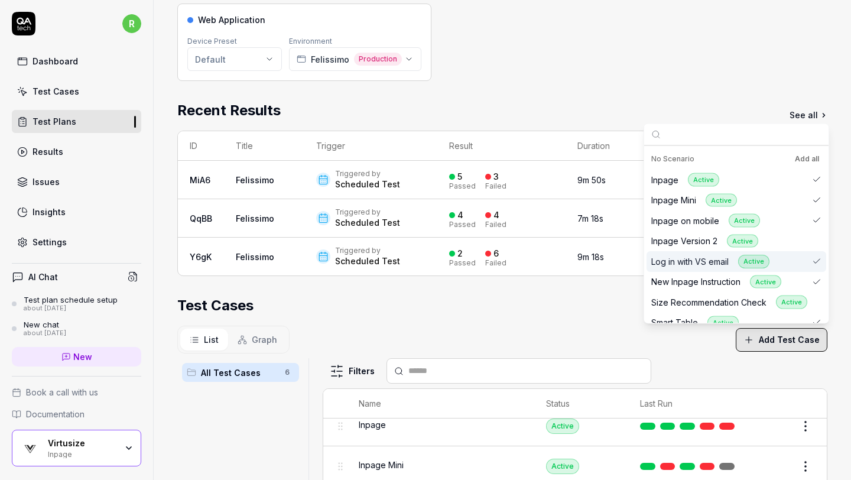
scroll to position [12, 0]
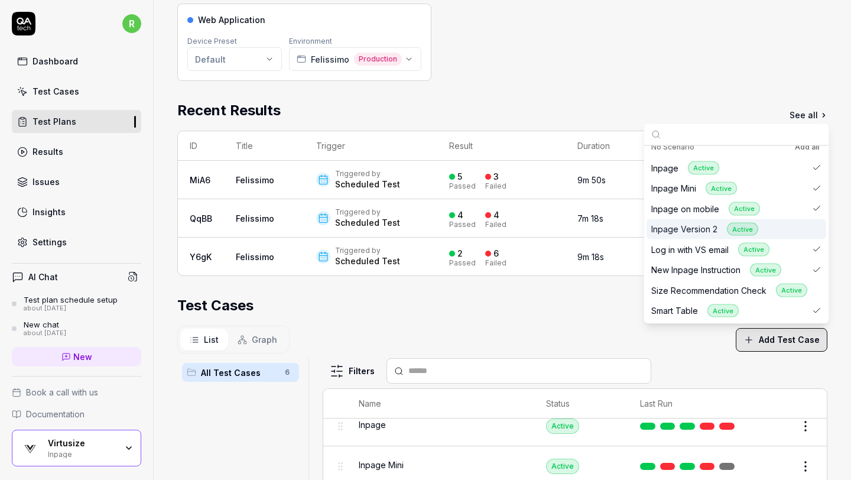
click at [798, 228] on div "Inpage Version 2 Active" at bounding box center [736, 229] width 180 height 21
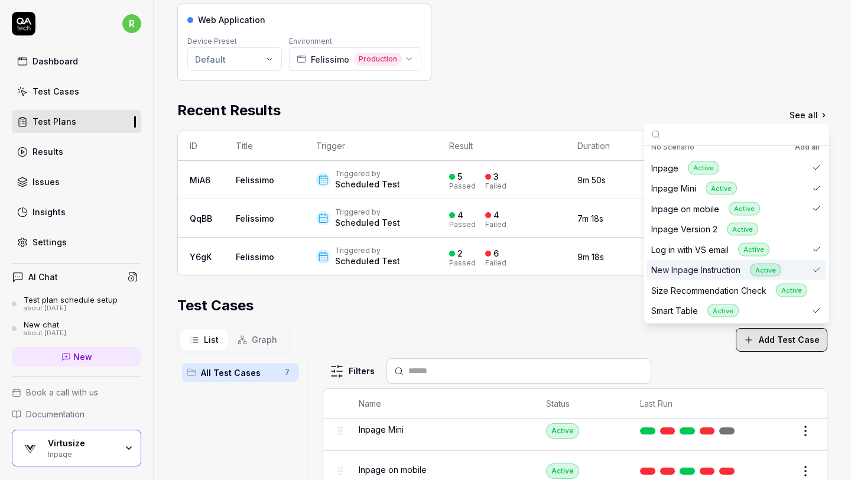
click at [566, 328] on div "List Graph Add Test Case" at bounding box center [502, 339] width 650 height 28
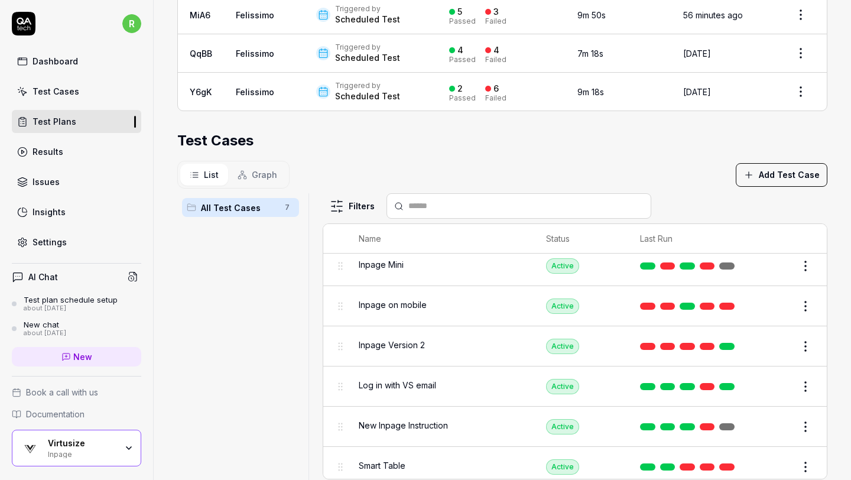
scroll to position [330, 0]
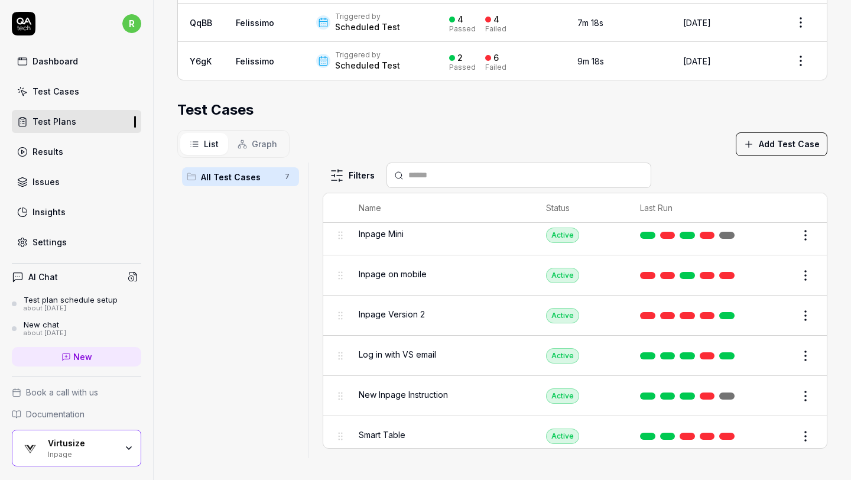
click at [807, 272] on html "r Dashboard Test Cases Test Plans Results Issues Insights Settings AI Chat Test…" at bounding box center [425, 240] width 851 height 480
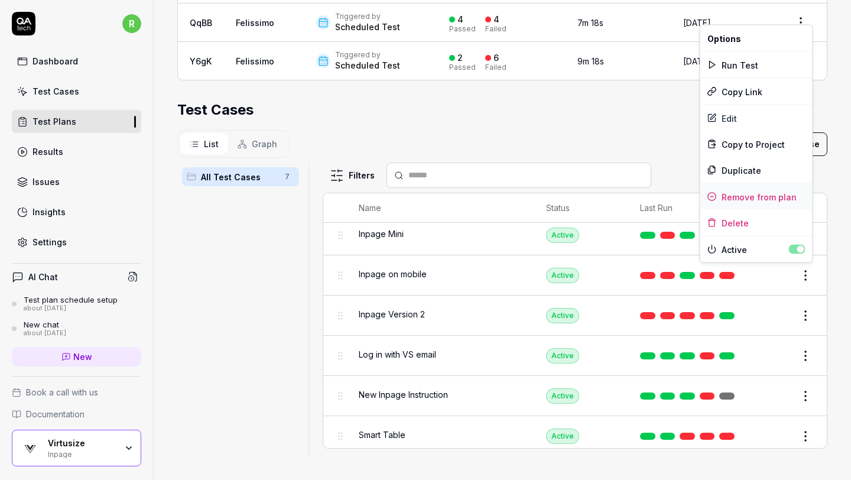
click at [777, 197] on div "Remove from plan" at bounding box center [756, 197] width 112 height 26
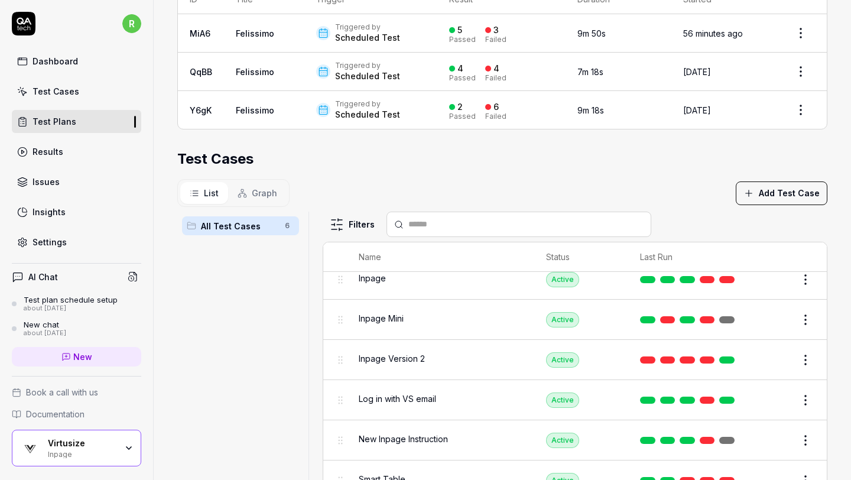
scroll to position [260, 0]
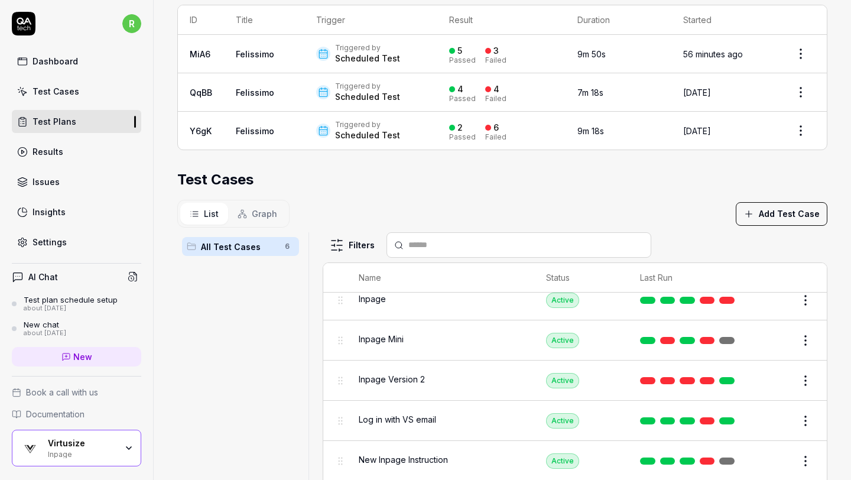
click at [684, 193] on section "Test Cases List Graph Add Test Case All Test Cases 6 Filters Name Status Last R…" at bounding box center [502, 348] width 650 height 359
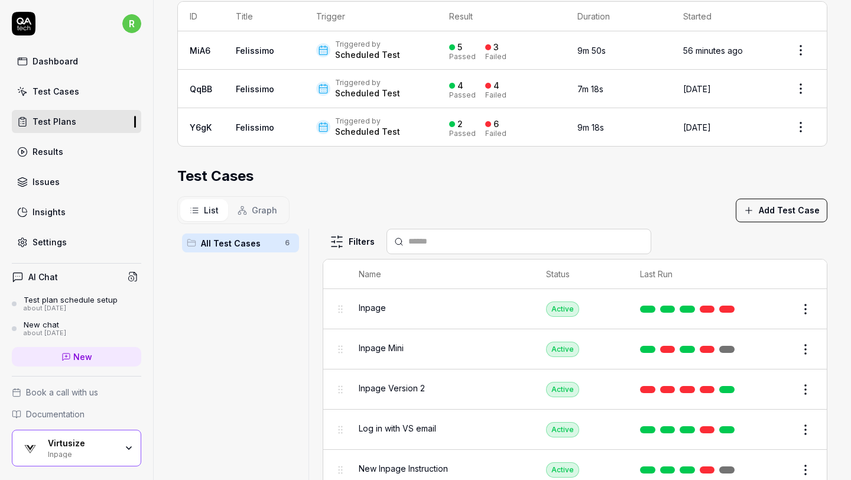
scroll to position [262, 0]
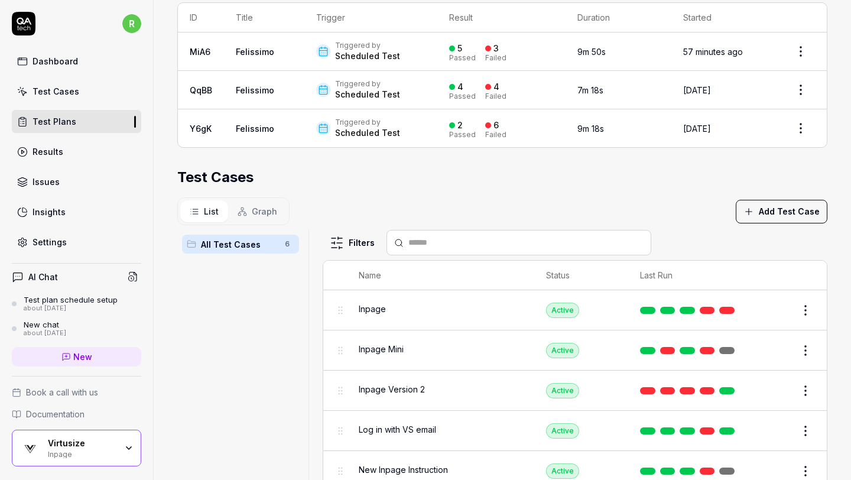
click at [667, 185] on div "Test Cases" at bounding box center [502, 177] width 650 height 21
click at [805, 309] on html "r Dashboard Test Cases Test Plans Results Issues Insights Settings AI Chat Test…" at bounding box center [425, 240] width 851 height 480
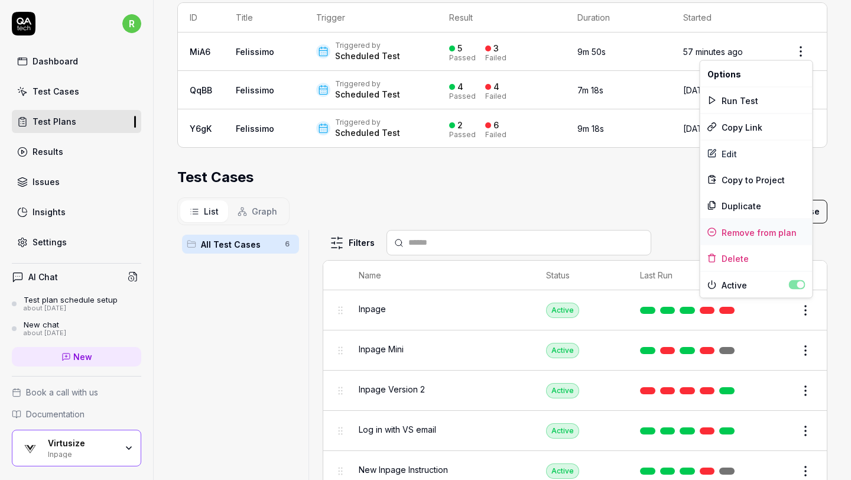
click at [771, 233] on div "Remove from plan" at bounding box center [756, 232] width 112 height 26
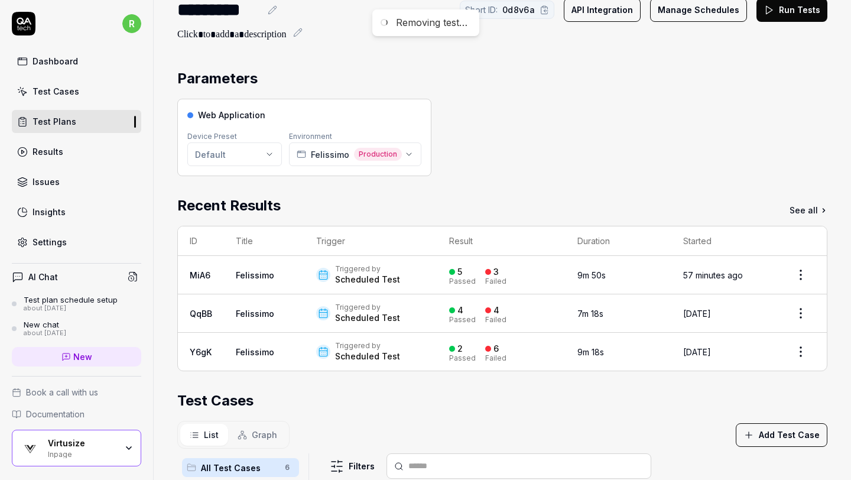
scroll to position [0, 0]
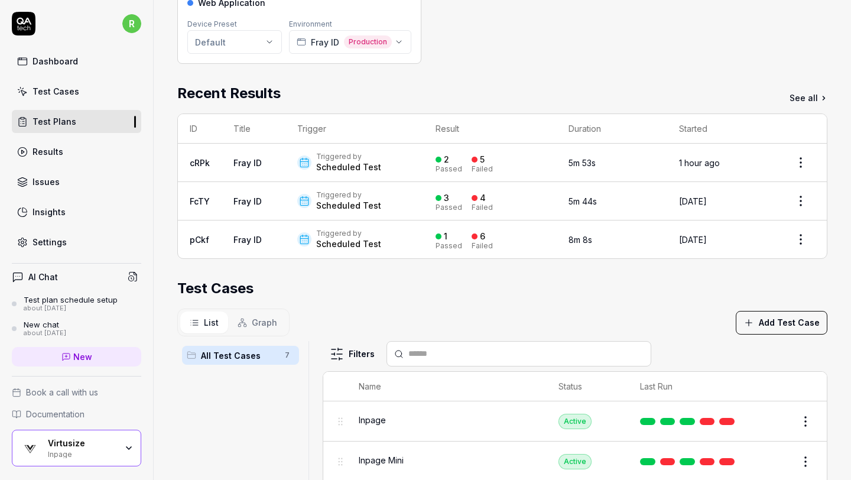
scroll to position [162, 0]
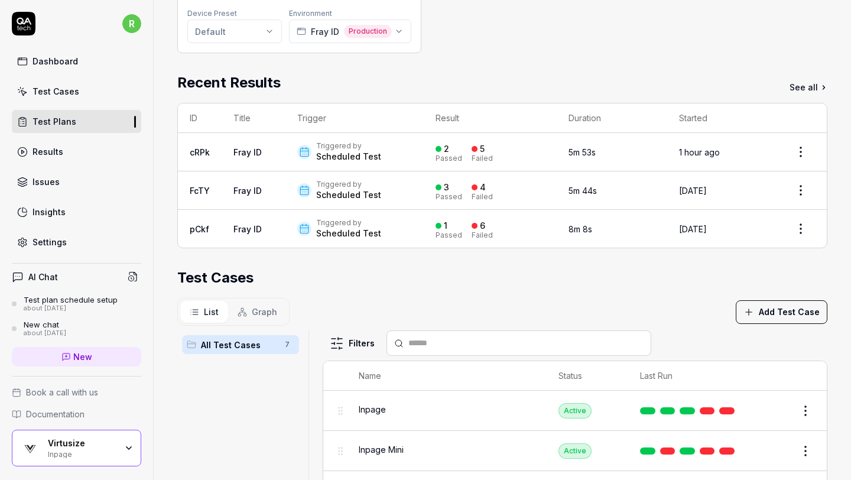
click at [669, 280] on div "Test Cases" at bounding box center [502, 277] width 650 height 21
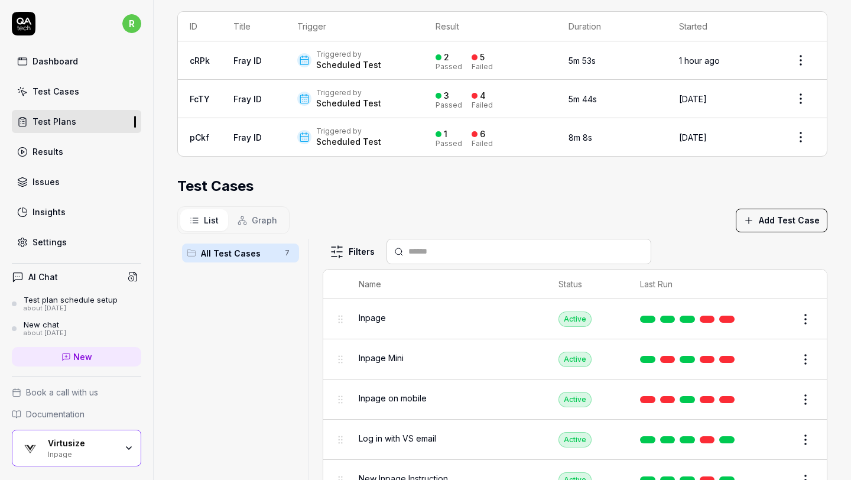
scroll to position [330, 0]
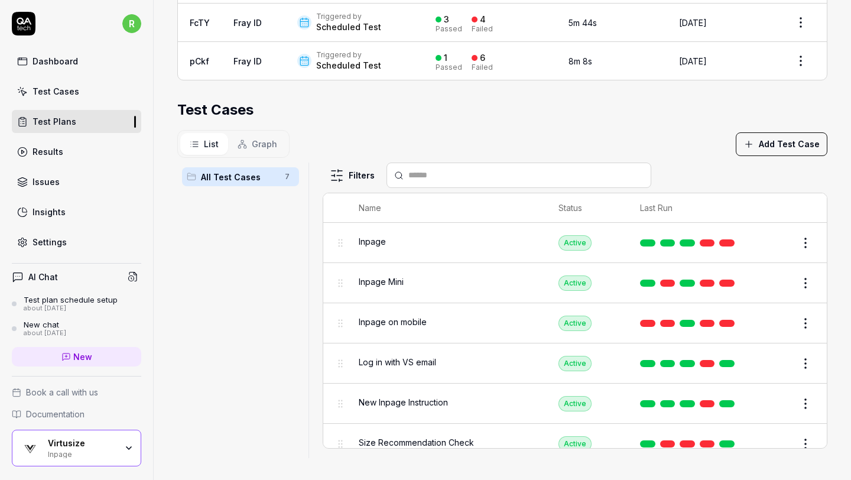
click at [800, 279] on html "r Dashboard Test Cases Test Plans Results Issues Insights Settings AI Chat Test…" at bounding box center [425, 240] width 851 height 480
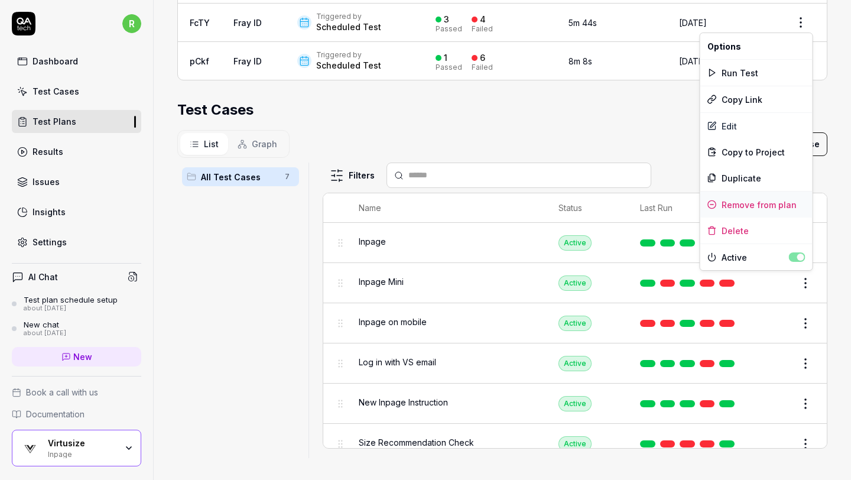
click at [788, 203] on div "Remove from plan" at bounding box center [756, 204] width 112 height 26
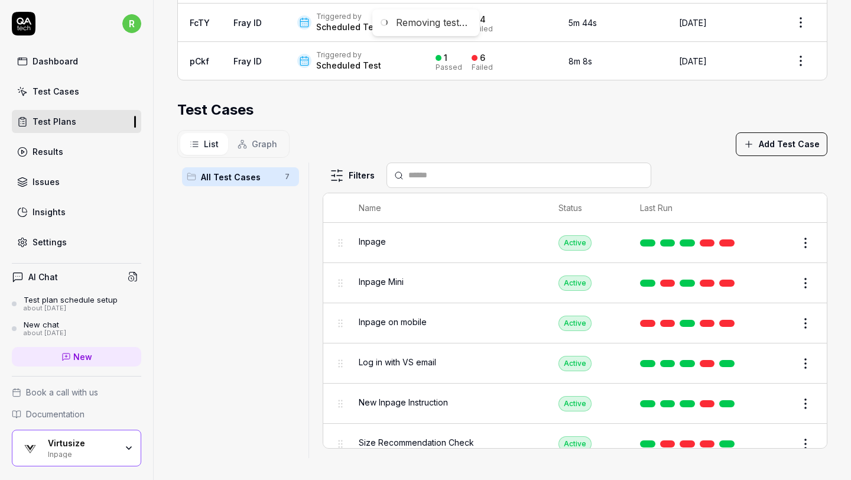
click at [801, 246] on body "Removing test… r Dashboard Test Cases Test Plans Results Issues Insights Settin…" at bounding box center [425, 240] width 851 height 480
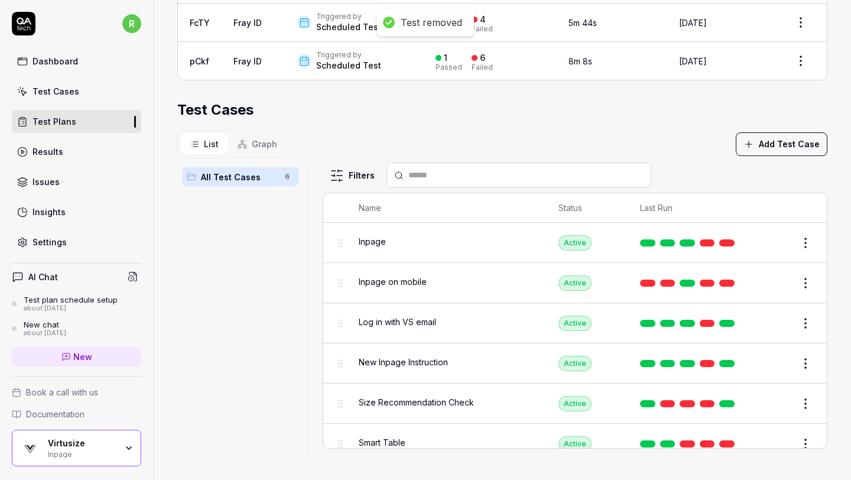
click at [801, 246] on body "Test removed r Dashboard Test Cases Test Plans Results Issues Insights Settings…" at bounding box center [425, 240] width 851 height 480
click at [803, 239] on html "Test removed r Dashboard Test Cases Test Plans Results Issues Insights Settings…" at bounding box center [425, 240] width 851 height 480
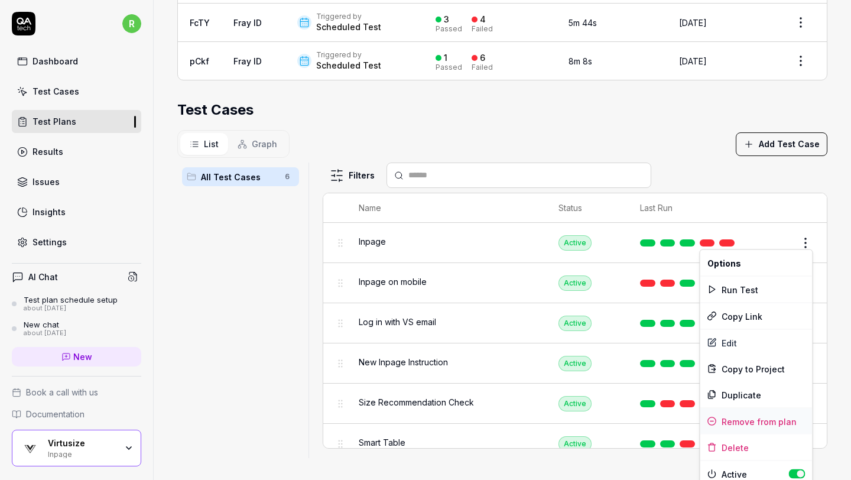
click at [767, 418] on div "Remove from plan" at bounding box center [756, 421] width 112 height 26
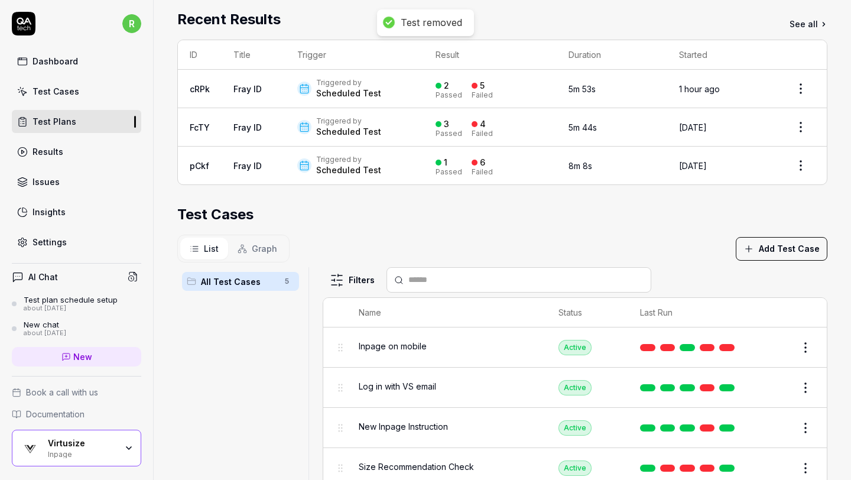
scroll to position [217, 0]
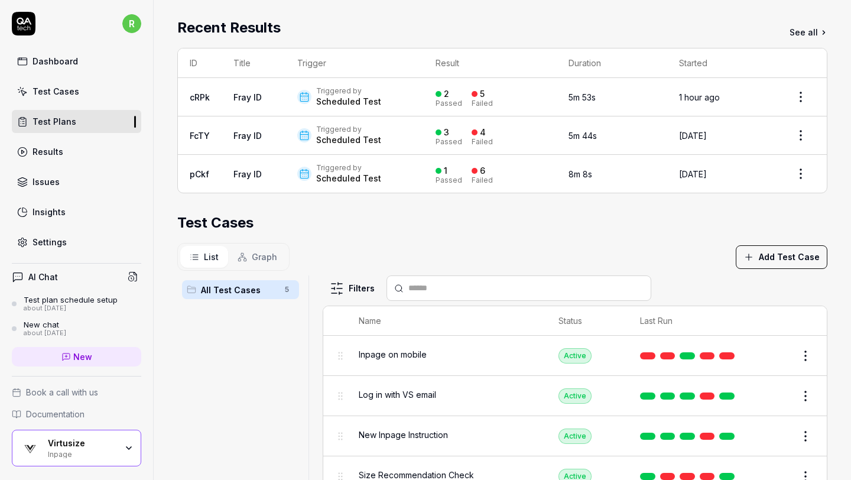
click at [705, 219] on div "Test Cases" at bounding box center [502, 222] width 650 height 21
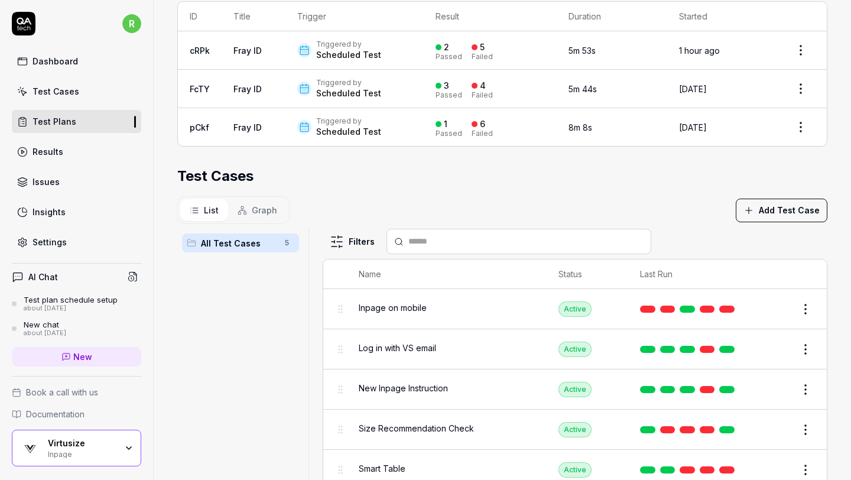
scroll to position [330, 0]
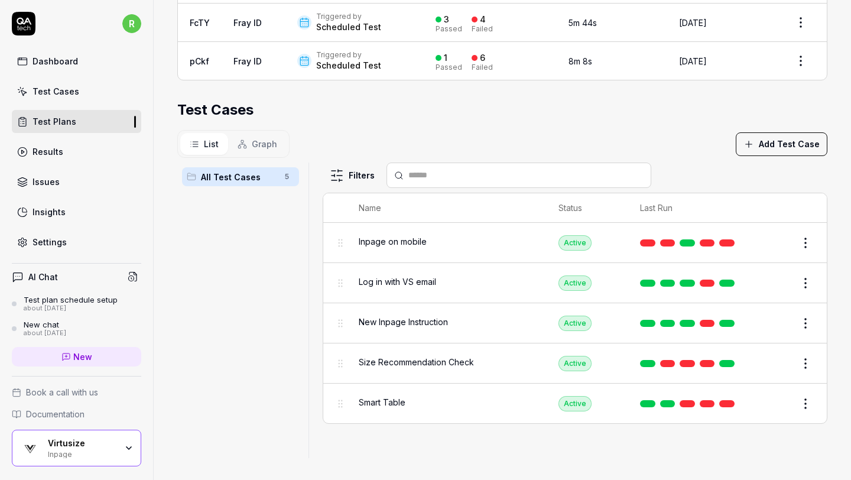
click at [802, 282] on html "r Dashboard Test Cases Test Plans Results Issues Insights Settings AI Chat Test…" at bounding box center [425, 240] width 851 height 480
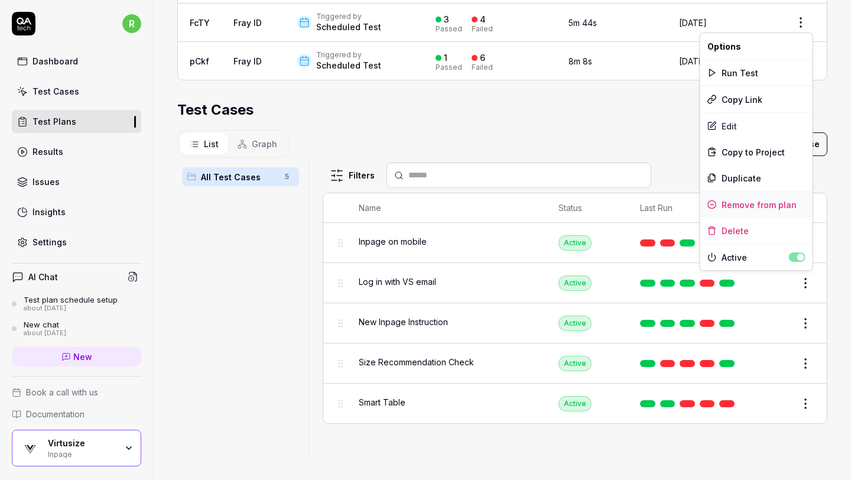
click at [779, 207] on div "Remove from plan" at bounding box center [756, 204] width 112 height 26
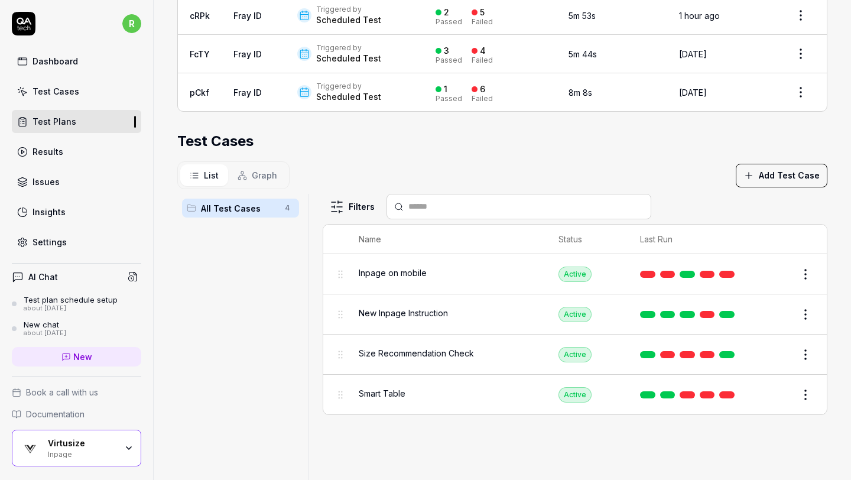
scroll to position [325, 0]
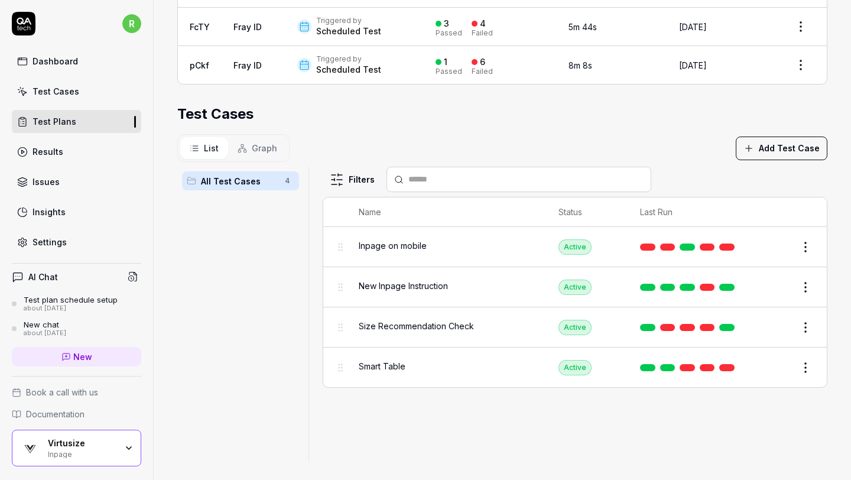
click at [807, 321] on html "r Dashboard Test Cases Test Plans Results Issues Insights Settings AI Chat Test…" at bounding box center [425, 240] width 851 height 480
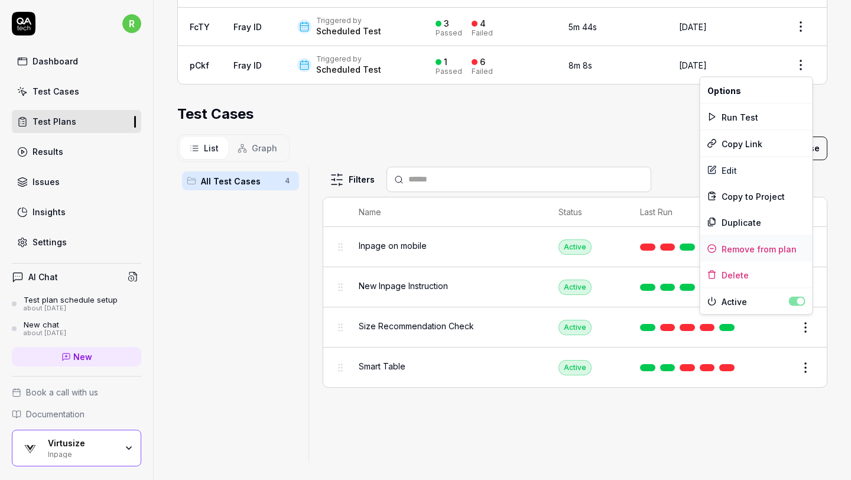
click at [780, 243] on div "Remove from plan" at bounding box center [756, 249] width 112 height 26
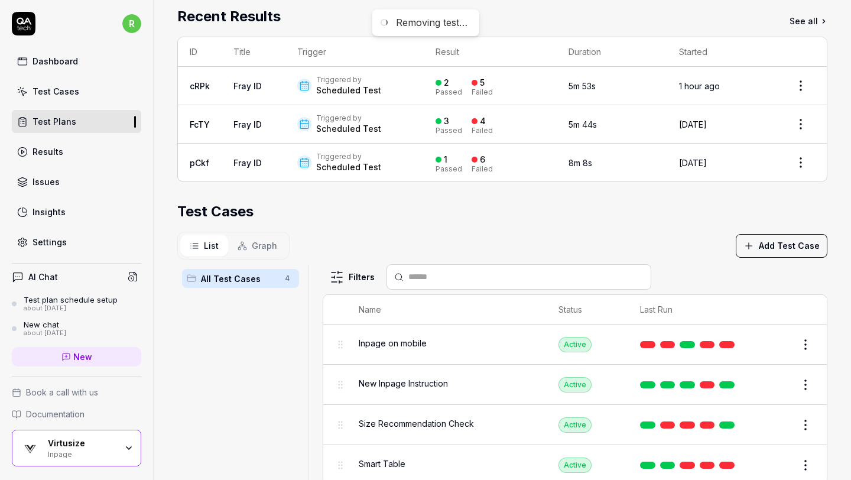
scroll to position [220, 0]
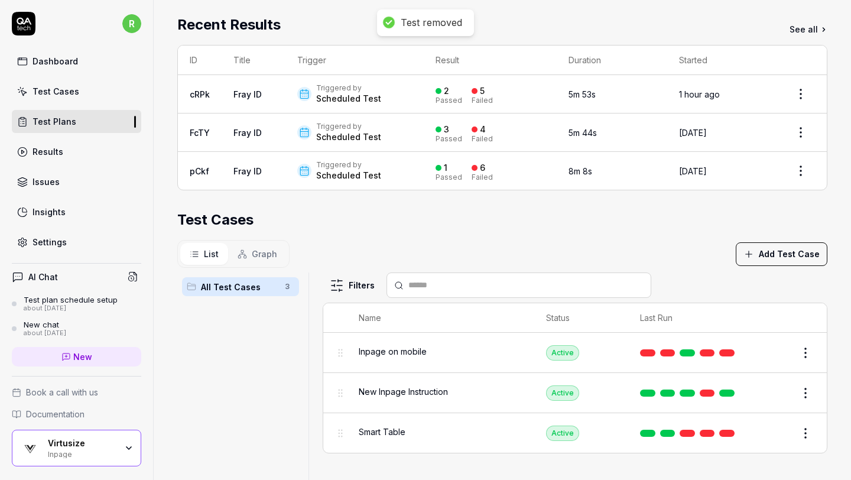
click at [684, 223] on div "Test Cases" at bounding box center [502, 219] width 650 height 21
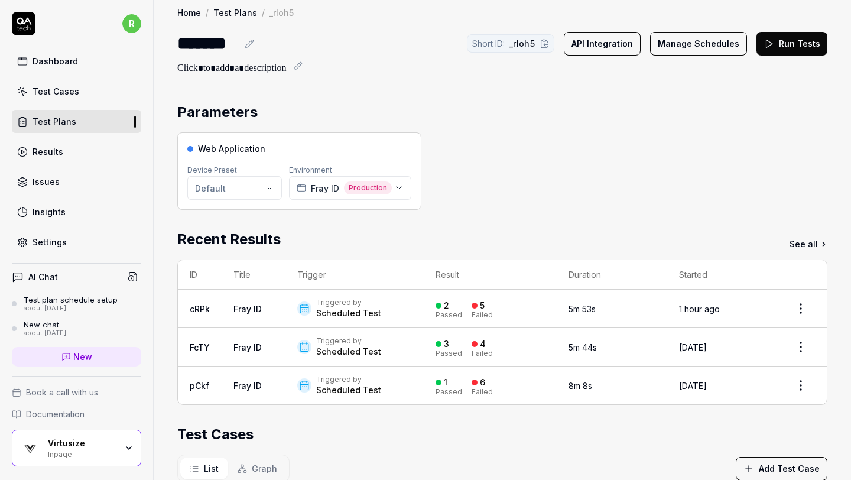
scroll to position [0, 0]
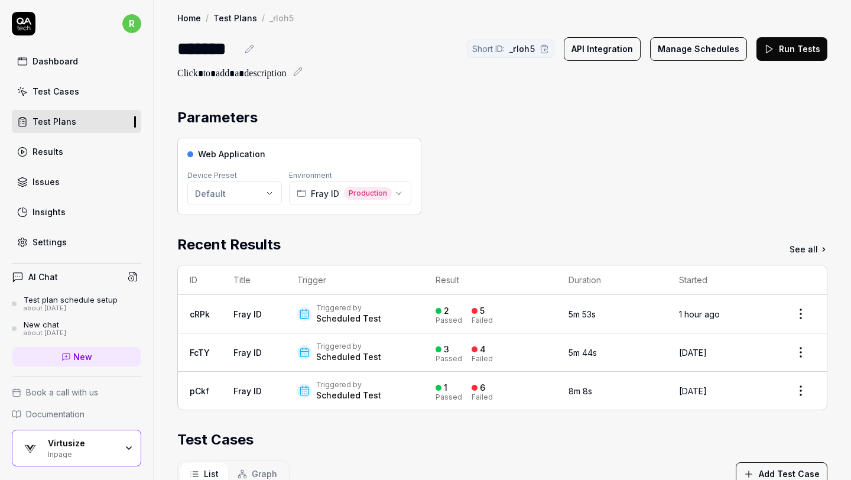
click at [117, 118] on link "Test Plans" at bounding box center [76, 121] width 129 height 23
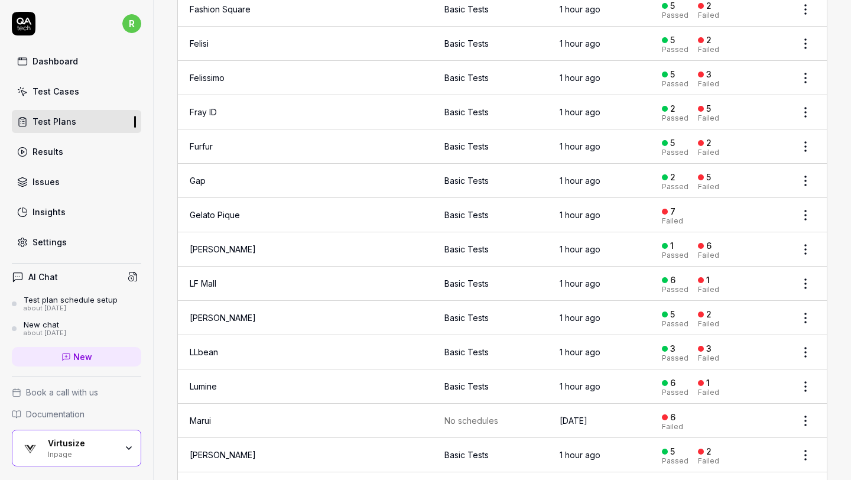
scroll to position [823, 0]
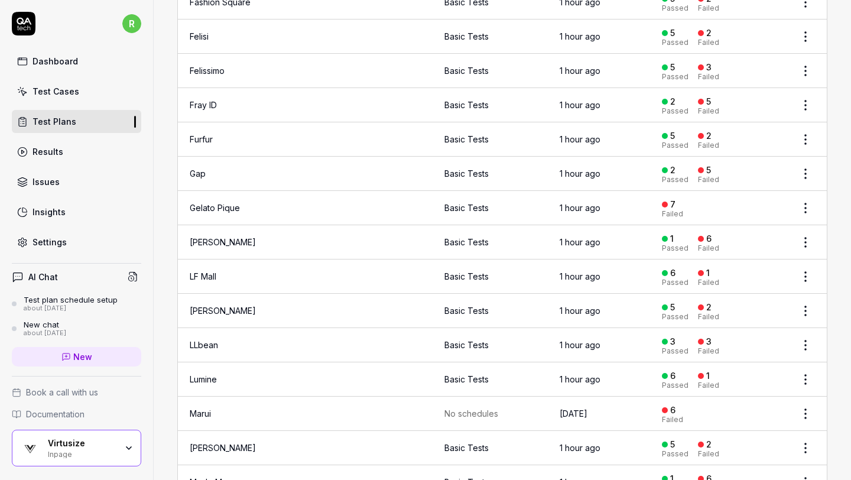
click at [206, 271] on link "LF Mall" at bounding box center [203, 276] width 27 height 10
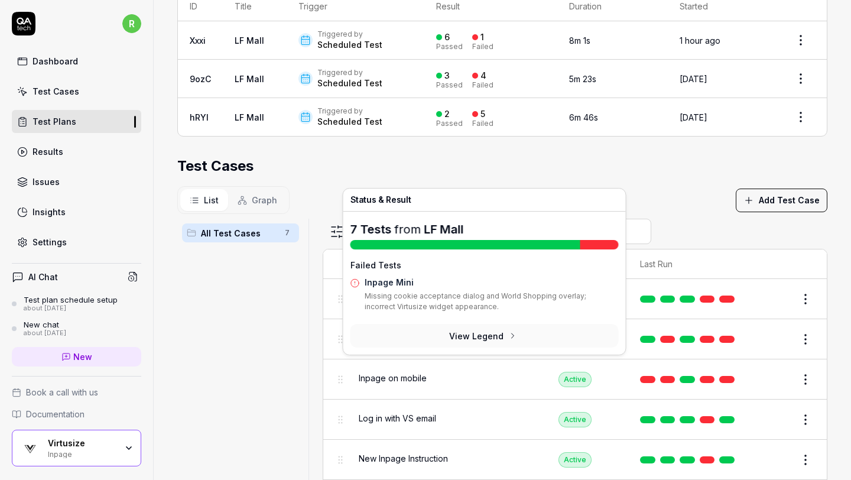
scroll to position [330, 0]
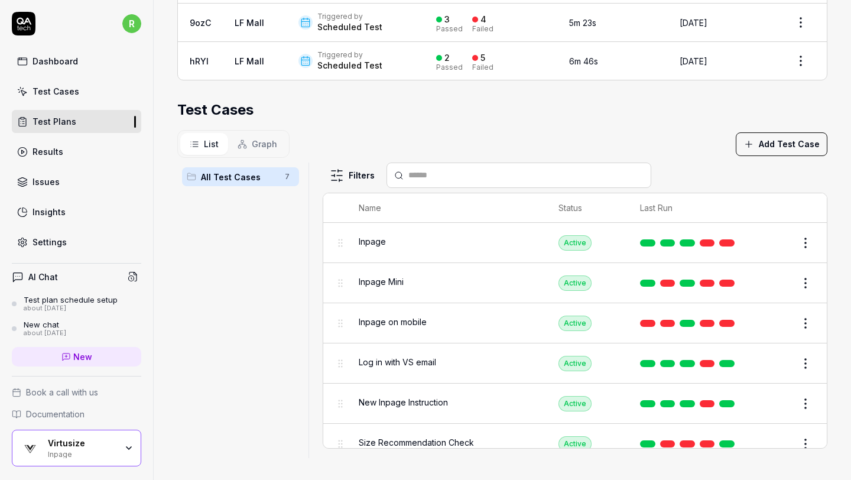
click at [801, 281] on html "r Dashboard Test Cases Test Plans Results Issues Insights Settings AI Chat Test…" at bounding box center [425, 240] width 851 height 480
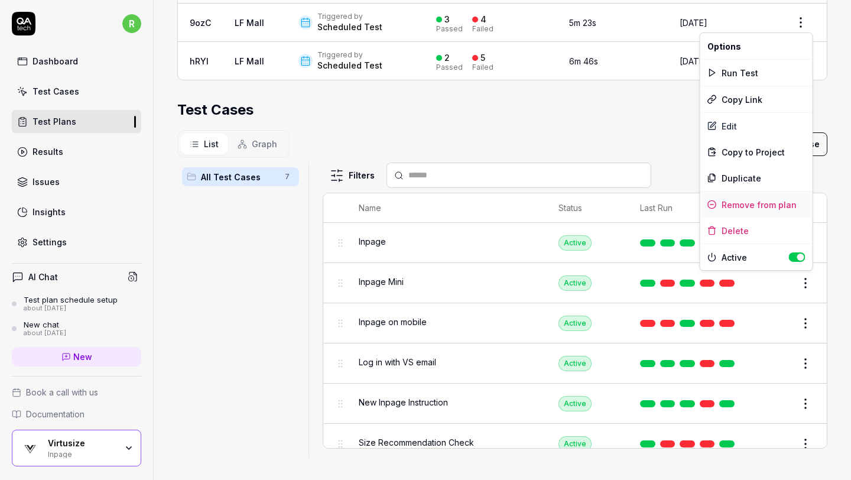
click at [766, 207] on div "Remove from plan" at bounding box center [756, 204] width 112 height 26
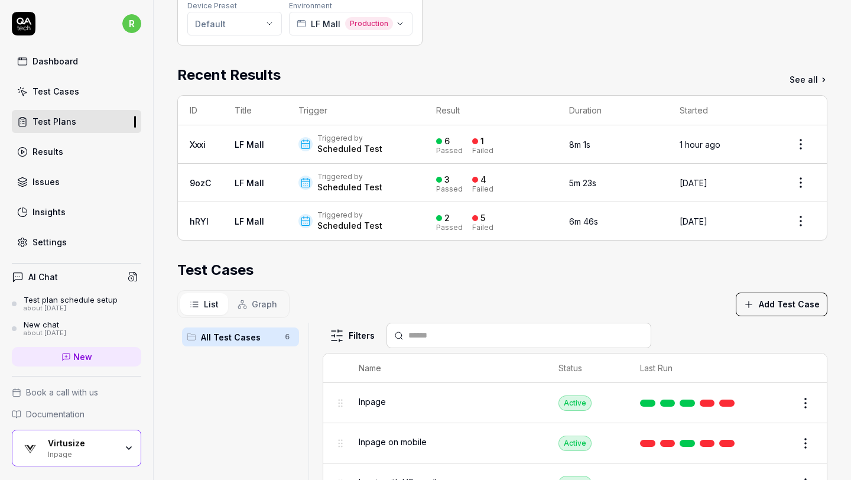
scroll to position [58, 0]
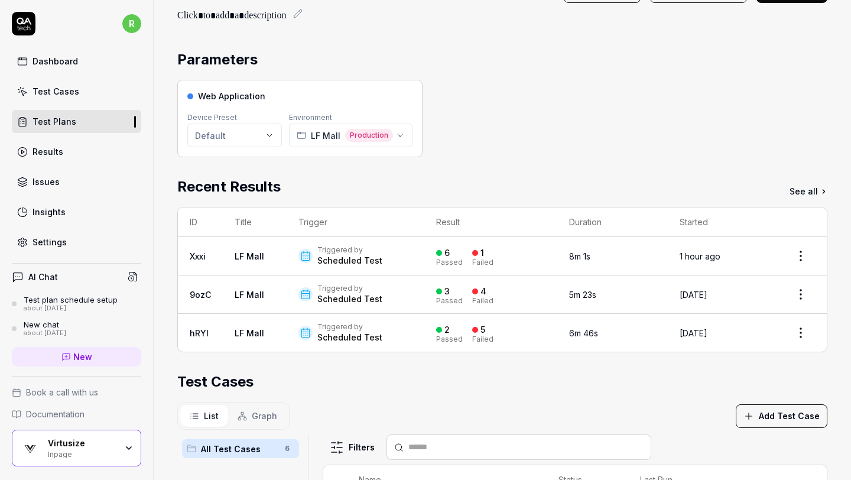
click at [80, 93] on link "Test Cases" at bounding box center [76, 91] width 129 height 23
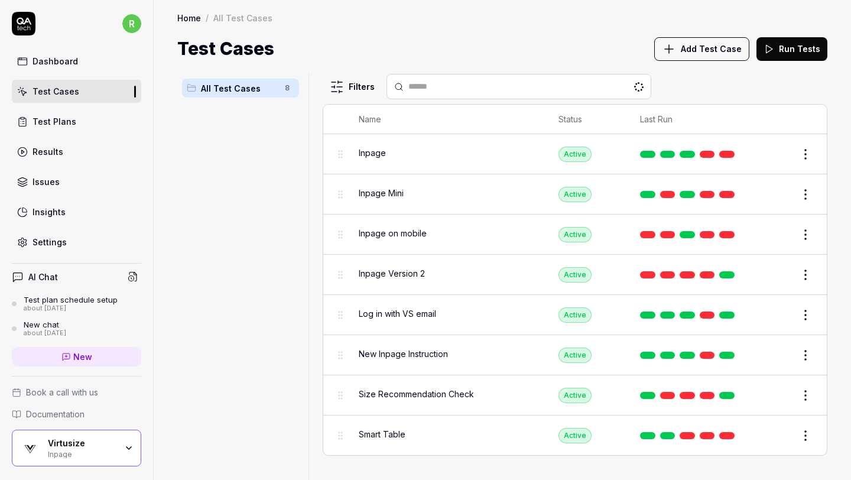
click at [73, 117] on div "Test Plans" at bounding box center [54, 121] width 44 height 12
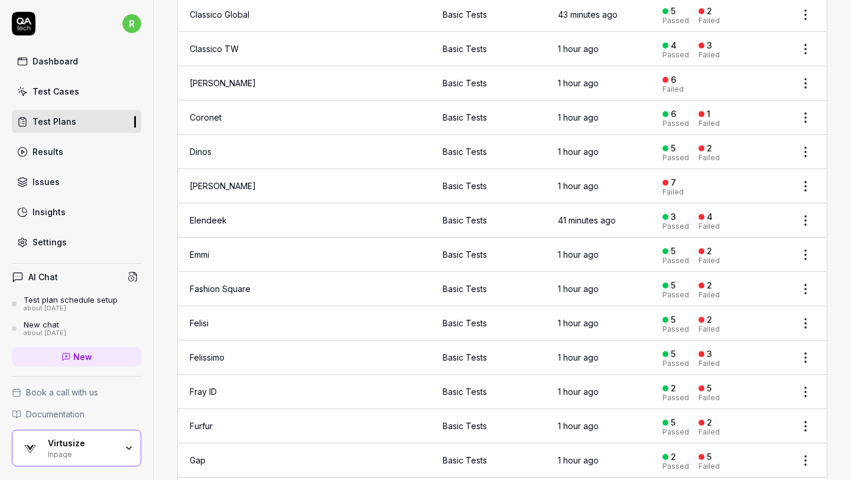
scroll to position [488, 0]
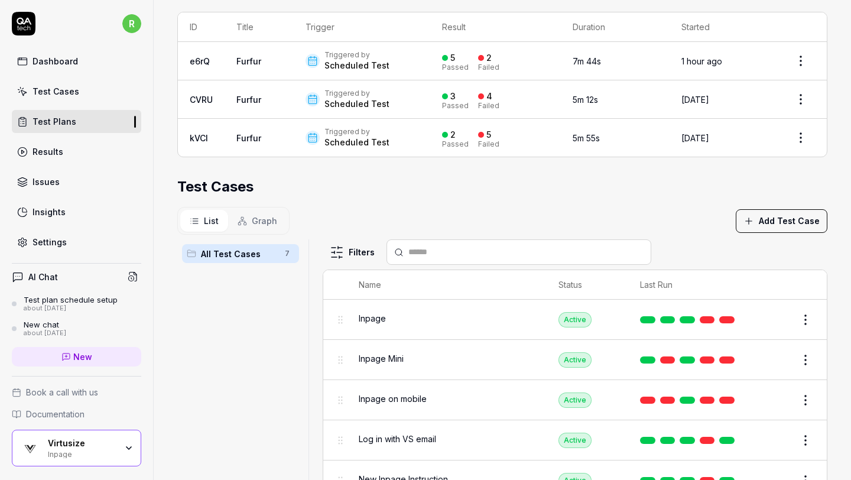
scroll to position [248, 0]
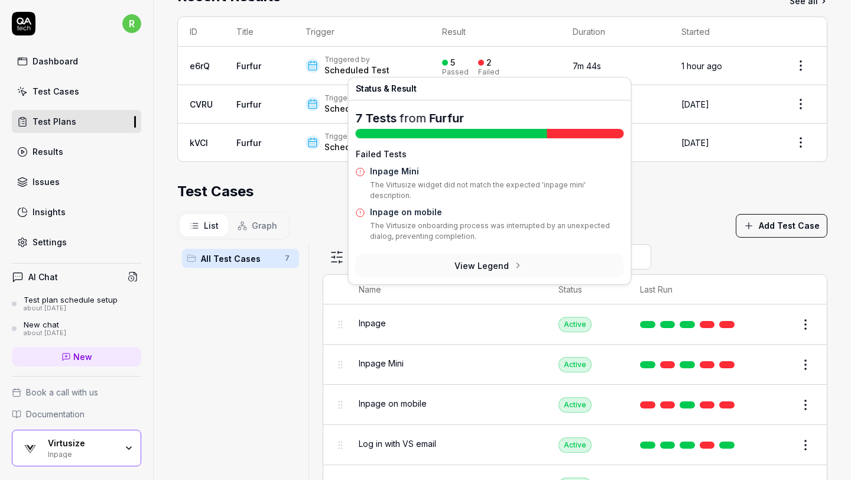
click at [735, 226] on div "List Graph Add Test Case" at bounding box center [502, 225] width 650 height 28
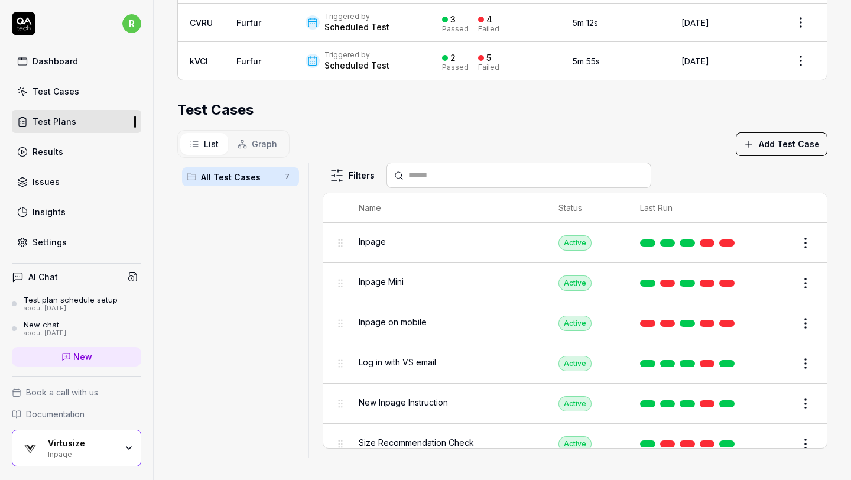
scroll to position [6, 0]
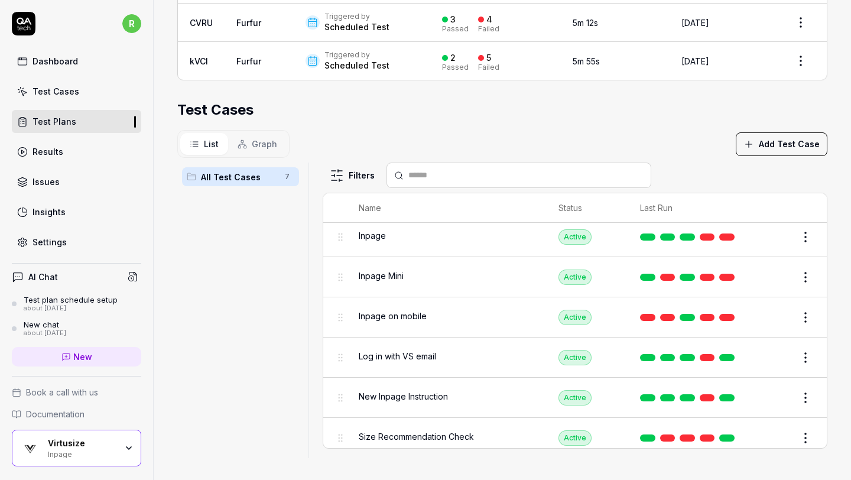
click at [806, 312] on html "r Dashboard Test Cases Test Plans Results Issues Insights Settings AI Chat Test…" at bounding box center [425, 240] width 851 height 480
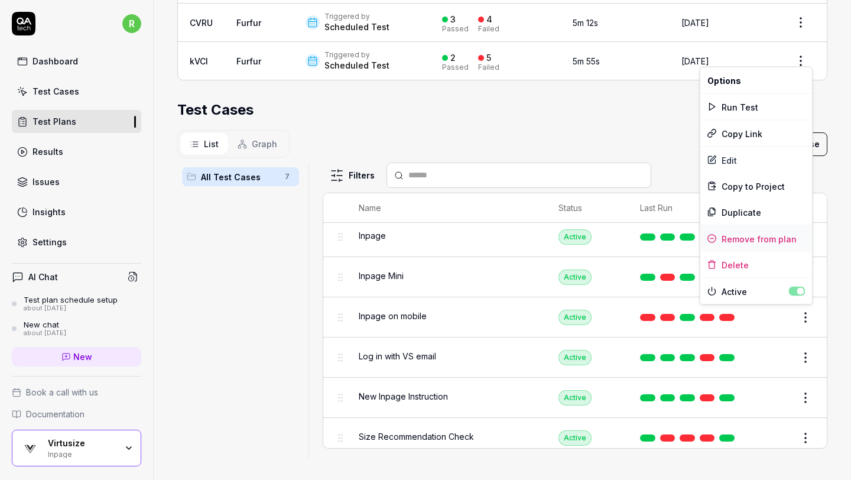
click at [780, 239] on div "Remove from plan" at bounding box center [756, 239] width 112 height 26
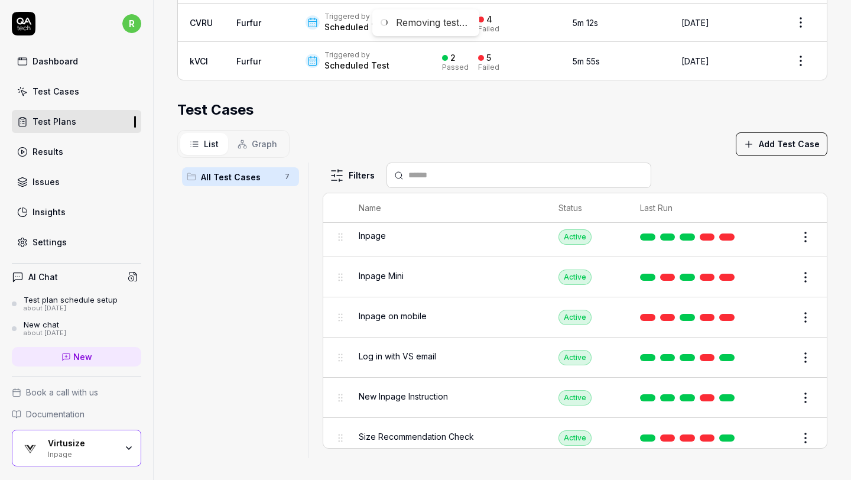
click at [801, 276] on html "Removing test… r Dashboard Test Cases Test Plans Results Issues Insights Settin…" at bounding box center [425, 240] width 851 height 480
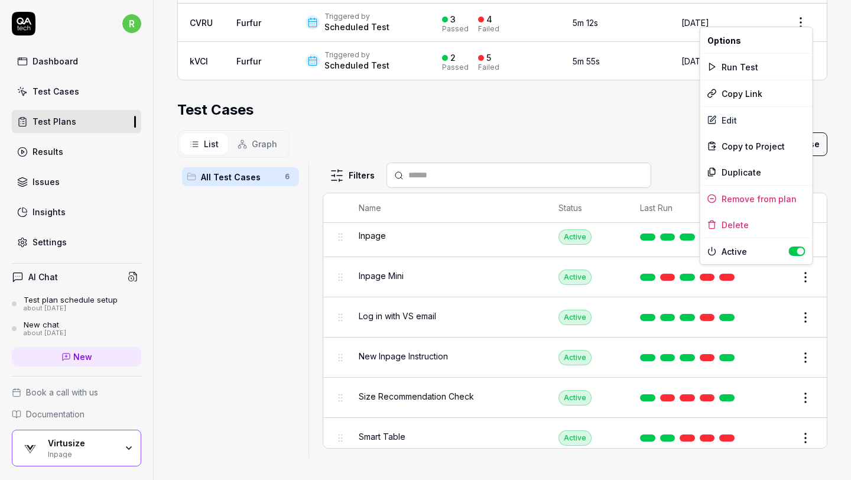
click at [839, 271] on html "Test removed r Dashboard Test Cases Test Plans Results Issues Insights Settings…" at bounding box center [425, 240] width 851 height 480
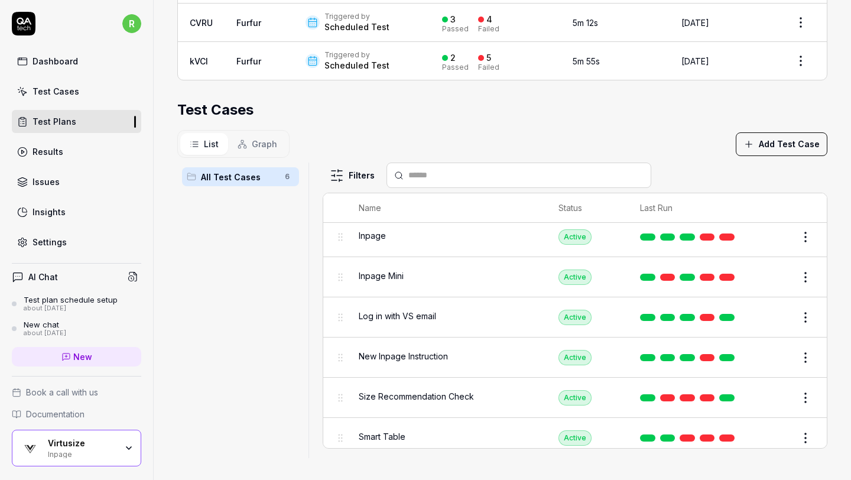
click at [807, 271] on html "r Dashboard Test Cases Test Plans Results Issues Insights Settings AI Chat Test…" at bounding box center [425, 240] width 851 height 480
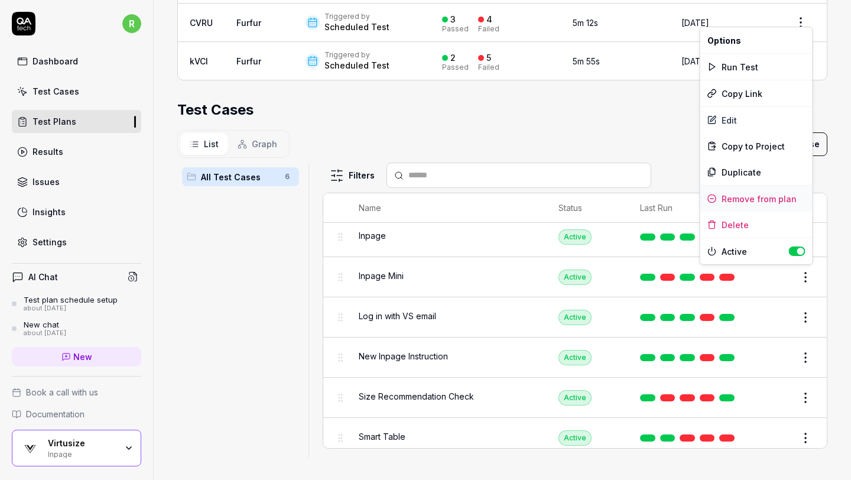
click at [782, 201] on div "Remove from plan" at bounding box center [756, 198] width 112 height 26
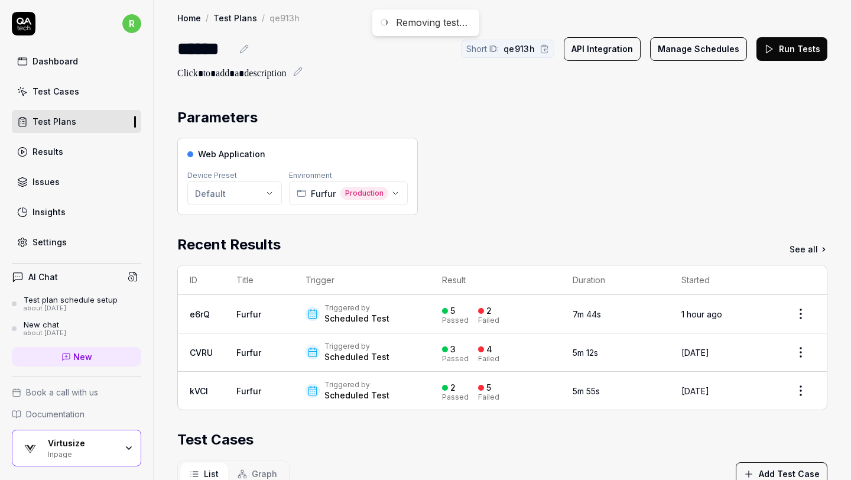
scroll to position [0, 0]
click at [370, 102] on div "Parameters Web Application Device Preset Default Environment Furfur Production …" at bounding box center [502, 453] width 697 height 716
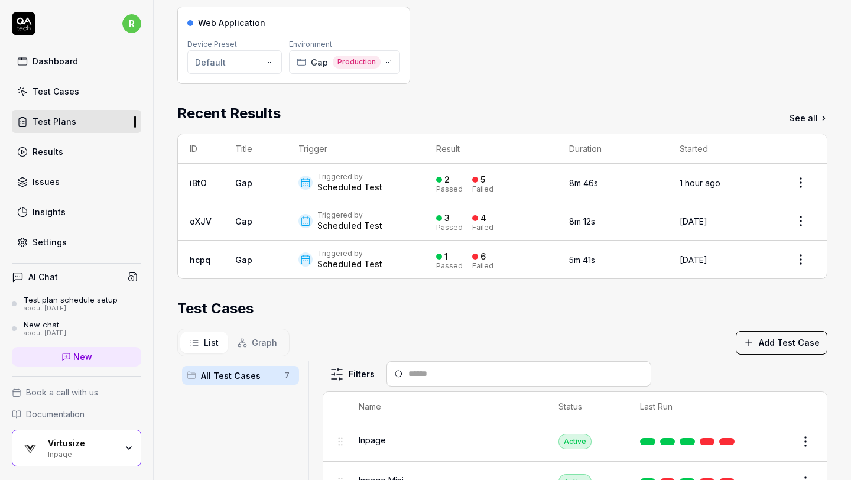
scroll to position [89, 0]
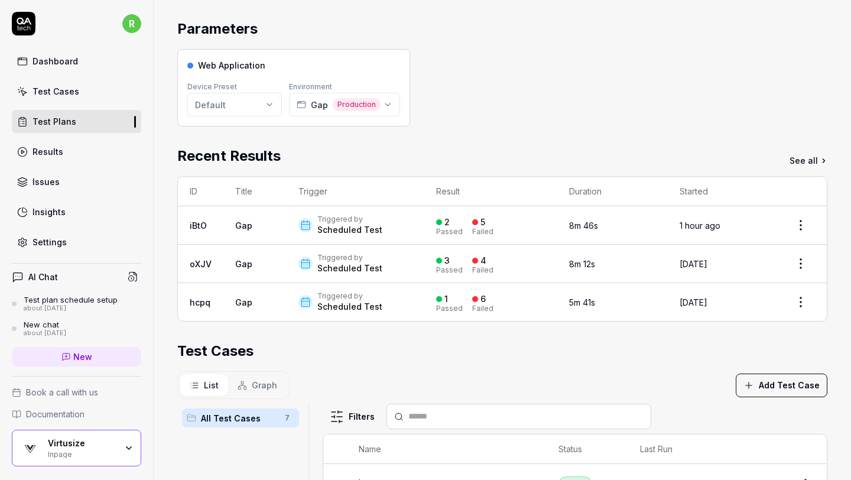
click at [510, 142] on div "Parameters Web Application Device Preset Default Environment Gap Production Rec…" at bounding box center [502, 358] width 650 height 680
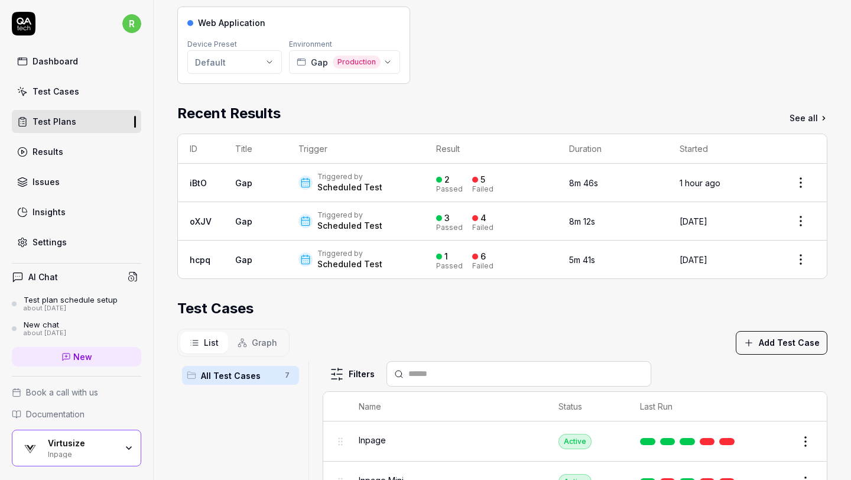
scroll to position [167, 0]
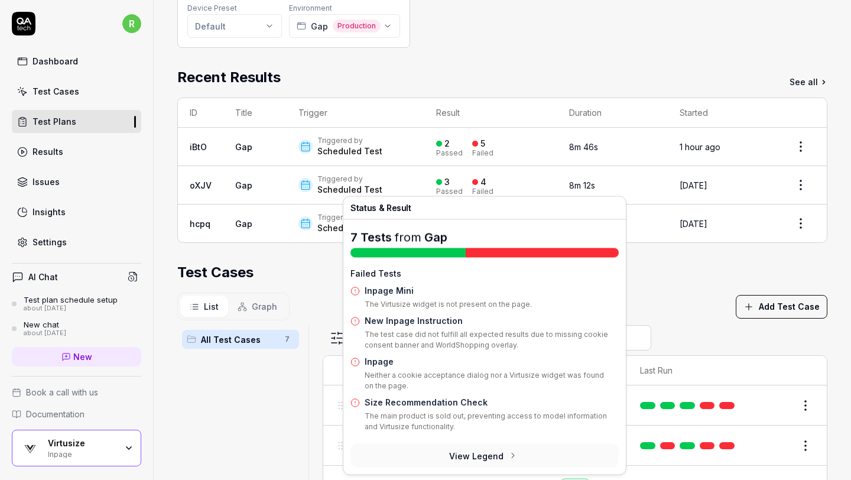
click at [686, 254] on div "Parameters Web Application Device Preset Default Environment Gap Production Rec…" at bounding box center [502, 280] width 650 height 680
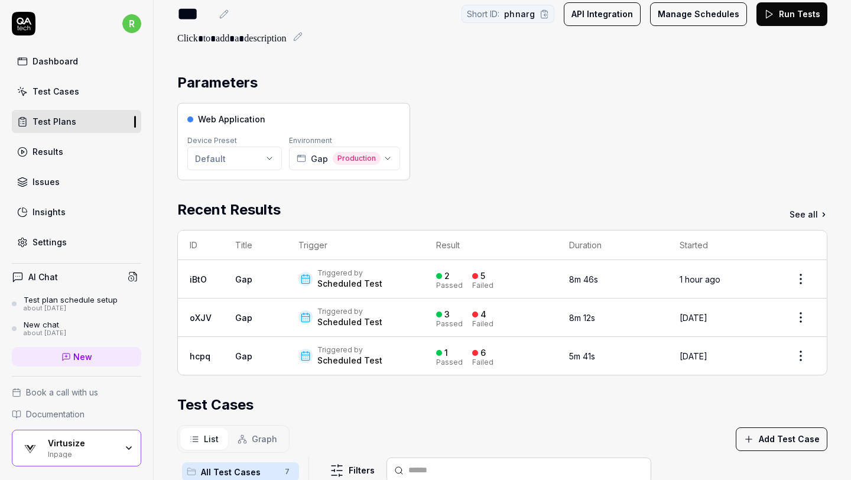
scroll to position [0, 0]
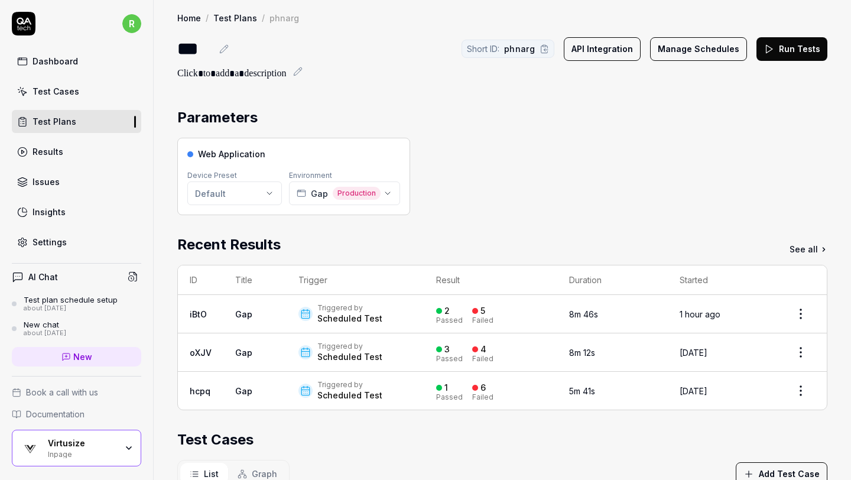
click at [376, 311] on div "Triggered by" at bounding box center [349, 307] width 65 height 9
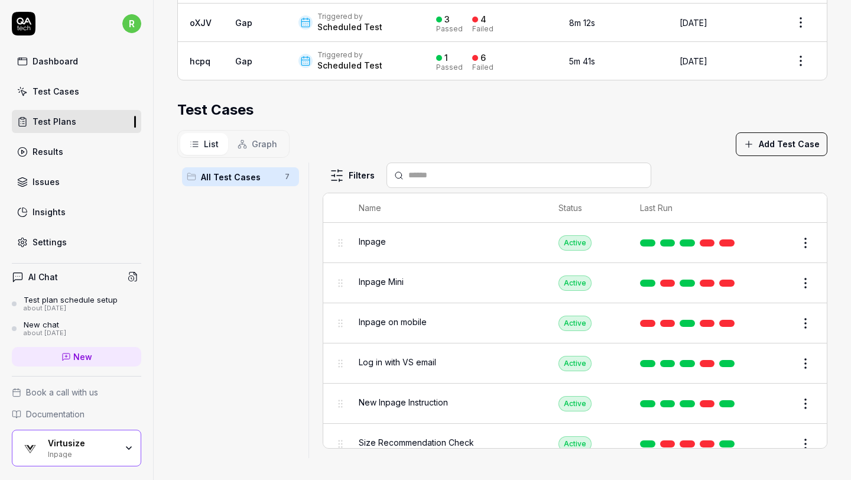
click at [799, 237] on html "r Dashboard Test Cases Test Plans Results Issues Insights Settings AI Chat Test…" at bounding box center [425, 240] width 851 height 480
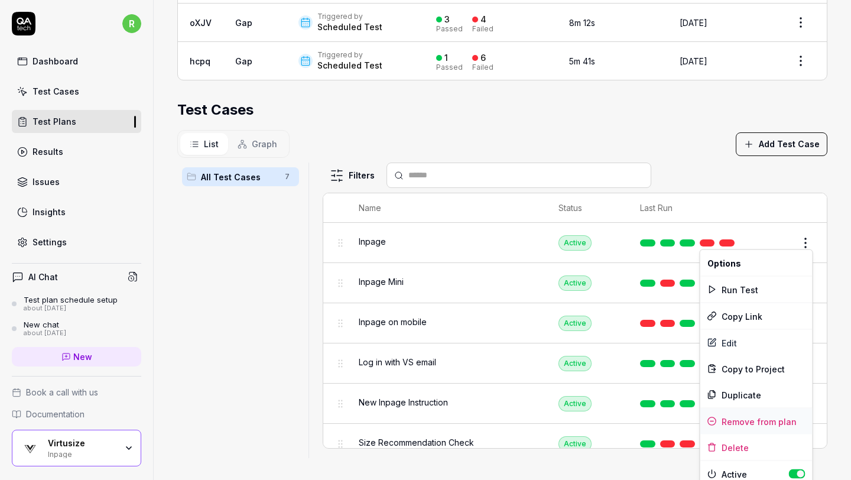
click at [741, 419] on div "Remove from plan" at bounding box center [756, 421] width 112 height 26
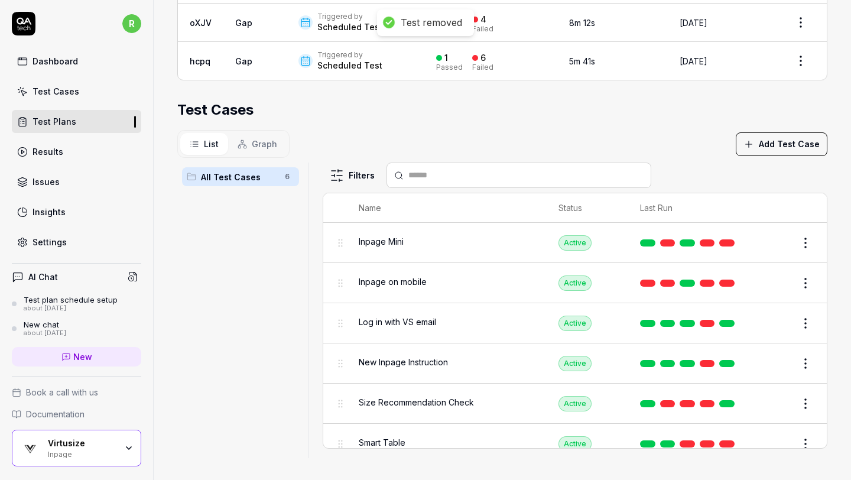
click at [801, 233] on html "Test removed r Dashboard Test Cases Test Plans Results Issues Insights Settings…" at bounding box center [425, 240] width 851 height 480
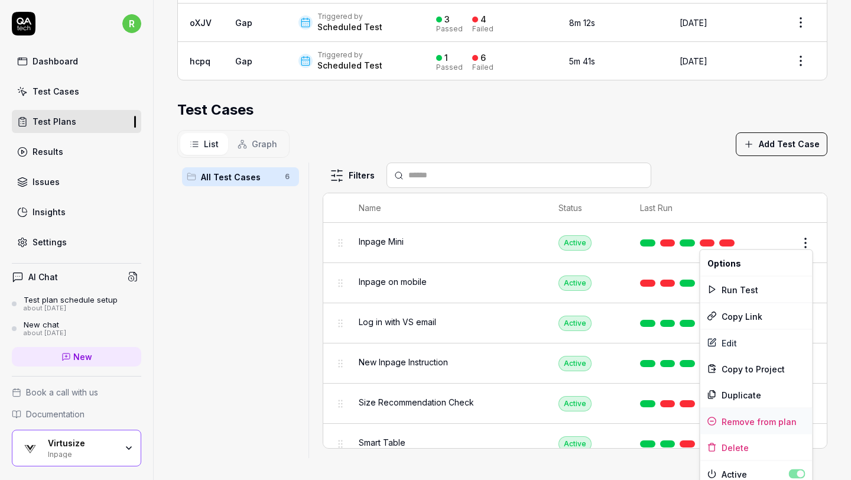
click at [770, 416] on div "Remove from plan" at bounding box center [756, 421] width 112 height 26
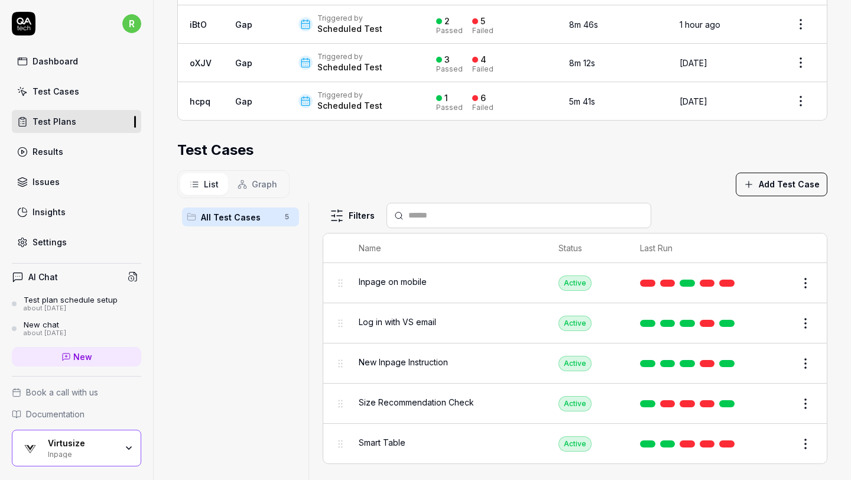
scroll to position [330, 0]
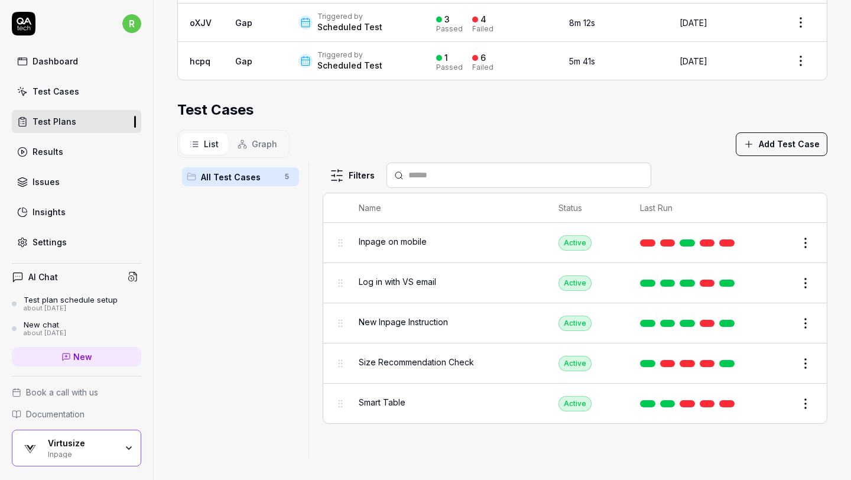
click at [806, 354] on body "r Dashboard Test Cases Test Plans Results Issues Insights Settings AI Chat Test…" at bounding box center [425, 240] width 851 height 480
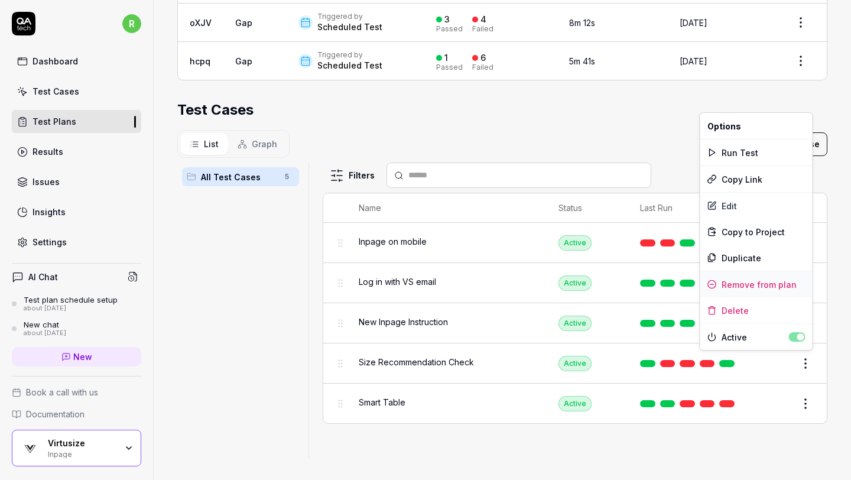
click at [773, 285] on div "Remove from plan" at bounding box center [756, 284] width 112 height 26
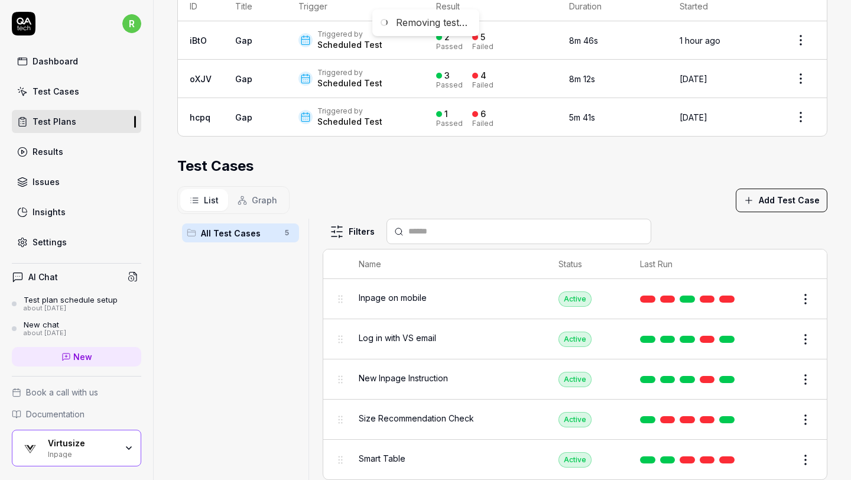
scroll to position [242, 0]
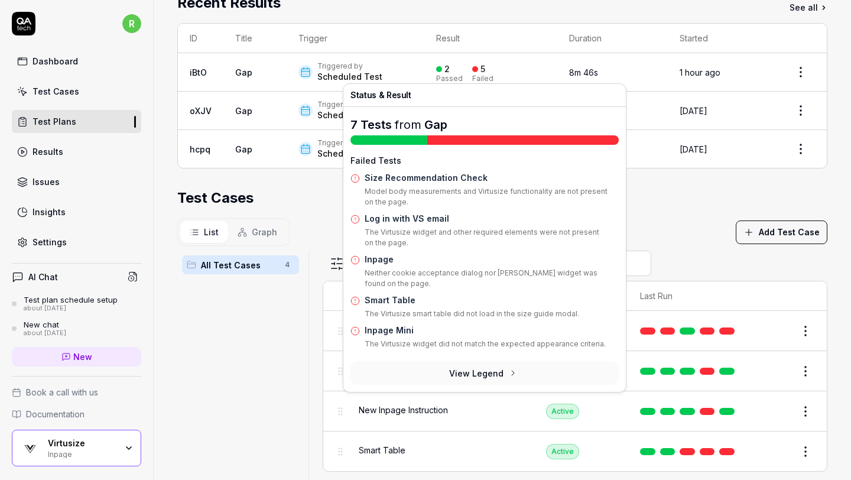
click at [634, 220] on div "List Graph Add Test Case" at bounding box center [502, 232] width 650 height 28
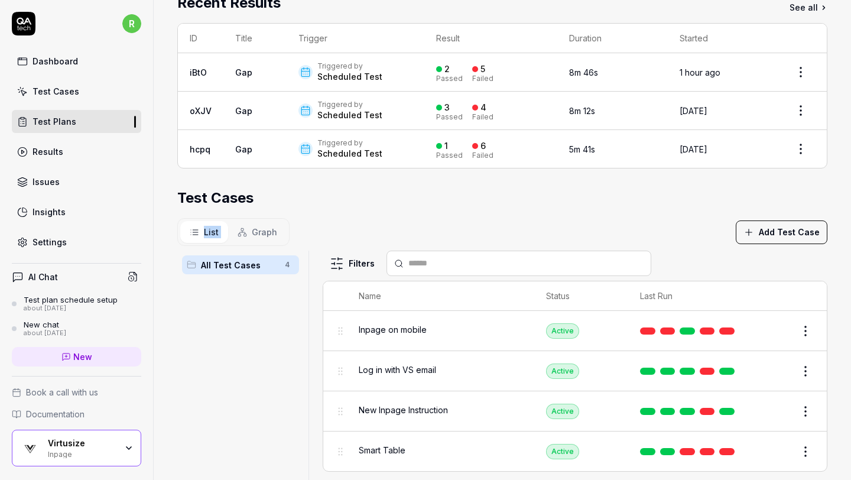
drag, startPoint x: 704, startPoint y: 203, endPoint x: 484, endPoint y: 219, distance: 220.9
click at [484, 219] on section "Test Cases List Graph Add Test Case All Test Cases 4 Filters Name Status Last R…" at bounding box center [502, 366] width 650 height 359
click at [676, 218] on div "List Graph Add Test Case" at bounding box center [502, 232] width 650 height 28
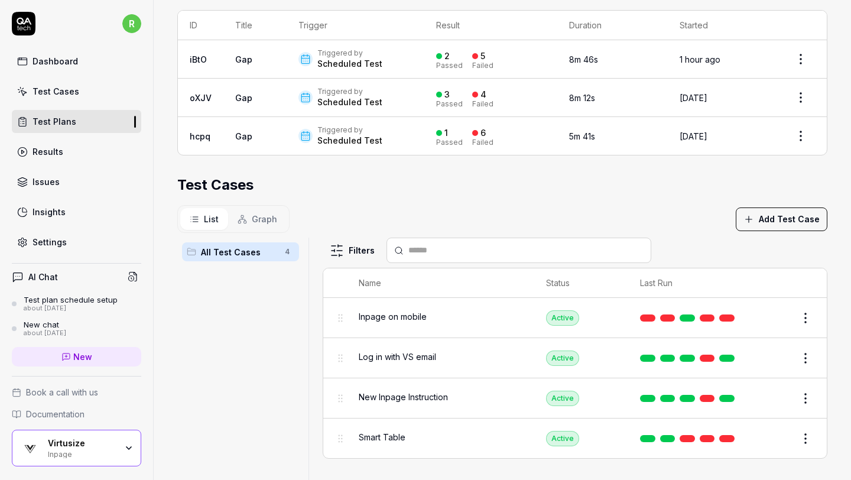
scroll to position [242, 0]
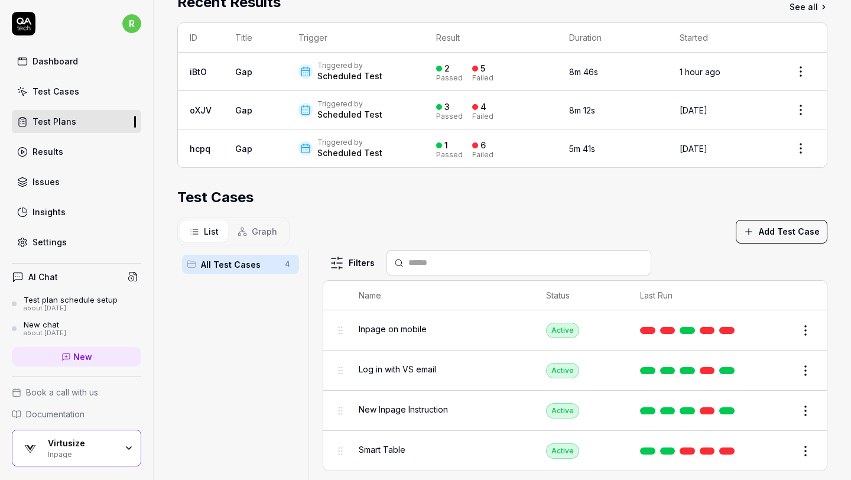
click at [658, 181] on div "Parameters Web Application Device Preset Default Environment Gap Production Rec…" at bounding box center [502, 205] width 650 height 680
click at [671, 204] on div "Test Cases" at bounding box center [502, 197] width 650 height 21
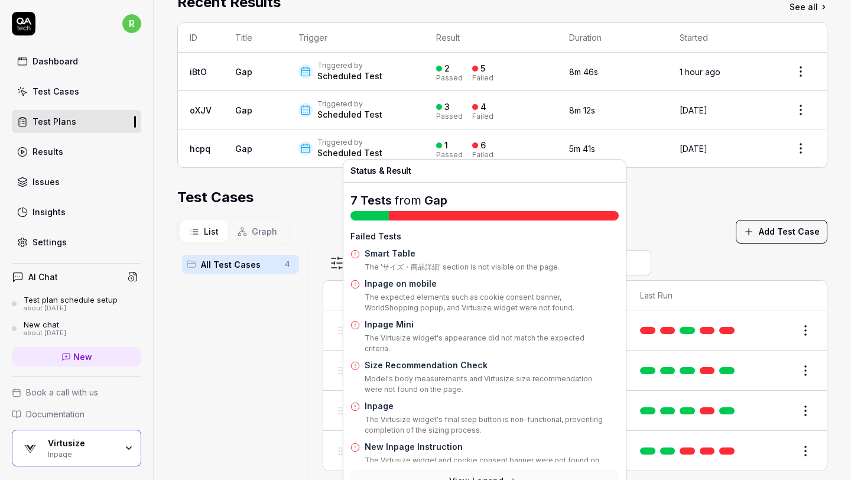
scroll to position [9, 0]
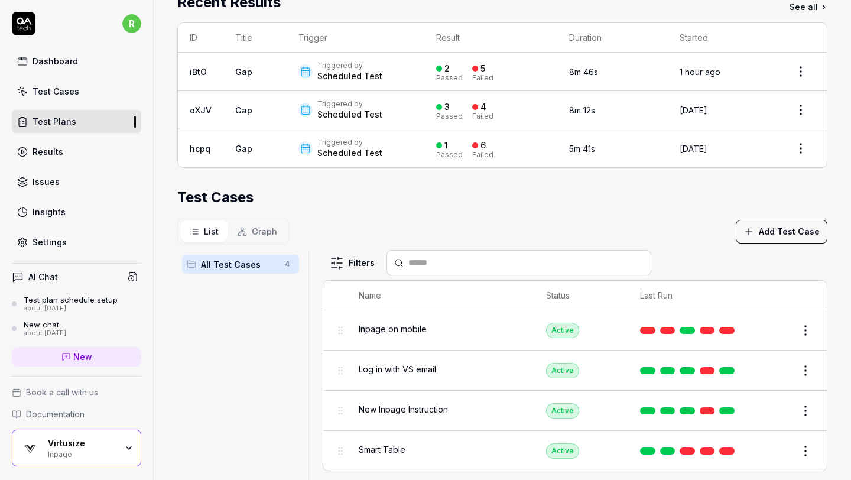
click at [663, 220] on div "List Graph Add Test Case" at bounding box center [502, 231] width 650 height 28
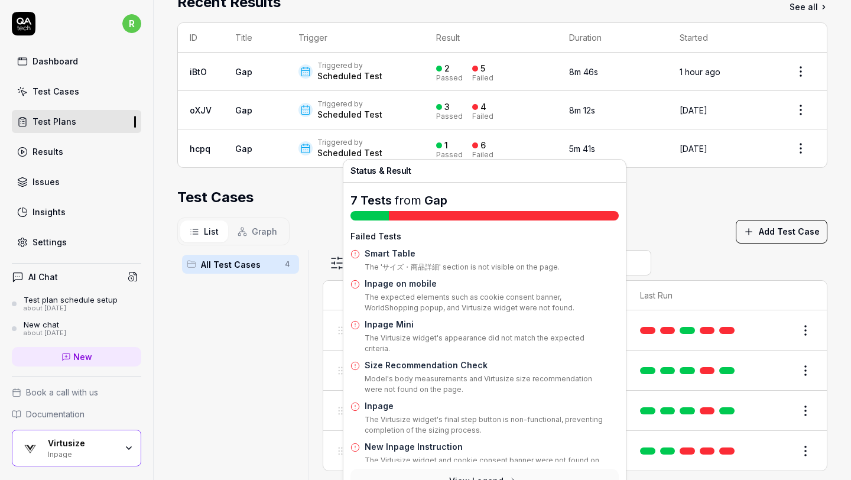
click at [664, 213] on section "Test Cases List Graph Add Test Case All Test Cases 4 Filters Name Status Last R…" at bounding box center [502, 366] width 650 height 359
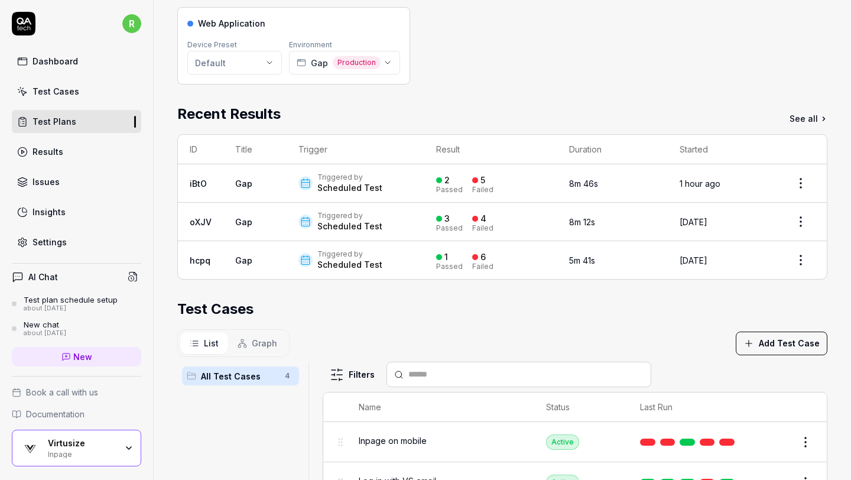
scroll to position [186, 0]
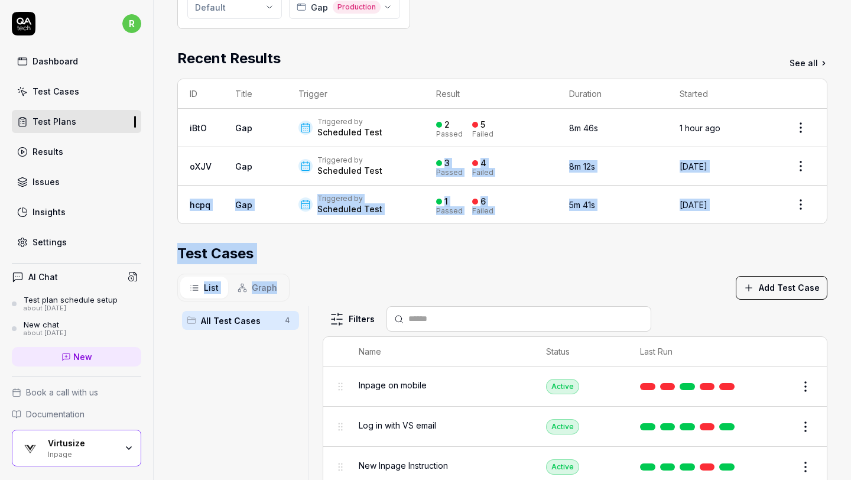
drag, startPoint x: 679, startPoint y: 284, endPoint x: 430, endPoint y: 158, distance: 279.2
click at [430, 158] on div "Parameters Web Application Device Preset Default Environment Gap Production Rec…" at bounding box center [502, 261] width 650 height 680
click at [687, 250] on div "Test Cases" at bounding box center [502, 253] width 650 height 21
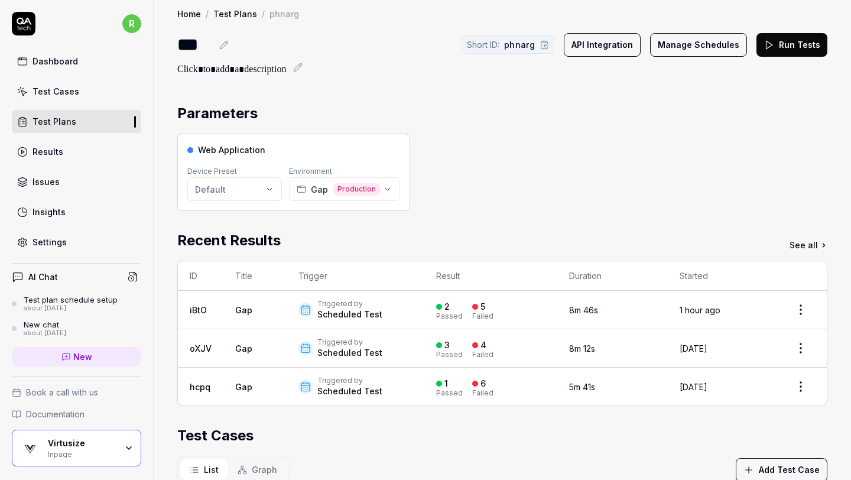
scroll to position [0, 0]
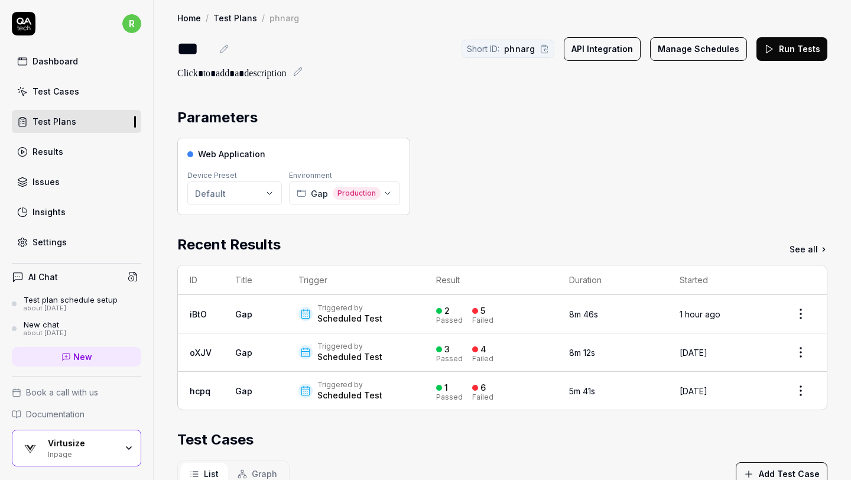
click at [477, 138] on div "Web Application Device Preset Default Environment Gap Production" at bounding box center [502, 176] width 650 height 77
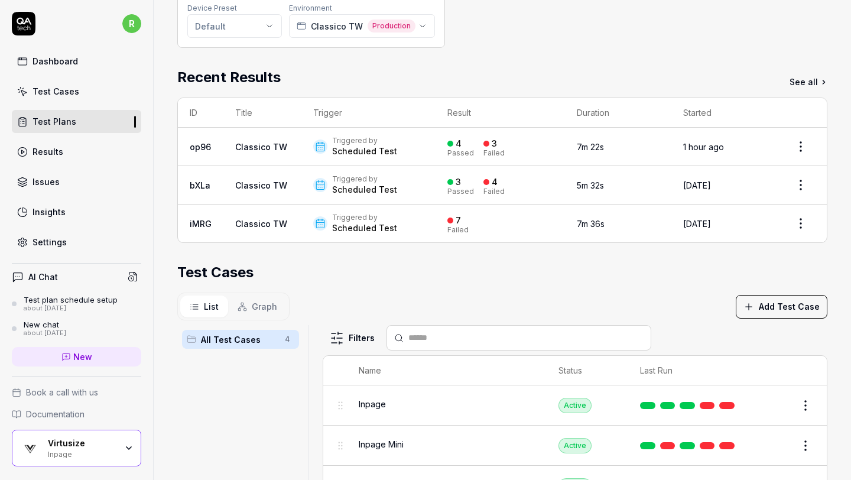
scroll to position [116, 0]
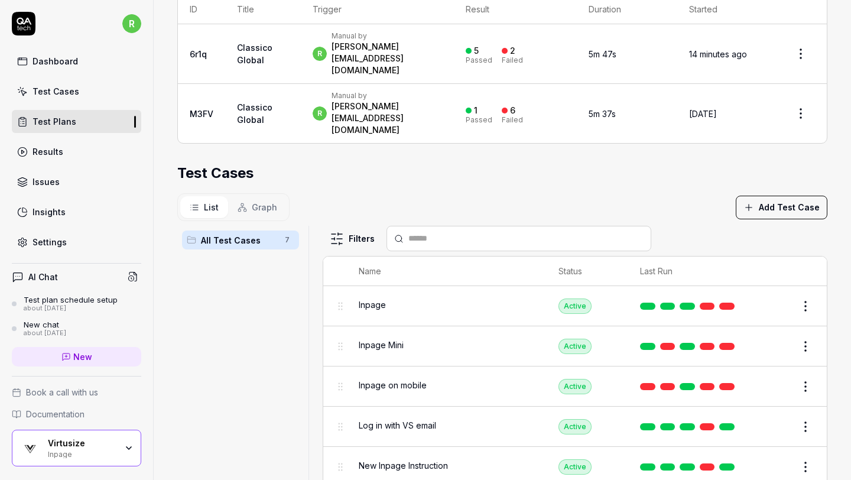
scroll to position [257, 0]
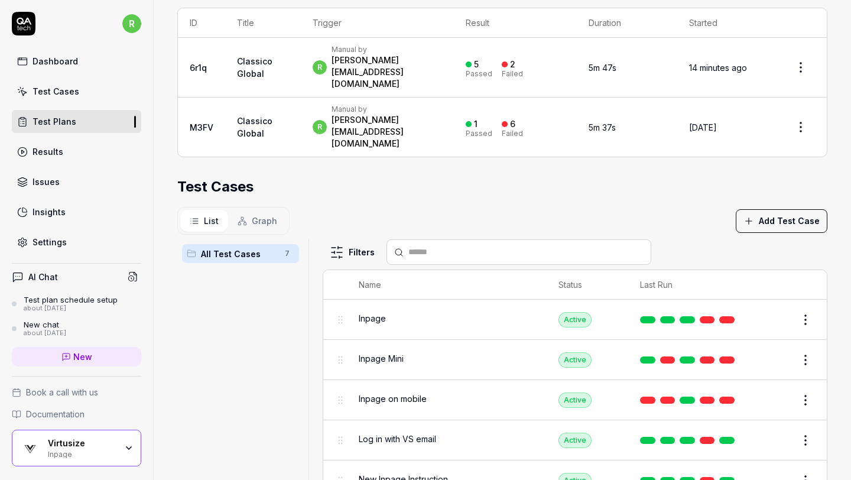
click at [337, 176] on div "Test Cases" at bounding box center [502, 186] width 650 height 21
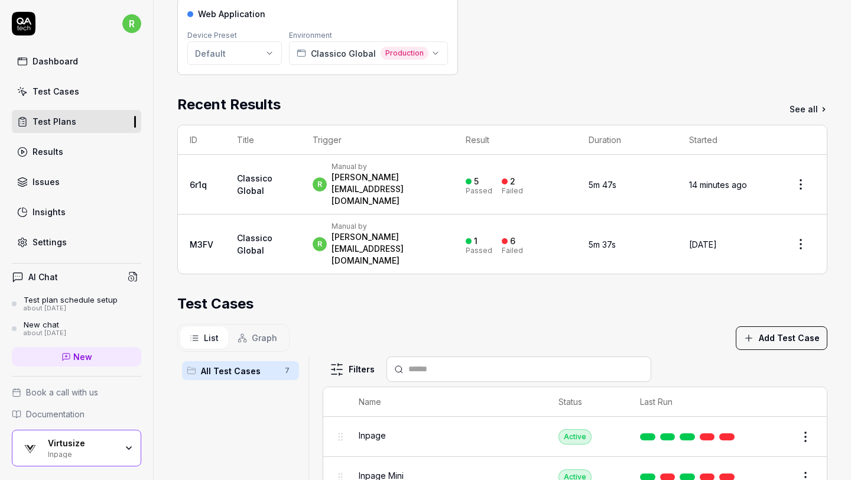
scroll to position [0, 0]
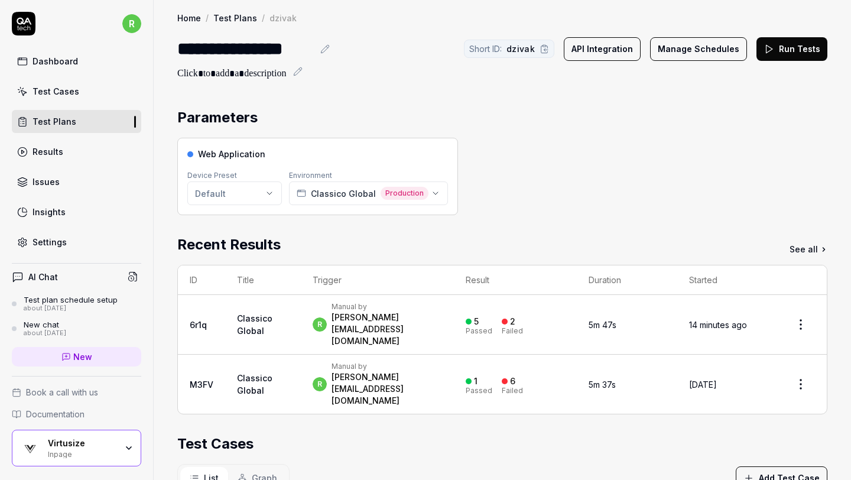
click at [703, 46] on button "Manage Schedules" at bounding box center [698, 49] width 97 height 24
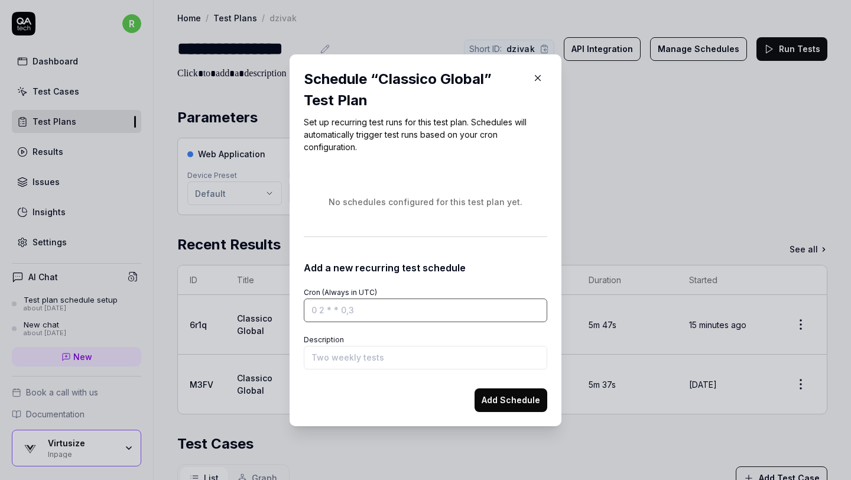
paste input "0 1 * * *"
type input "0 1 * * *"
click at [464, 354] on input "Description" at bounding box center [425, 358] width 243 height 24
type input "Basic Tests"
click at [496, 399] on button "Add Schedule" at bounding box center [510, 400] width 73 height 24
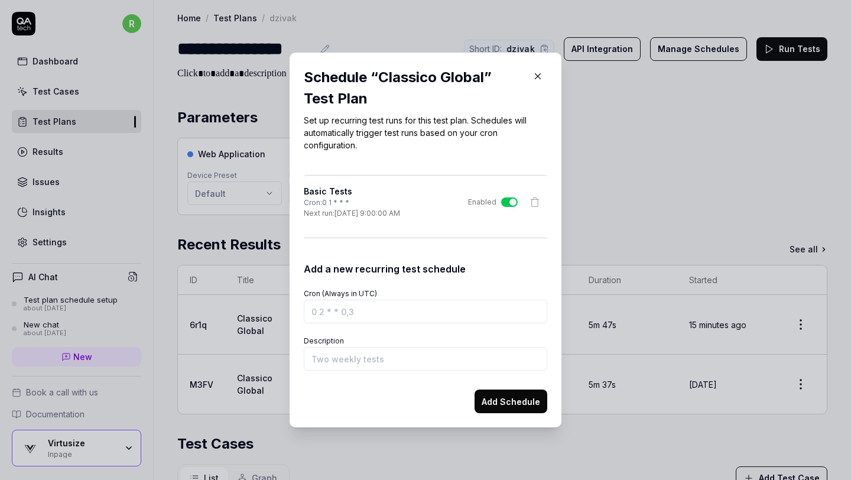
click at [539, 77] on icon "button" at bounding box center [537, 76] width 11 height 11
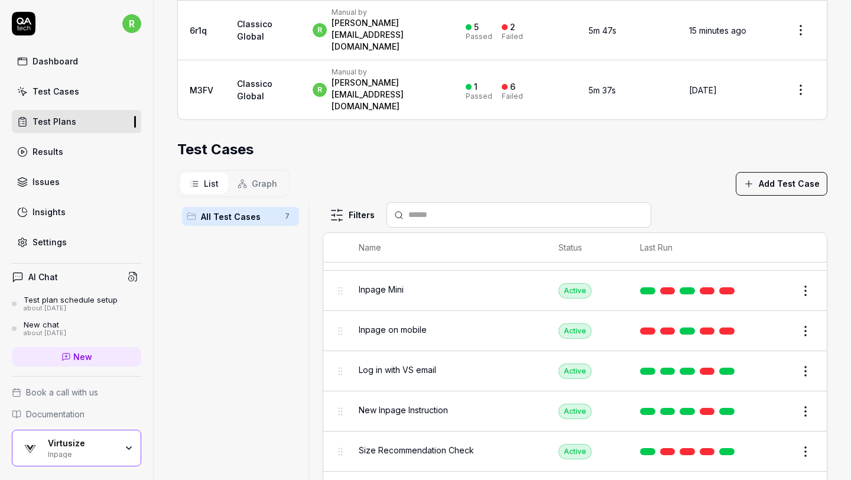
scroll to position [52, 0]
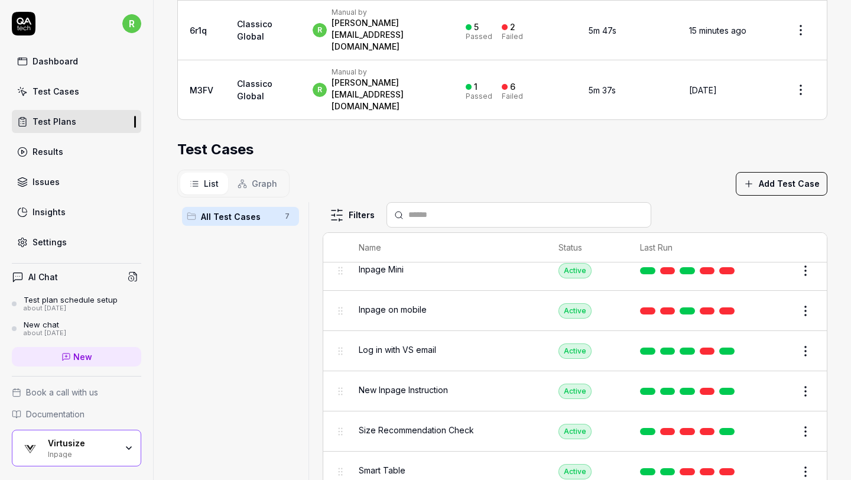
click at [804, 390] on html "**********" at bounding box center [425, 240] width 851 height 480
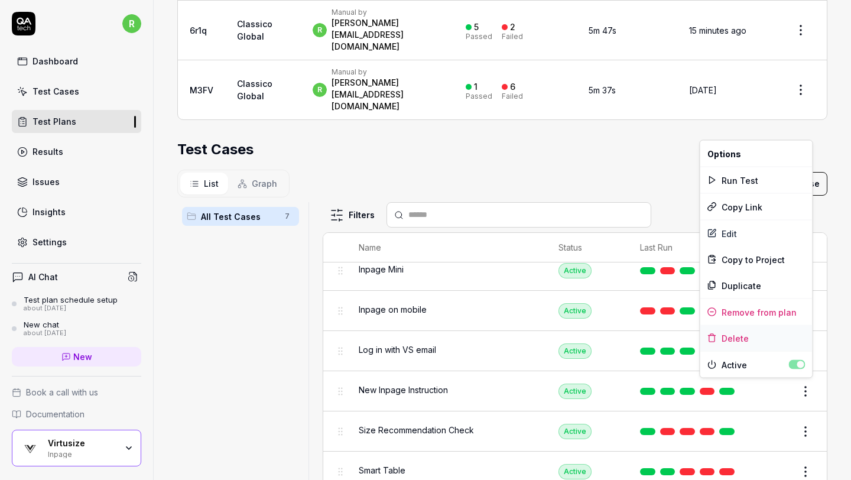
click at [767, 341] on div "Delete" at bounding box center [756, 338] width 112 height 26
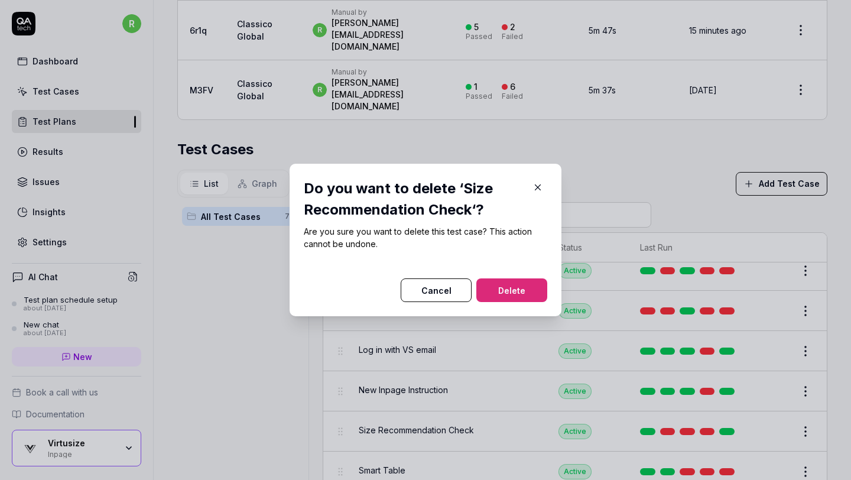
click at [455, 292] on button "Cancel" at bounding box center [435, 290] width 71 height 24
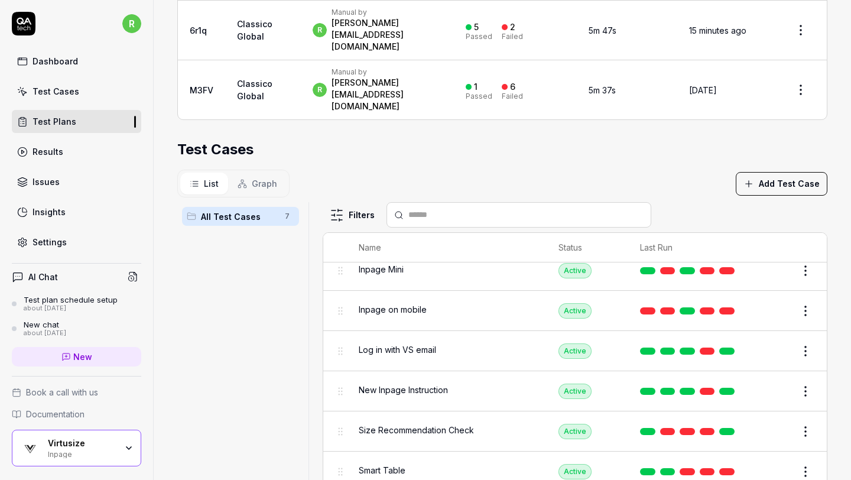
click at [800, 384] on html "**********" at bounding box center [425, 240] width 851 height 480
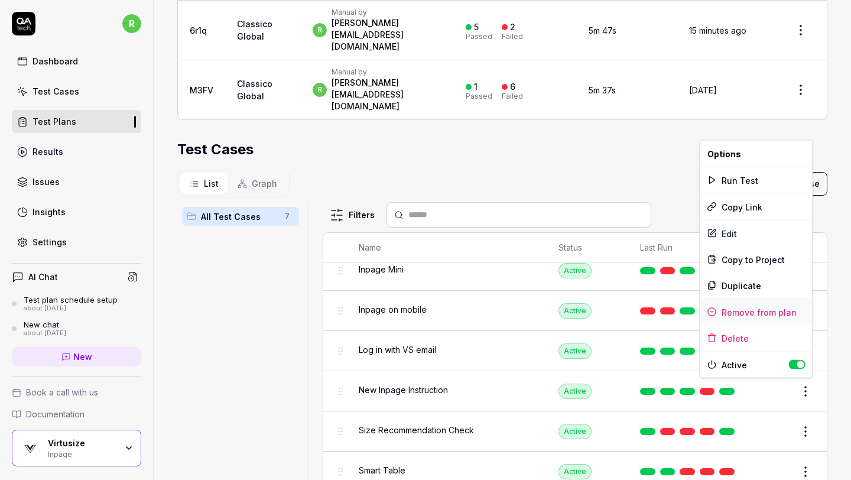
click at [764, 312] on div "Remove from plan" at bounding box center [756, 312] width 112 height 26
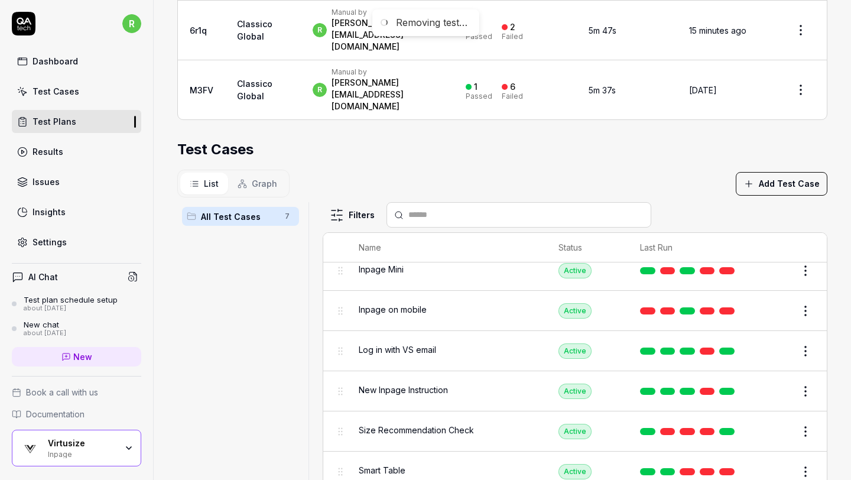
scroll to position [12, 0]
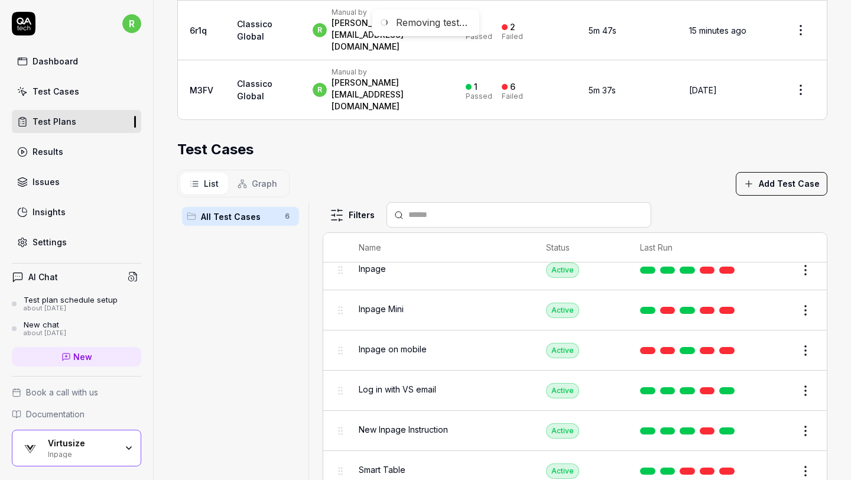
click at [811, 430] on html "**********" at bounding box center [425, 240] width 851 height 480
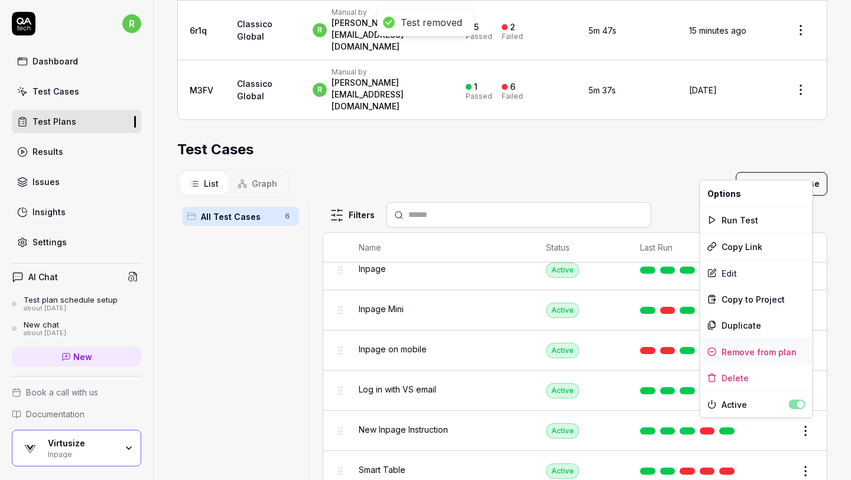
click at [771, 351] on div "Remove from plan" at bounding box center [756, 351] width 112 height 26
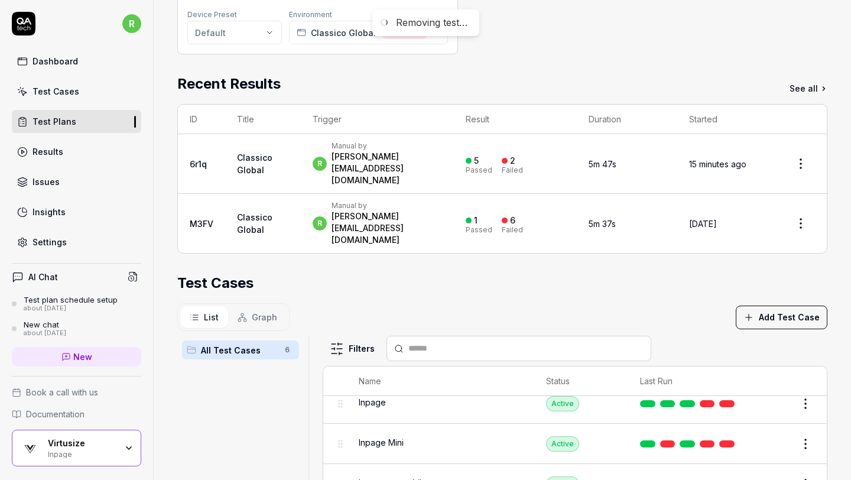
scroll to position [0, 0]
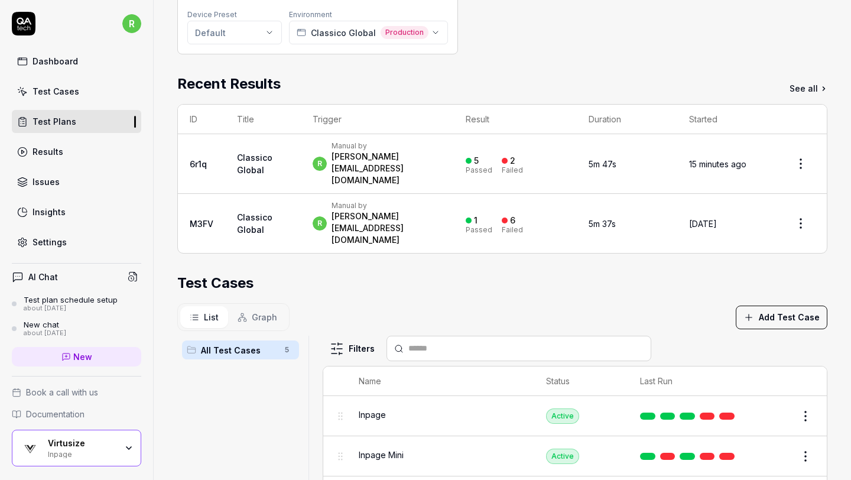
click at [573, 69] on div "Parameters Web Application Device Preset Default Environment Classico Global Pr…" at bounding box center [502, 288] width 650 height 685
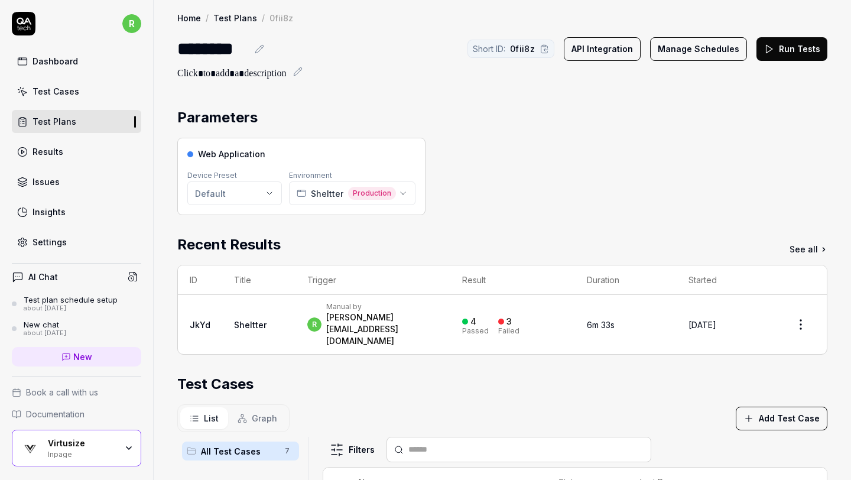
click at [682, 47] on button "Manage Schedules" at bounding box center [698, 49] width 97 height 24
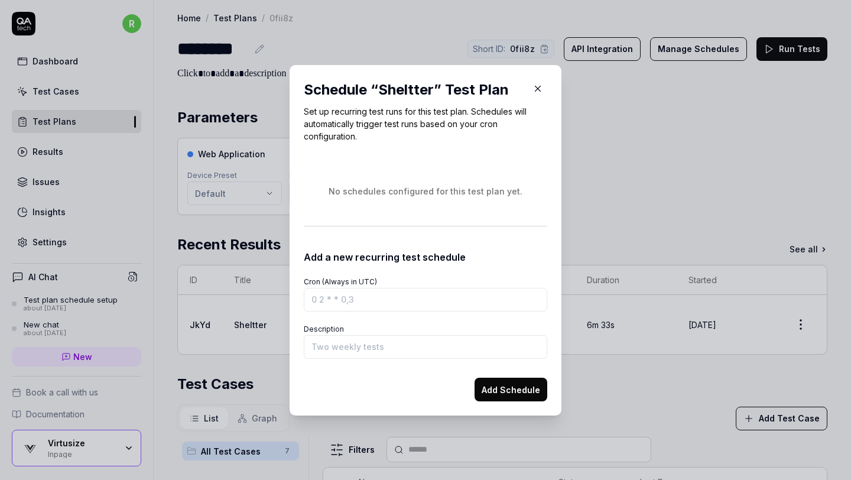
click at [436, 302] on input "Cron (Always in UTC)" at bounding box center [425, 300] width 243 height 24
type input "0 1 * * *"
click at [464, 344] on input "Description" at bounding box center [425, 347] width 243 height 24
type input "Basic Tests"
click at [506, 384] on button "Add Schedule" at bounding box center [510, 389] width 73 height 24
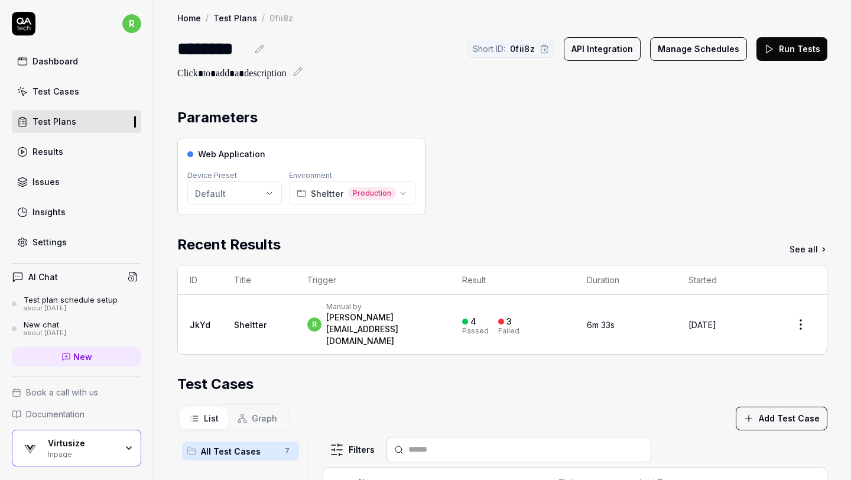
click at [782, 54] on button "Run Tests" at bounding box center [791, 49] width 71 height 24
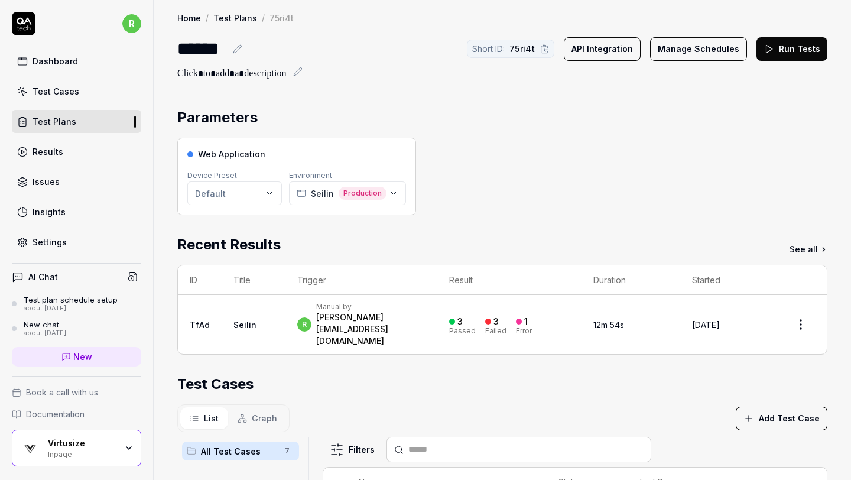
click at [708, 48] on button "Manage Schedules" at bounding box center [698, 49] width 97 height 24
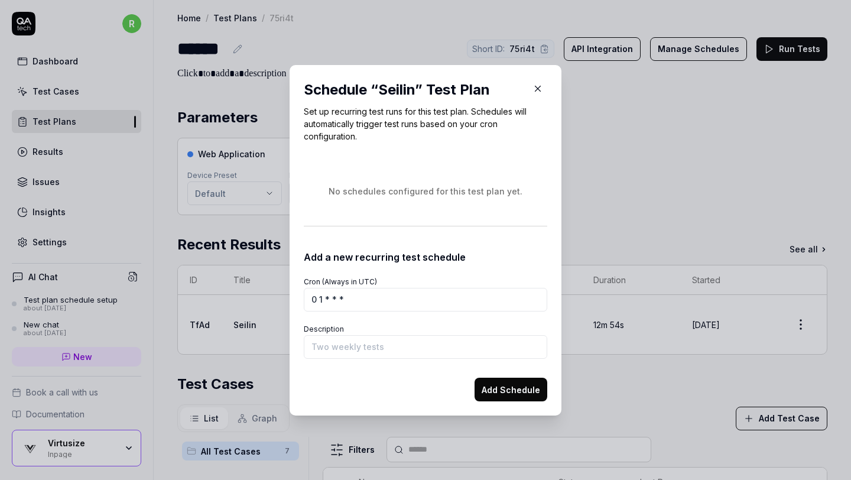
type input "0 1 * * *"
click at [387, 341] on input "Description" at bounding box center [425, 347] width 243 height 24
type input "Basic Tests"
click at [493, 386] on button "Add Schedule" at bounding box center [510, 389] width 73 height 24
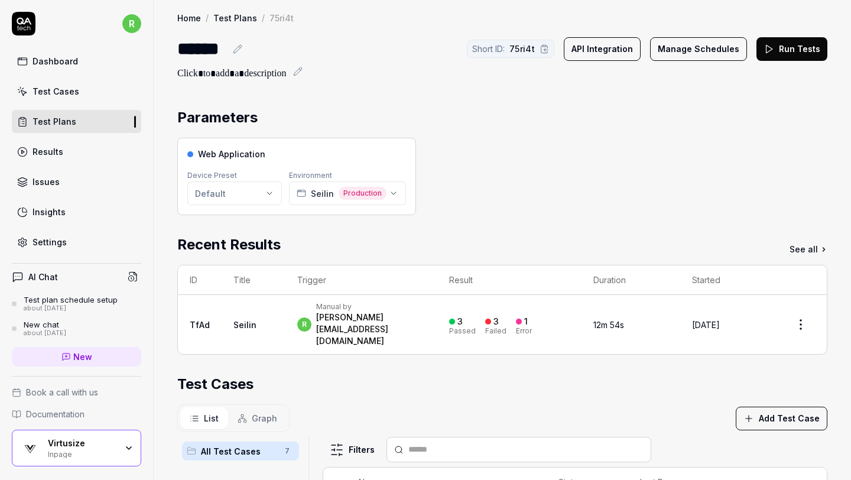
click at [792, 48] on button "Run Tests" at bounding box center [791, 49] width 71 height 24
click at [685, 47] on button "Manage Schedules" at bounding box center [698, 49] width 97 height 24
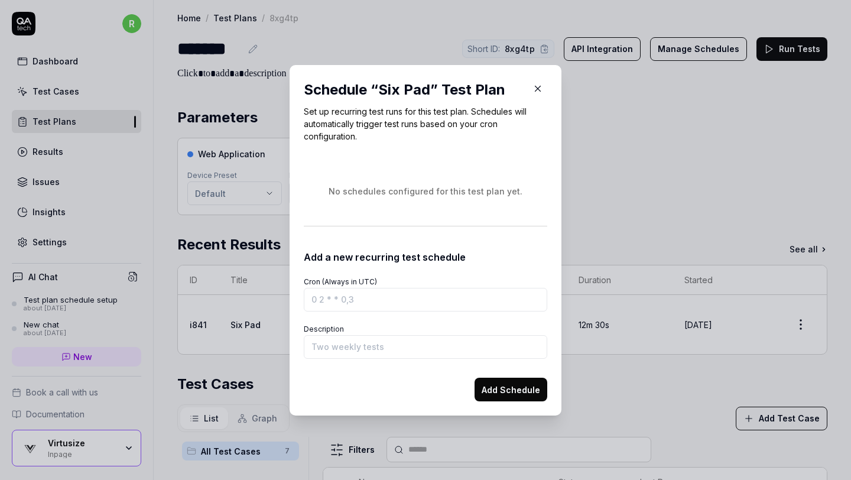
click at [389, 295] on input "Cron (Always in UTC)" at bounding box center [425, 300] width 243 height 24
type input "0 1 * * *"
click at [352, 351] on input "Description" at bounding box center [425, 347] width 243 height 24
type input "Basic Tests"
click at [487, 388] on button "Add Schedule" at bounding box center [510, 389] width 73 height 24
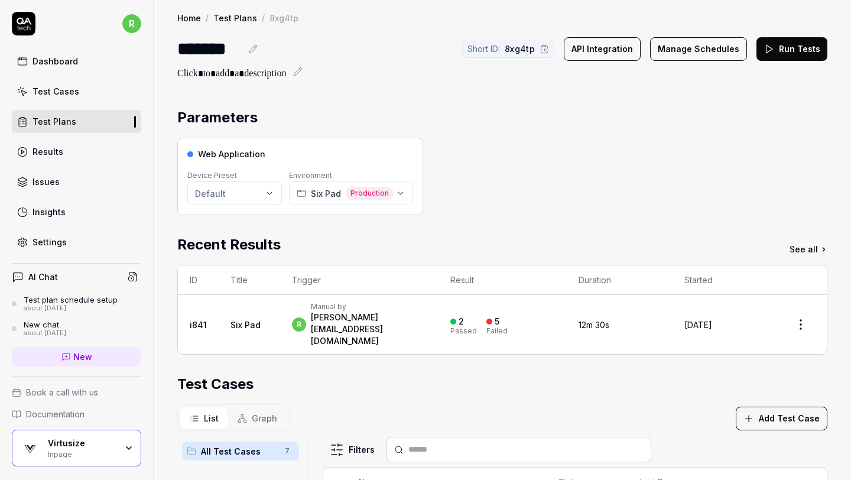
click at [788, 47] on button "Run Tests" at bounding box center [791, 49] width 71 height 24
click at [368, 76] on div at bounding box center [502, 74] width 650 height 14
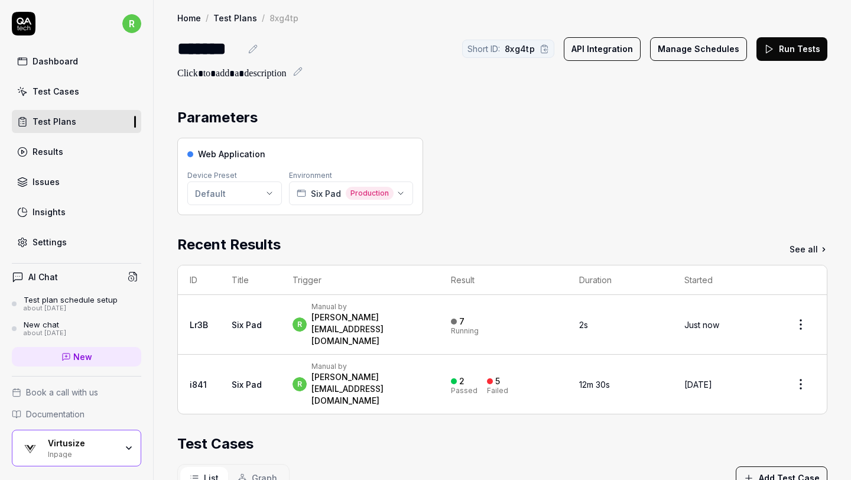
click at [522, 76] on div at bounding box center [502, 74] width 650 height 14
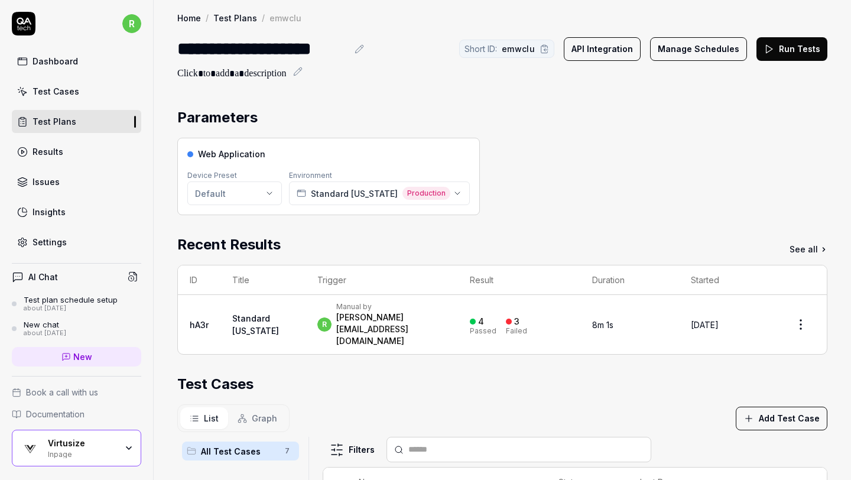
click at [712, 41] on button "Manage Schedules" at bounding box center [698, 49] width 97 height 24
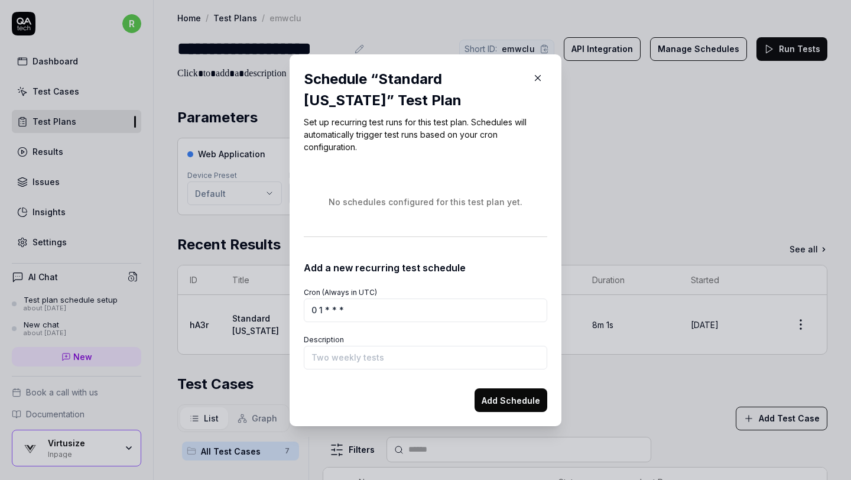
type input "0 1 * * *"
click at [498, 402] on button "Add Schedule" at bounding box center [510, 400] width 73 height 24
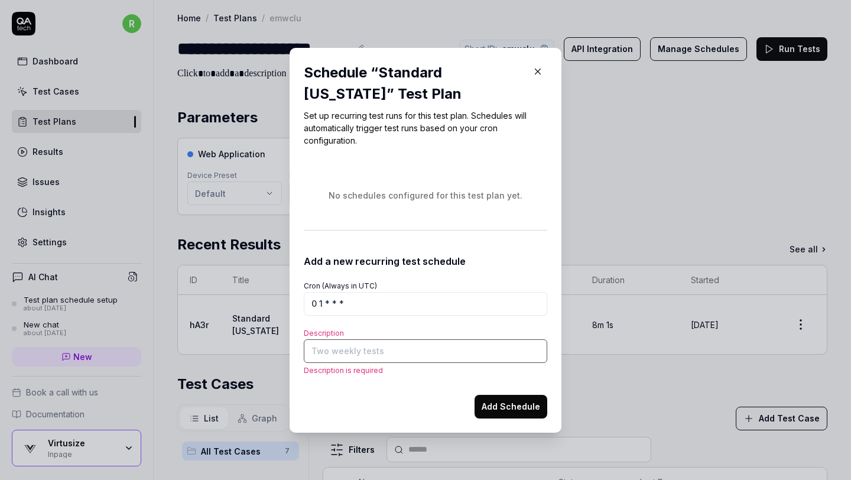
click at [460, 352] on input "Description" at bounding box center [425, 351] width 243 height 24
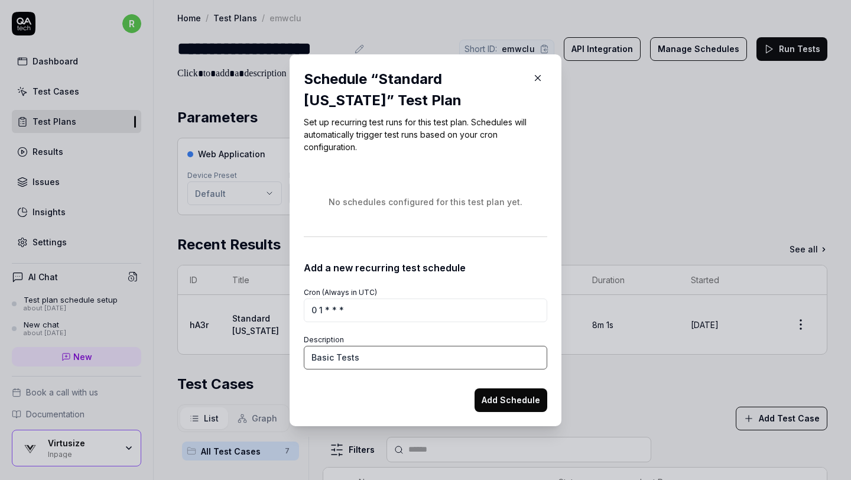
type input "Basic Tests"
click at [498, 399] on button "Add Schedule" at bounding box center [510, 400] width 73 height 24
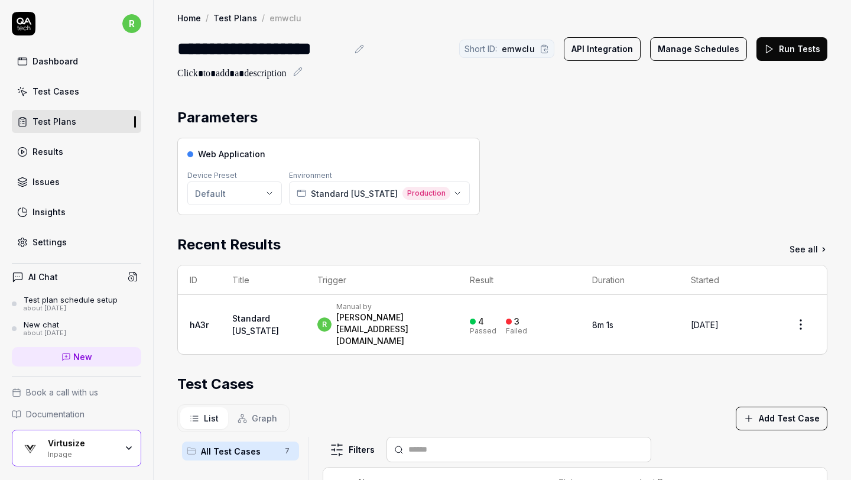
click at [800, 54] on button "Run Tests" at bounding box center [791, 49] width 71 height 24
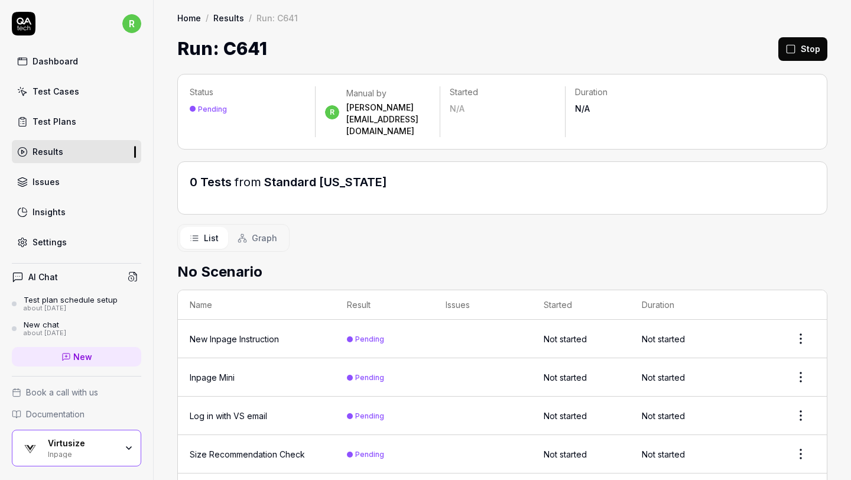
click at [496, 232] on div "Status Pending r Manual by rachel.fabrigar@virtusize.com Started N/A Duration N…" at bounding box center [502, 337] width 697 height 550
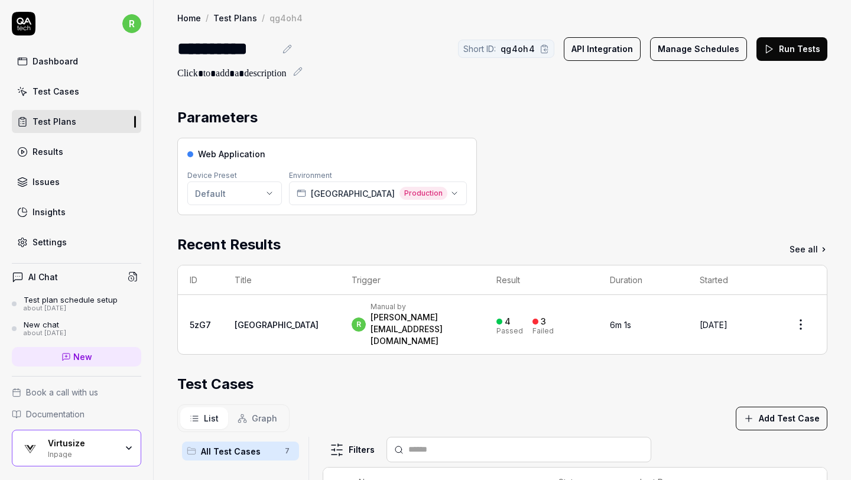
click at [713, 45] on button "Manage Schedules" at bounding box center [698, 49] width 97 height 24
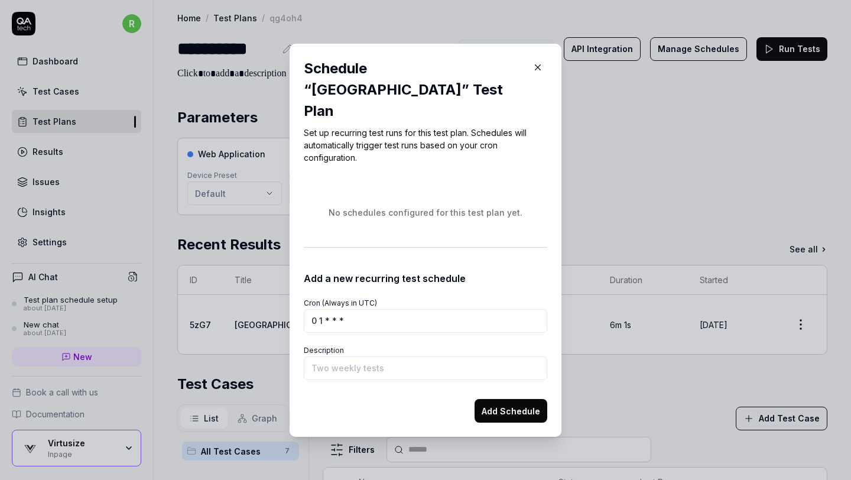
type input "0 1 * * *"
click at [354, 356] on input "Description" at bounding box center [425, 368] width 243 height 24
type input "Basic Tests"
click at [494, 399] on button "Add Schedule" at bounding box center [510, 411] width 73 height 24
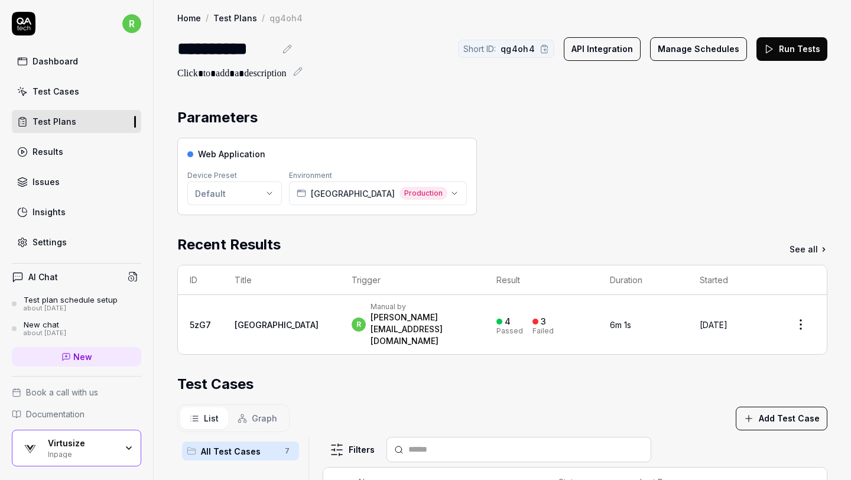
click at [790, 58] on button "Run Tests" at bounding box center [791, 49] width 71 height 24
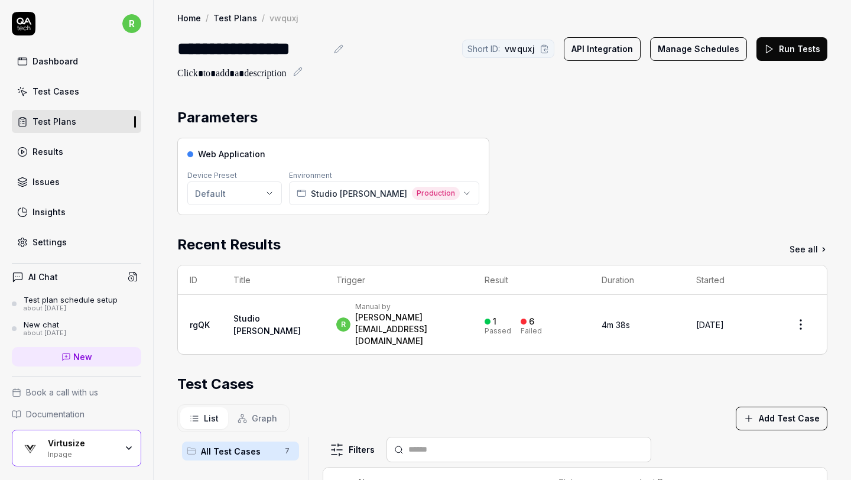
click at [715, 48] on button "Manage Schedules" at bounding box center [698, 49] width 97 height 24
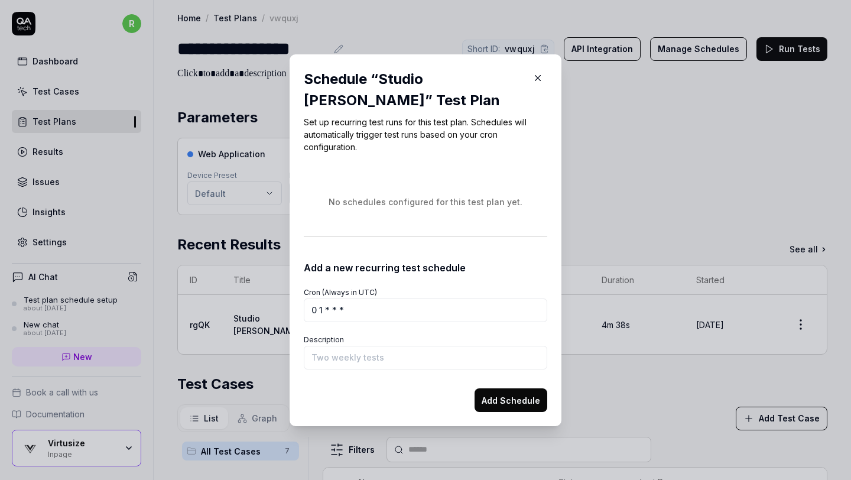
click at [357, 314] on input "0 1 * * *" at bounding box center [425, 310] width 243 height 24
type input "0 1 * * *"
click at [343, 359] on input "Description" at bounding box center [425, 358] width 243 height 24
click at [341, 359] on input "Description" at bounding box center [425, 358] width 243 height 24
type input "Basic Tests"
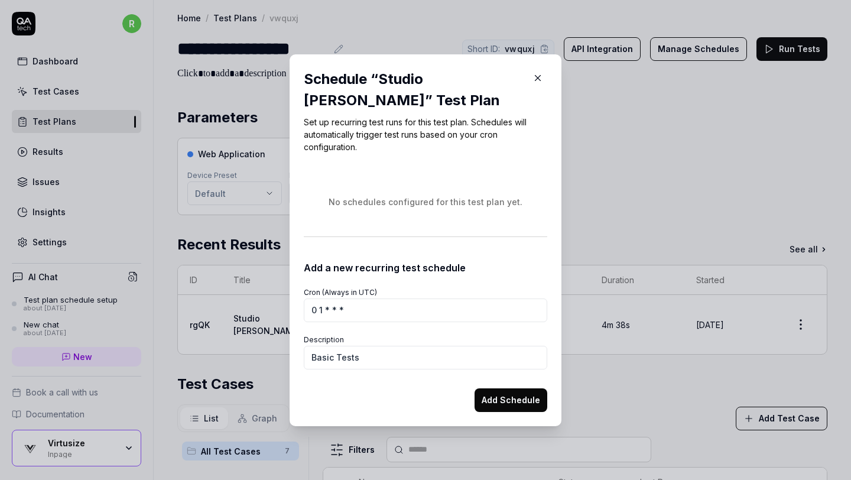
click at [504, 400] on button "Add Schedule" at bounding box center [510, 400] width 73 height 24
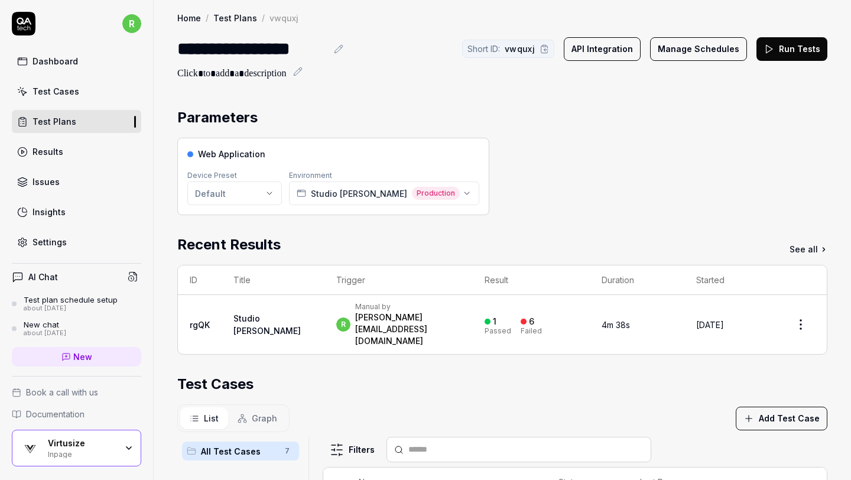
click at [784, 52] on button "Run Tests" at bounding box center [791, 49] width 71 height 24
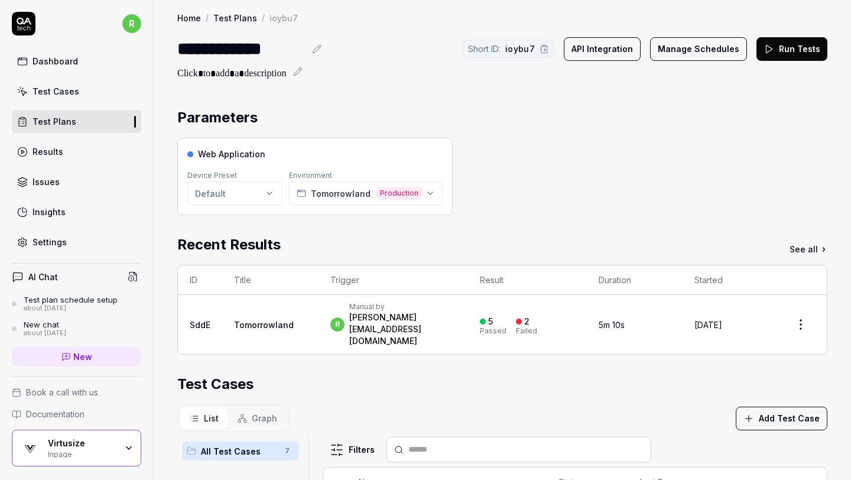
click at [686, 52] on button "Manage Schedules" at bounding box center [698, 49] width 97 height 24
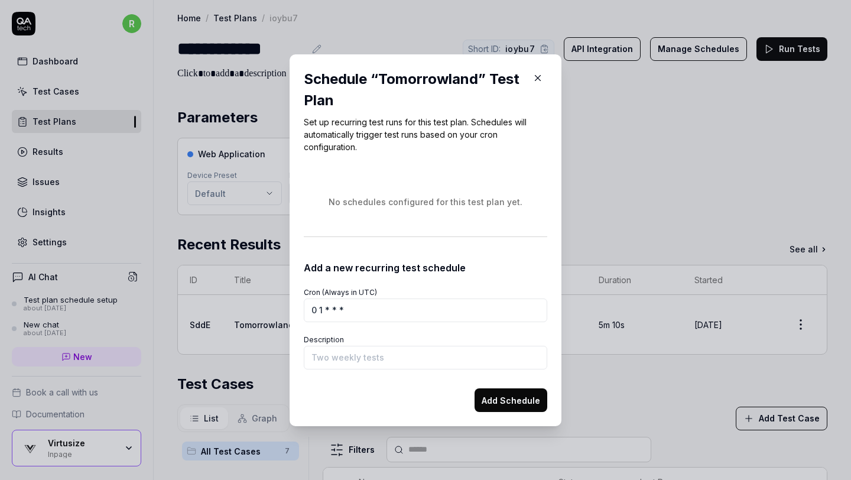
type input "0 1 * * *"
click at [344, 353] on input "Description" at bounding box center [425, 358] width 243 height 24
type input "Basic Tests"
click at [487, 403] on button "Add Schedule" at bounding box center [510, 400] width 73 height 24
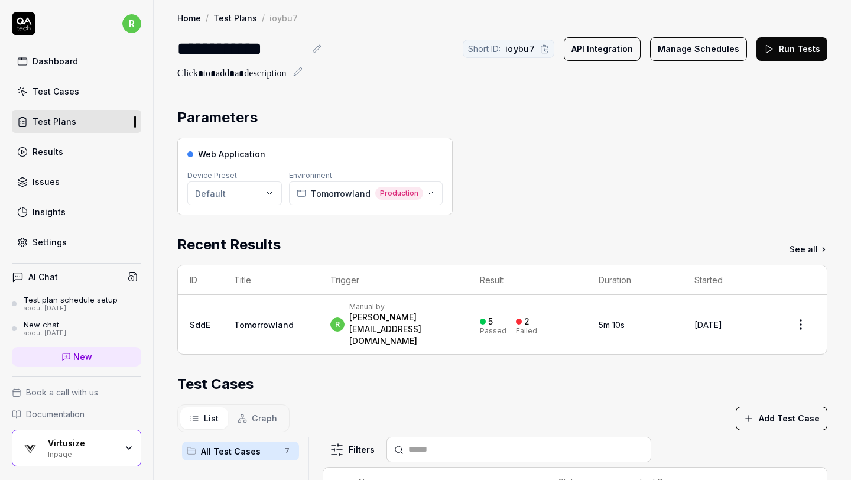
click at [796, 52] on button "Run Tests" at bounding box center [791, 49] width 71 height 24
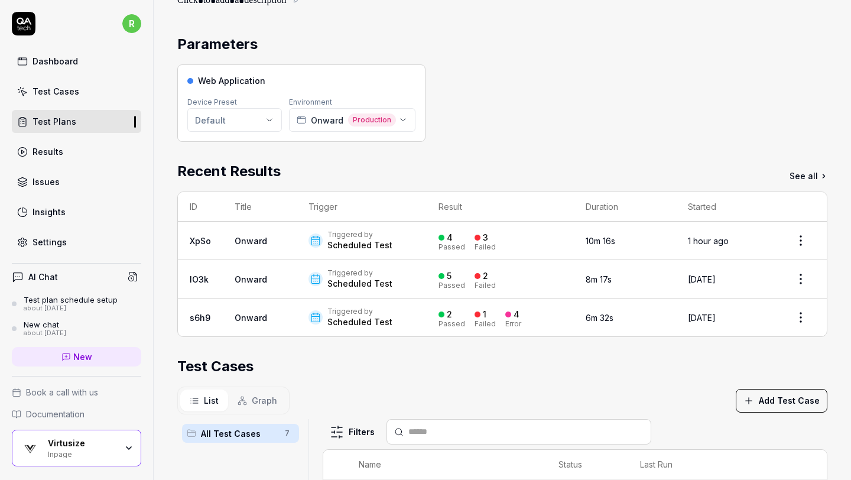
scroll to position [122, 0]
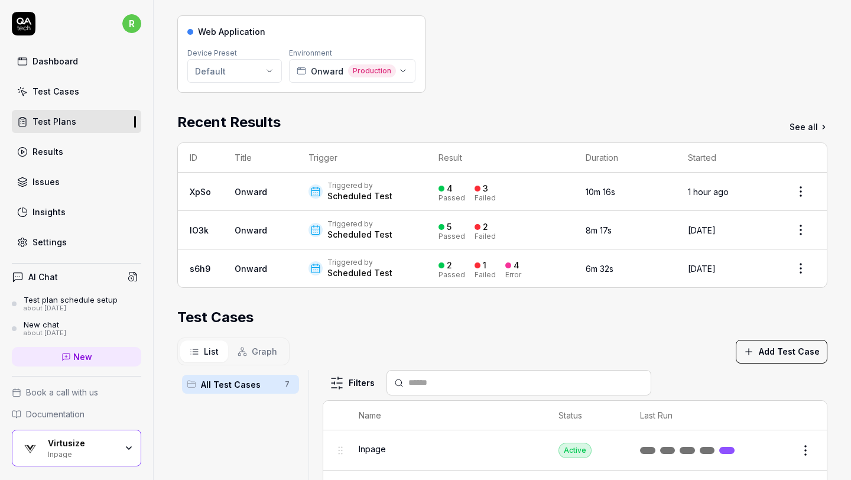
click at [588, 92] on div "Web Application Device Preset Default Environment Onward Production" at bounding box center [502, 53] width 650 height 77
click at [502, 129] on div "Recent Results See all" at bounding box center [502, 122] width 650 height 21
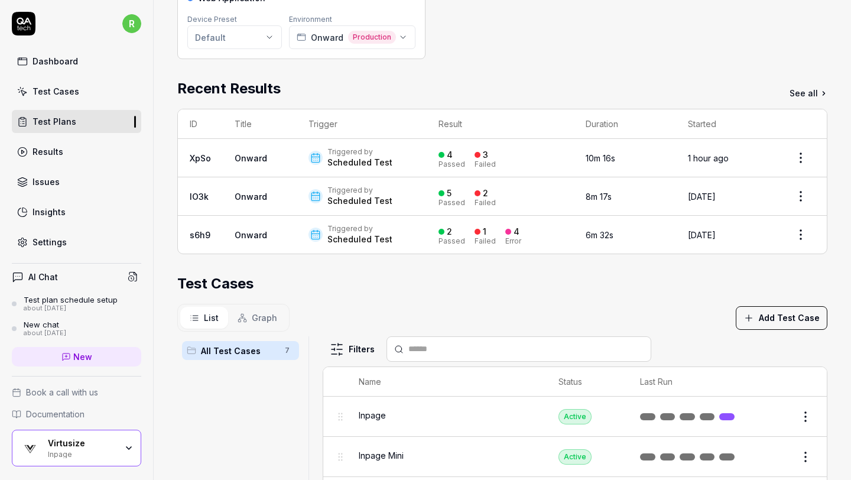
scroll to position [172, 0]
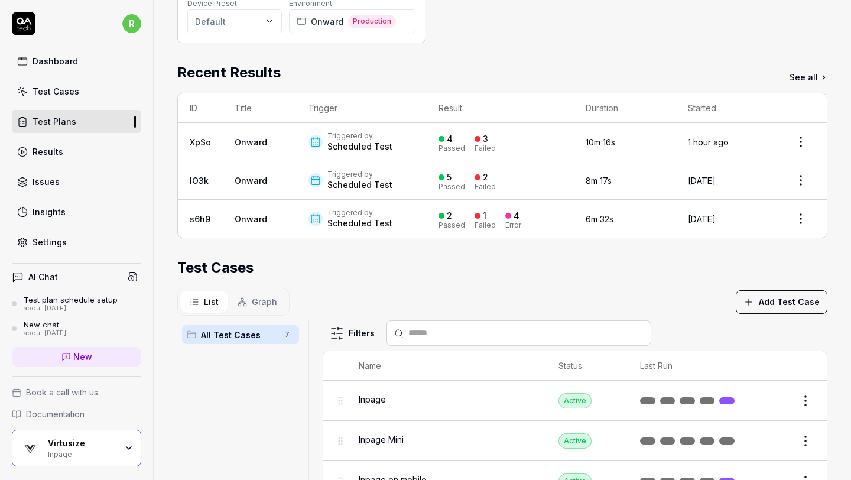
click at [692, 279] on section "Test Cases List Graph Add Test Case All Test Cases 7 Filters Name Status Last R…" at bounding box center [502, 436] width 650 height 359
click at [654, 282] on section "Test Cases List Graph Add Test Case All Test Cases 7 Filters Name Status Last R…" at bounding box center [502, 436] width 650 height 359
click at [499, 67] on div "Recent Results See all" at bounding box center [502, 72] width 650 height 21
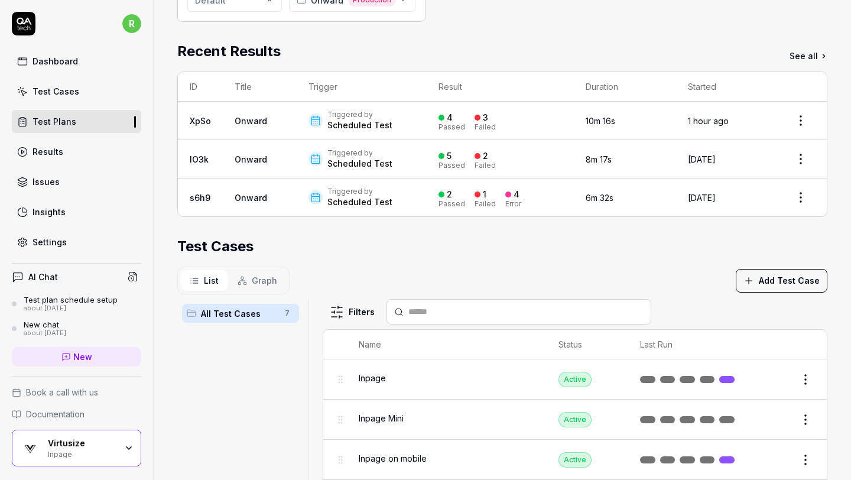
click at [673, 259] on section "Test Cases List Graph Add Test Case All Test Cases 7 Filters Name Status Last R…" at bounding box center [502, 415] width 650 height 359
click at [259, 118] on link "Onward" at bounding box center [250, 121] width 32 height 10
click at [255, 121] on link "Onward" at bounding box center [250, 121] width 32 height 10
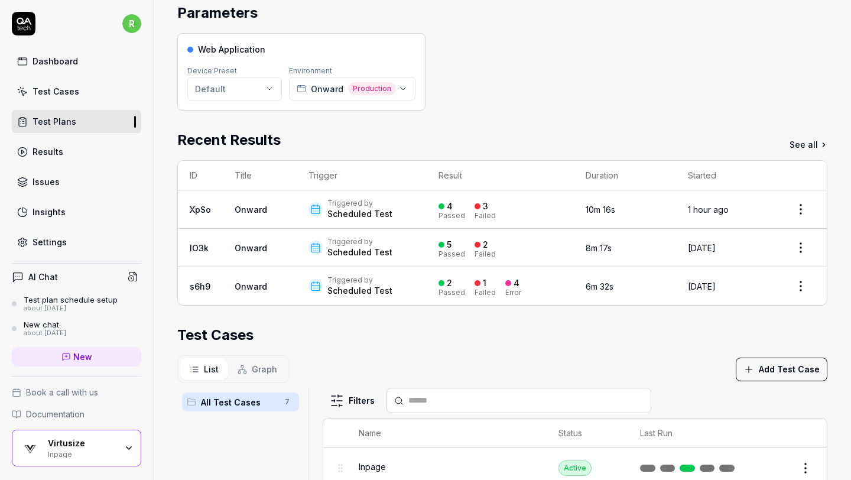
scroll to position [0, 0]
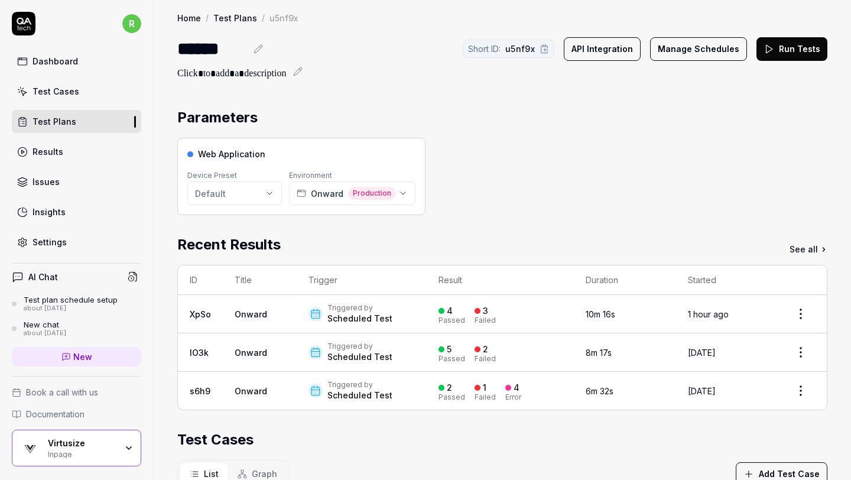
click at [259, 312] on link "Onward" at bounding box center [250, 314] width 32 height 10
click at [243, 312] on link "Onward" at bounding box center [250, 314] width 32 height 10
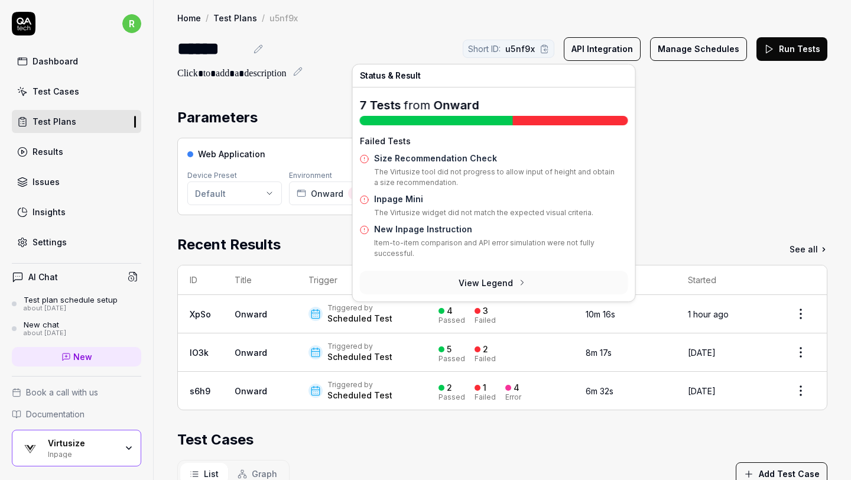
click at [447, 309] on div "4" at bounding box center [450, 310] width 6 height 11
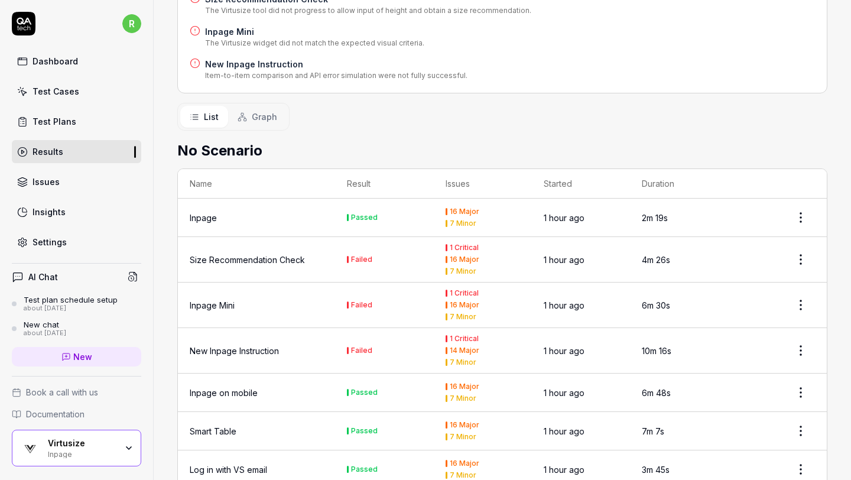
scroll to position [258, 0]
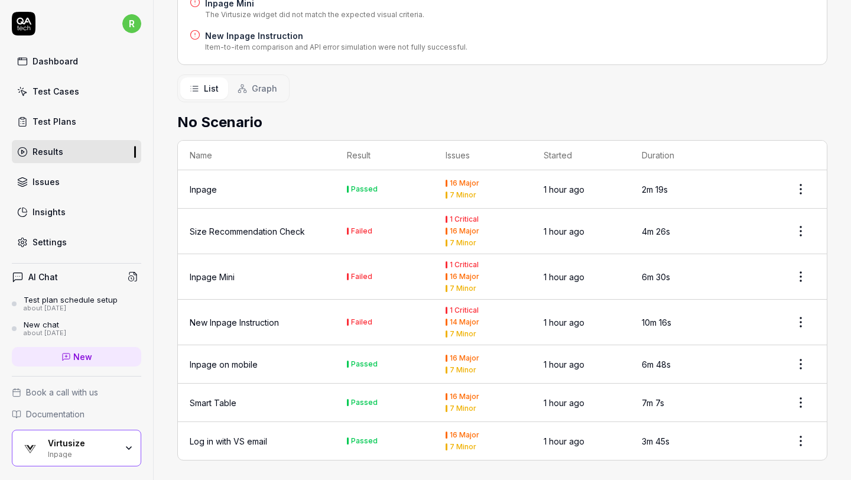
click at [276, 236] on td "Size Recommendation Check" at bounding box center [256, 230] width 157 height 45
click at [287, 230] on div "Size Recommendation Check" at bounding box center [247, 231] width 115 height 12
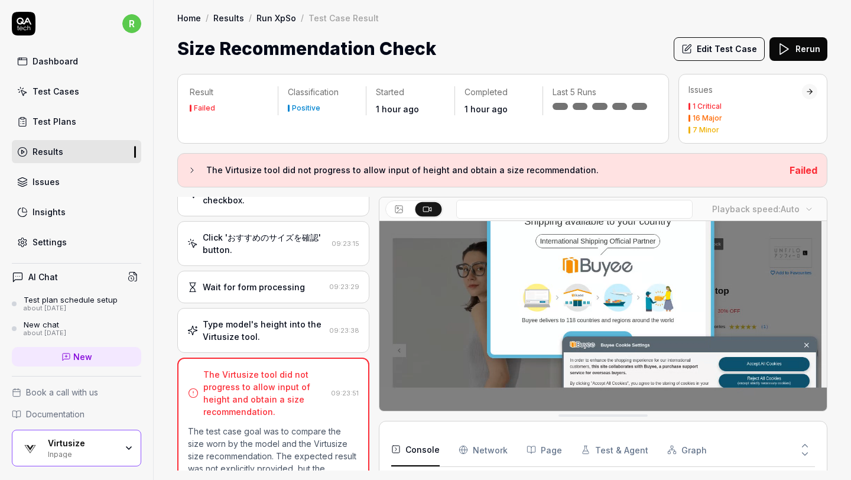
scroll to position [491, 0]
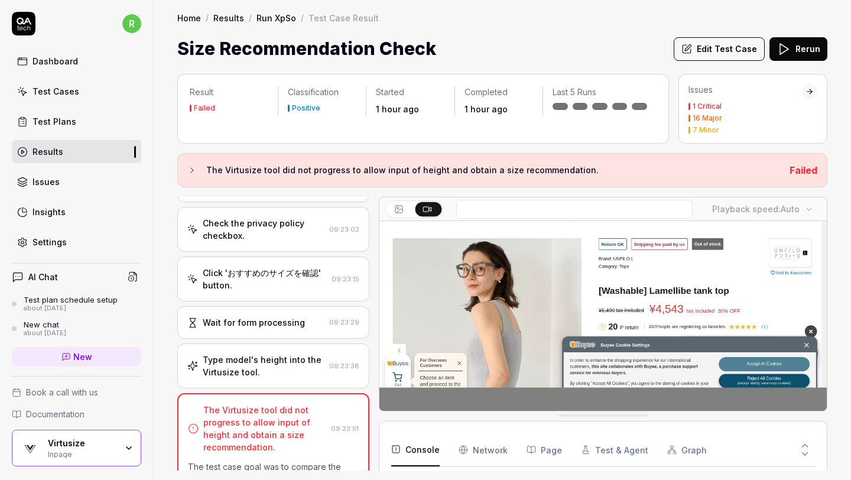
click at [248, 353] on div "Type model's height into the Virtusize tool." at bounding box center [264, 365] width 122 height 25
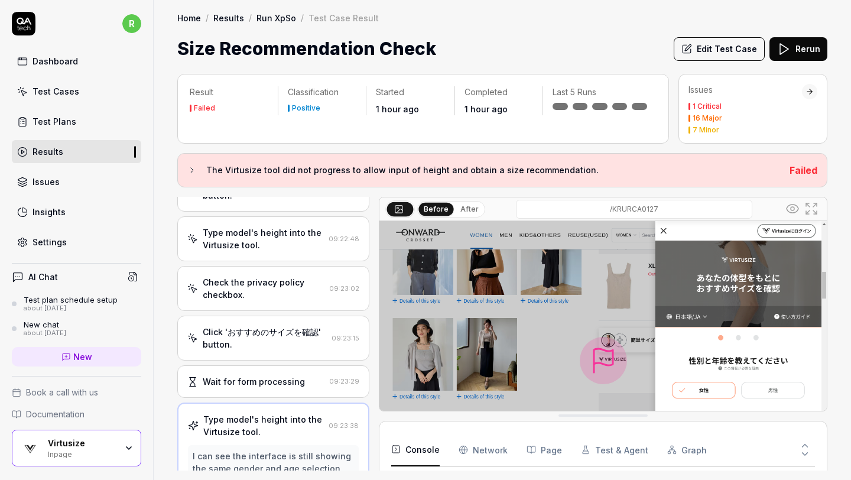
scroll to position [219, 0]
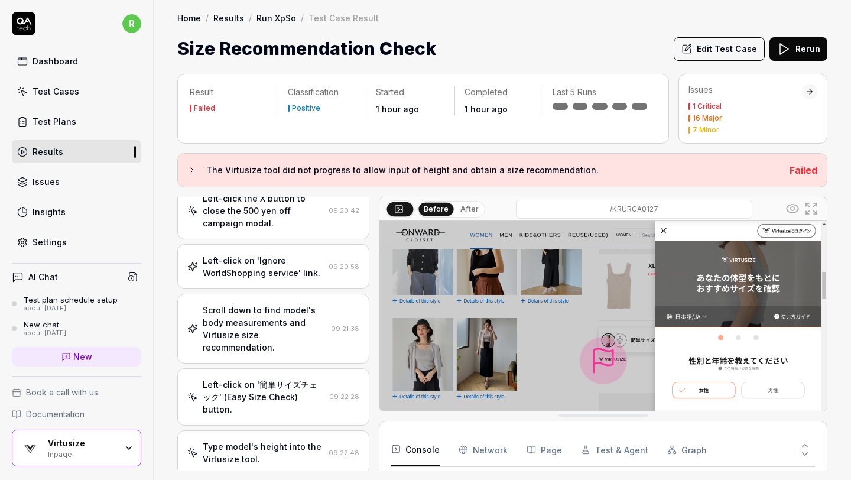
click at [509, 45] on div "Size Recommendation Check Edit Test Case Rerun" at bounding box center [502, 48] width 650 height 27
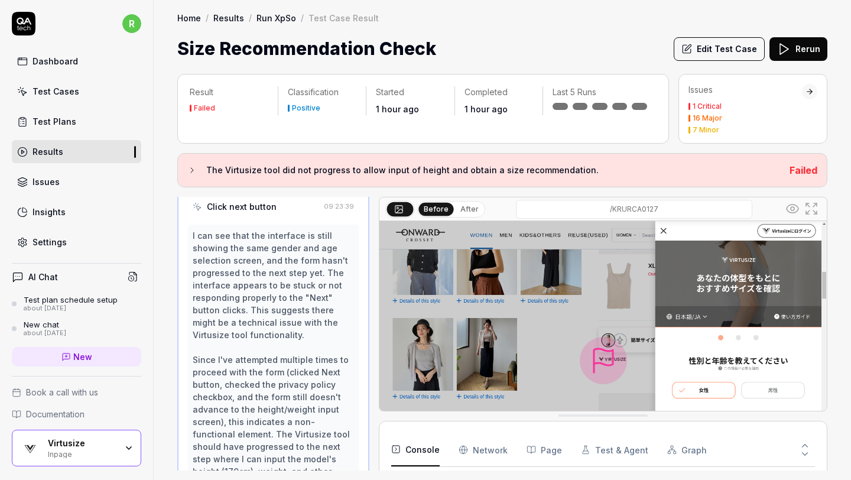
scroll to position [934, 0]
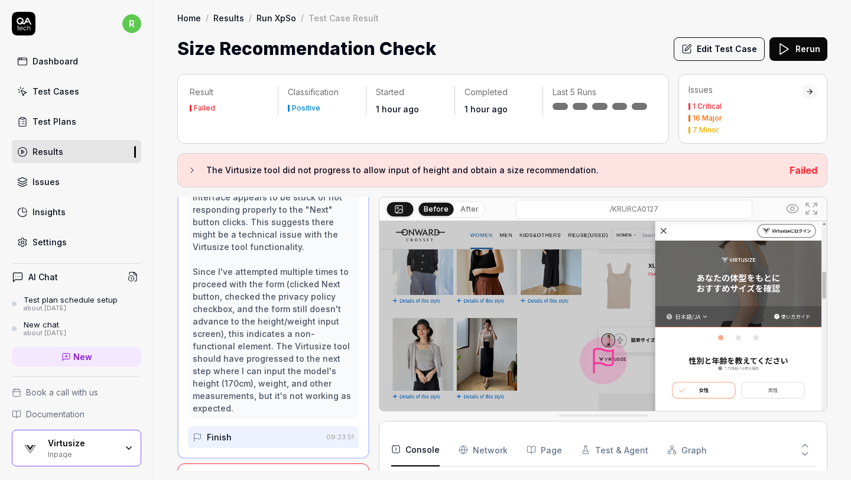
click at [491, 50] on div "Size Recommendation Check Edit Test Case Rerun" at bounding box center [502, 48] width 650 height 27
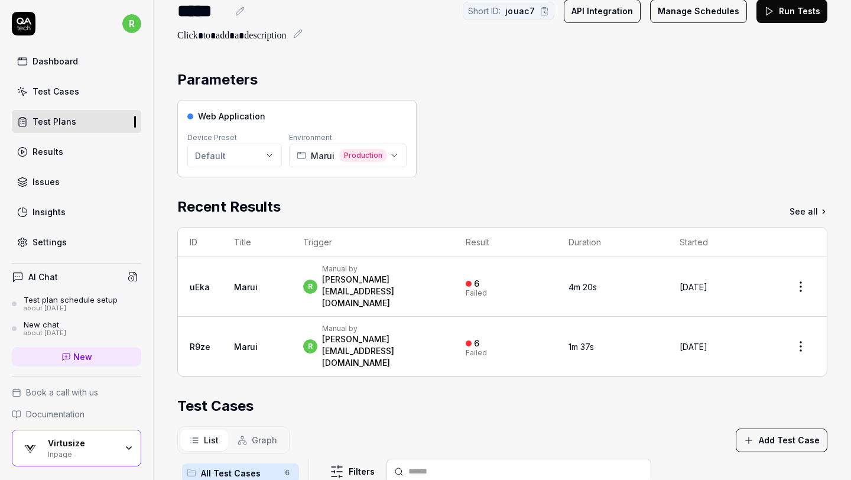
scroll to position [2, 0]
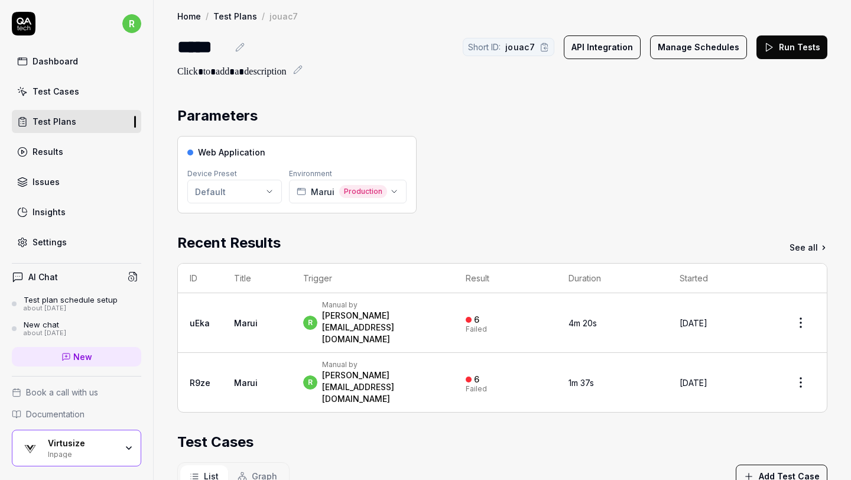
click at [493, 308] on td "6 Failed" at bounding box center [505, 323] width 103 height 60
click at [418, 312] on div "[PERSON_NAME][EMAIL_ADDRESS][DOMAIN_NAME]" at bounding box center [382, 326] width 120 height 35
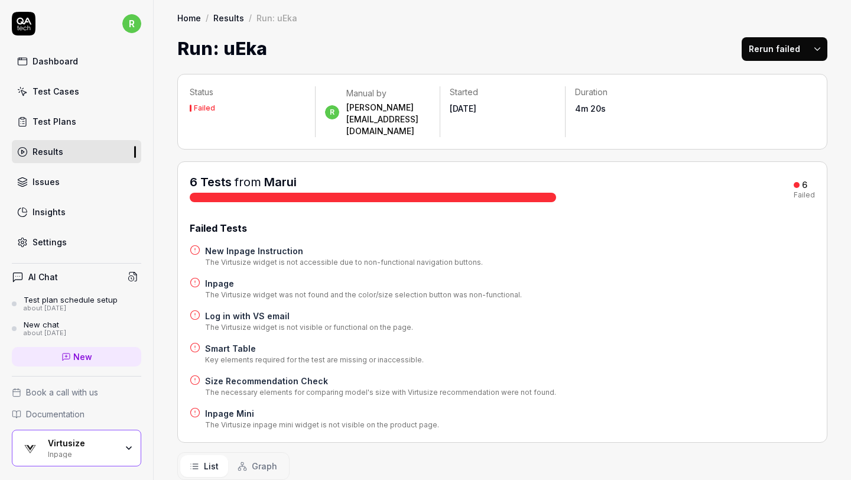
click at [773, 48] on button "Rerun failed" at bounding box center [774, 49] width 66 height 24
click at [582, 74] on div "Status Failed r Manual by [PERSON_NAME][EMAIL_ADDRESS][DOMAIN_NAME] Started [DA…" at bounding box center [502, 112] width 650 height 76
click at [220, 245] on h4 "New Inpage Instruction" at bounding box center [344, 251] width 278 height 12
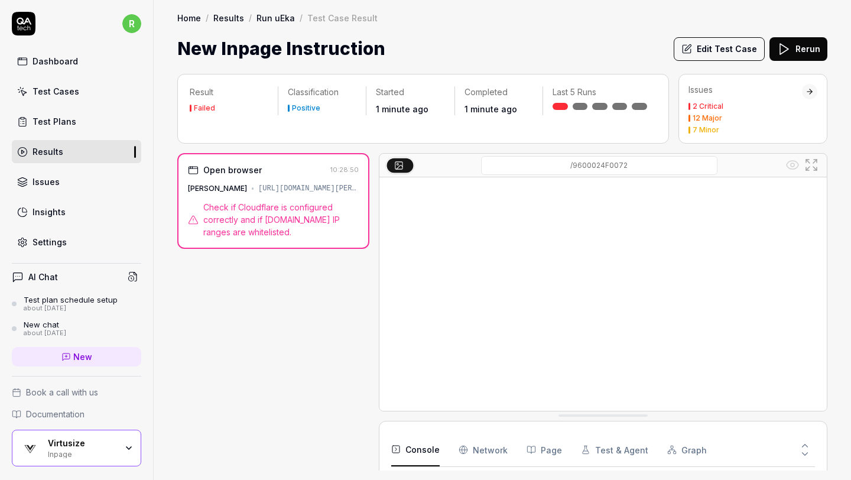
scroll to position [62, 0]
click at [290, 201] on span "Check if Cloudflare is configured correctly and if [DOMAIN_NAME] IP ranges are …" at bounding box center [280, 219] width 155 height 37
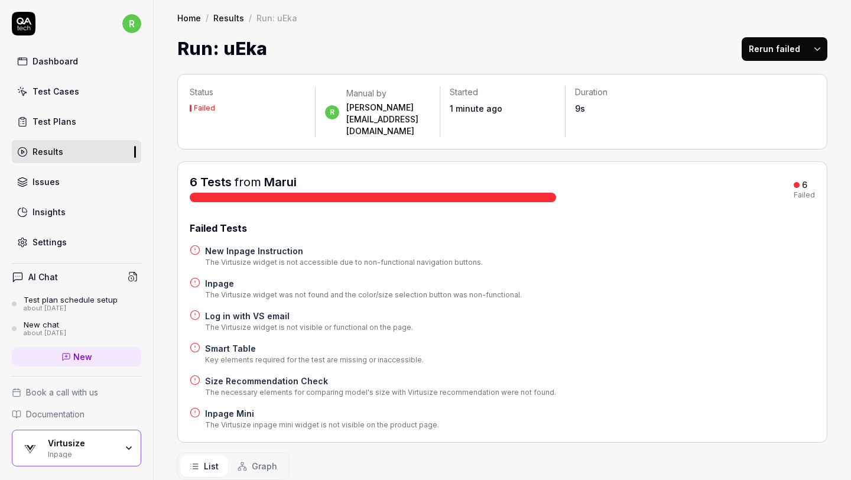
click at [193, 245] on icon at bounding box center [195, 250] width 11 height 11
click at [315, 186] on div "6 Tests from Marui 6 Failed Failed Tests New Inpage Instruction The Virtusize w…" at bounding box center [502, 302] width 625 height 256
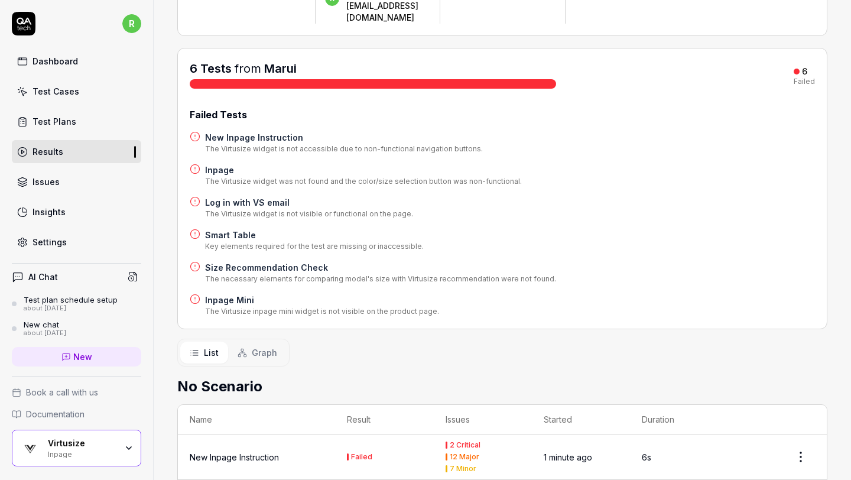
scroll to position [116, 0]
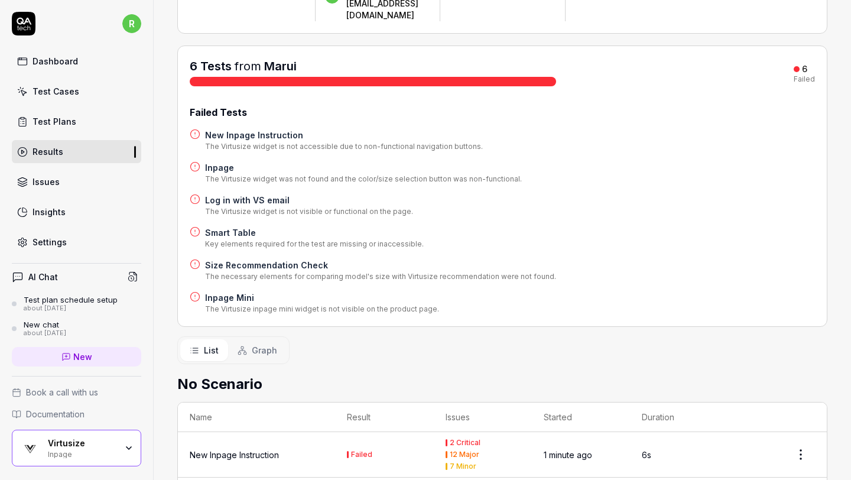
click at [279, 59] on link "Marui" at bounding box center [280, 66] width 32 height 14
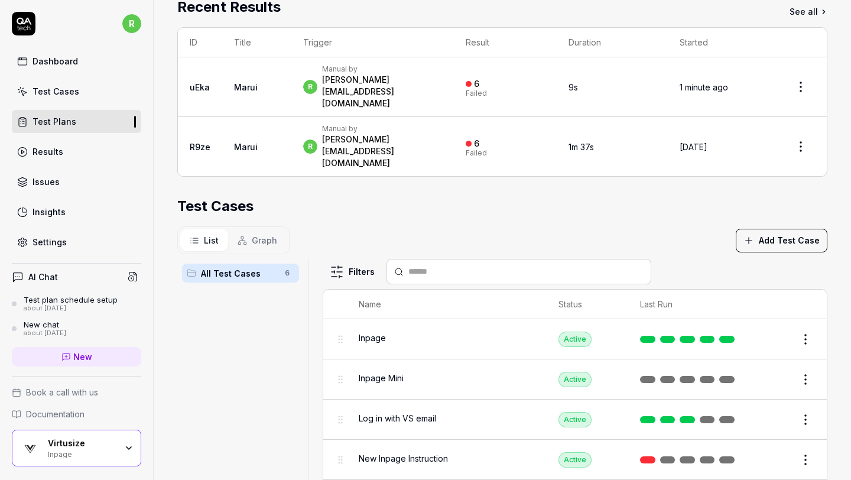
scroll to position [144, 0]
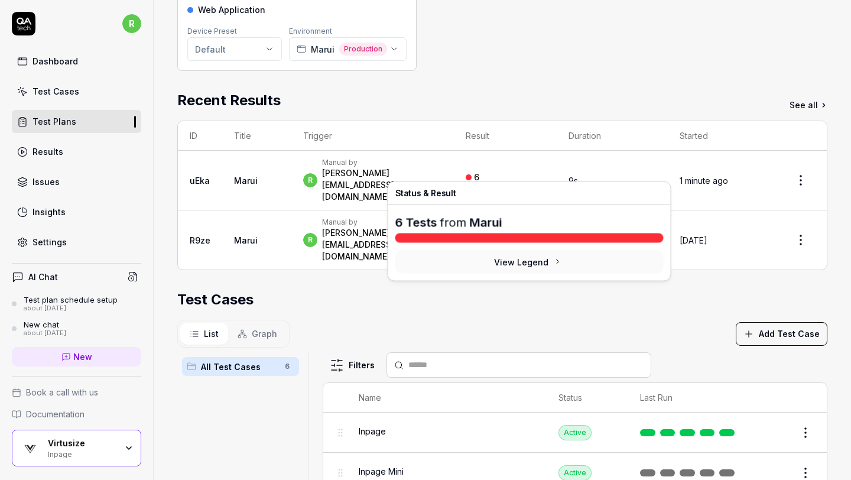
click at [487, 171] on div "6 Failed" at bounding box center [475, 180] width 21 height 19
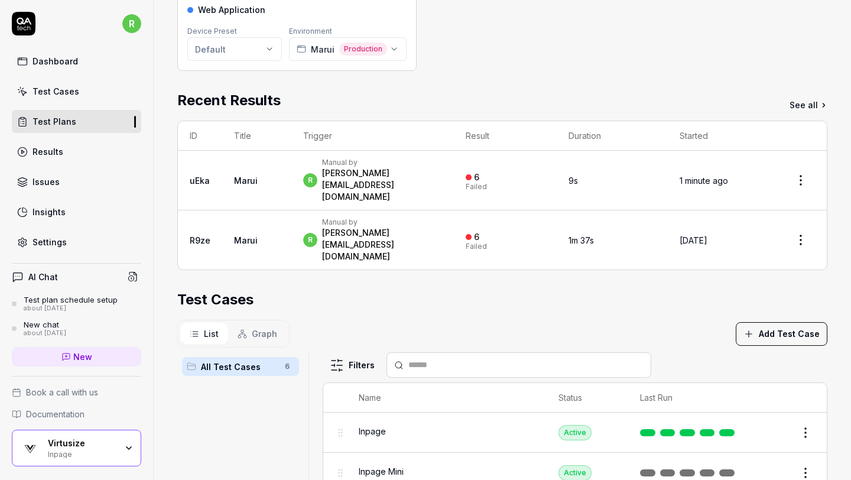
click at [479, 172] on div "6" at bounding box center [476, 177] width 5 height 11
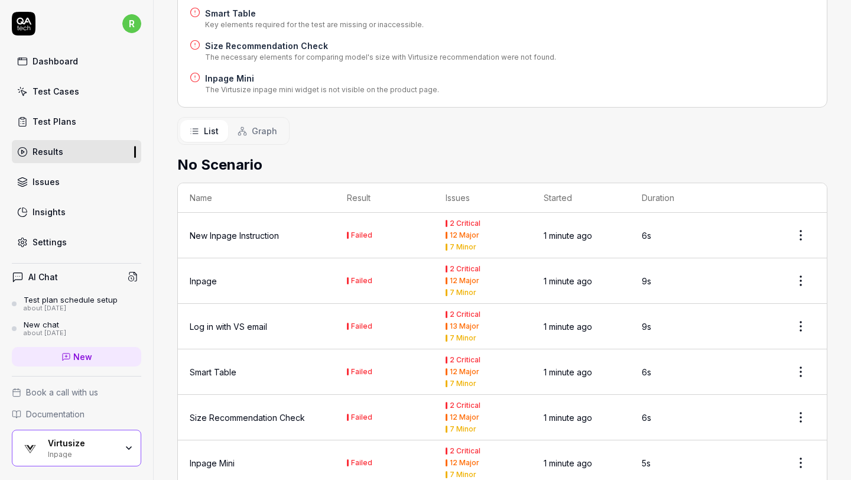
scroll to position [338, 0]
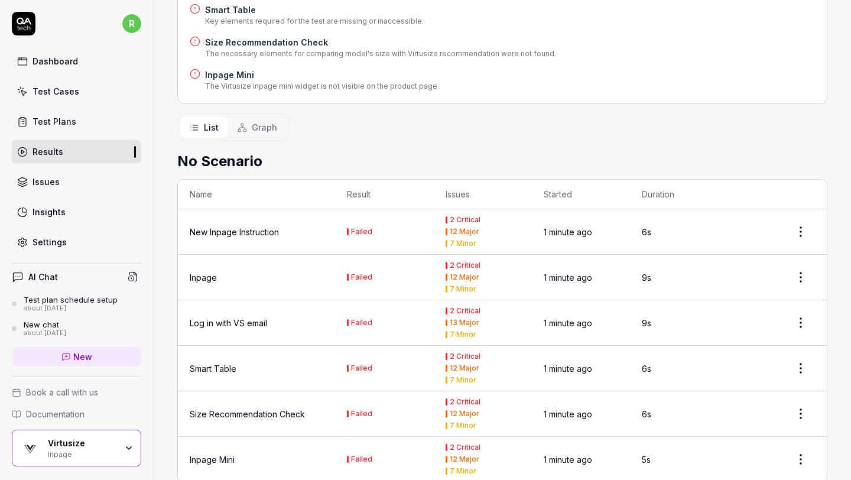
click at [239, 226] on div "New Inpage Instruction" at bounding box center [234, 232] width 89 height 12
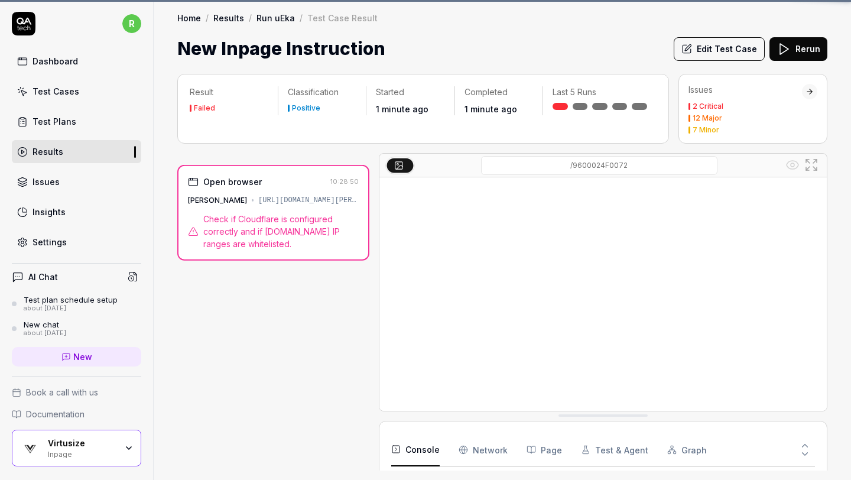
scroll to position [62, 0]
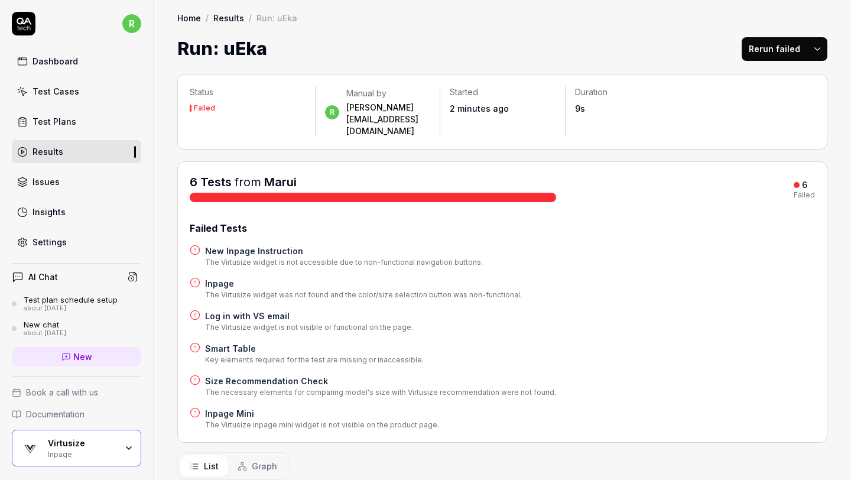
click at [281, 175] on link "Marui" at bounding box center [280, 182] width 32 height 14
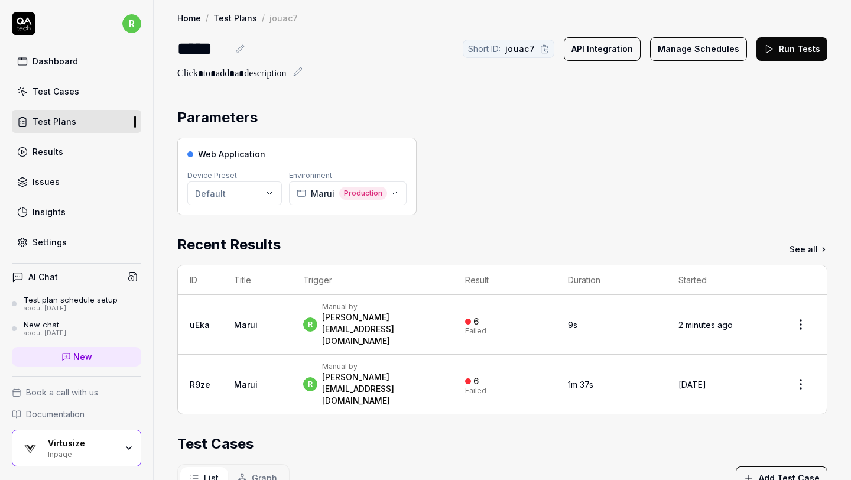
click at [242, 50] on icon at bounding box center [239, 48] width 9 height 9
click at [188, 51] on div "*****" at bounding box center [202, 48] width 51 height 27
click at [561, 101] on div "Parameters Web Application Device Preset Default Environment Marui Production R…" at bounding box center [502, 455] width 697 height 720
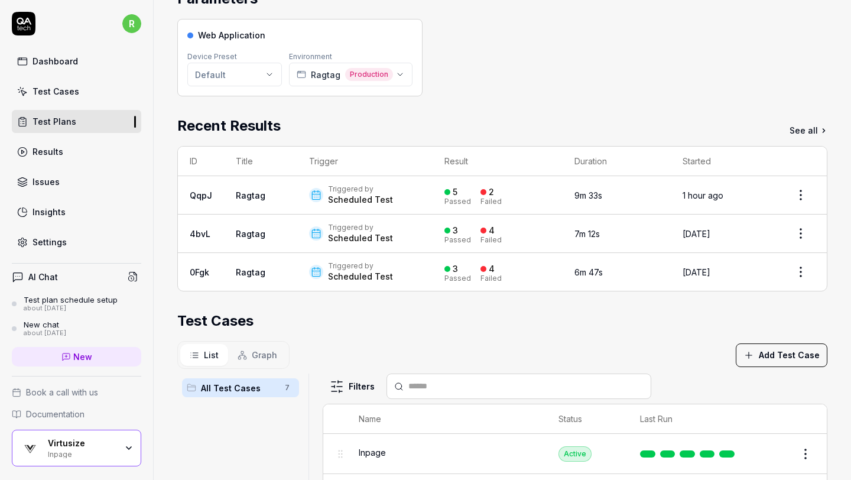
scroll to position [107, 0]
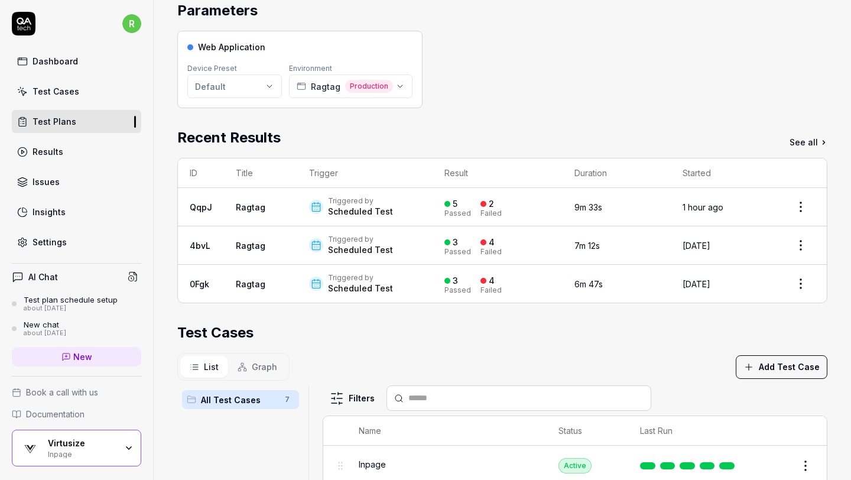
click at [573, 99] on div "Web Application Device Preset Default Environment Ragtag Production" at bounding box center [502, 69] width 650 height 77
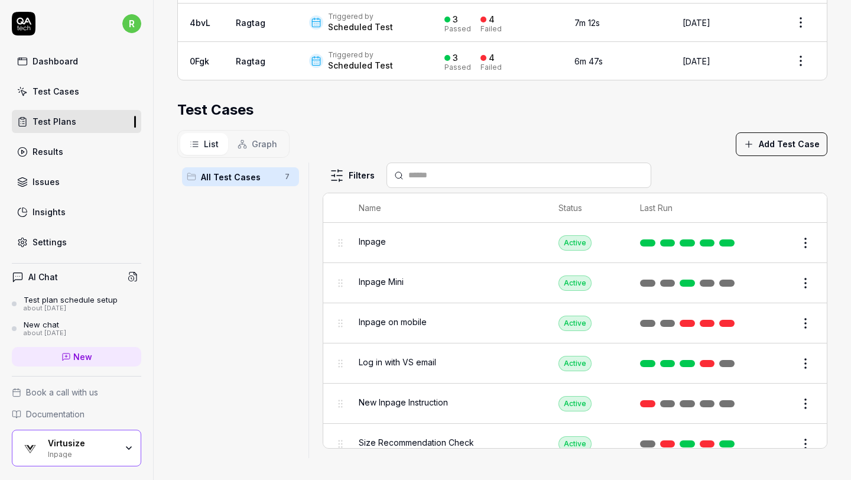
click at [804, 315] on html "r Dashboard Test Cases Test Plans Results Issues Insights Settings AI Chat Test…" at bounding box center [425, 240] width 851 height 480
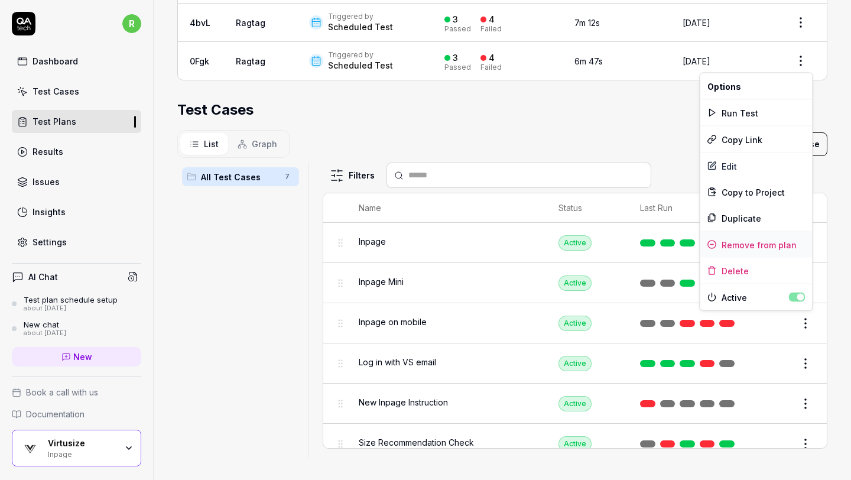
click at [788, 245] on div "Remove from plan" at bounding box center [756, 245] width 112 height 26
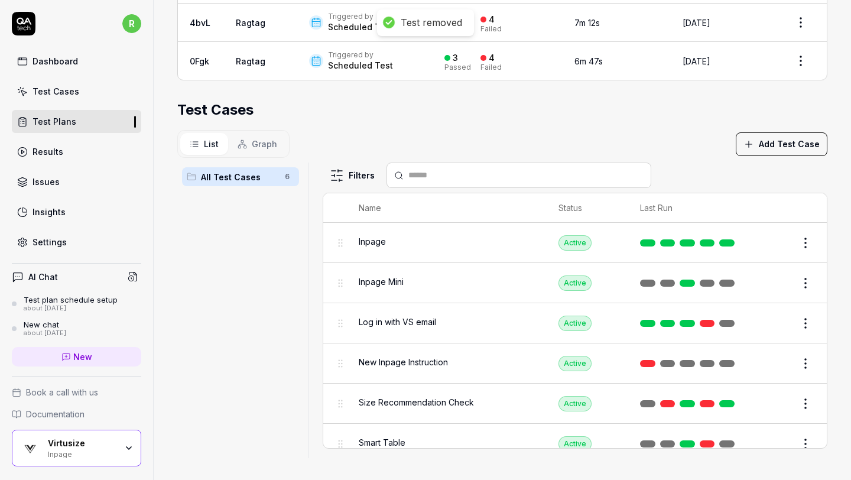
click at [803, 282] on html "Test removed r Dashboard Test Cases Test Plans Results Issues Insights Settings…" at bounding box center [425, 240] width 851 height 480
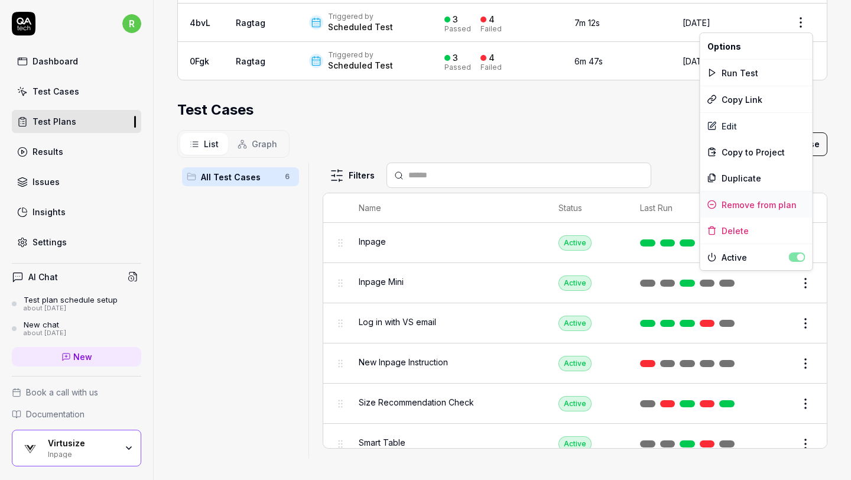
click at [780, 202] on div "Remove from plan" at bounding box center [756, 204] width 112 height 26
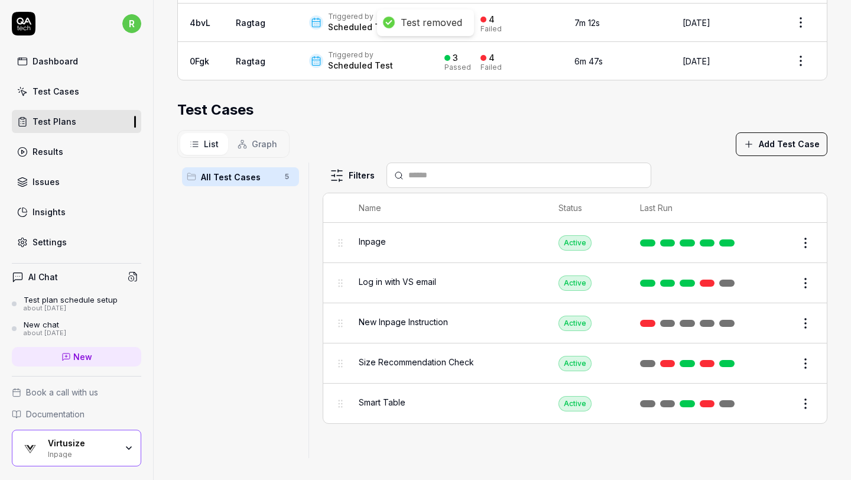
click at [592, 150] on div "List Graph Add Test Case" at bounding box center [502, 144] width 650 height 28
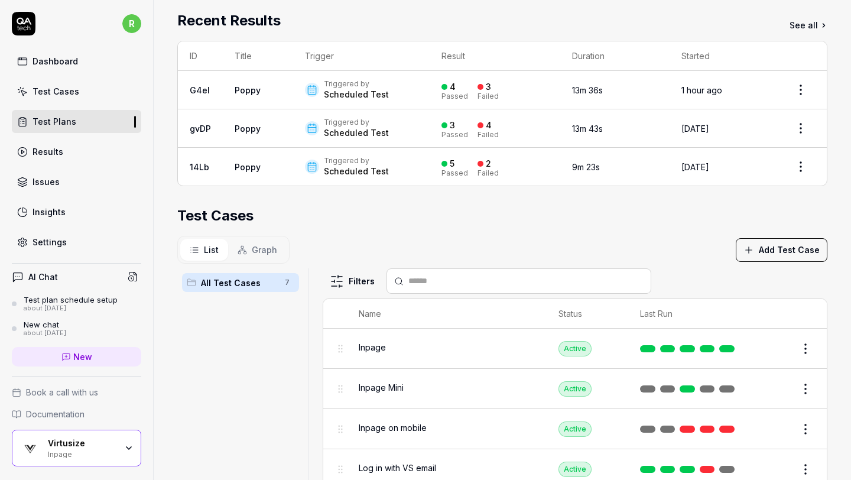
scroll to position [198, 0]
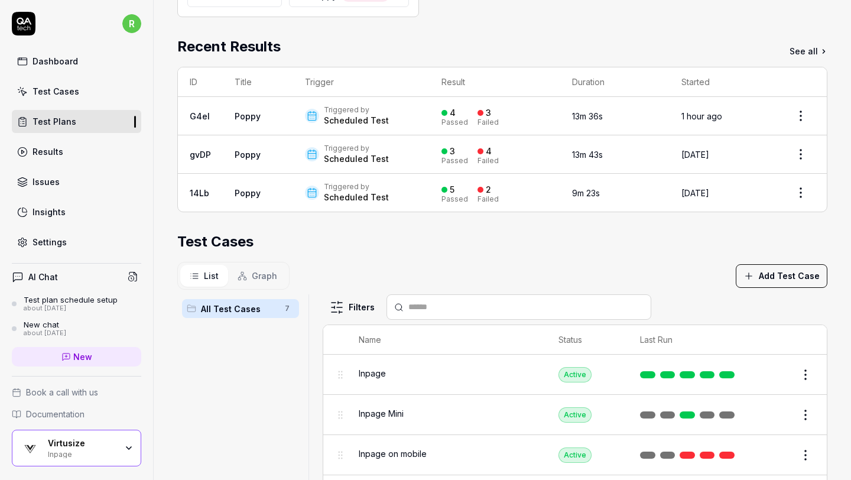
drag, startPoint x: 686, startPoint y: 240, endPoint x: 679, endPoint y: 233, distance: 10.0
click at [679, 233] on div "Test Cases" at bounding box center [502, 241] width 650 height 21
click at [675, 241] on div "Test Cases" at bounding box center [502, 241] width 650 height 21
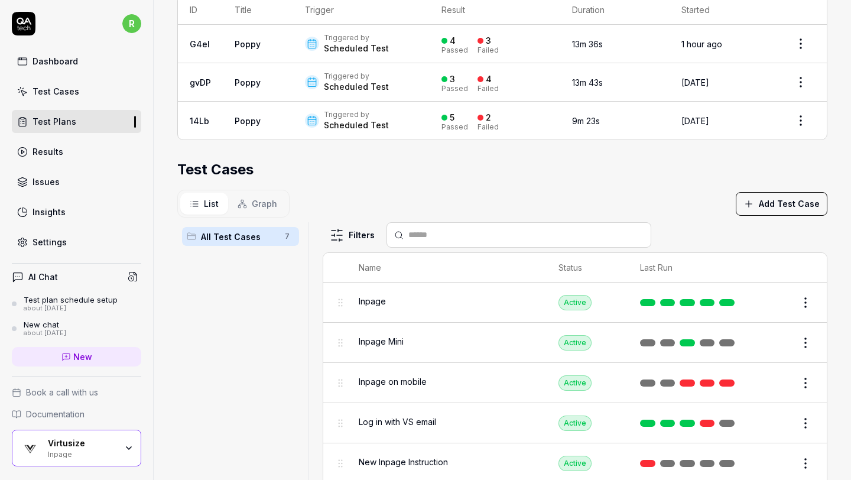
scroll to position [330, 0]
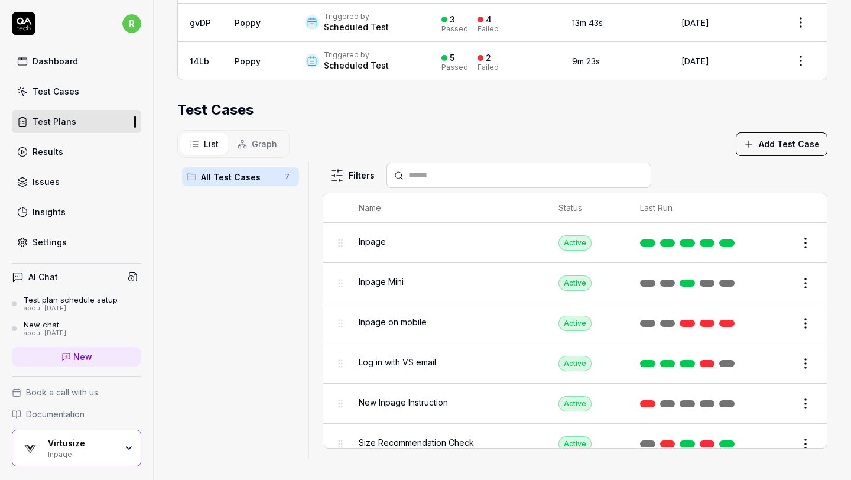
click at [805, 321] on html "r Dashboard Test Cases Test Plans Results Issues Insights Settings AI Chat Test…" at bounding box center [425, 240] width 851 height 480
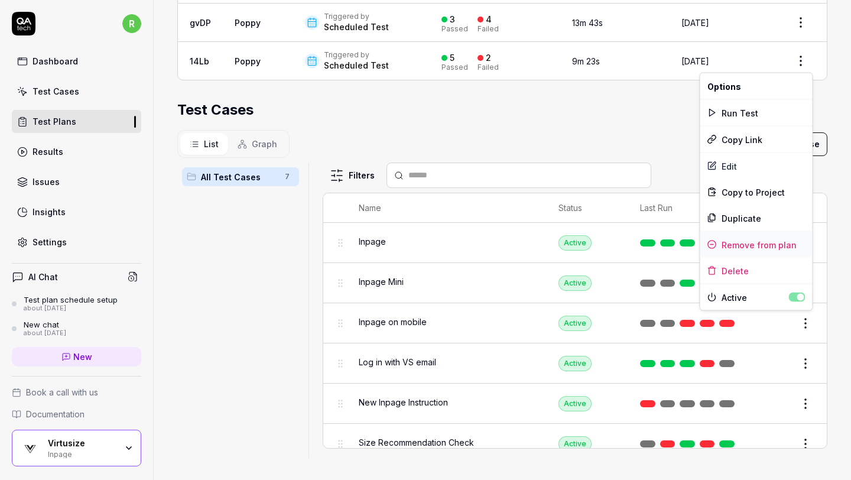
click at [774, 247] on div "Remove from plan" at bounding box center [756, 245] width 112 height 26
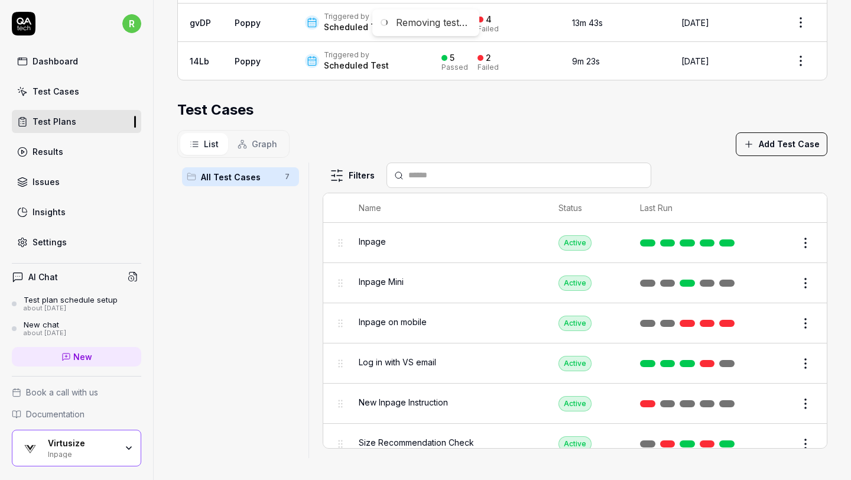
scroll to position [12, 0]
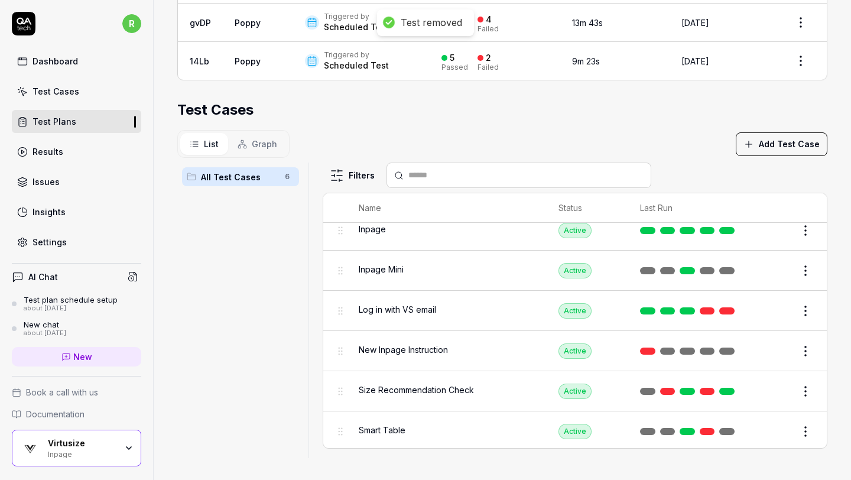
click at [807, 386] on html "Test removed r Dashboard Test Cases Test Plans Results Issues Insights Settings…" at bounding box center [425, 240] width 851 height 480
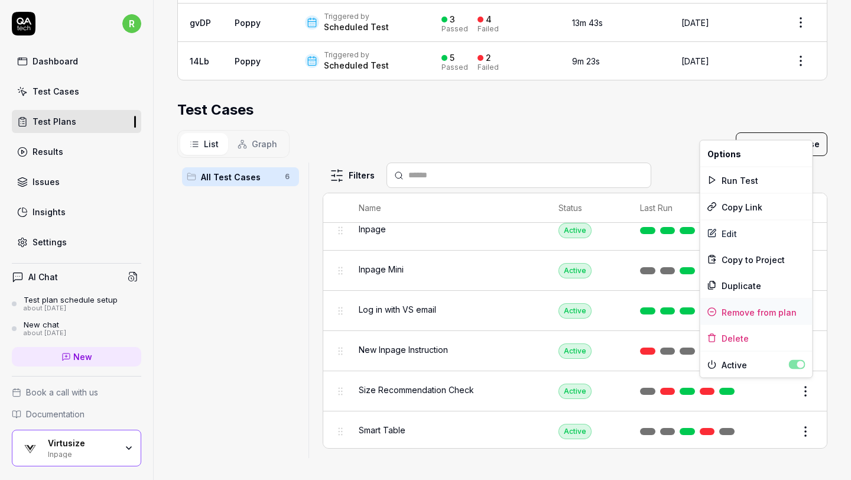
click at [769, 311] on div "Remove from plan" at bounding box center [756, 312] width 112 height 26
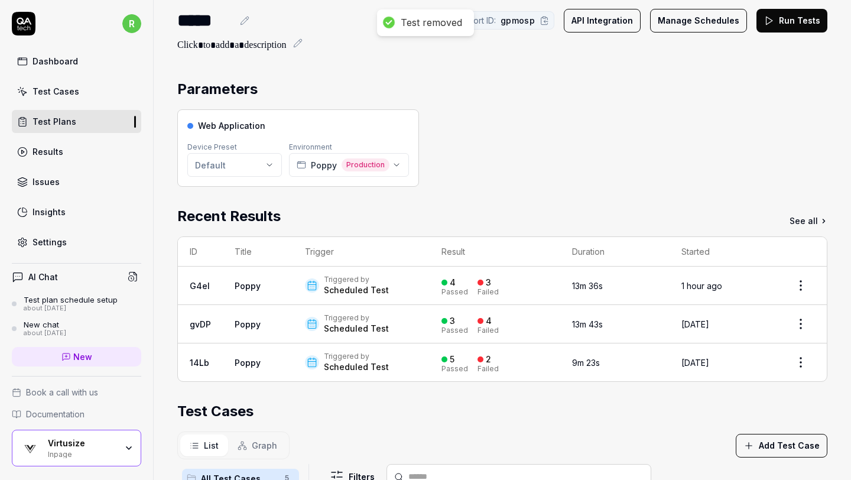
scroll to position [0, 0]
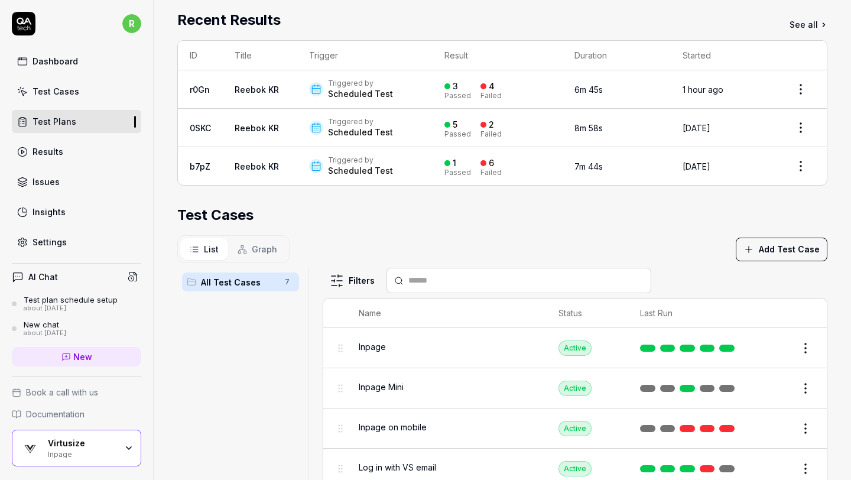
scroll to position [223, 0]
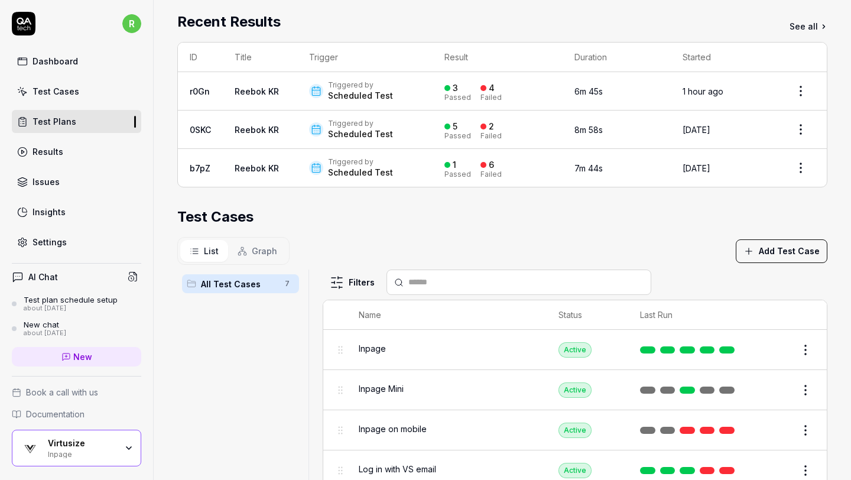
click at [688, 206] on div "Test Cases" at bounding box center [502, 216] width 650 height 21
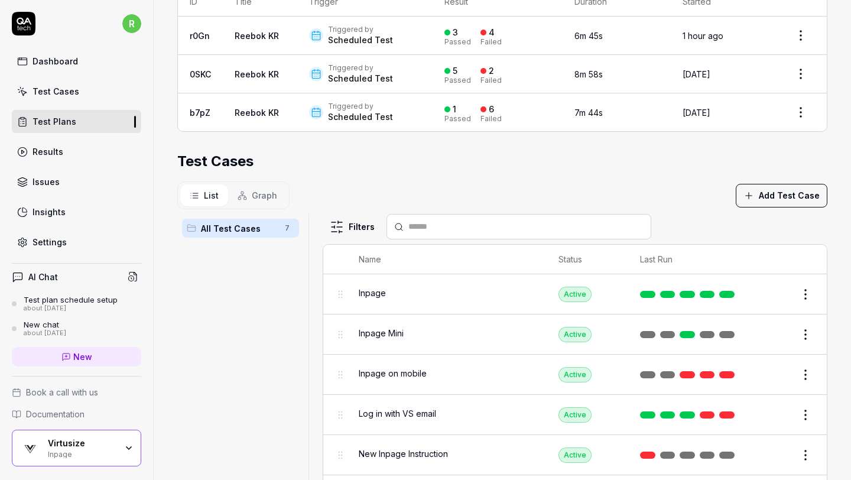
scroll to position [330, 0]
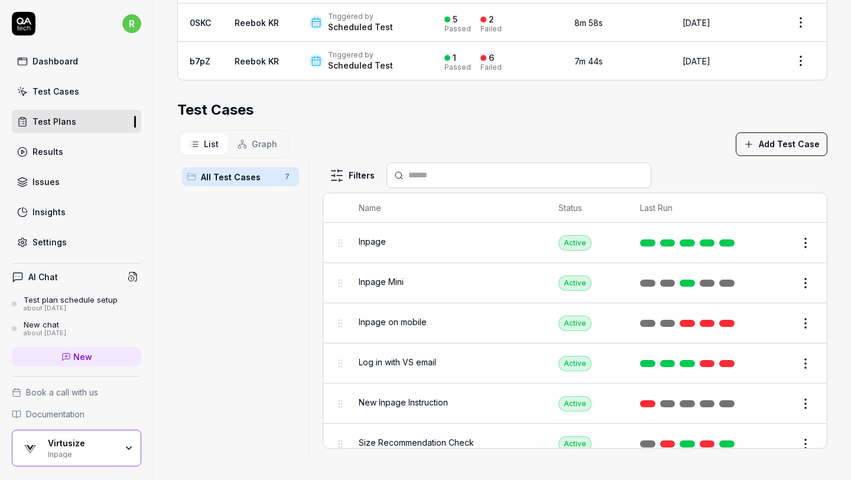
click at [801, 316] on html "r Dashboard Test Cases Test Plans Results Issues Insights Settings AI Chat Test…" at bounding box center [425, 240] width 851 height 480
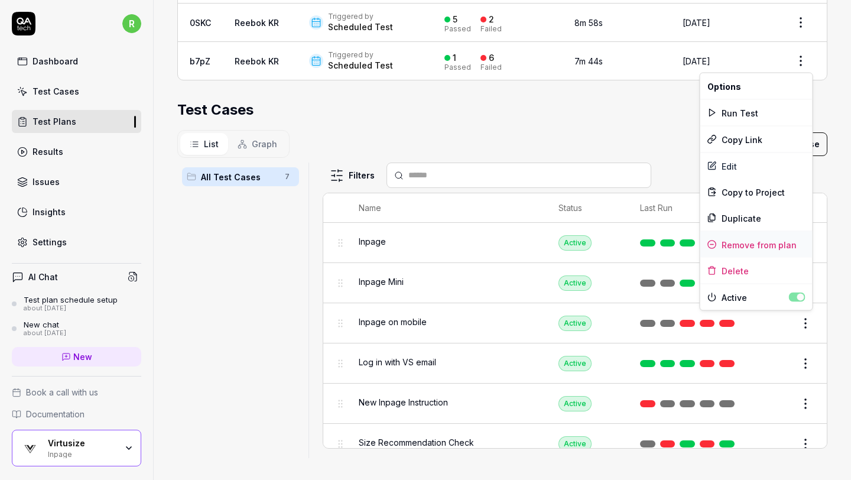
click at [774, 241] on div "Remove from plan" at bounding box center [756, 245] width 112 height 26
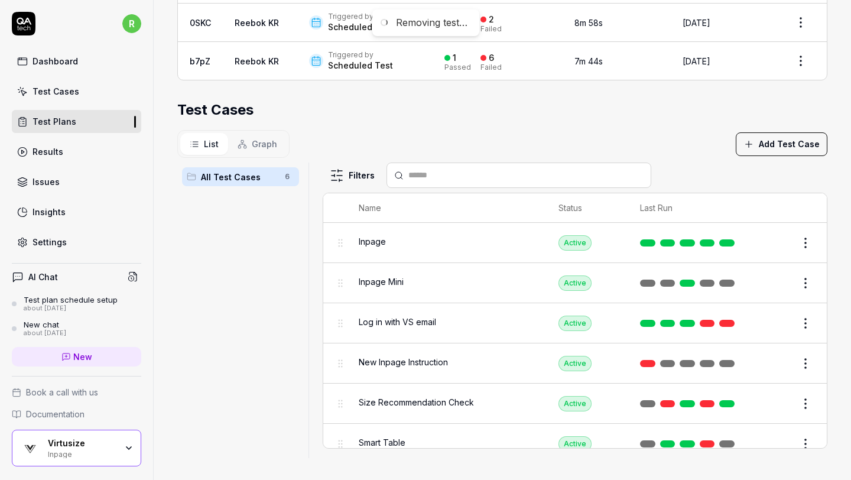
scroll to position [12, 0]
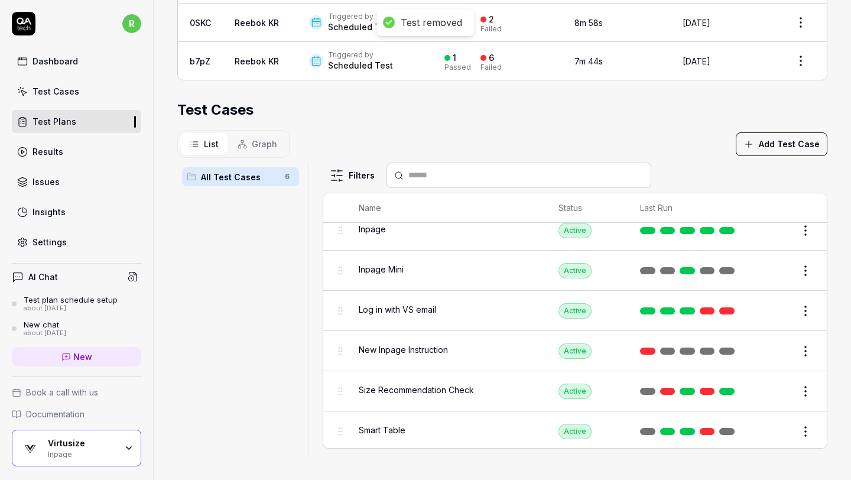
click at [806, 433] on html "Test removed r Dashboard Test Cases Test Plans Results Issues Insights Settings…" at bounding box center [425, 240] width 851 height 480
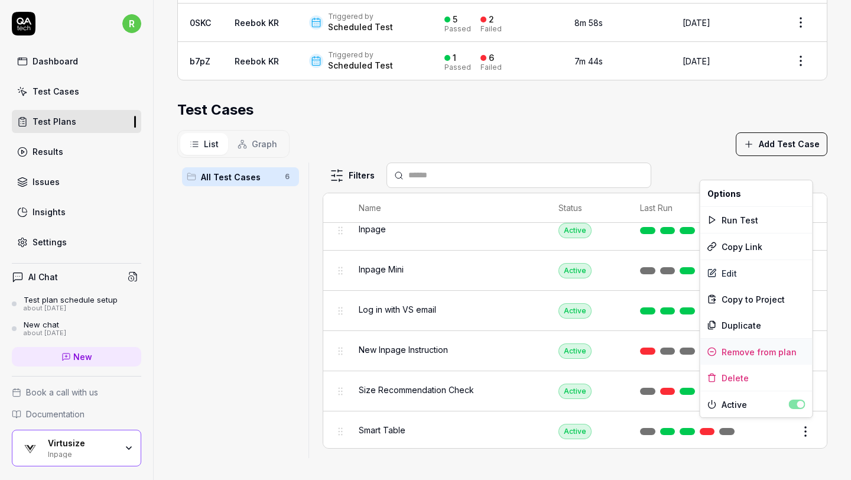
click at [779, 352] on div "Remove from plan" at bounding box center [756, 351] width 112 height 26
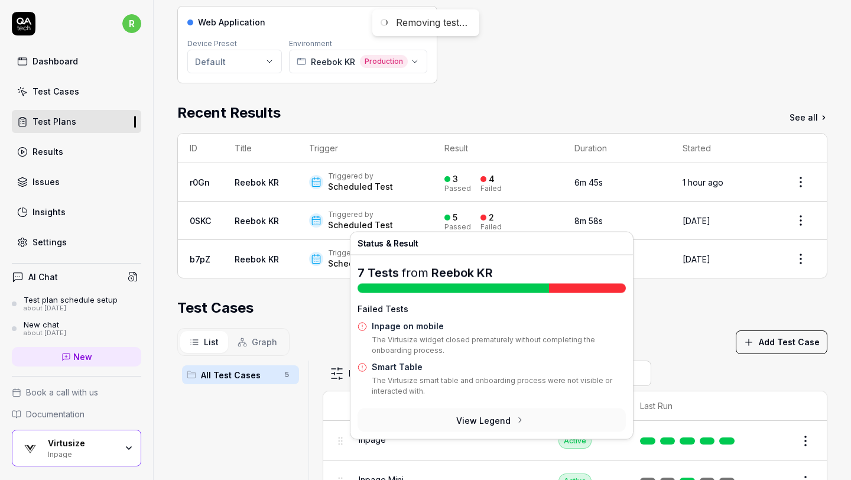
scroll to position [0, 0]
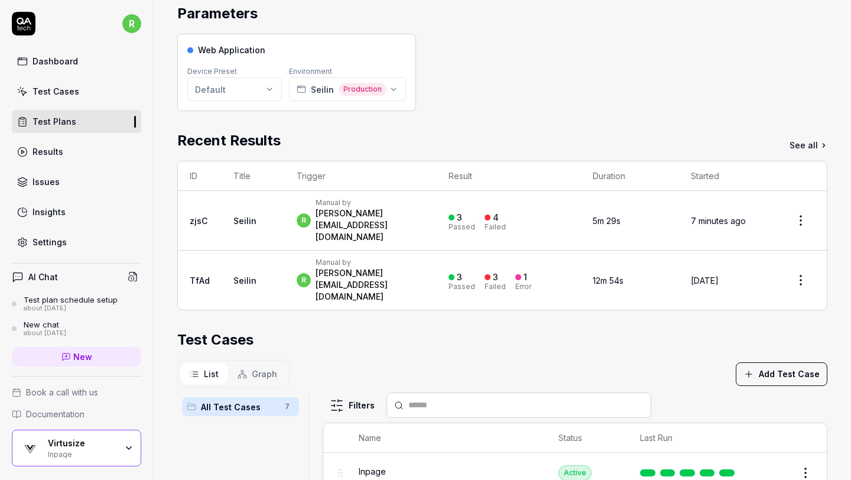
scroll to position [123, 0]
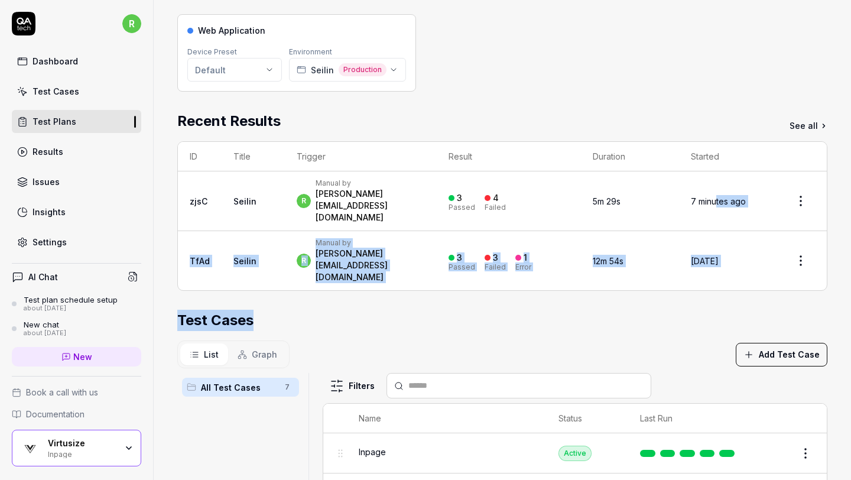
drag, startPoint x: 713, startPoint y: 271, endPoint x: 726, endPoint y: 185, distance: 86.6
click at [726, 185] on div "Parameters Web Application Device Preset Default Environment Seilin Production …" at bounding box center [502, 325] width 650 height 685
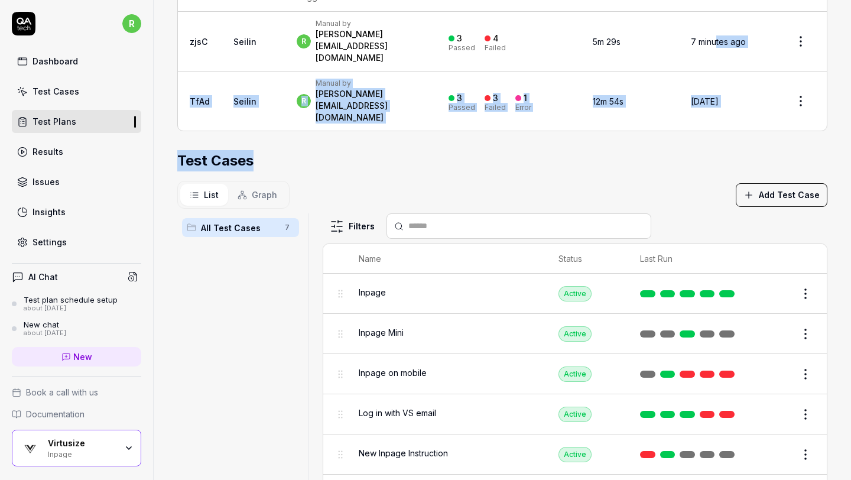
scroll to position [279, 0]
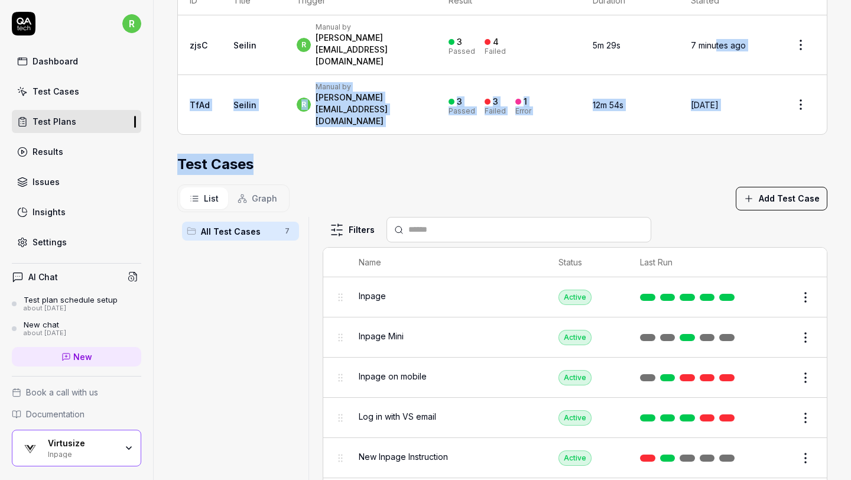
click at [684, 154] on section "Test Cases List Graph Add Test Case All Test Cases 7 Filters Name Status Last R…" at bounding box center [502, 333] width 650 height 359
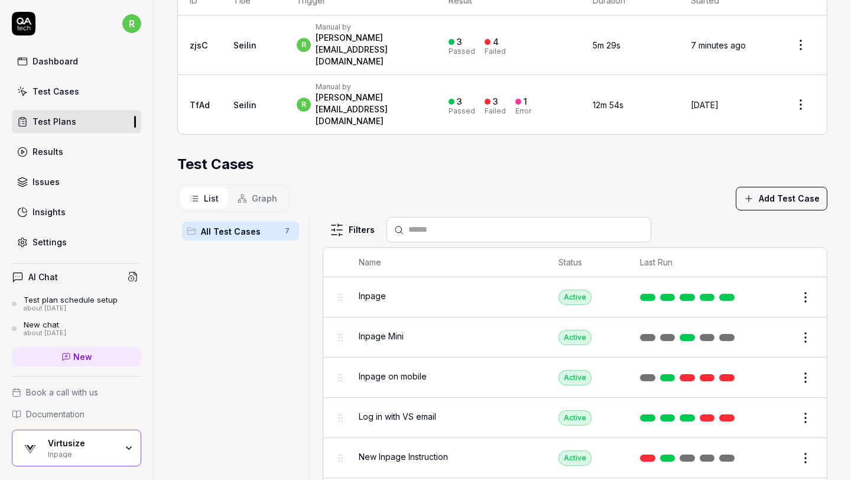
click at [791, 217] on div "Filters Name Status Last Run Inpage Active Edit Inpage Mini Active Edit Inpage …" at bounding box center [574, 364] width 504 height 295
click at [807, 333] on html "r Dashboard Test Cases Test Plans Results Issues Insights Settings AI Chat Test…" at bounding box center [425, 240] width 851 height 480
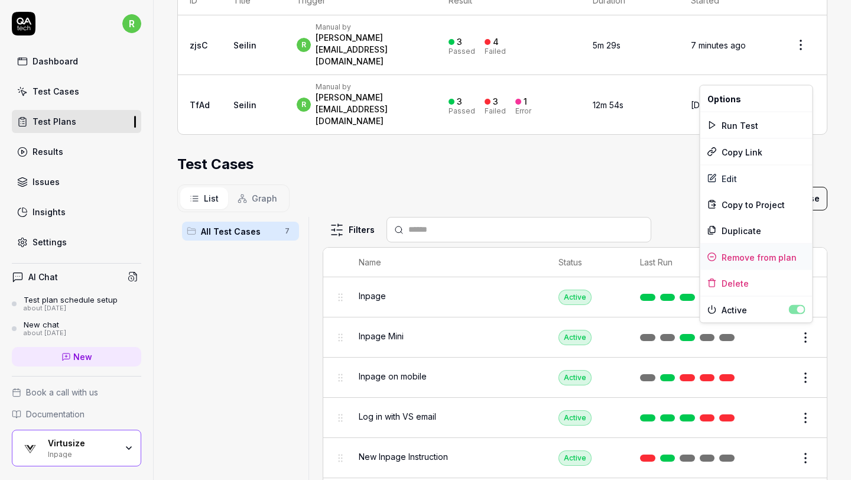
click at [784, 256] on div "Remove from plan" at bounding box center [756, 257] width 112 height 26
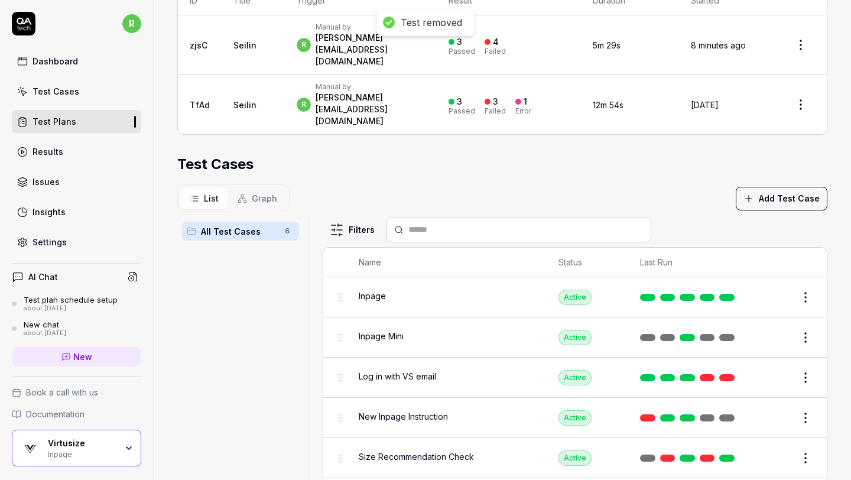
click at [804, 449] on html "Test removed r Dashboard Test Cases Test Plans Results Issues Insights Settings…" at bounding box center [425, 240] width 851 height 480
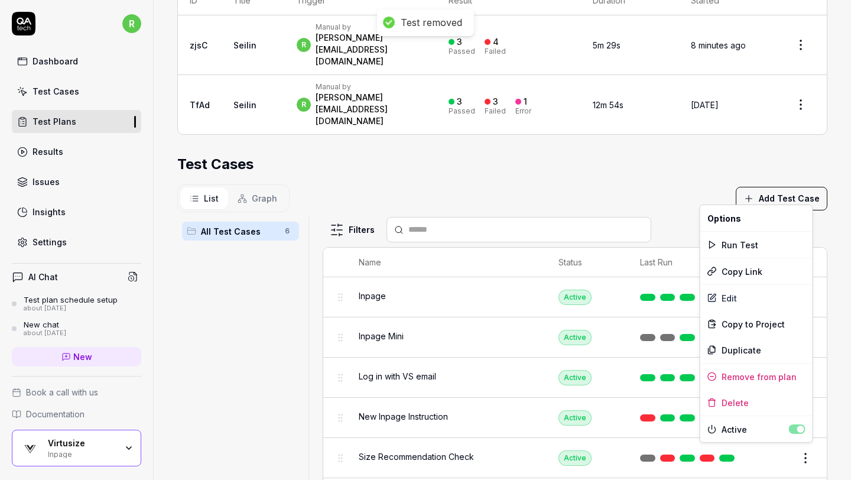
click at [836, 402] on html "Test removed r Dashboard Test Cases Test Plans Results Issues Insights Settings…" at bounding box center [425, 240] width 851 height 480
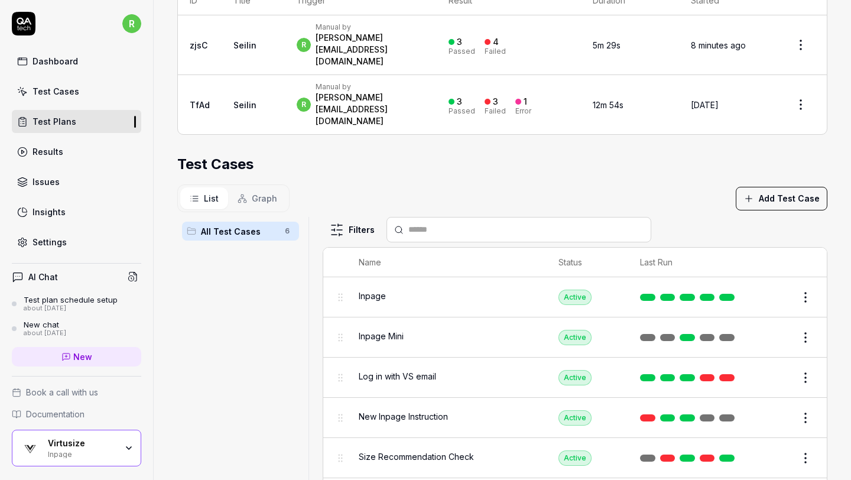
click at [807, 408] on html "Test removed r Dashboard Test Cases Test Plans Results Issues Insights Settings…" at bounding box center [425, 240] width 851 height 480
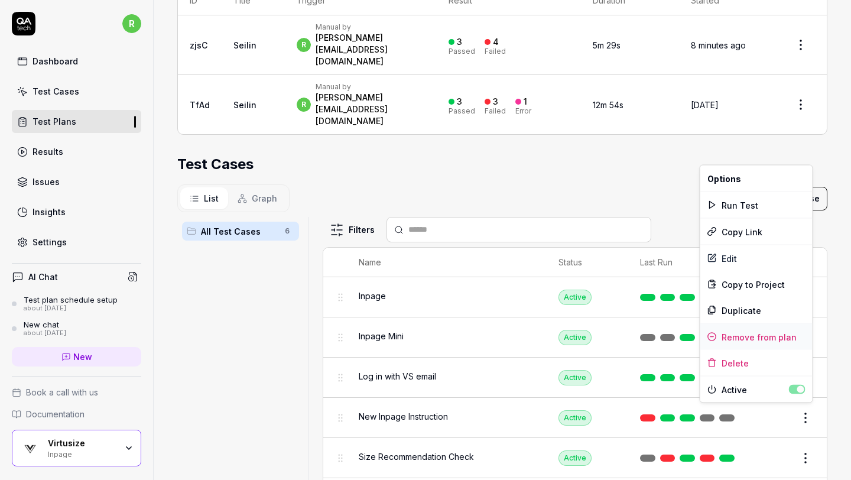
click at [773, 338] on div "Remove from plan" at bounding box center [756, 337] width 112 height 26
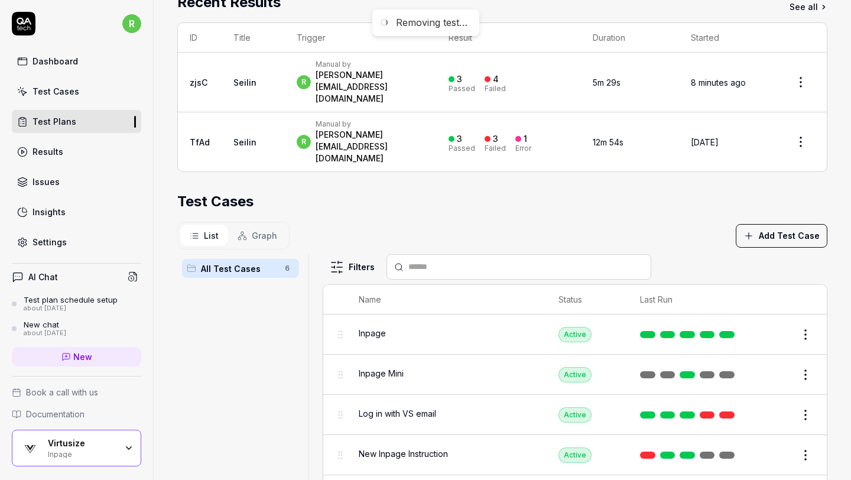
scroll to position [221, 0]
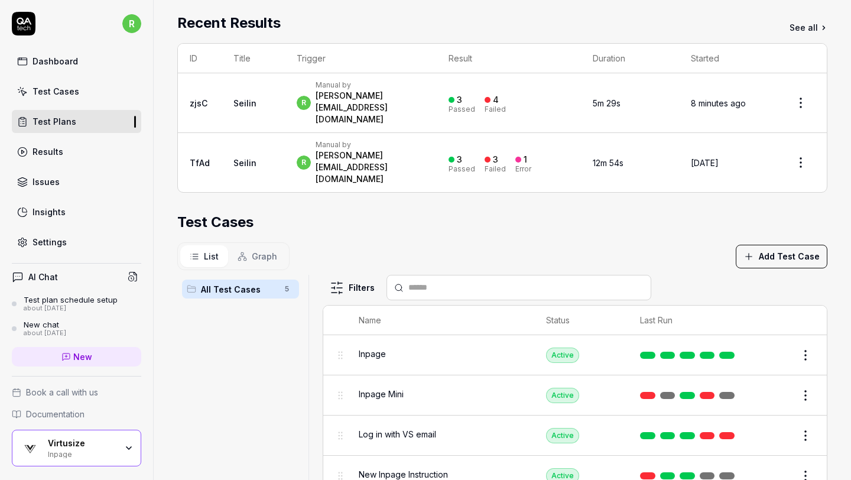
click at [705, 211] on div "Test Cases" at bounding box center [502, 221] width 650 height 21
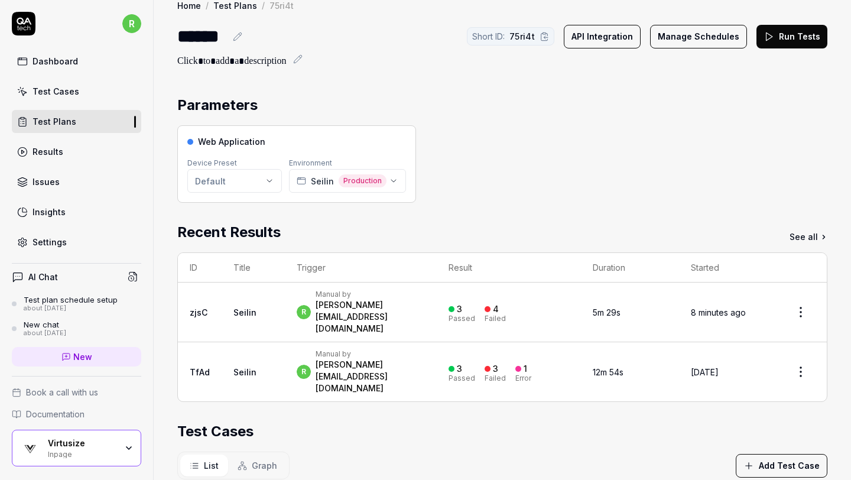
scroll to position [6, 0]
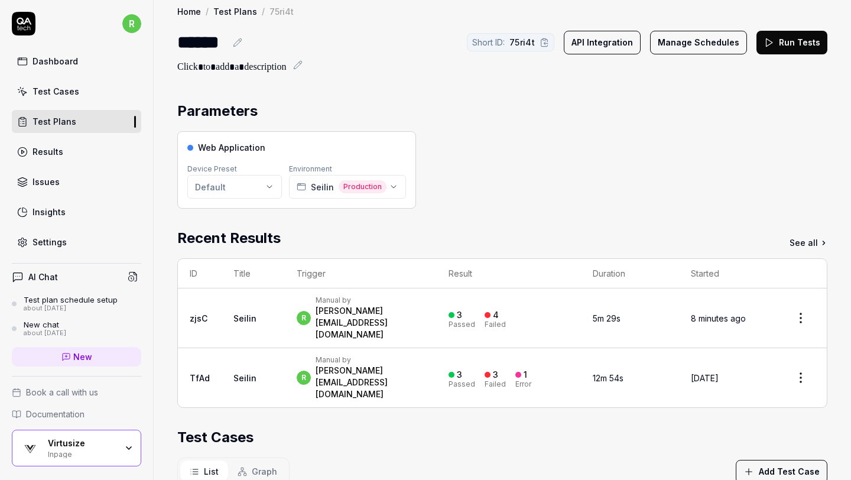
click at [609, 170] on div "Web Application Device Preset Default Environment Seilin Production" at bounding box center [502, 169] width 650 height 77
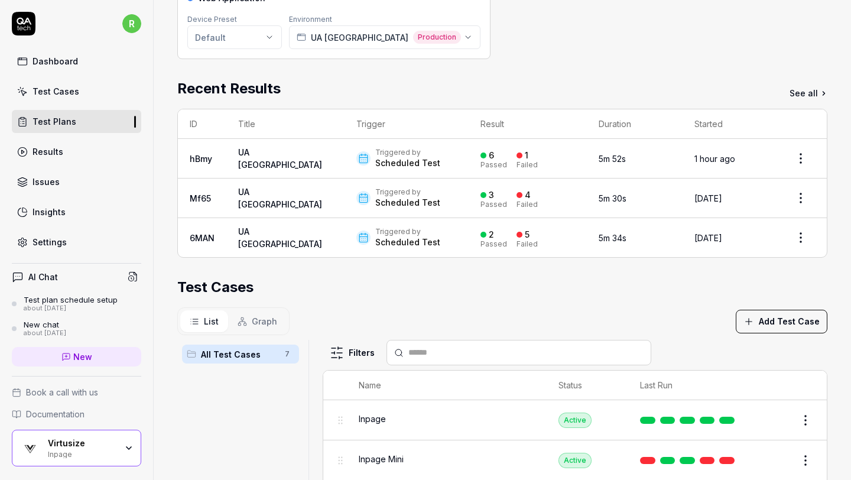
scroll to position [152, 0]
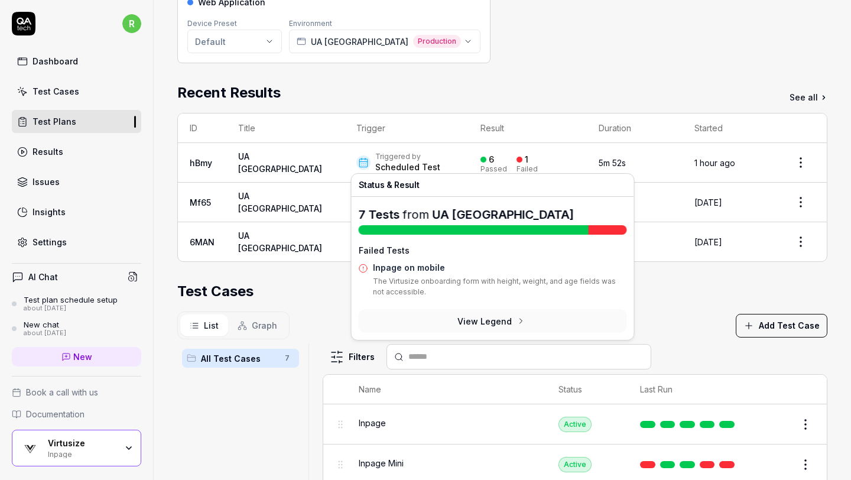
click at [682, 281] on div "Test Cases" at bounding box center [502, 291] width 650 height 21
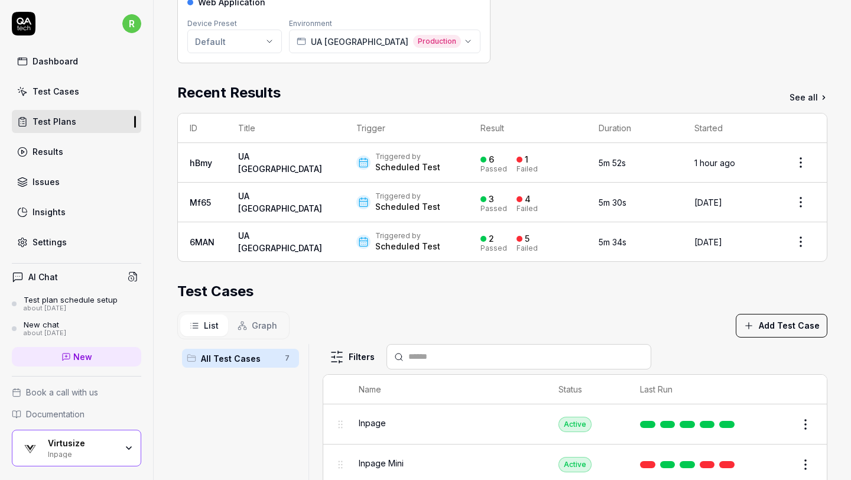
scroll to position [330, 0]
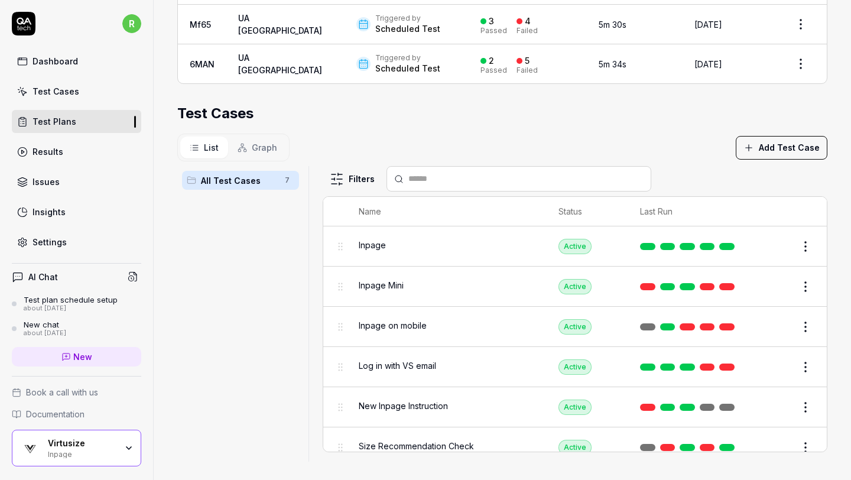
click at [807, 317] on html "r Dashboard Test Cases Test Plans Results Issues Insights Settings AI Chat Test…" at bounding box center [425, 240] width 851 height 480
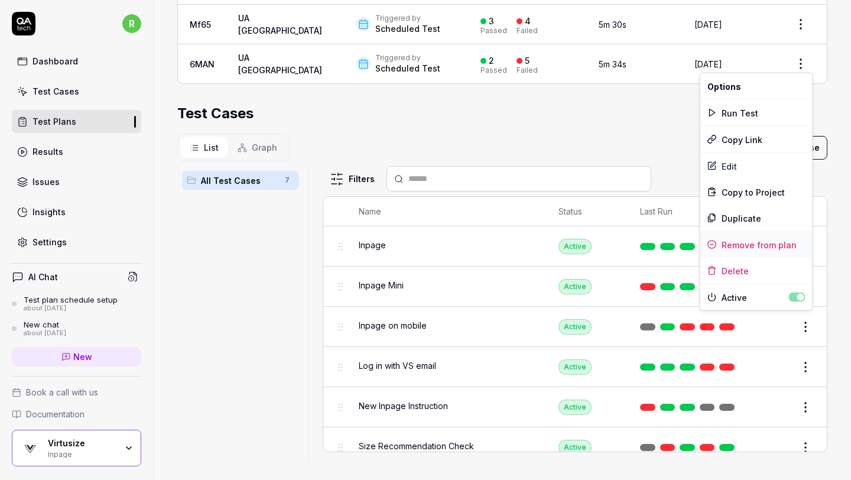
click at [783, 238] on div "Remove from plan" at bounding box center [756, 245] width 112 height 26
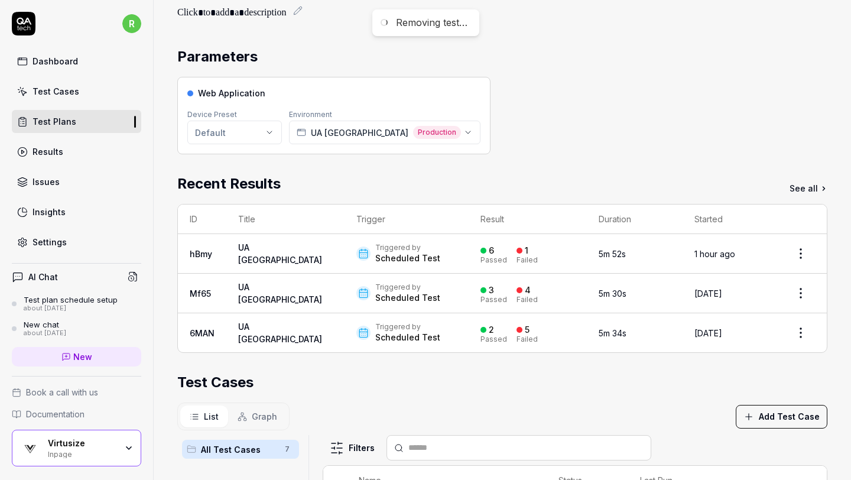
scroll to position [0, 0]
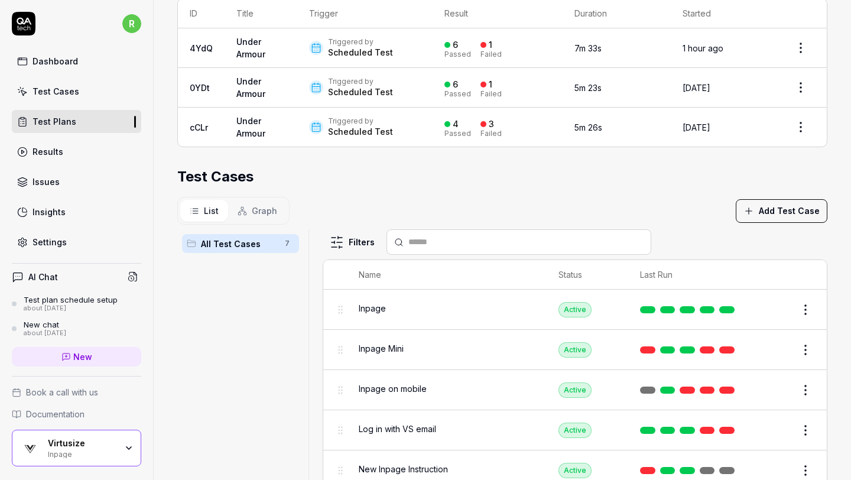
scroll to position [223, 0]
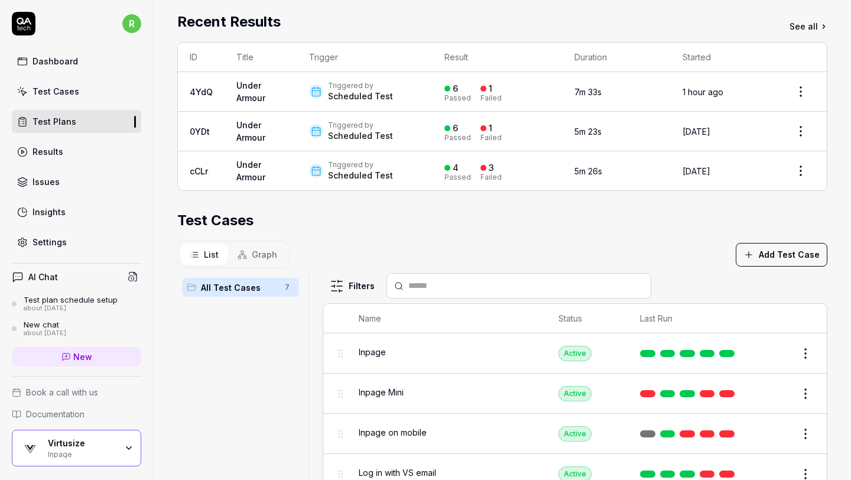
click at [676, 237] on section "Test Cases List Graph Add Test Case All Test Cases 7 Filters Name Status Last R…" at bounding box center [502, 389] width 650 height 359
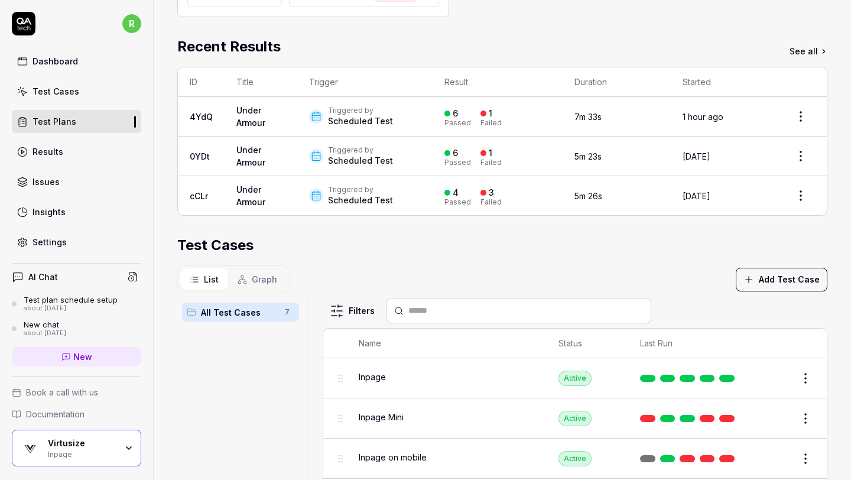
scroll to position [197, 0]
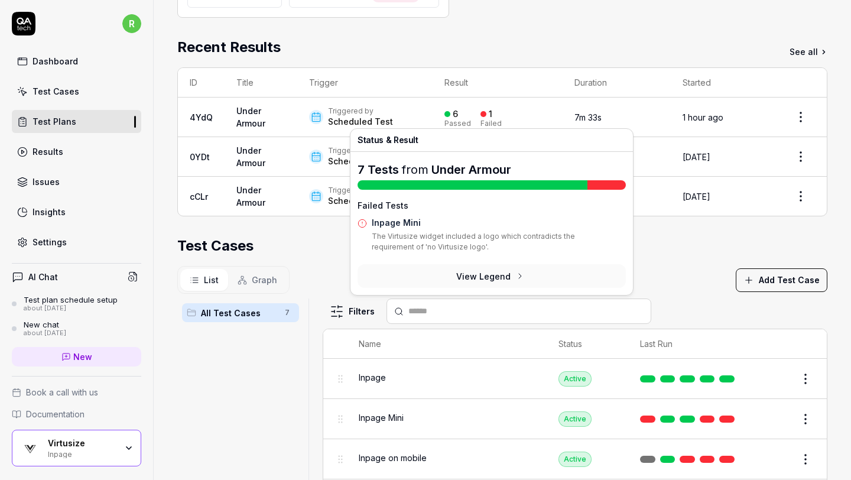
click at [676, 266] on div "List Graph Add Test Case" at bounding box center [502, 280] width 650 height 28
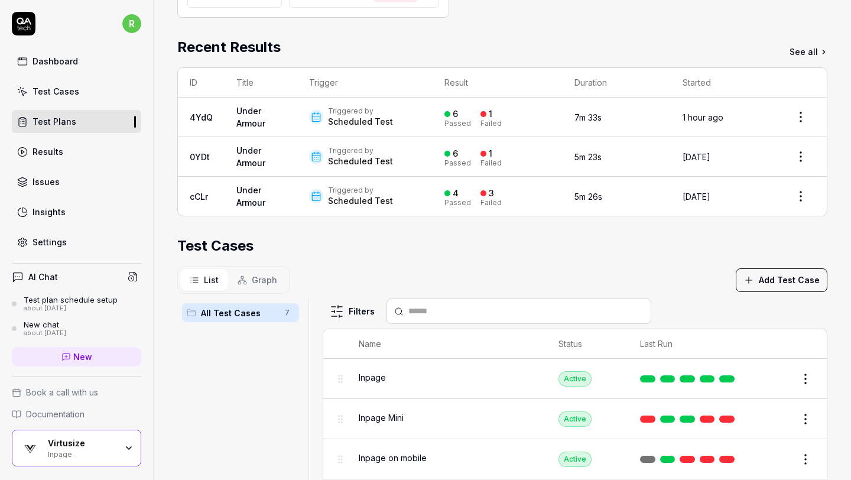
click at [570, 31] on div "Parameters Web Application Device Preset Default Environment Under Armour Produ…" at bounding box center [502, 252] width 650 height 684
drag, startPoint x: 725, startPoint y: 281, endPoint x: 689, endPoint y: 253, distance: 46.0
click at [689, 253] on section "Test Cases List Graph Add Test Case All Test Cases 7 Filters Name Status Last R…" at bounding box center [502, 414] width 650 height 359
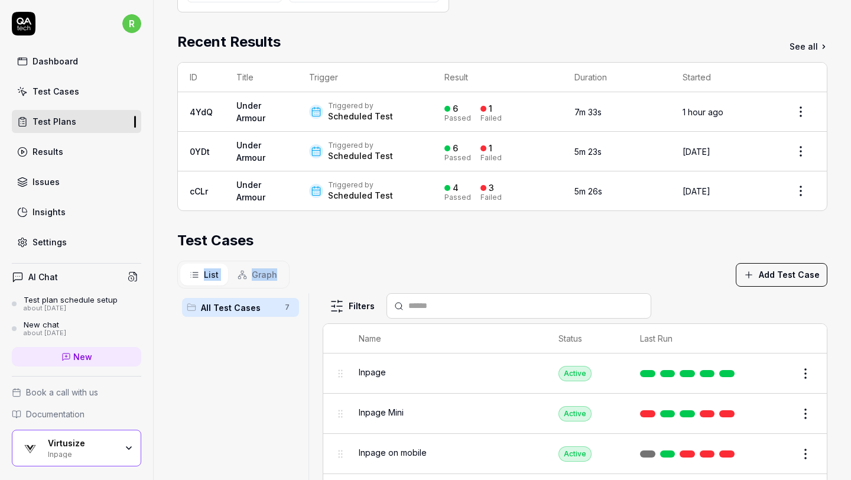
scroll to position [174, 0]
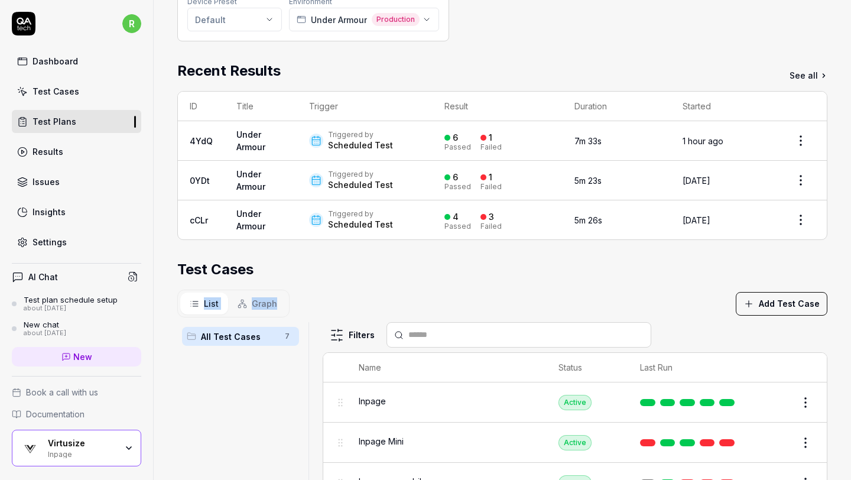
click at [365, 141] on div "Scheduled Test" at bounding box center [360, 145] width 65 height 12
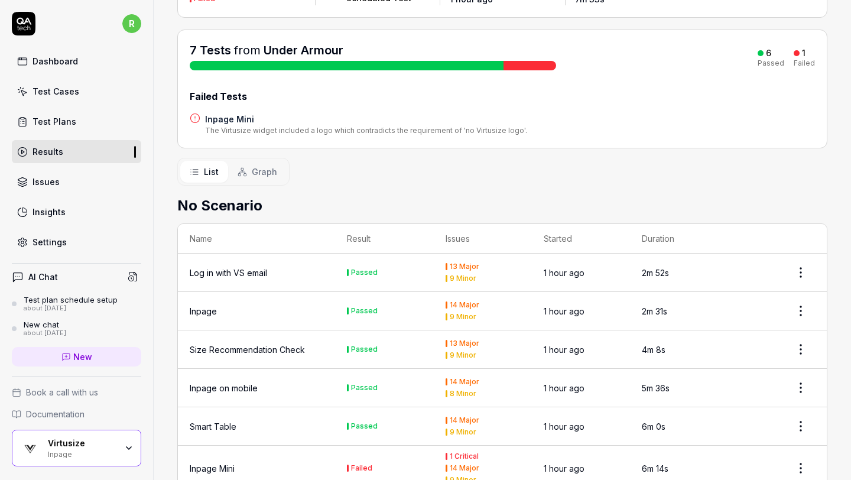
scroll to position [178, 0]
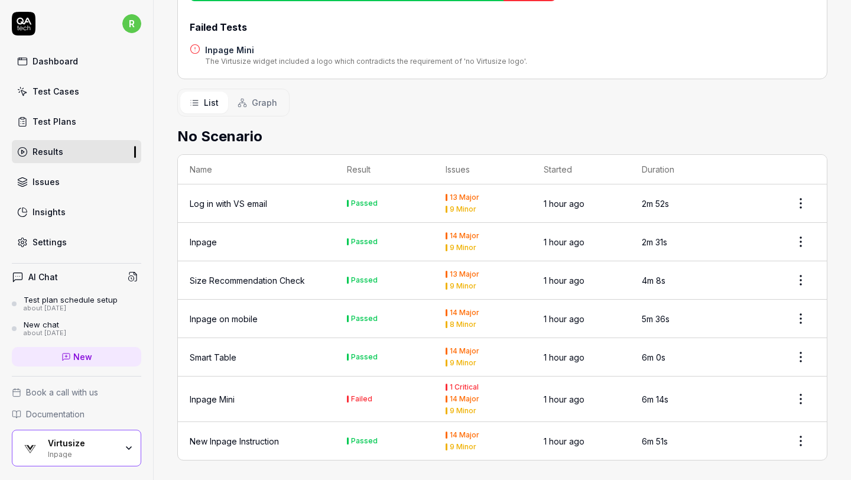
click at [239, 314] on div "Inpage on mobile" at bounding box center [224, 318] width 68 height 12
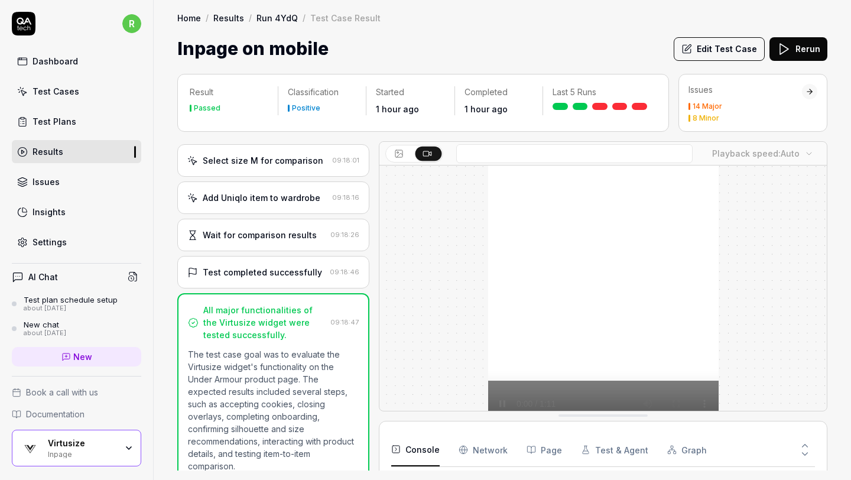
scroll to position [253, 0]
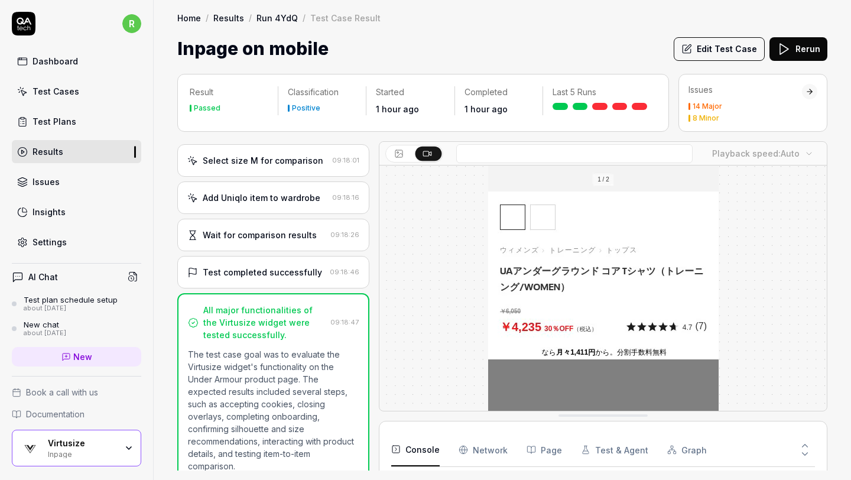
click at [603, 29] on div "Home / Results / Run 4YdQ / Test Case Result Home / Results / Run 4YdQ / Test C…" at bounding box center [502, 31] width 697 height 62
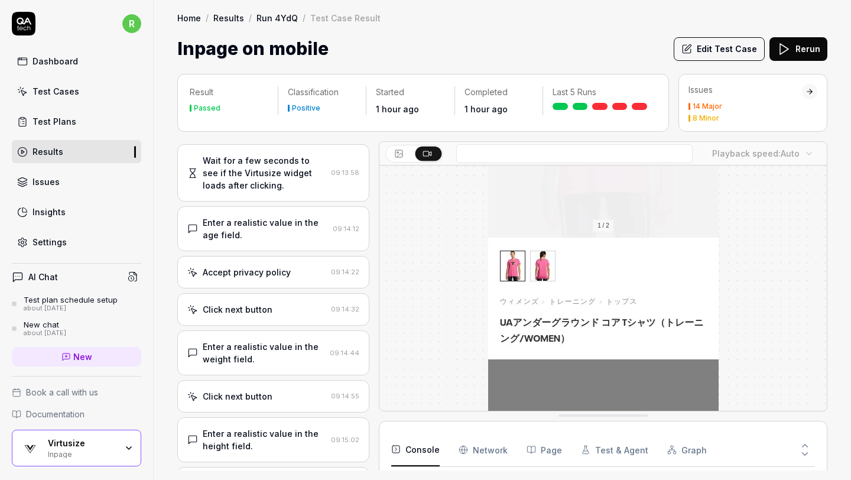
scroll to position [166, 0]
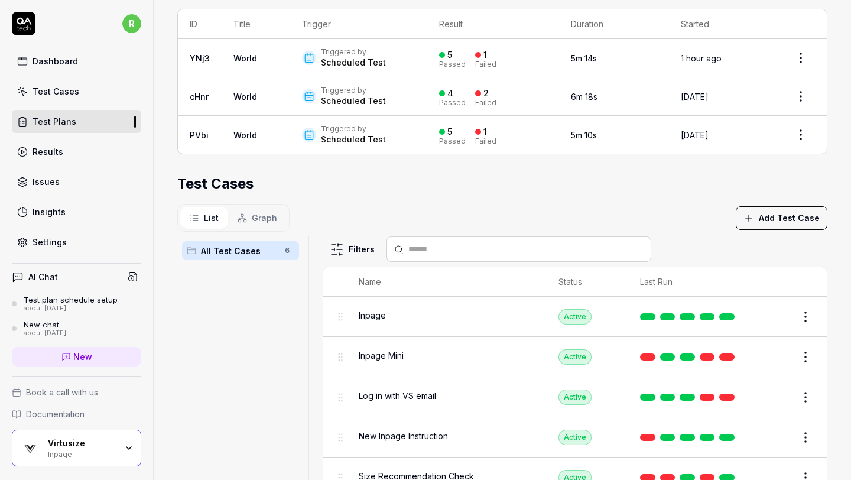
scroll to position [213, 0]
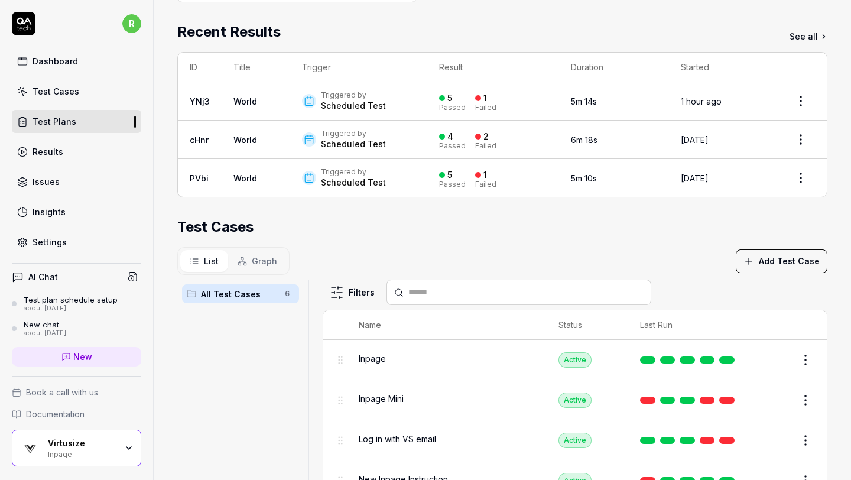
click at [686, 224] on div "Test Cases" at bounding box center [502, 226] width 650 height 21
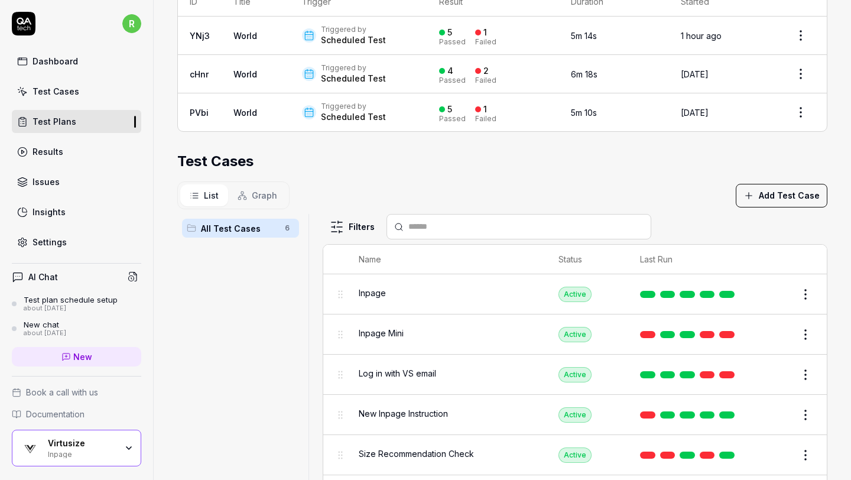
scroll to position [271, 0]
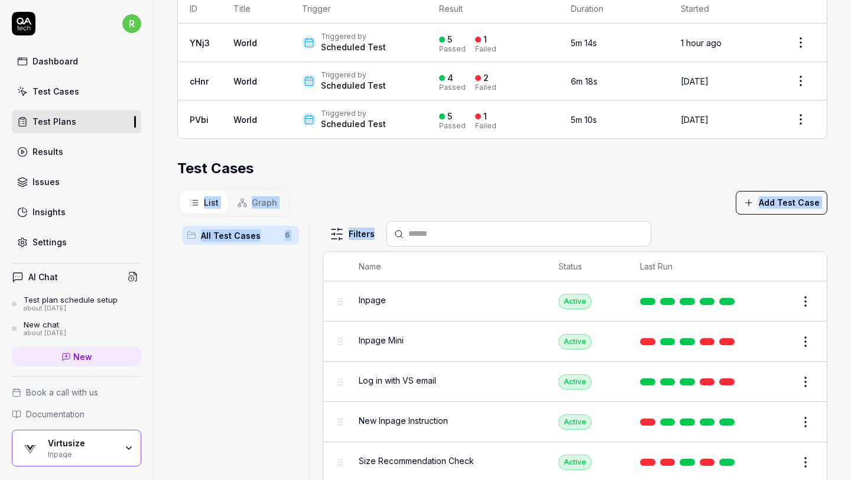
drag, startPoint x: 659, startPoint y: 177, endPoint x: 703, endPoint y: 222, distance: 63.9
click at [703, 222] on section "Test Cases List Graph Add Test Case All Test Cases 6 Filters Name Status Last R…" at bounding box center [502, 337] width 650 height 359
click at [812, 340] on html "r Dashboard Test Cases Test Plans Results Issues Insights Settings AI Chat Test…" at bounding box center [425, 240] width 851 height 480
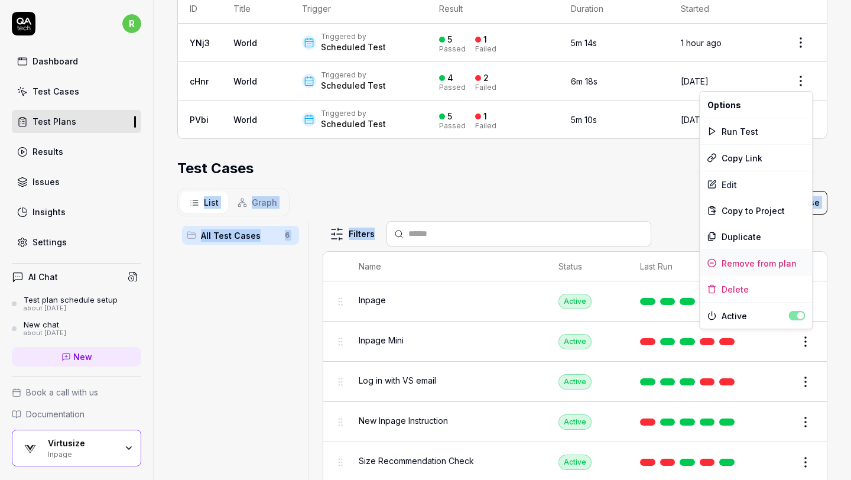
click at [785, 256] on div "Remove from plan" at bounding box center [756, 263] width 112 height 26
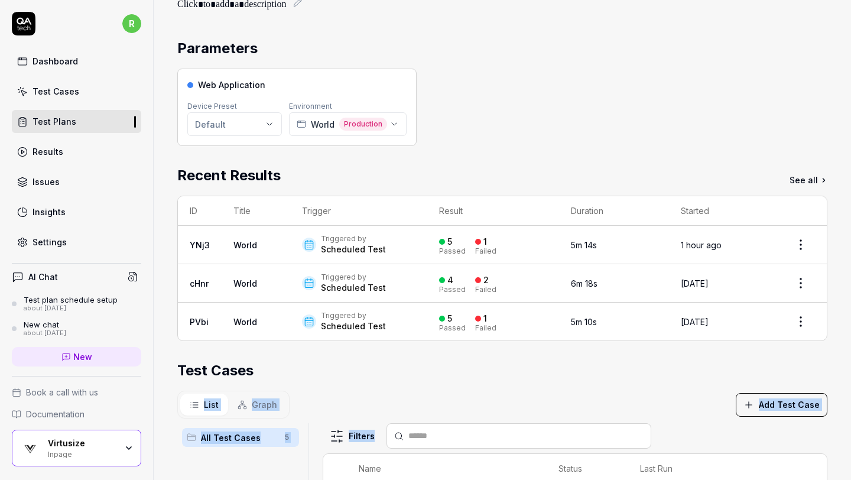
scroll to position [0, 0]
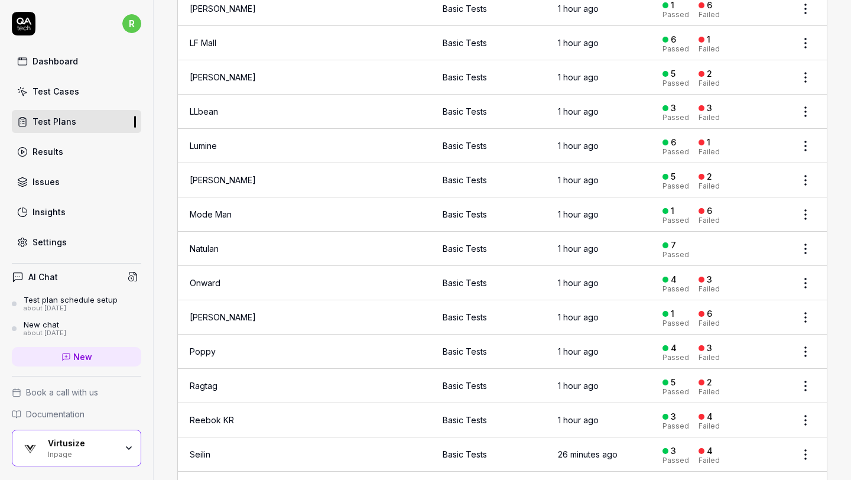
scroll to position [1047, 0]
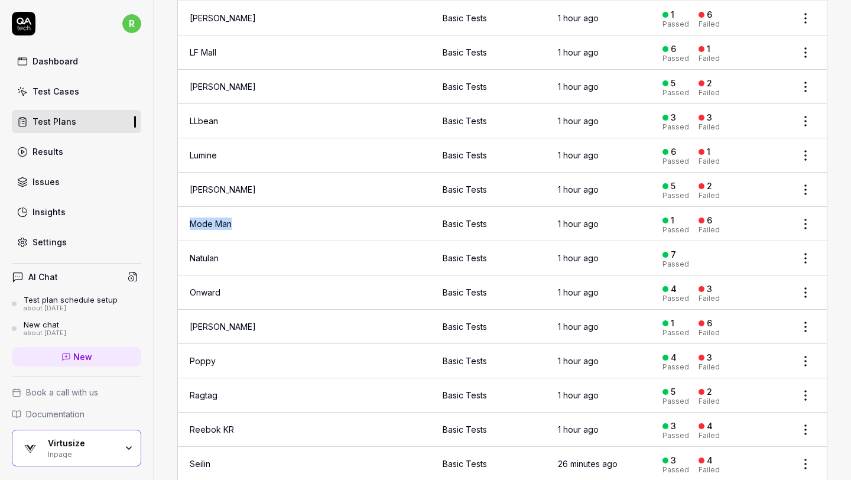
click at [205, 116] on link "LLbean" at bounding box center [204, 121] width 28 height 10
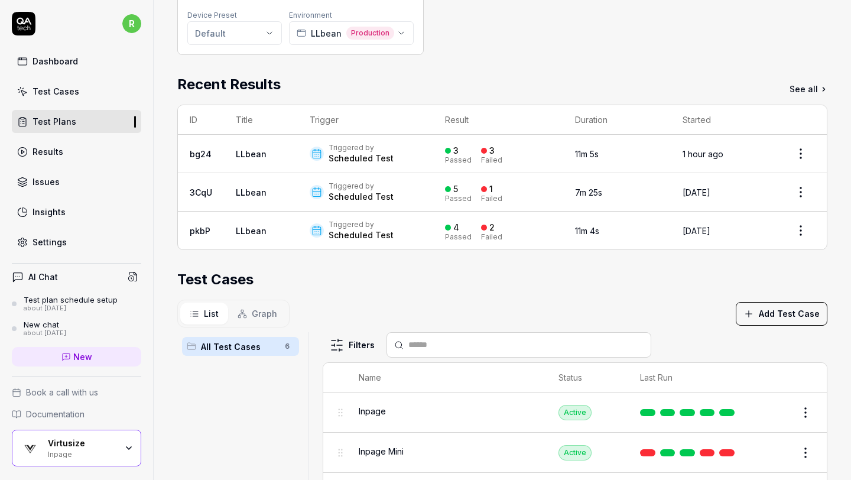
scroll to position [253, 0]
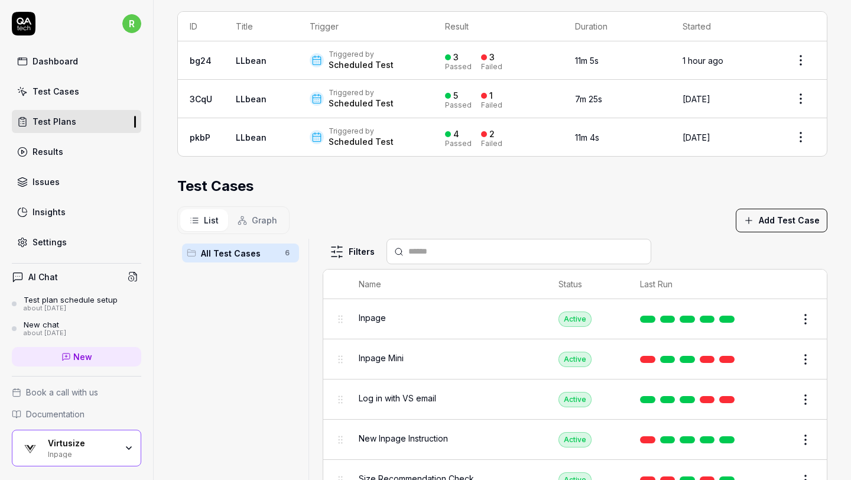
click at [685, 187] on div "Test Cases" at bounding box center [502, 185] width 650 height 21
click at [663, 188] on div "Test Cases" at bounding box center [502, 185] width 650 height 21
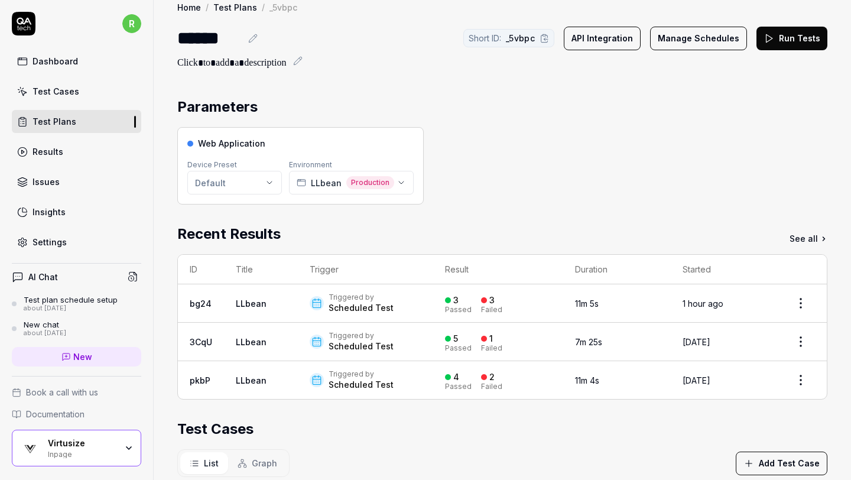
scroll to position [0, 0]
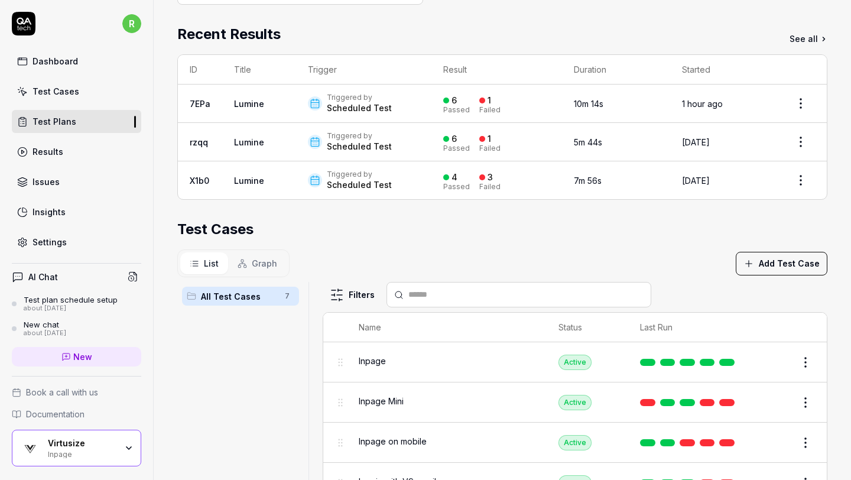
scroll to position [183, 0]
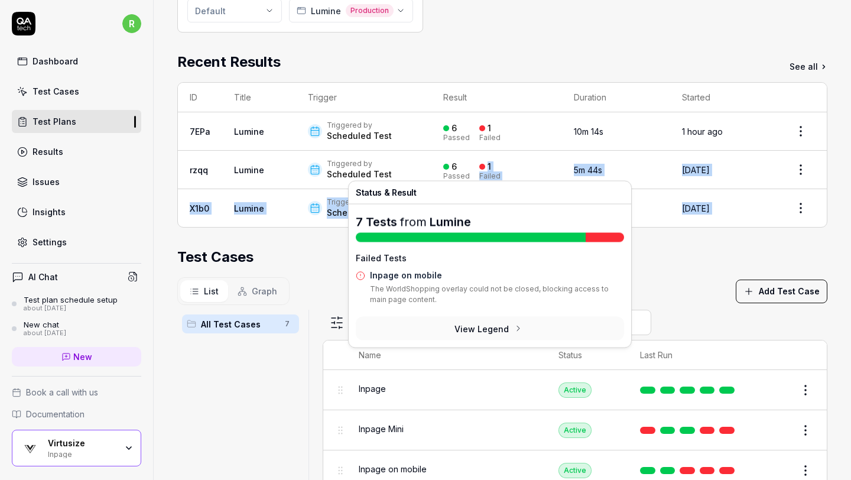
drag, startPoint x: 647, startPoint y: 239, endPoint x: 480, endPoint y: 159, distance: 185.2
click at [480, 159] on div "Parameters Web Application Device Preset Default Environment Lumine Production …" at bounding box center [502, 264] width 650 height 680
click at [664, 252] on div "Test Cases" at bounding box center [502, 256] width 650 height 21
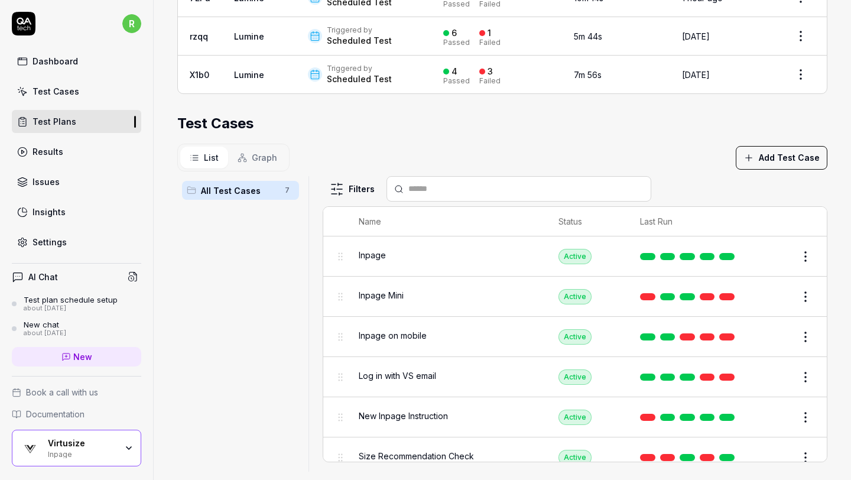
scroll to position [330, 0]
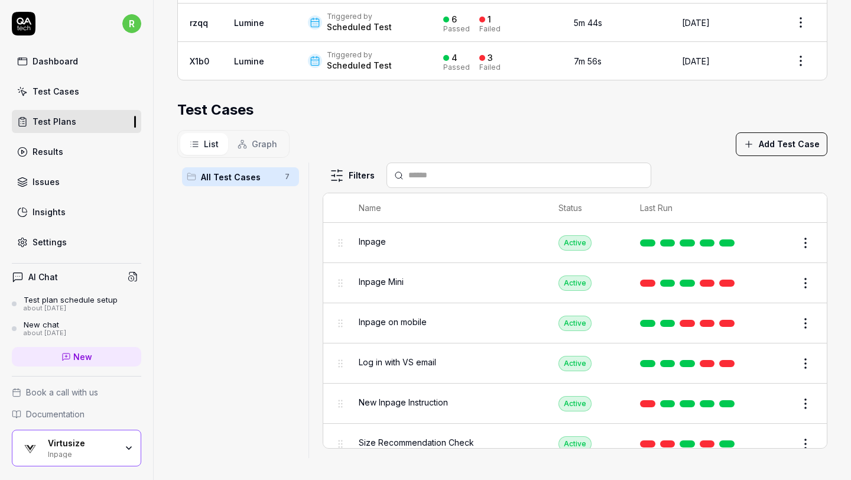
click at [804, 315] on html "r Dashboard Test Cases Test Plans Results Issues Insights Settings AI Chat Test…" at bounding box center [425, 240] width 851 height 480
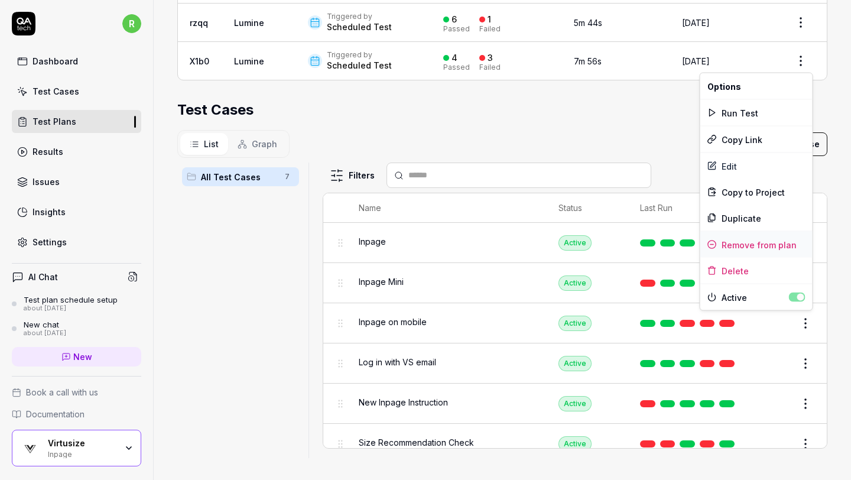
click at [763, 242] on div "Remove from plan" at bounding box center [756, 245] width 112 height 26
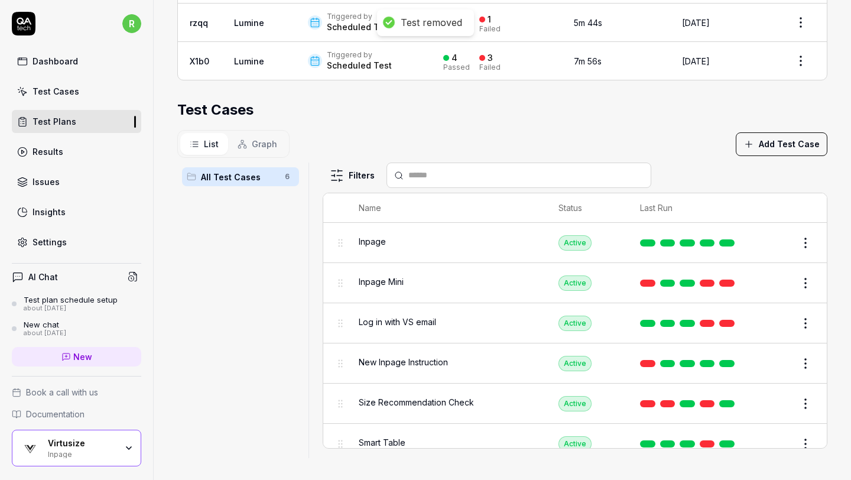
click at [530, 119] on section "Test Cases List Graph Add Test Case All Test Cases 6 Filters Name Status Last R…" at bounding box center [502, 278] width 650 height 359
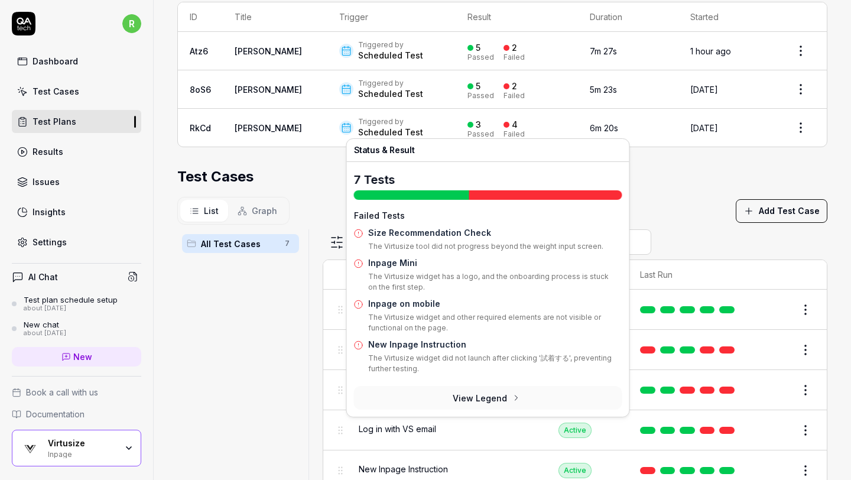
click at [646, 167] on div "Test Cases" at bounding box center [502, 176] width 650 height 21
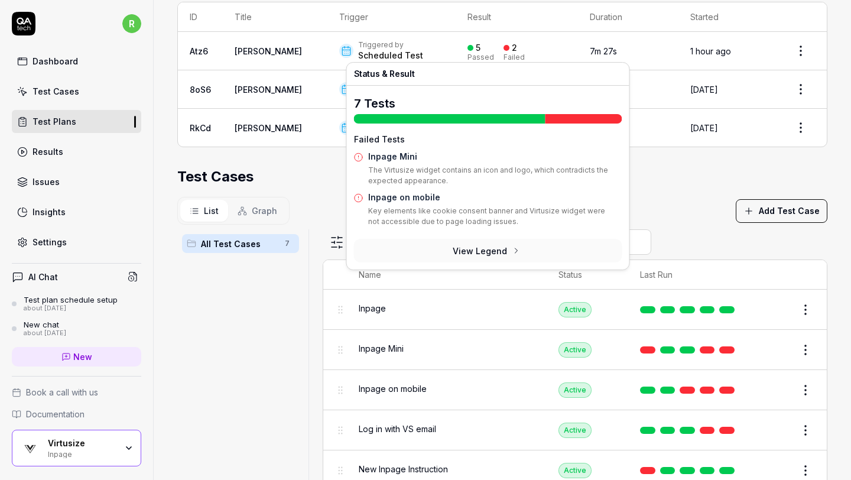
click at [660, 191] on section "Test Cases List Graph Add Test Case All Test Cases 7 Filters Name Status Last R…" at bounding box center [502, 345] width 650 height 359
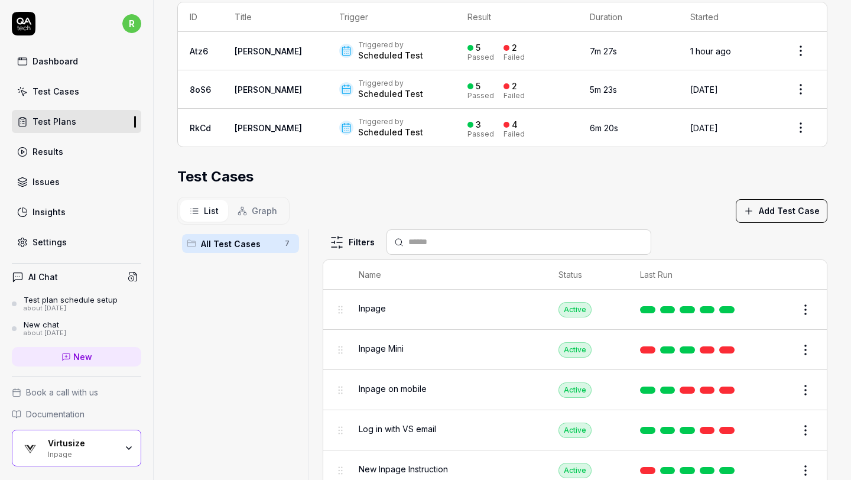
click at [674, 166] on div "Test Cases" at bounding box center [502, 176] width 650 height 21
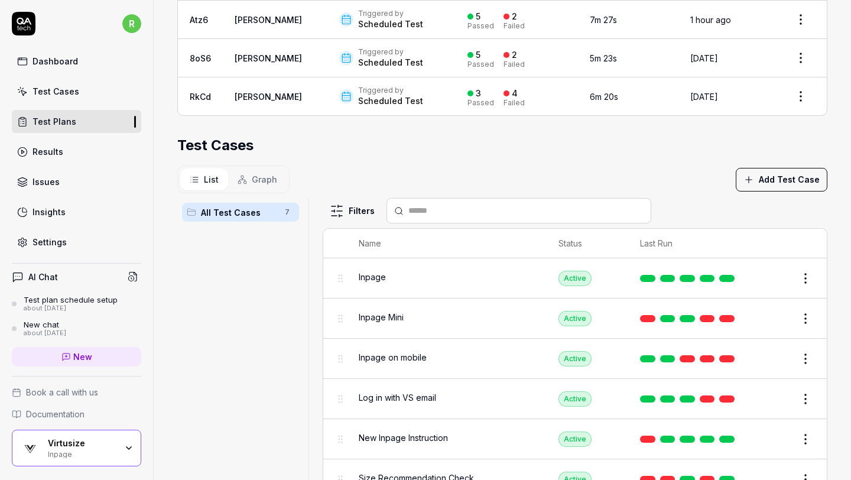
click at [808, 354] on html "r Dashboard Test Cases Test Plans Results Issues Insights Settings AI Chat Test…" at bounding box center [425, 240] width 851 height 480
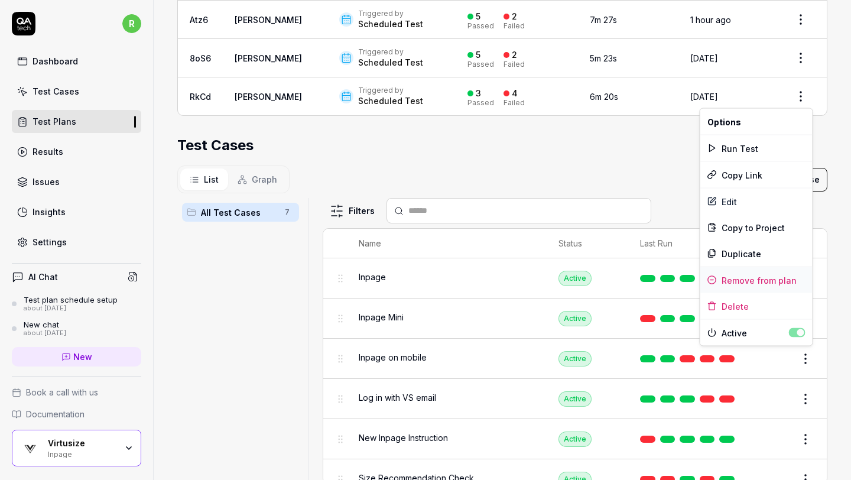
click at [760, 278] on div "Remove from plan" at bounding box center [756, 280] width 112 height 26
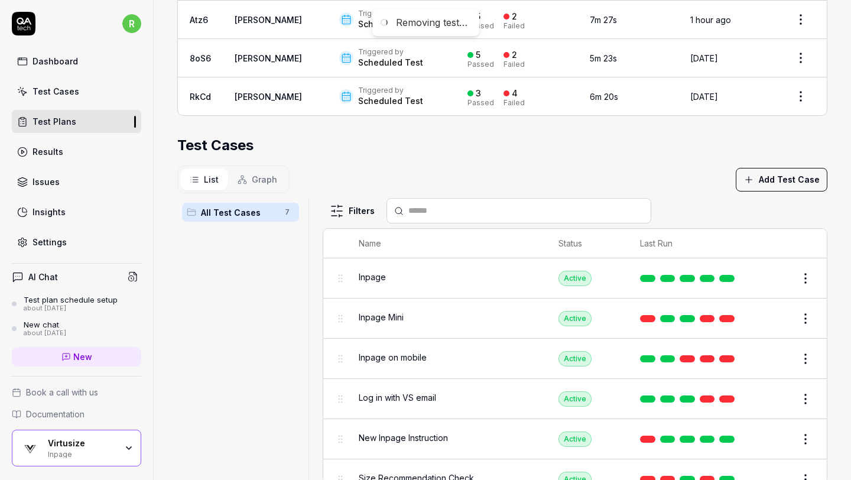
click at [593, 135] on div "Test Cases" at bounding box center [502, 145] width 650 height 21
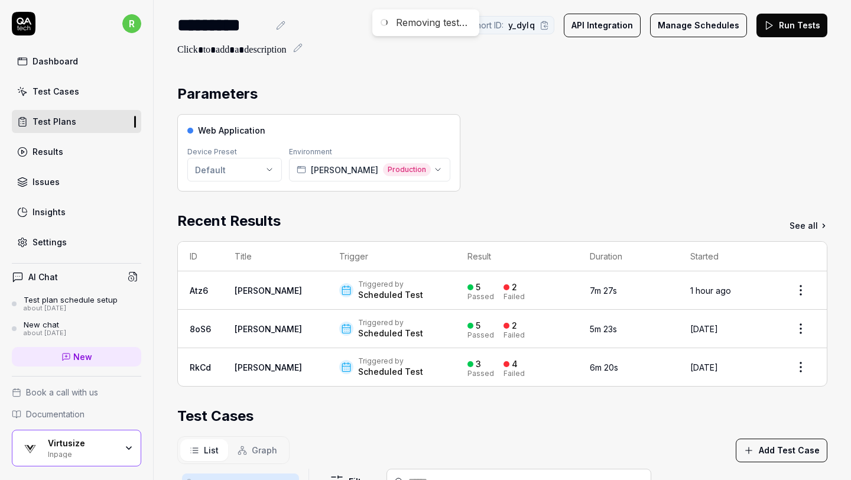
scroll to position [0, 0]
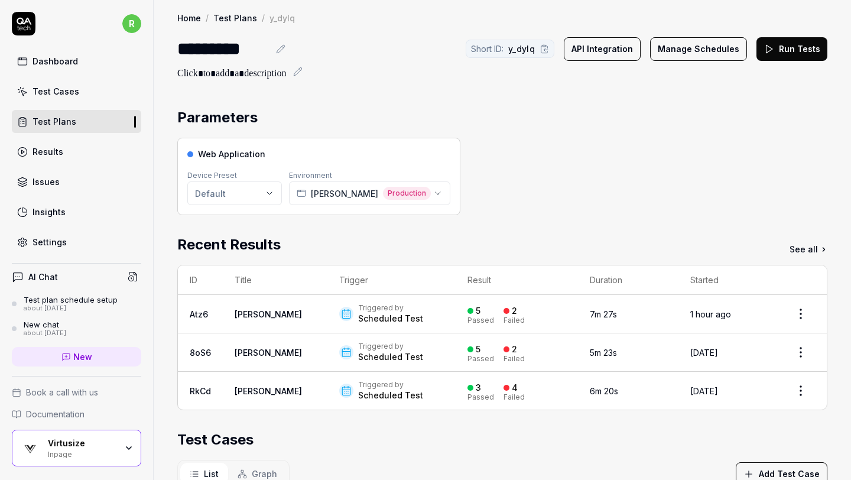
click at [673, 159] on div "Web Application Device Preset Default Environment Mila Owen Production" at bounding box center [502, 176] width 650 height 77
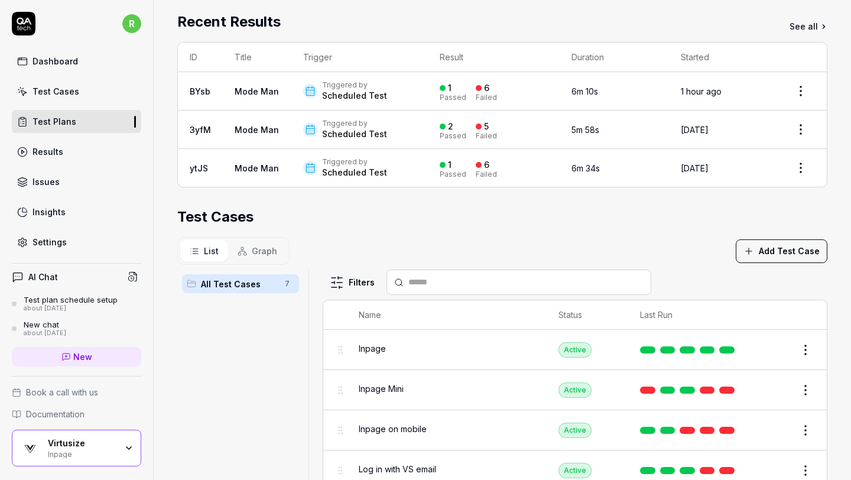
scroll to position [224, 0]
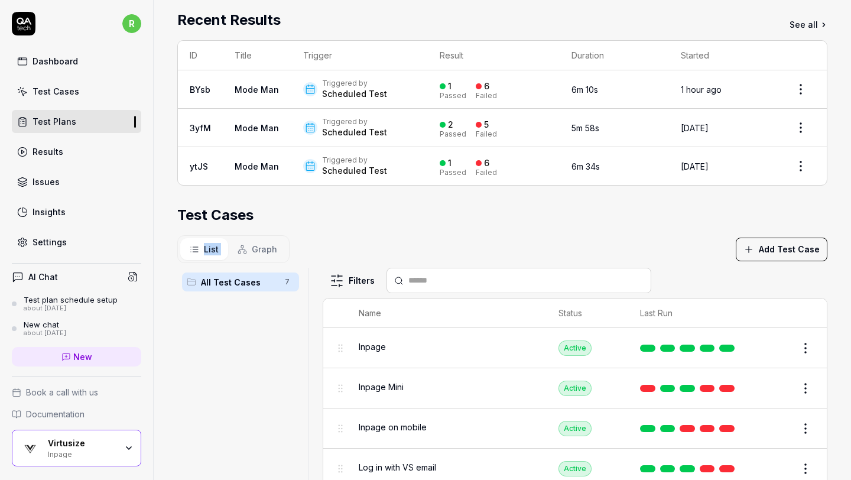
drag, startPoint x: 669, startPoint y: 213, endPoint x: 454, endPoint y: 229, distance: 216.2
click at [454, 229] on section "Test Cases List Graph Add Test Case All Test Cases 7 Filters Name Status Last R…" at bounding box center [502, 383] width 650 height 359
click at [667, 221] on div "Test Cases" at bounding box center [502, 214] width 650 height 21
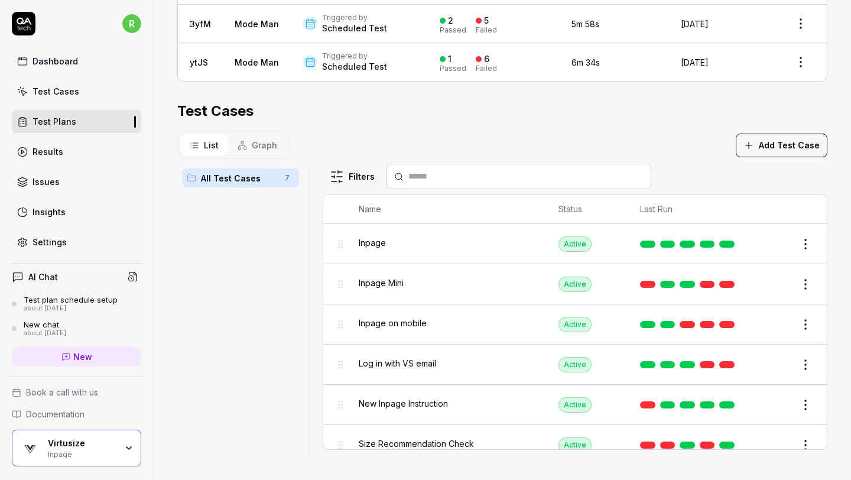
scroll to position [330, 0]
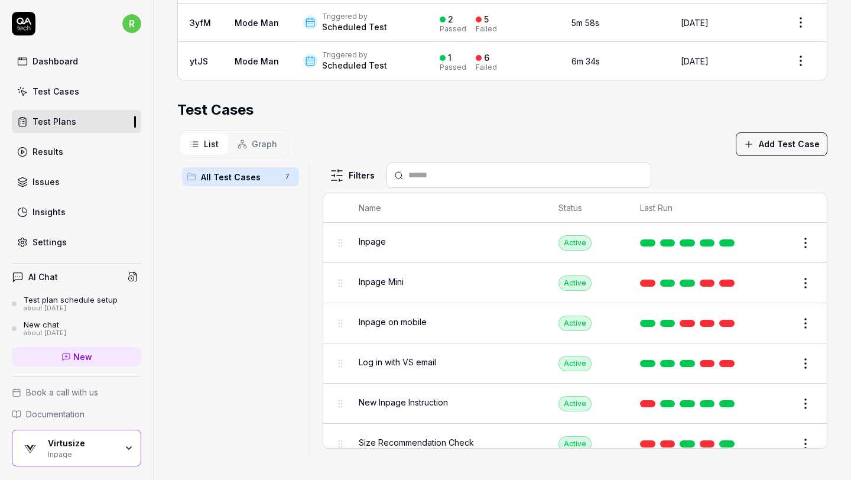
click at [801, 239] on html "r Dashboard Test Cases Test Plans Results Issues Insights Settings AI Chat Test…" at bounding box center [425, 240] width 851 height 480
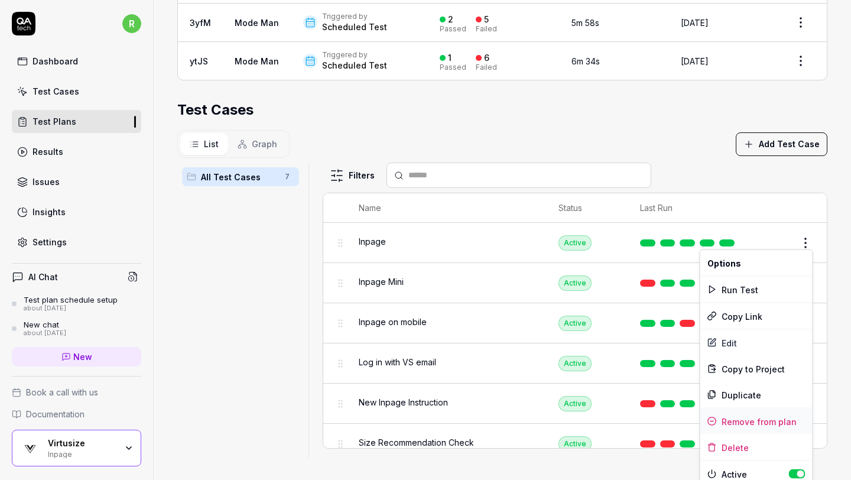
click at [757, 415] on div "Remove from plan" at bounding box center [756, 421] width 112 height 26
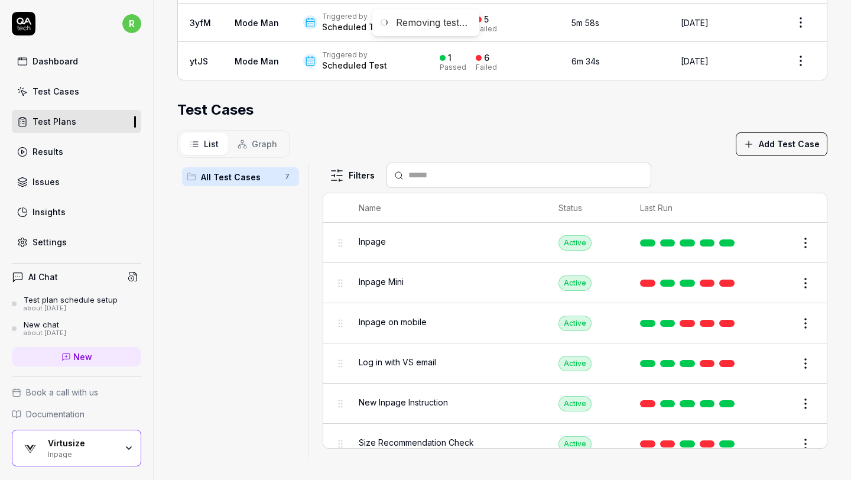
click at [807, 243] on html "Removing test… r Dashboard Test Cases Test Plans Results Issues Insights Settin…" at bounding box center [425, 240] width 851 height 480
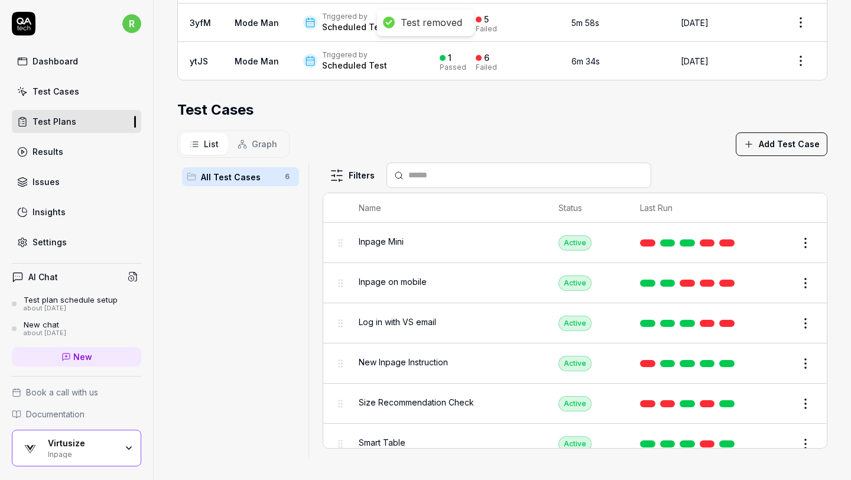
click at [807, 243] on html "Test removed r Dashboard Test Cases Test Plans Results Issues Insights Settings…" at bounding box center [425, 240] width 851 height 480
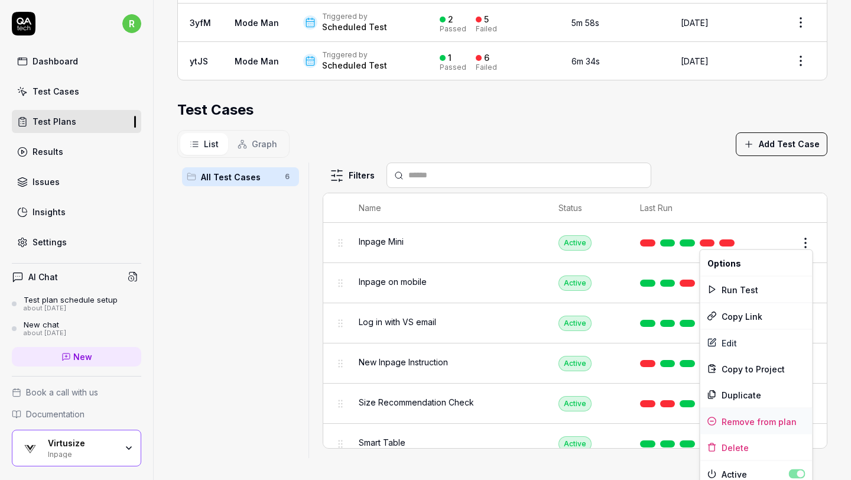
click at [737, 423] on div "Remove from plan" at bounding box center [756, 421] width 112 height 26
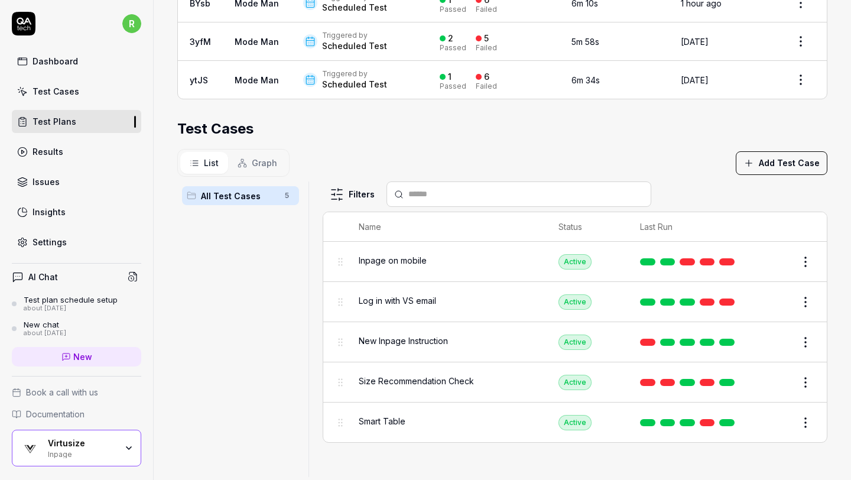
scroll to position [319, 0]
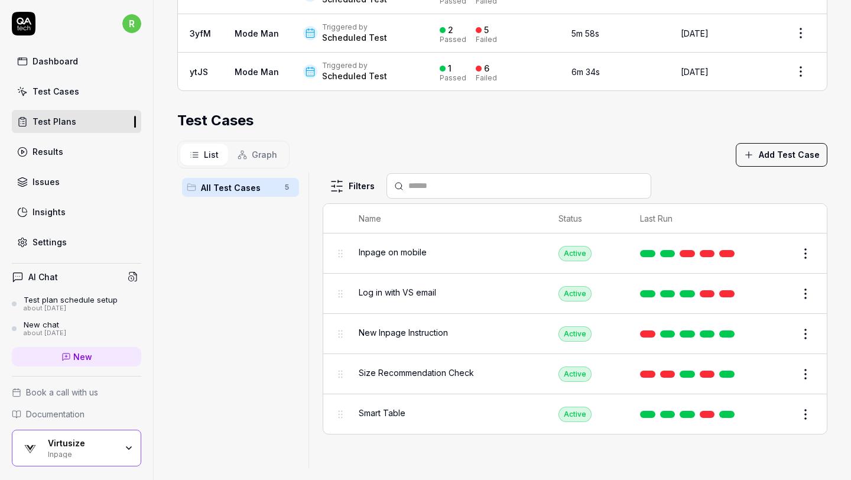
click at [803, 331] on html "r Dashboard Test Cases Test Plans Results Issues Insights Settings AI Chat Test…" at bounding box center [425, 240] width 851 height 480
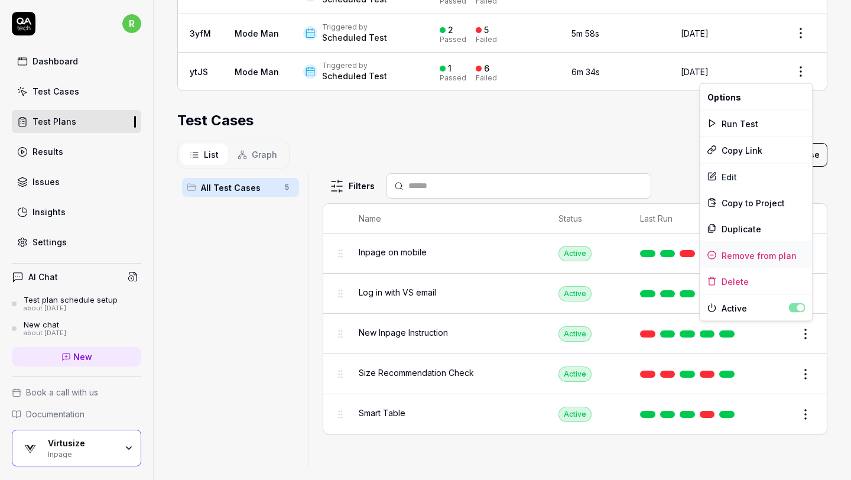
click at [767, 255] on div "Remove from plan" at bounding box center [756, 255] width 112 height 26
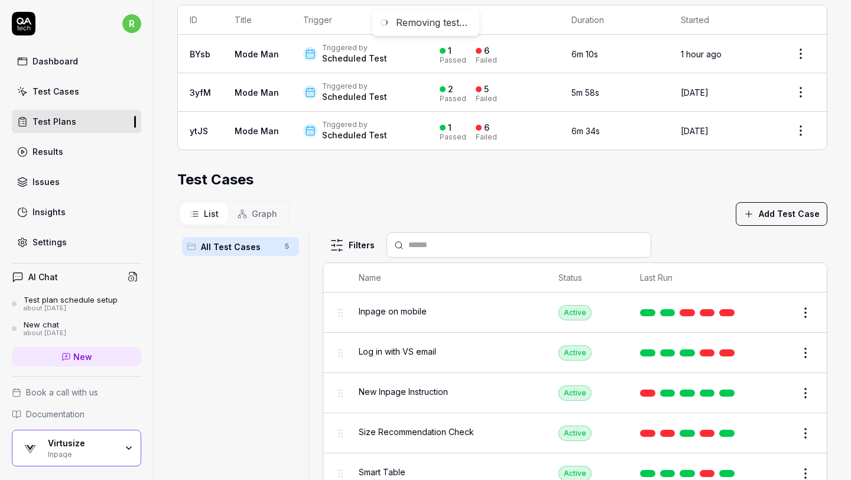
scroll to position [228, 0]
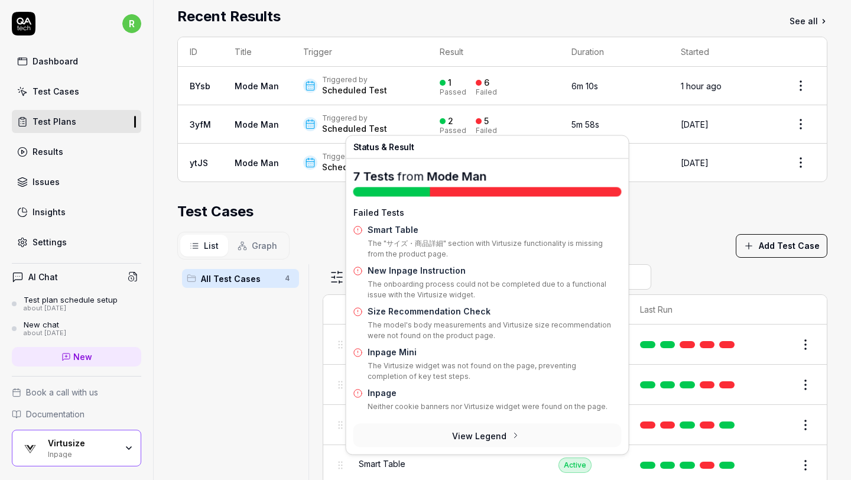
click at [659, 239] on div "List Graph Add Test Case" at bounding box center [502, 246] width 650 height 28
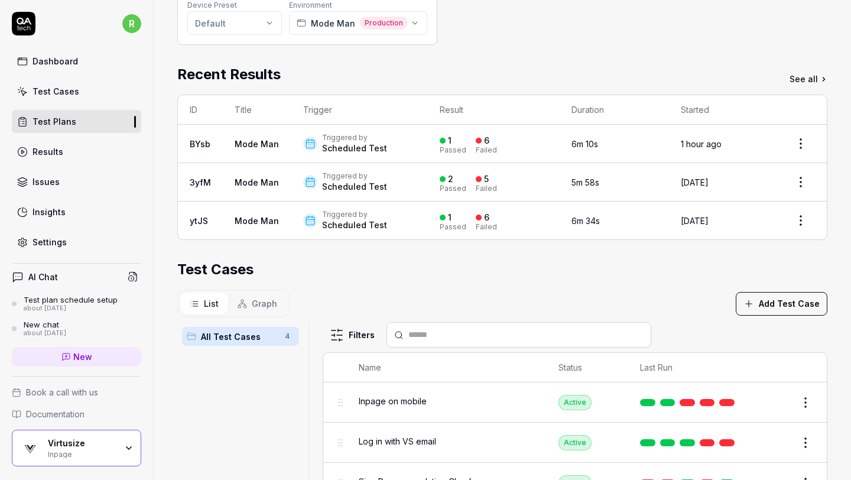
scroll to position [174, 0]
